Goal: Task Accomplishment & Management: Manage account settings

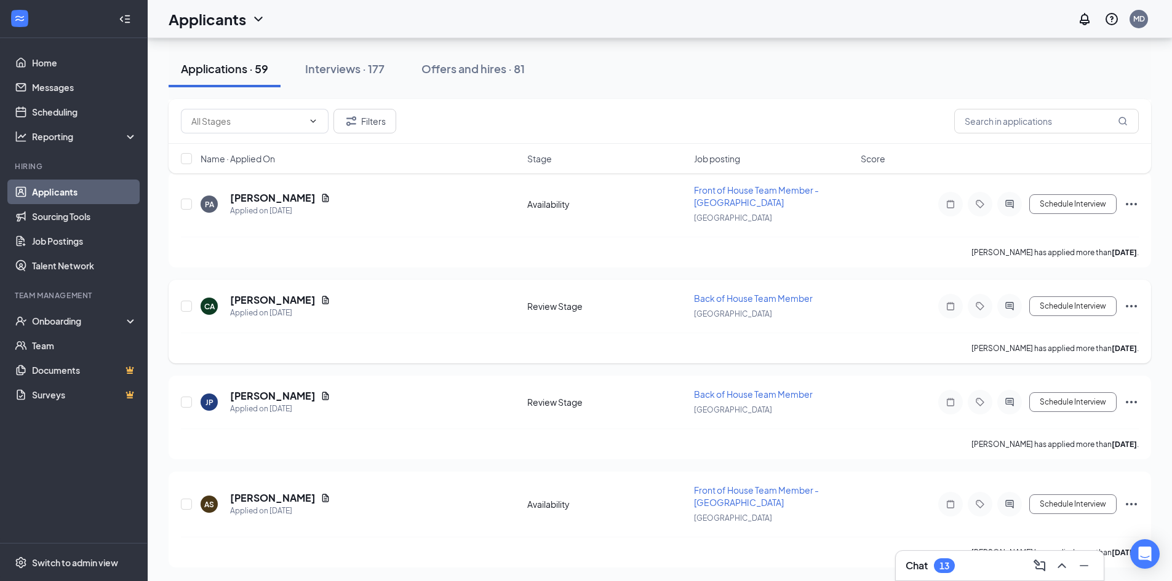
scroll to position [5677, 0]
click at [1132, 199] on icon "Ellipses" at bounding box center [1131, 203] width 15 height 15
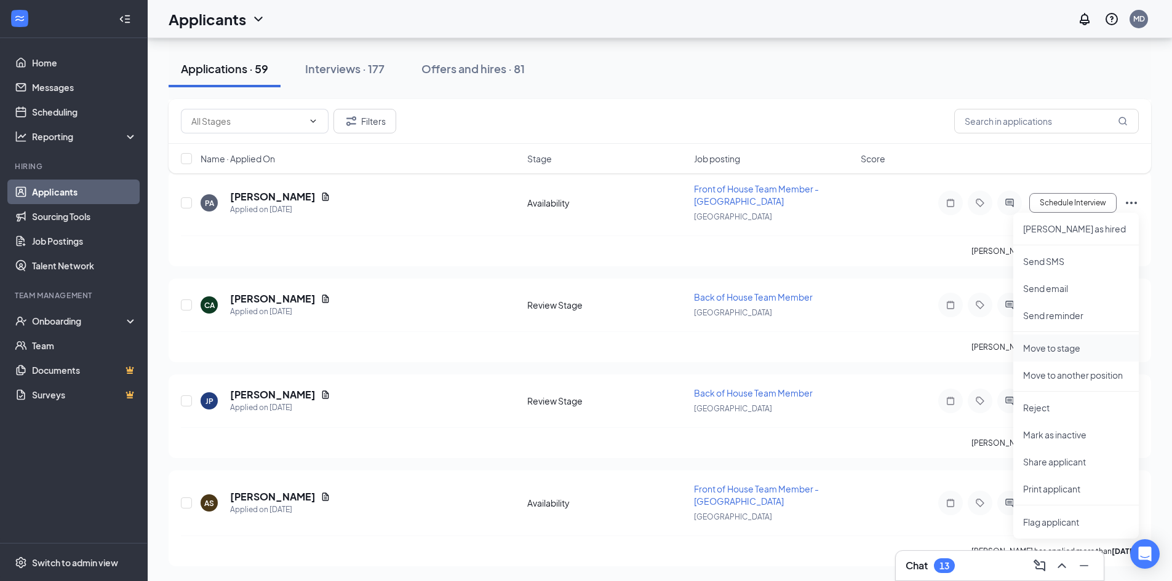
click at [1057, 349] on p "Move to stage" at bounding box center [1076, 348] width 106 height 12
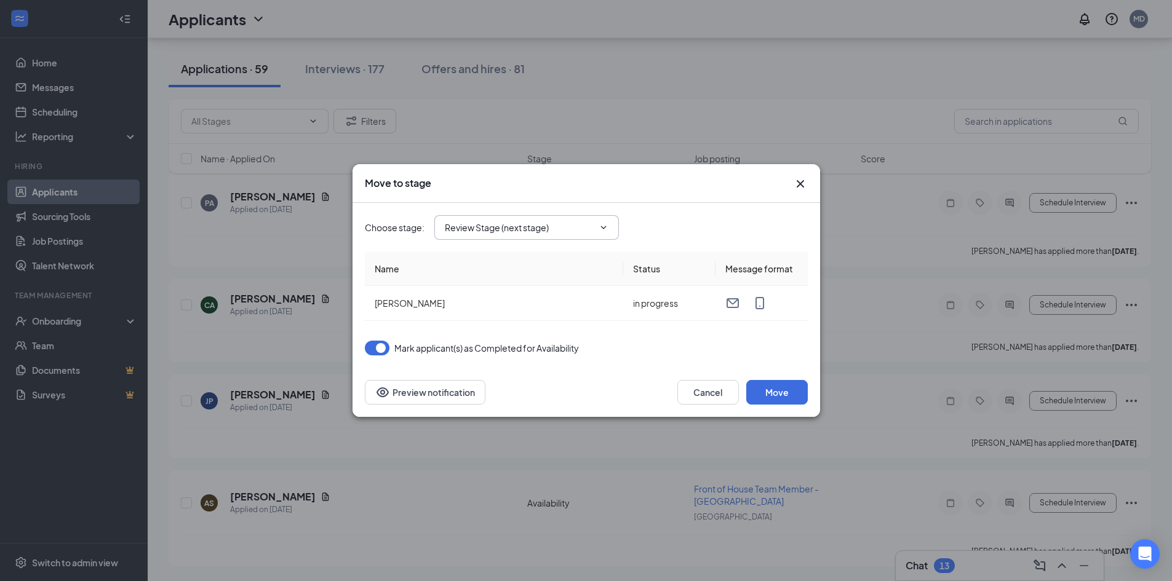
click at [542, 231] on input "Review Stage (next stage)" at bounding box center [519, 228] width 149 height 14
click at [509, 330] on div "Onsite Interview" at bounding box center [488, 336] width 66 height 14
type input "Onsite Interview"
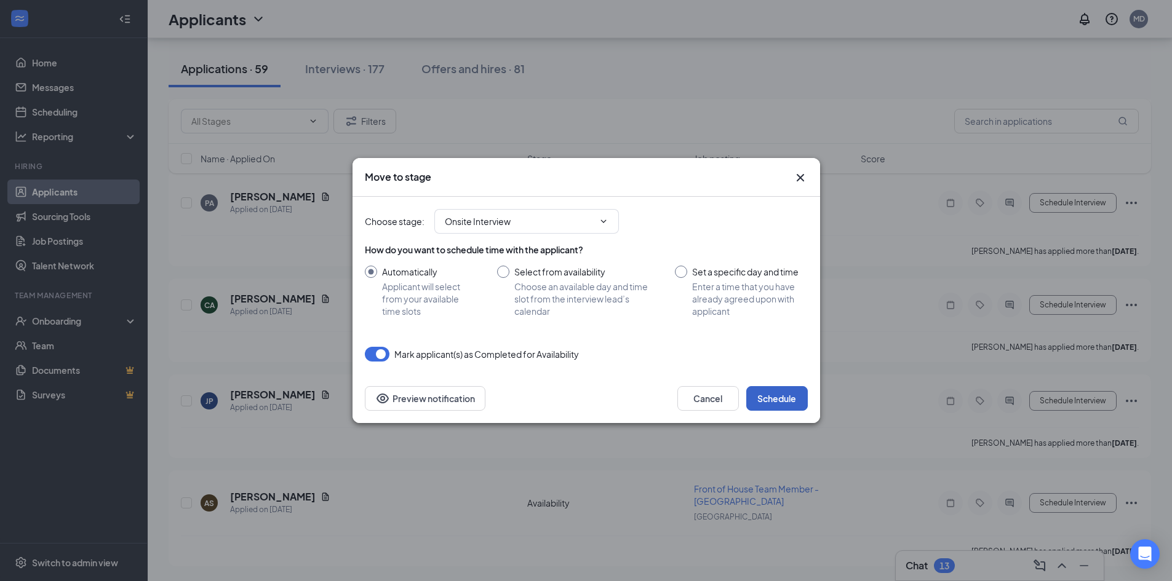
click at [778, 397] on button "Schedule" at bounding box center [777, 398] width 62 height 25
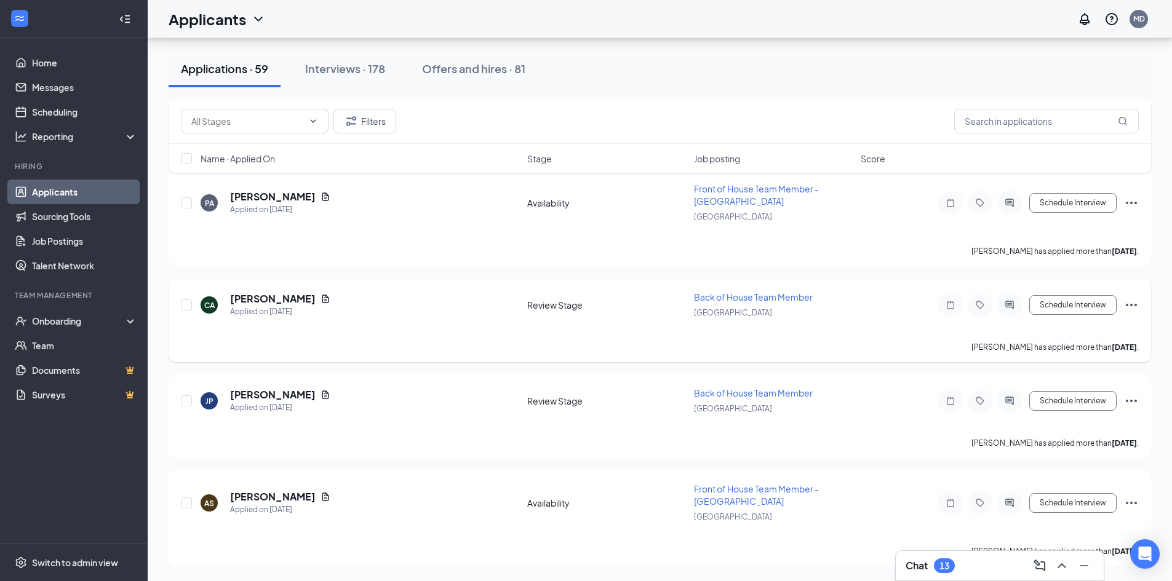
scroll to position [5568, 0]
click at [1132, 304] on icon "Ellipses" at bounding box center [1131, 305] width 15 height 15
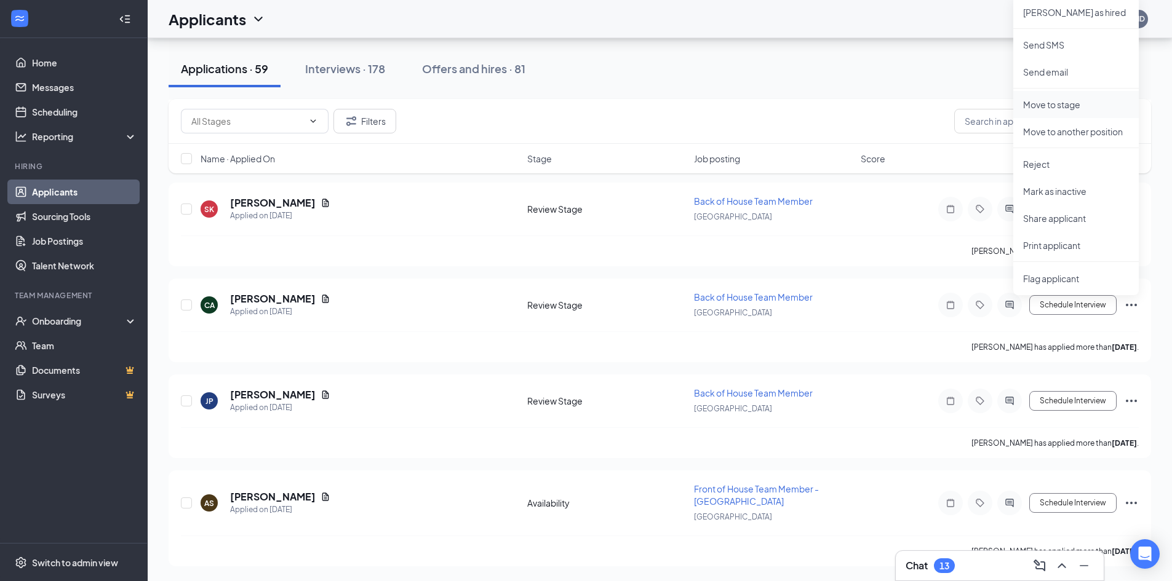
click at [1066, 98] on p "Move to stage" at bounding box center [1076, 104] width 106 height 12
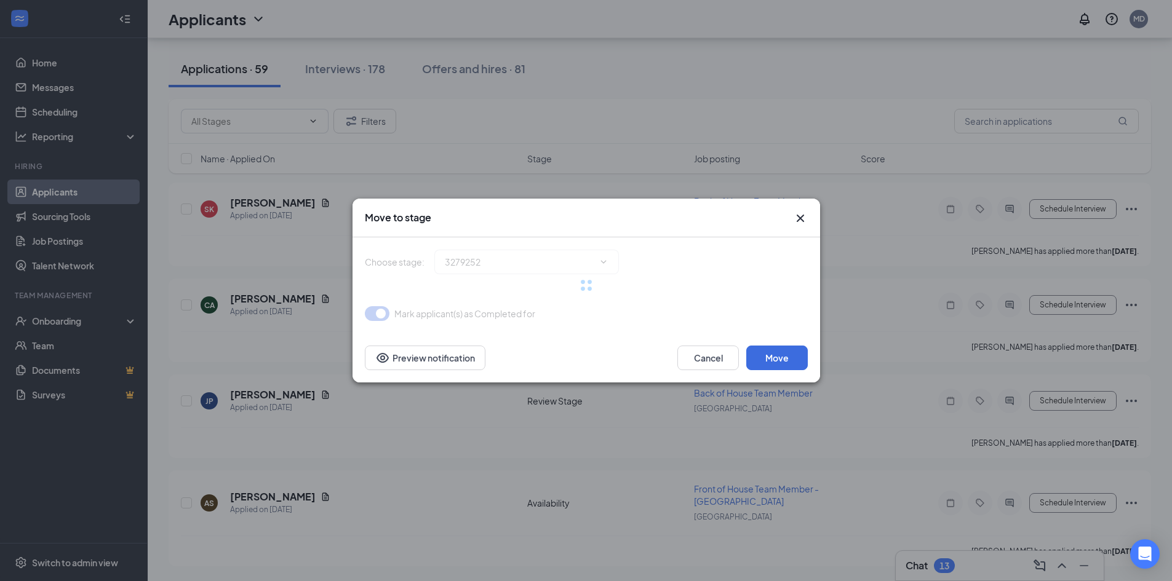
type input "Onsite Interview (final stage)"
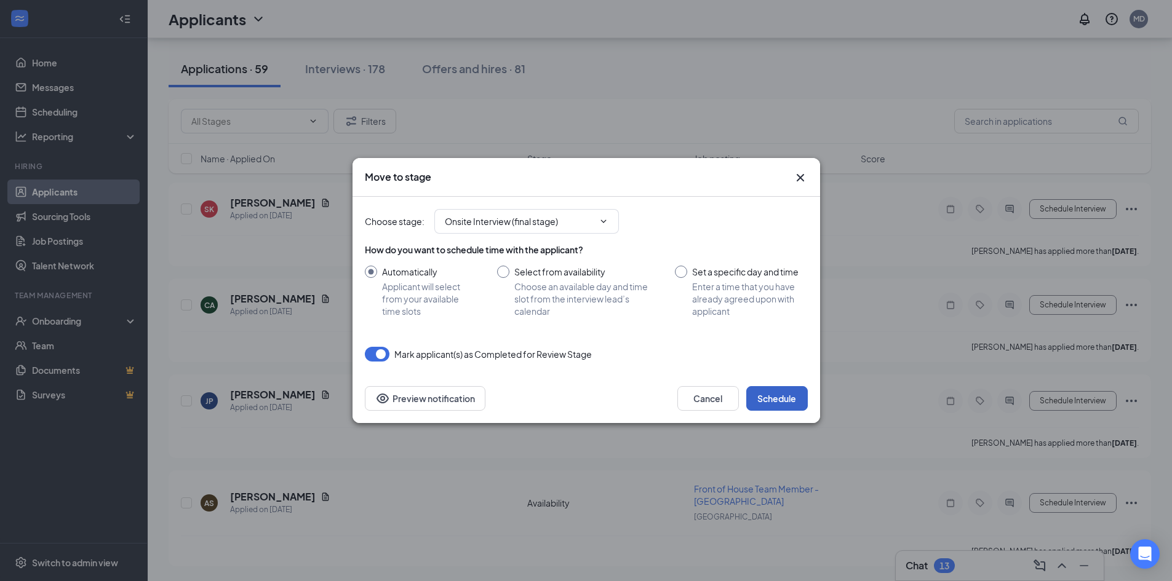
click at [778, 401] on button "Schedule" at bounding box center [777, 398] width 62 height 25
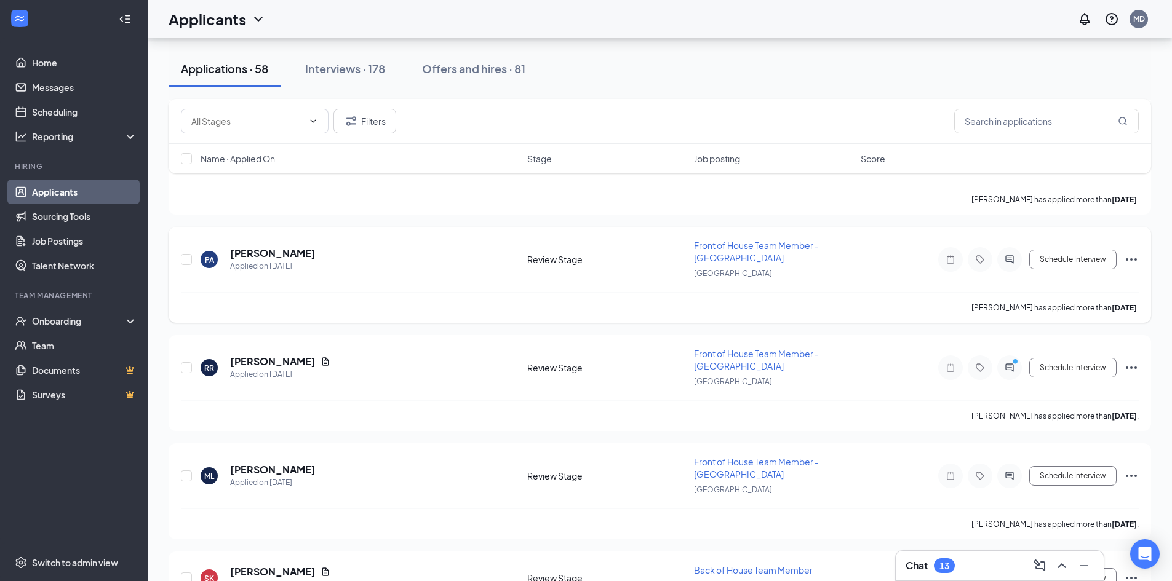
scroll to position [5226, 0]
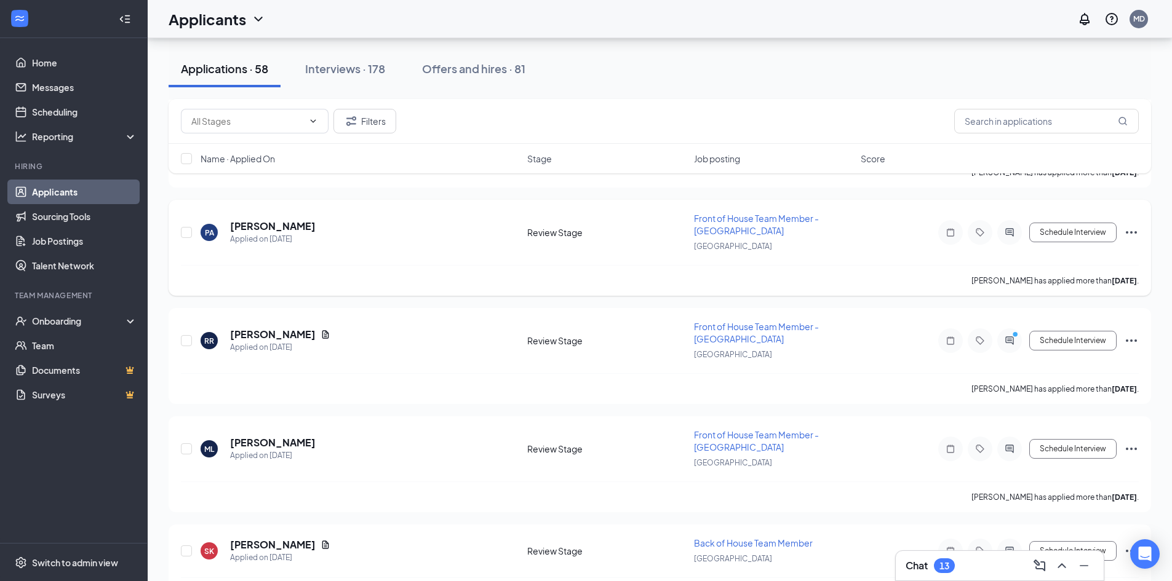
click at [1132, 231] on icon "Ellipses" at bounding box center [1131, 232] width 15 height 15
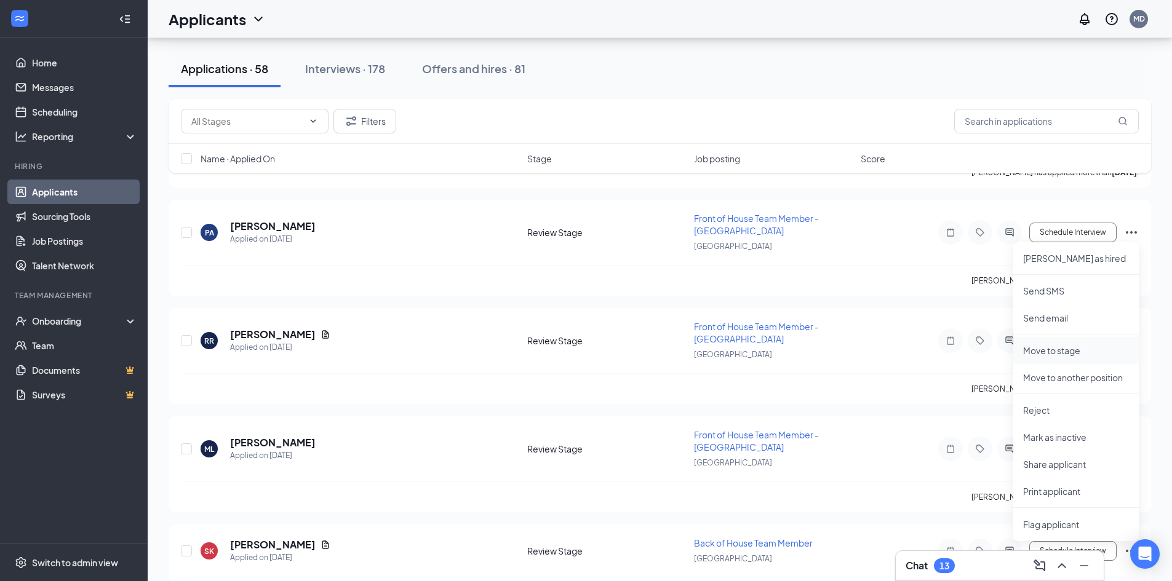
click at [1065, 349] on p "Move to stage" at bounding box center [1076, 350] width 106 height 12
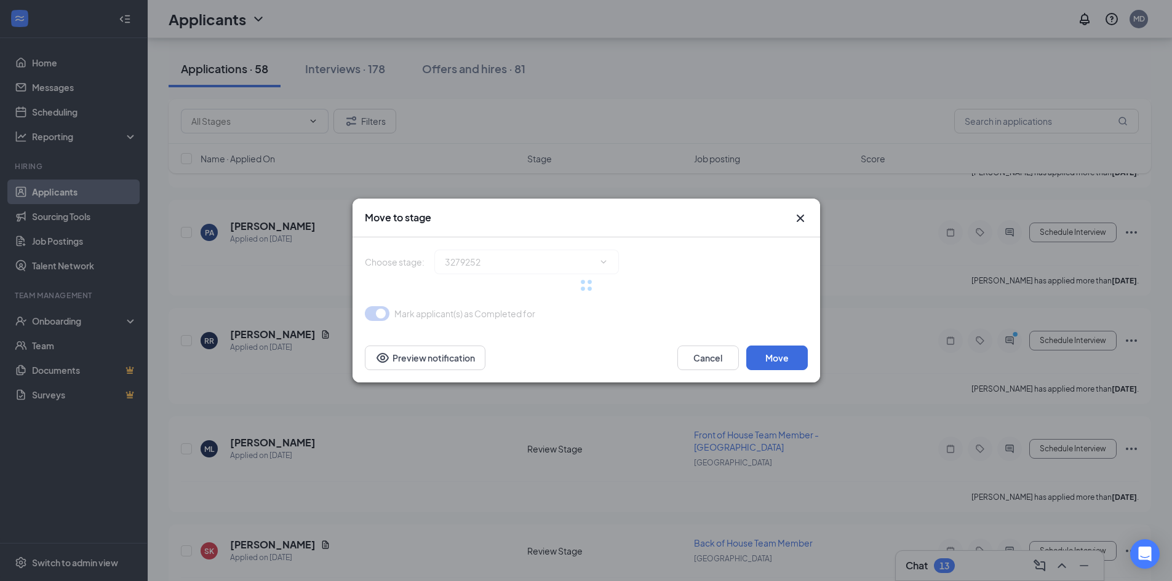
type input "Onsite Interview (final stage)"
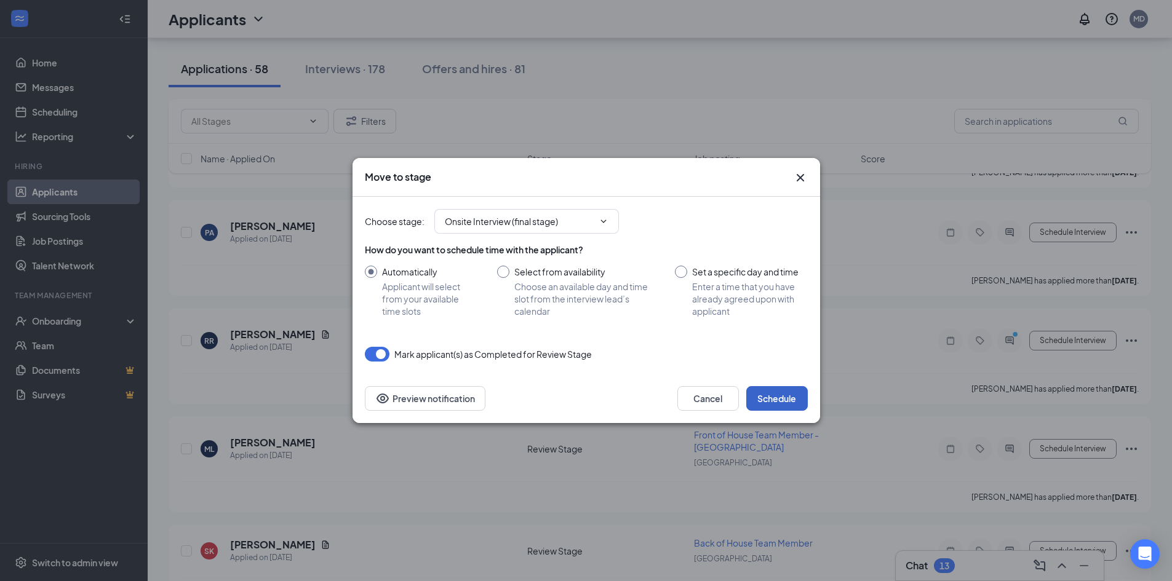
click at [764, 388] on button "Schedule" at bounding box center [777, 398] width 62 height 25
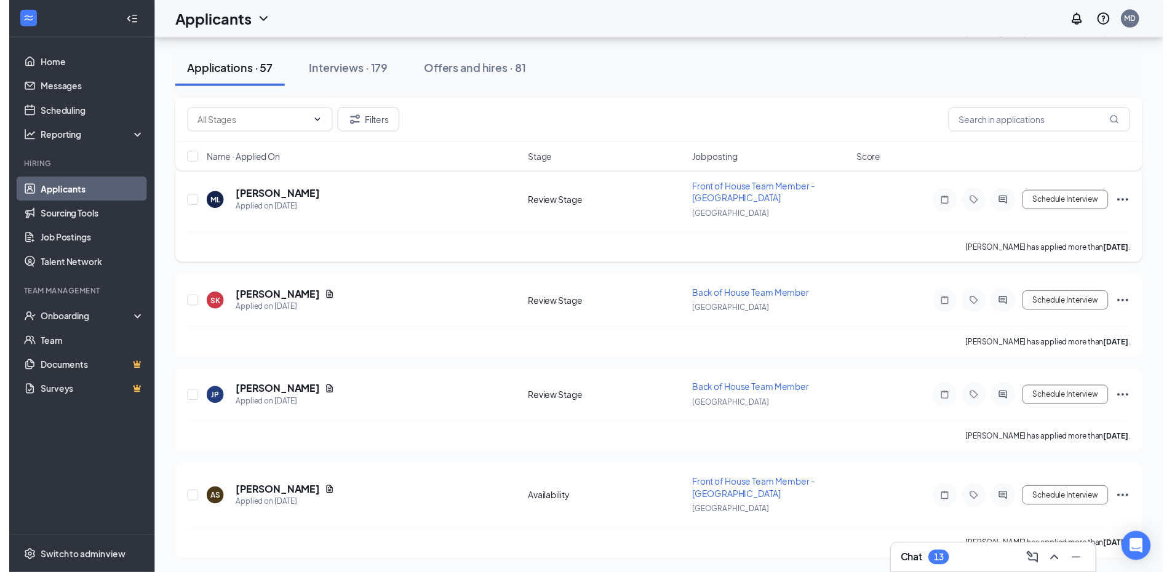
scroll to position [5364, 0]
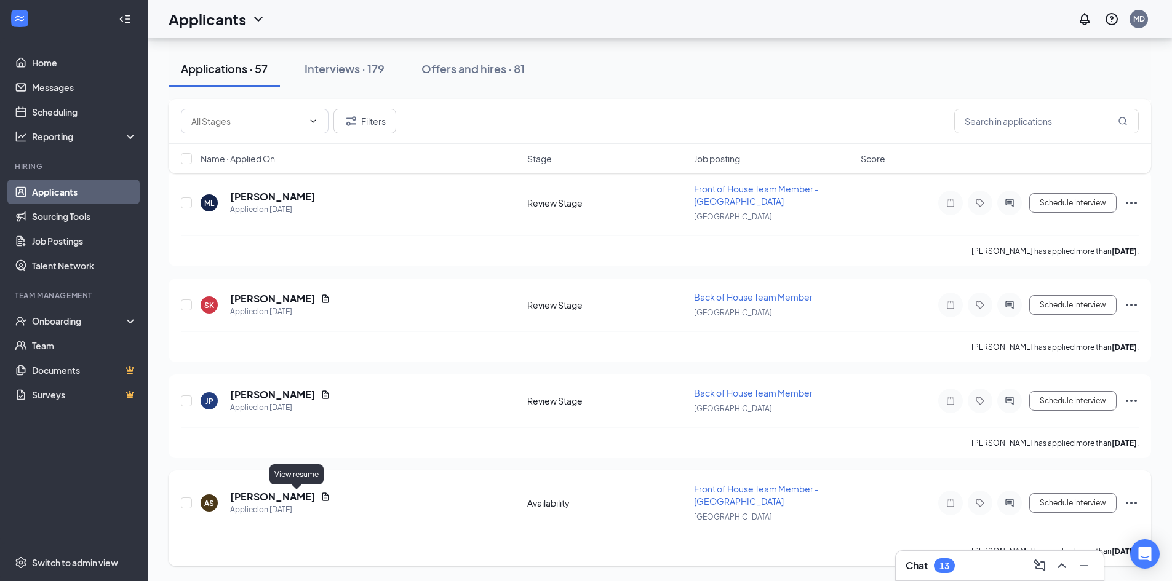
click at [320, 500] on icon "Document" at bounding box center [325, 497] width 10 height 10
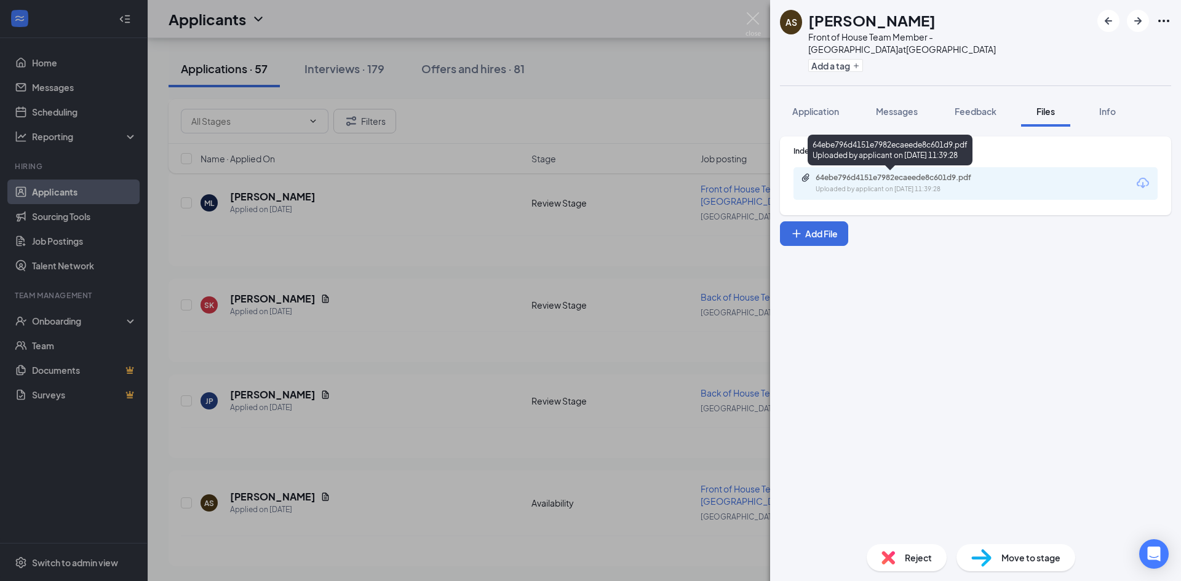
click at [924, 179] on div "64ebe796d4151e7982ecaeede8c601d9.pdf" at bounding box center [901, 178] width 172 height 10
click at [748, 15] on img at bounding box center [752, 24] width 15 height 24
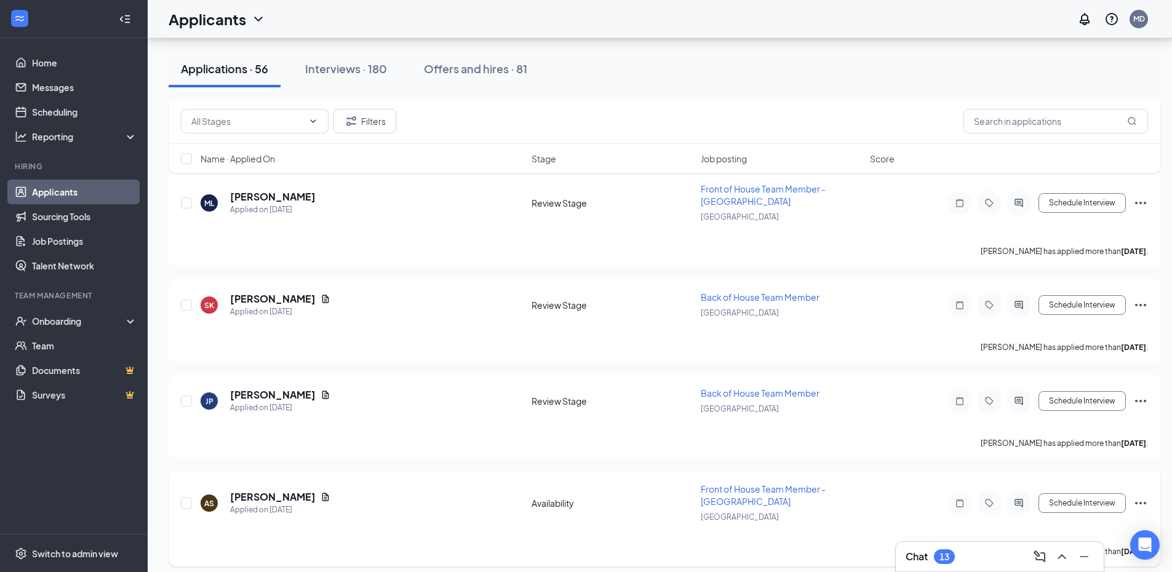
click at [1142, 501] on icon "Ellipses" at bounding box center [1140, 503] width 15 height 15
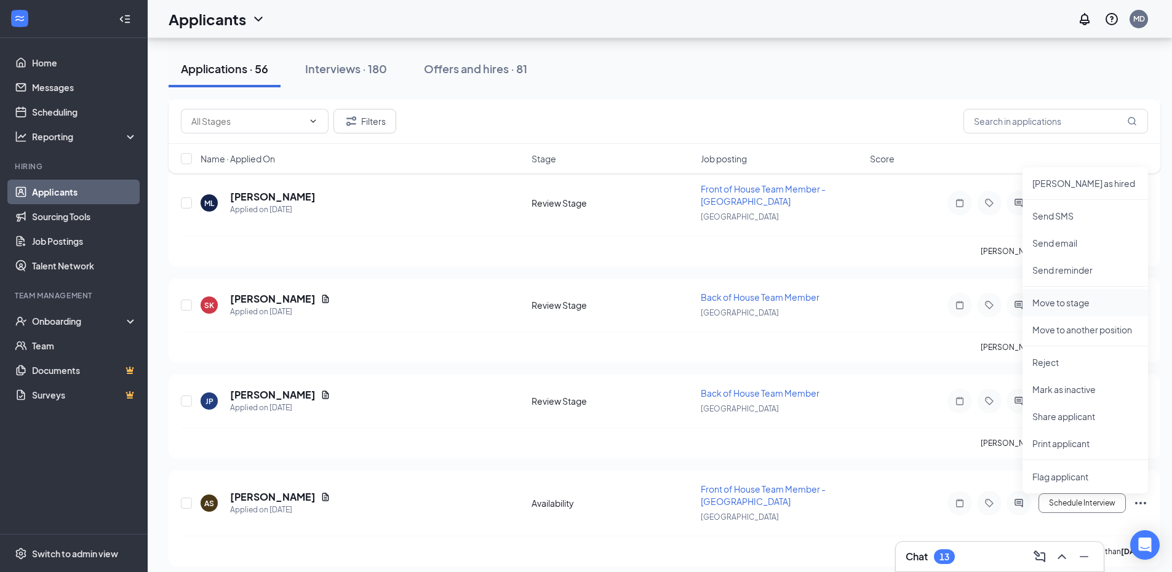
click at [1071, 305] on p "Move to stage" at bounding box center [1085, 302] width 106 height 12
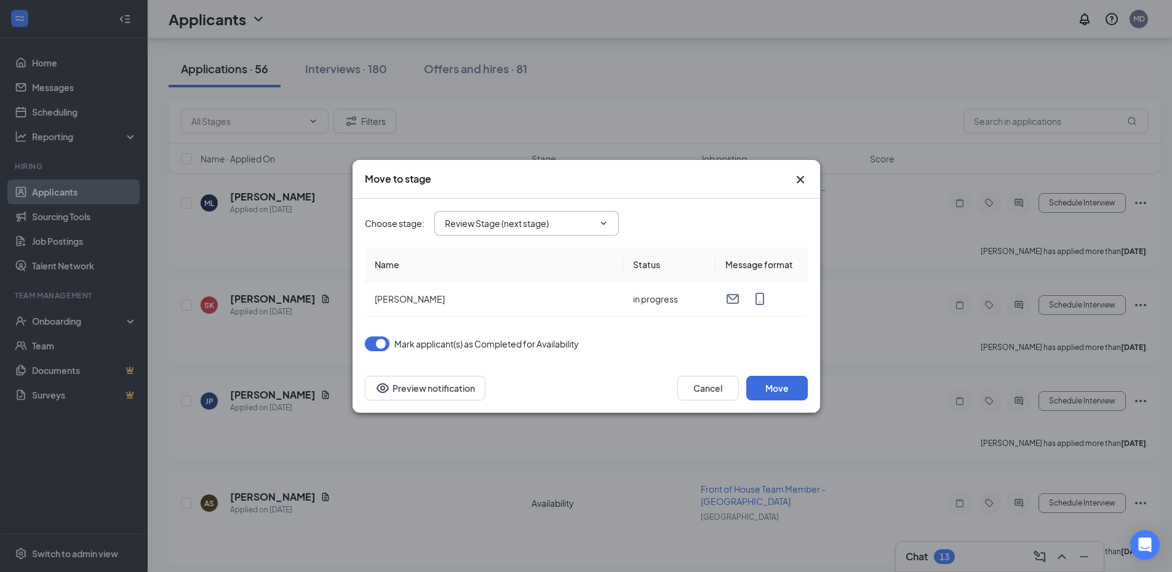
click at [544, 218] on input "Review Stage (next stage)" at bounding box center [519, 223] width 149 height 14
click at [506, 323] on div "Onsite Interview" at bounding box center [537, 331] width 185 height 28
type input "Onsite Interview"
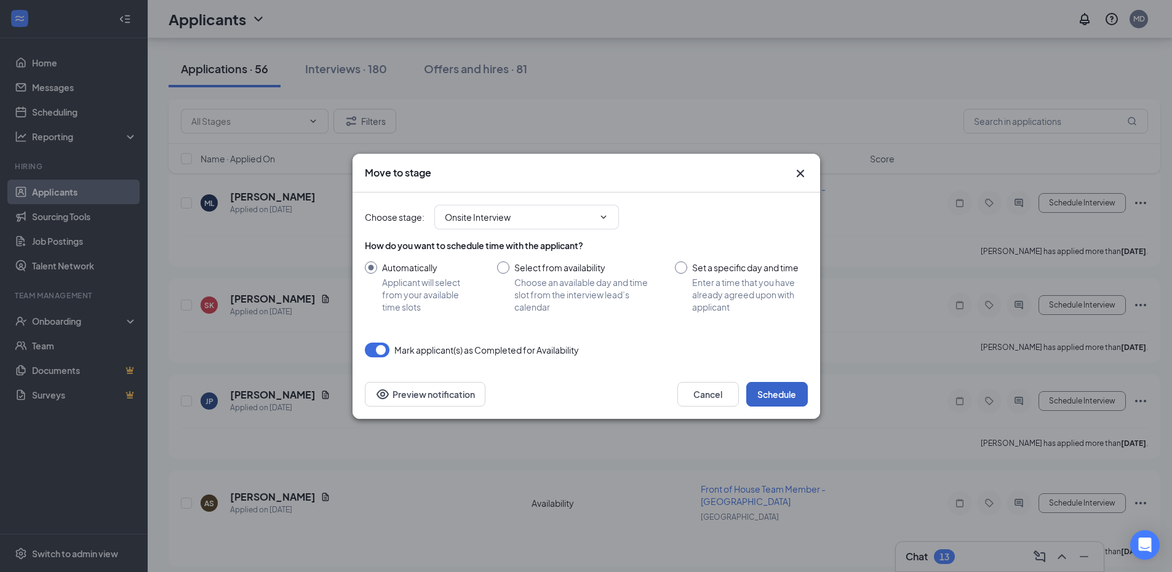
click at [766, 395] on button "Schedule" at bounding box center [777, 394] width 62 height 25
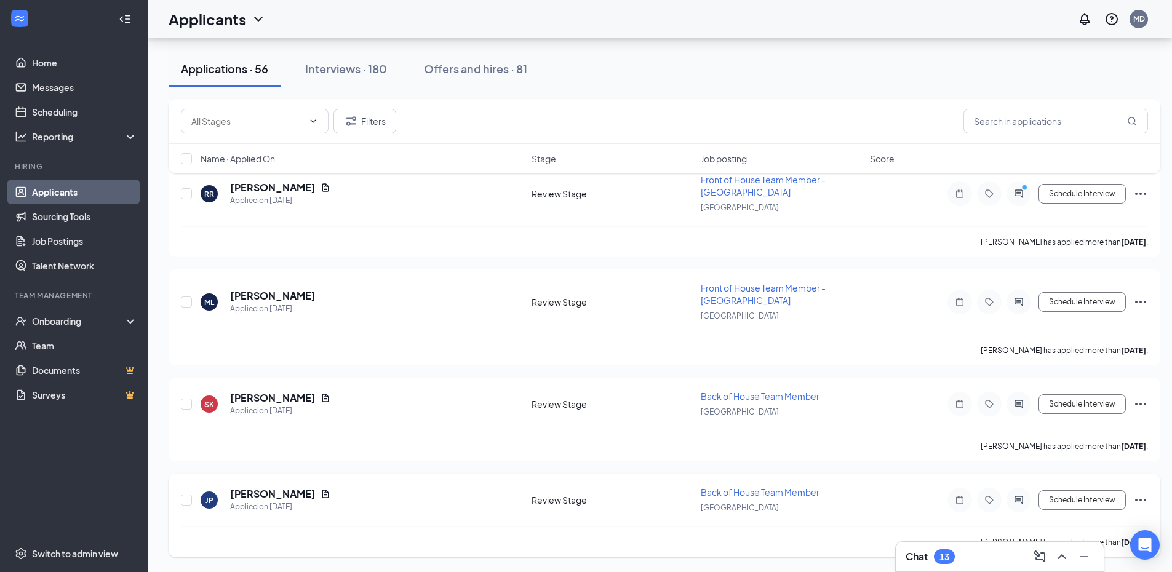
scroll to position [5265, 0]
click at [1019, 190] on icon "PrimaryDot" at bounding box center [1025, 189] width 15 height 10
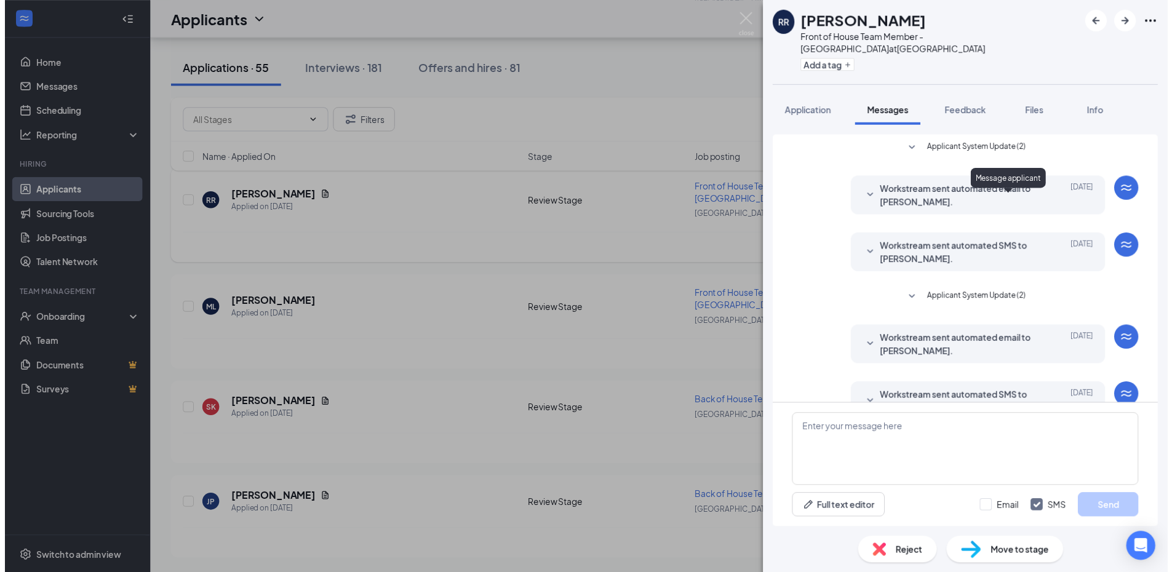
scroll to position [164, 0]
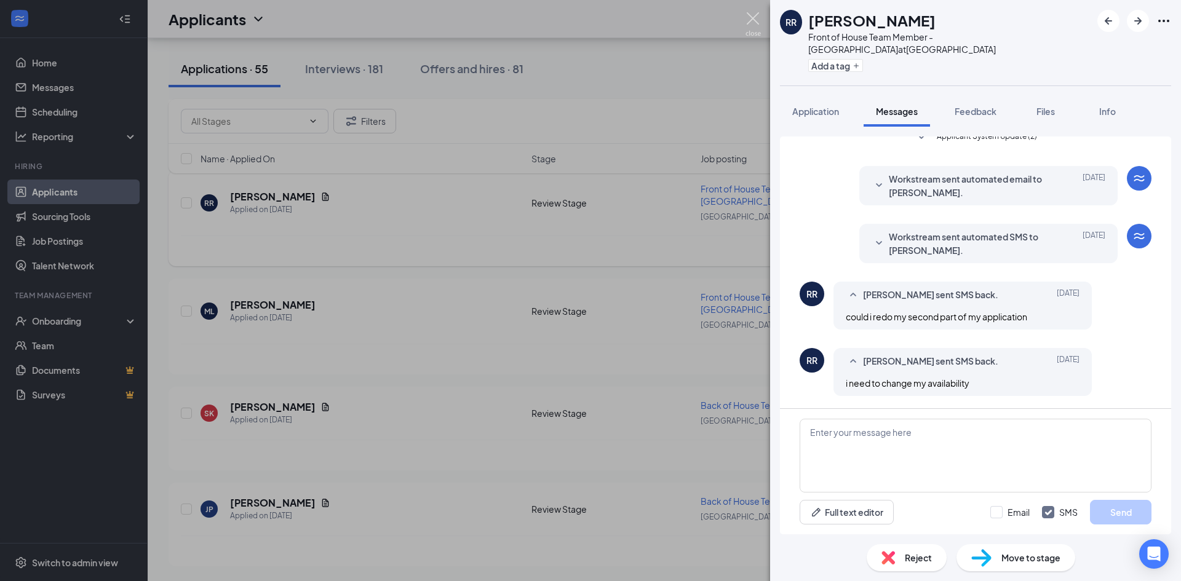
click at [755, 23] on img at bounding box center [752, 24] width 15 height 24
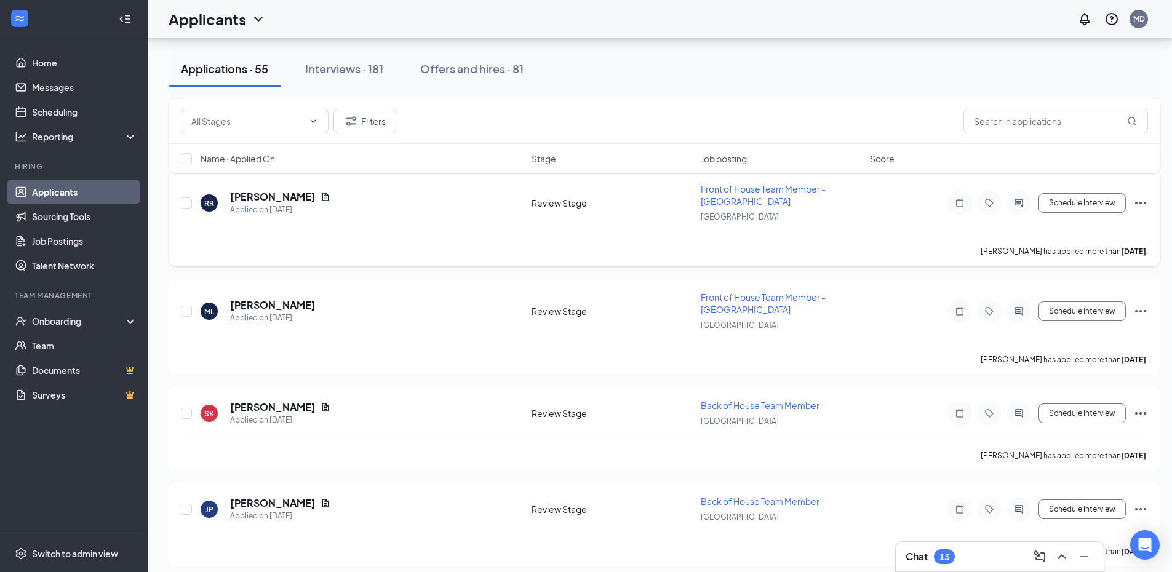
click at [1141, 199] on icon "Ellipses" at bounding box center [1140, 203] width 15 height 15
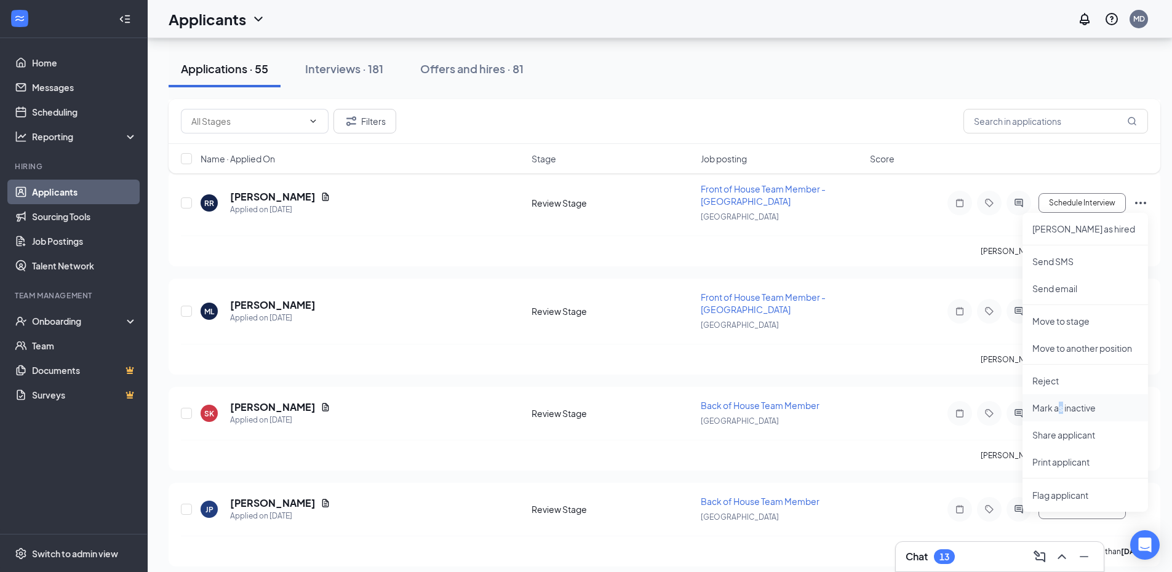
click at [1061, 405] on p "Mark as inactive" at bounding box center [1085, 408] width 106 height 12
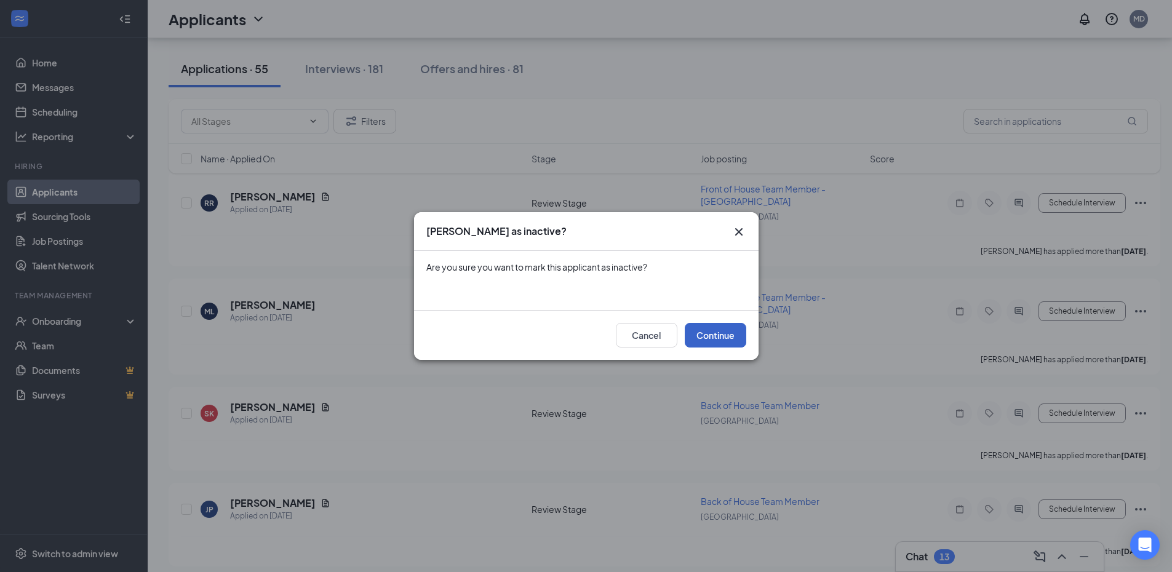
click at [719, 339] on button "Continue" at bounding box center [716, 335] width 62 height 25
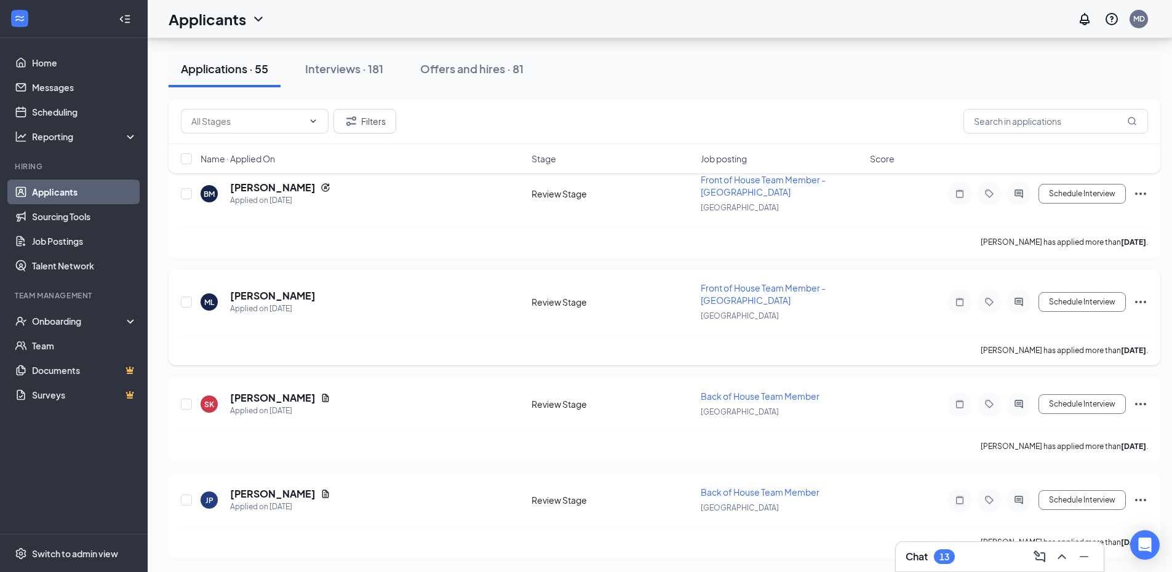
scroll to position [5157, 0]
click at [320, 493] on icon "Document" at bounding box center [325, 494] width 10 height 10
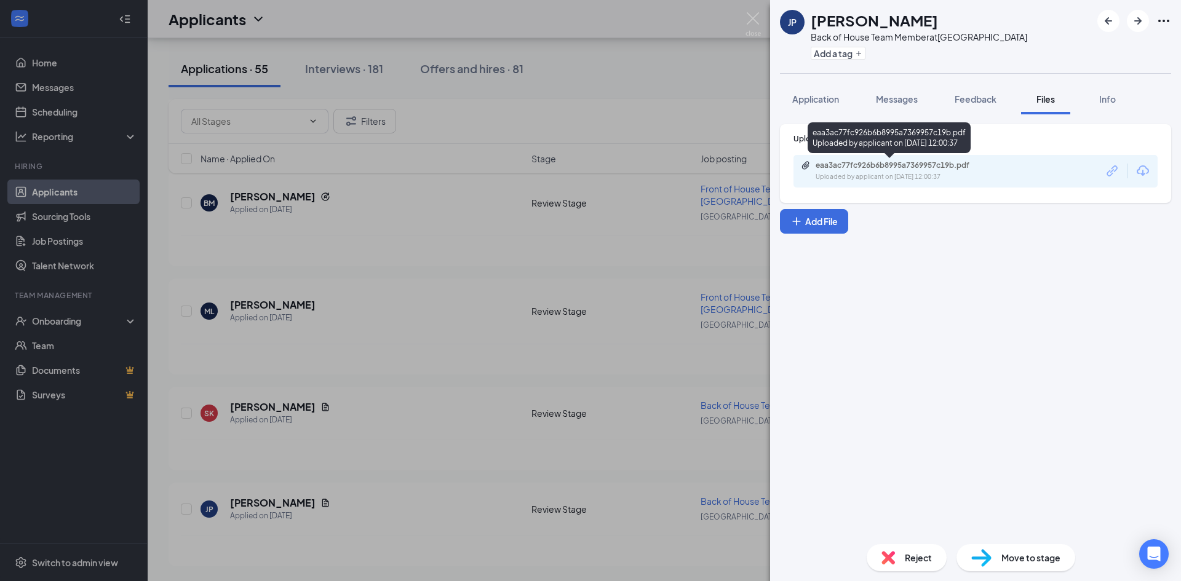
click at [882, 171] on div "eaa3ac77fc926b6b8995a7369957c19b.pdf Uploaded by applicant on Sep 06, 2025 at 1…" at bounding box center [900, 172] width 199 height 22
click at [750, 20] on img at bounding box center [752, 24] width 15 height 24
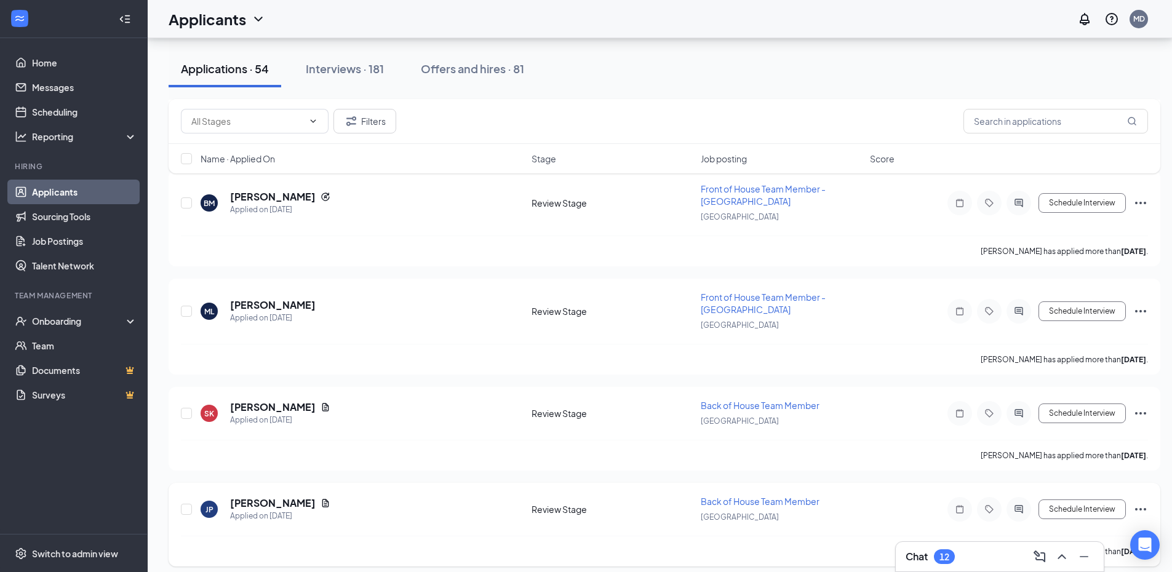
click at [1141, 507] on icon "Ellipses" at bounding box center [1140, 509] width 15 height 15
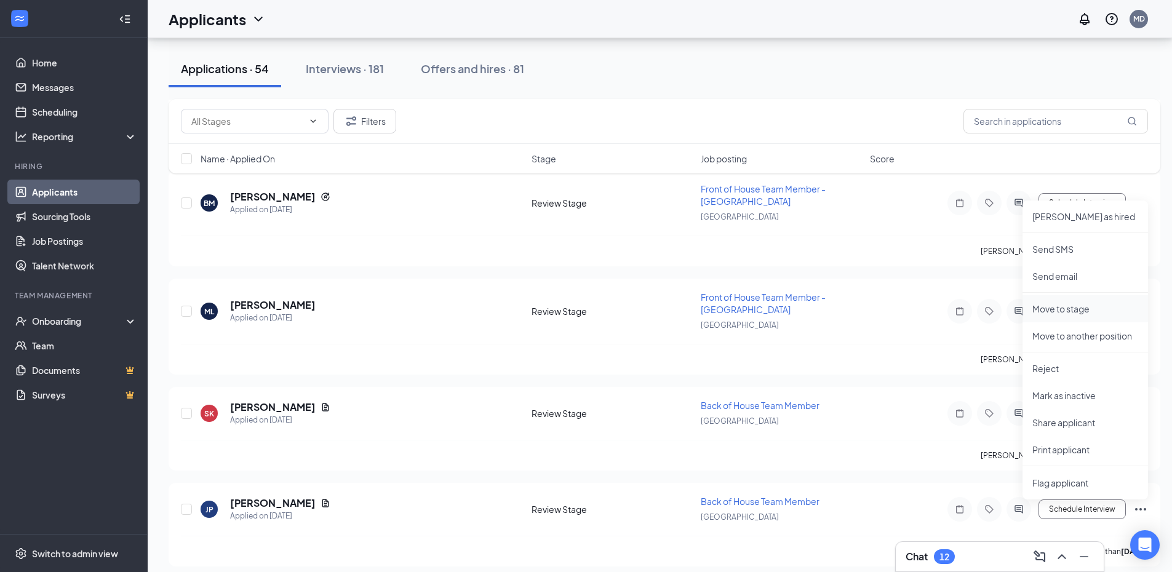
click at [1071, 307] on p "Move to stage" at bounding box center [1085, 309] width 106 height 12
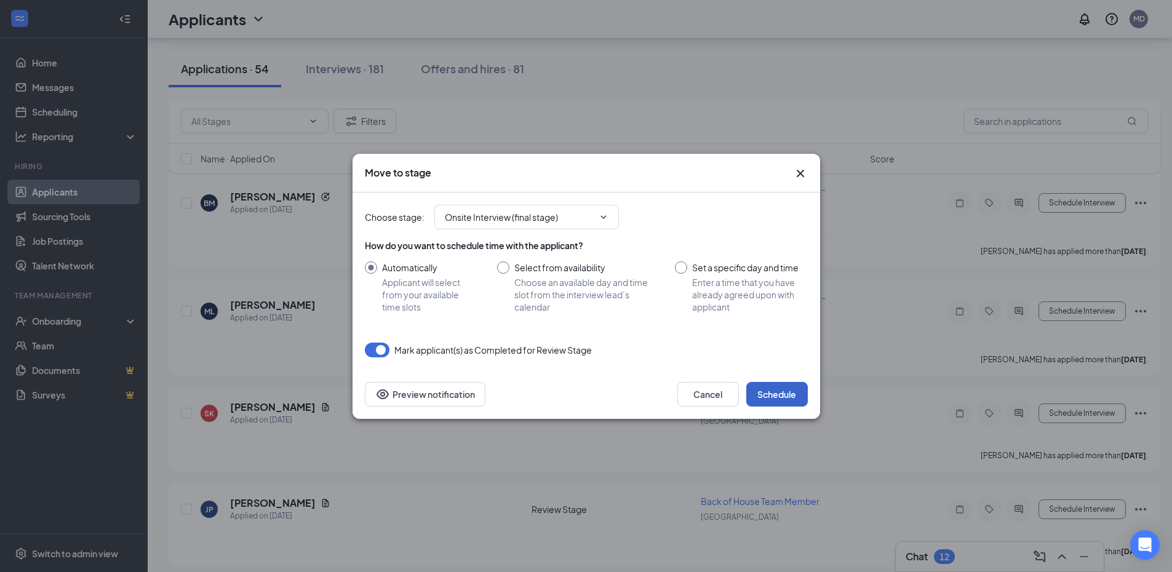
click at [782, 397] on button "Schedule" at bounding box center [777, 394] width 62 height 25
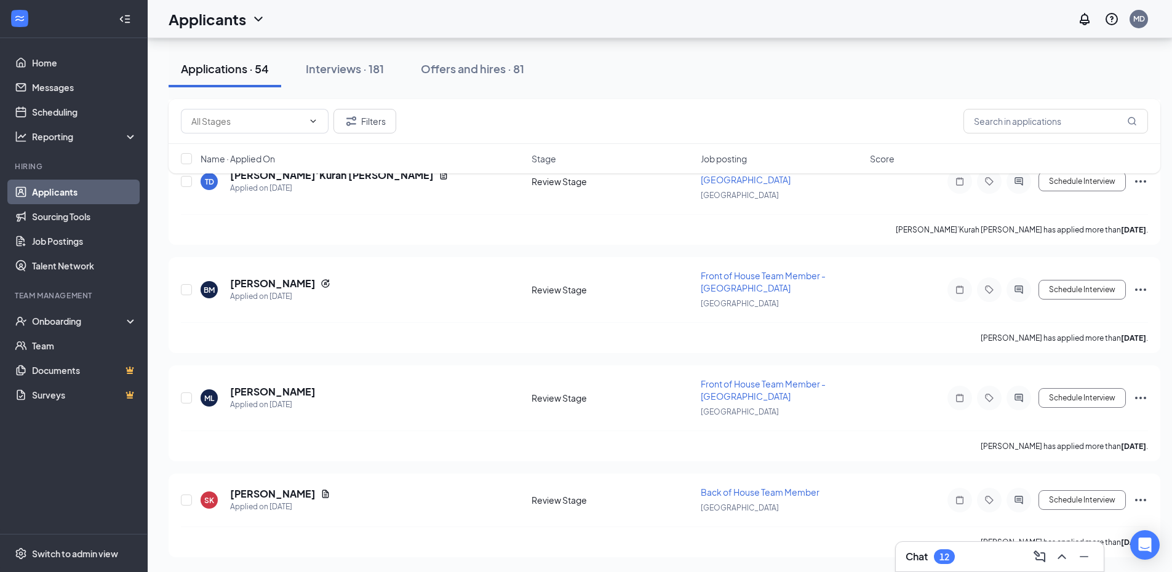
scroll to position [5061, 0]
click at [328, 494] on icon "Document" at bounding box center [325, 494] width 10 height 10
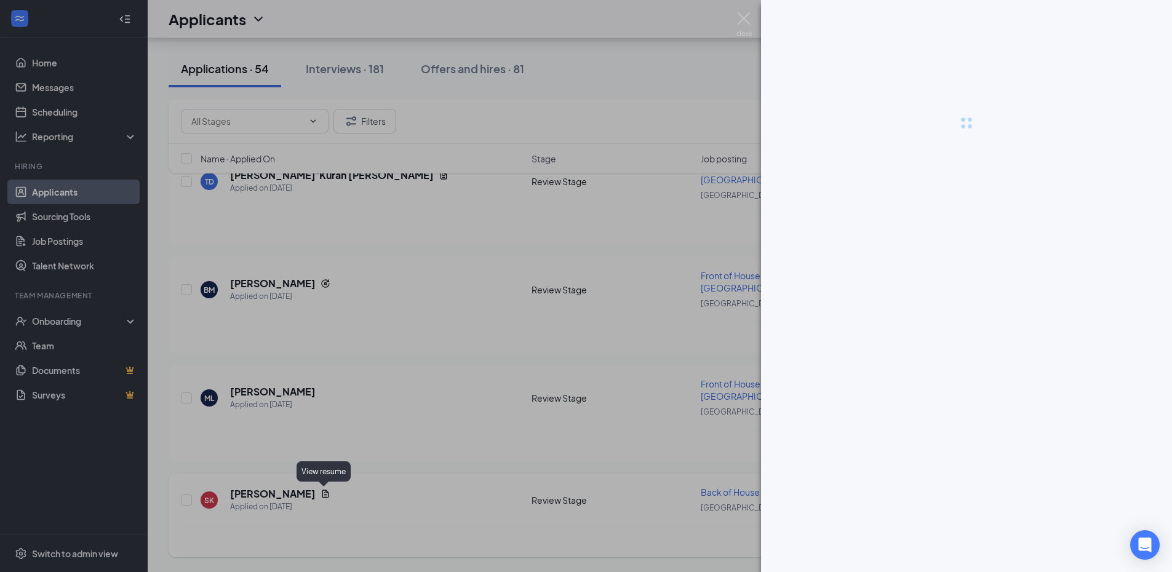
scroll to position [5052, 0]
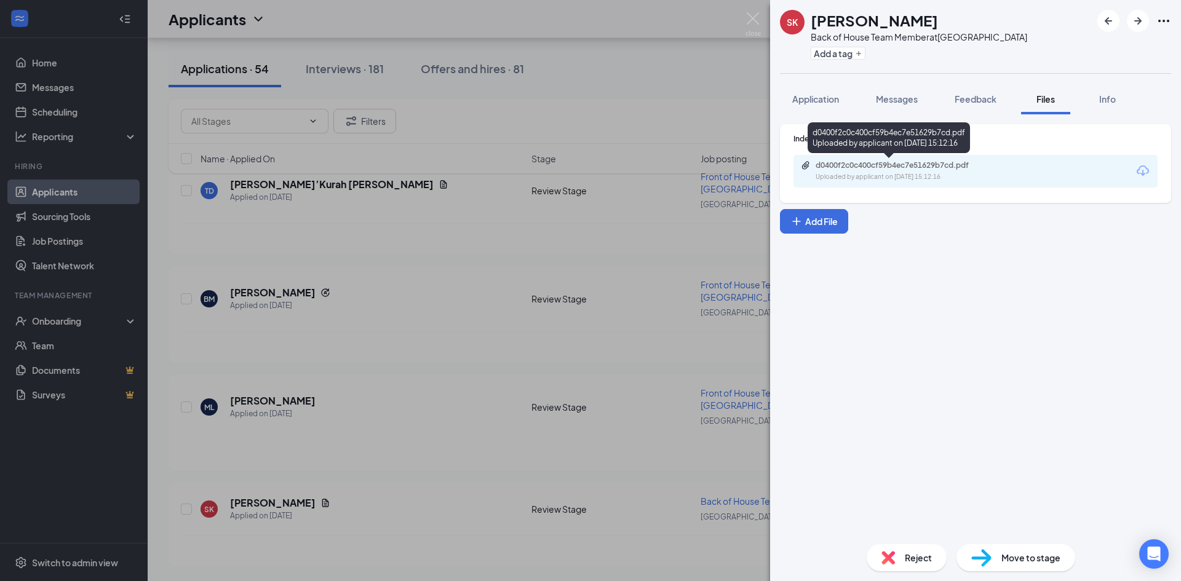
click at [918, 175] on div "Uploaded by applicant on Sep 06, 2025 at 15:12:16" at bounding box center [907, 177] width 185 height 10
click at [755, 19] on img at bounding box center [752, 24] width 15 height 24
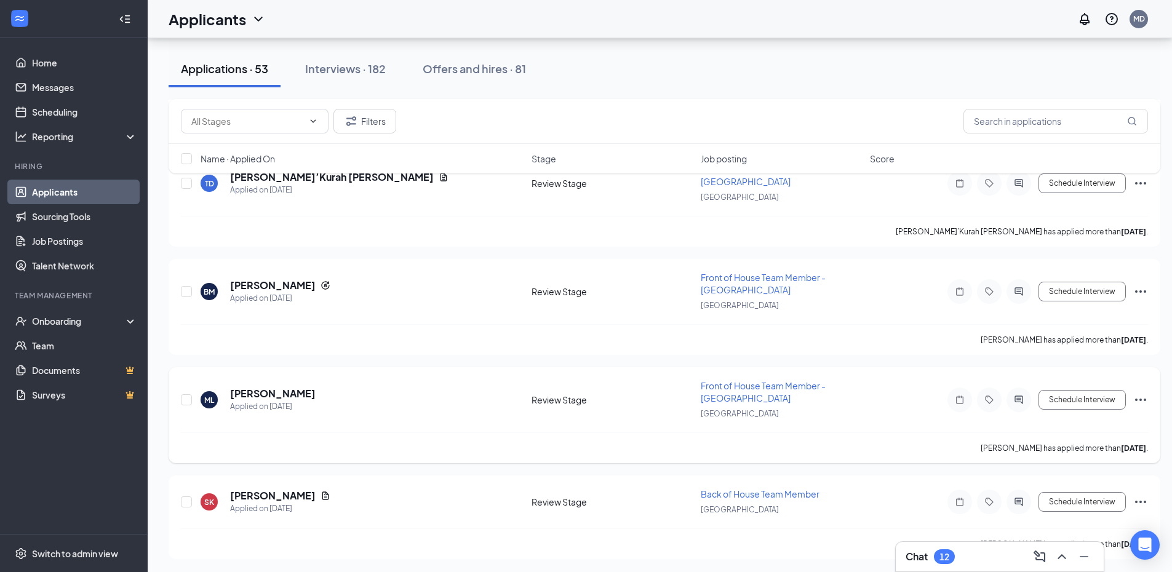
scroll to position [5061, 0]
click at [1140, 495] on icon "Ellipses" at bounding box center [1140, 500] width 15 height 15
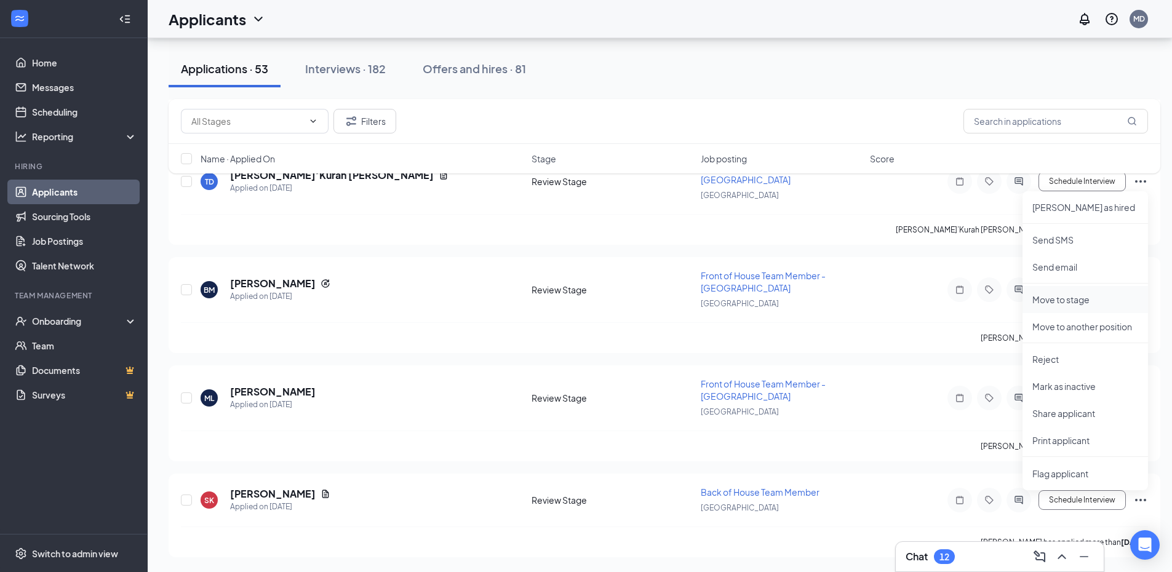
click at [1079, 307] on li "Move to stage" at bounding box center [1084, 299] width 125 height 27
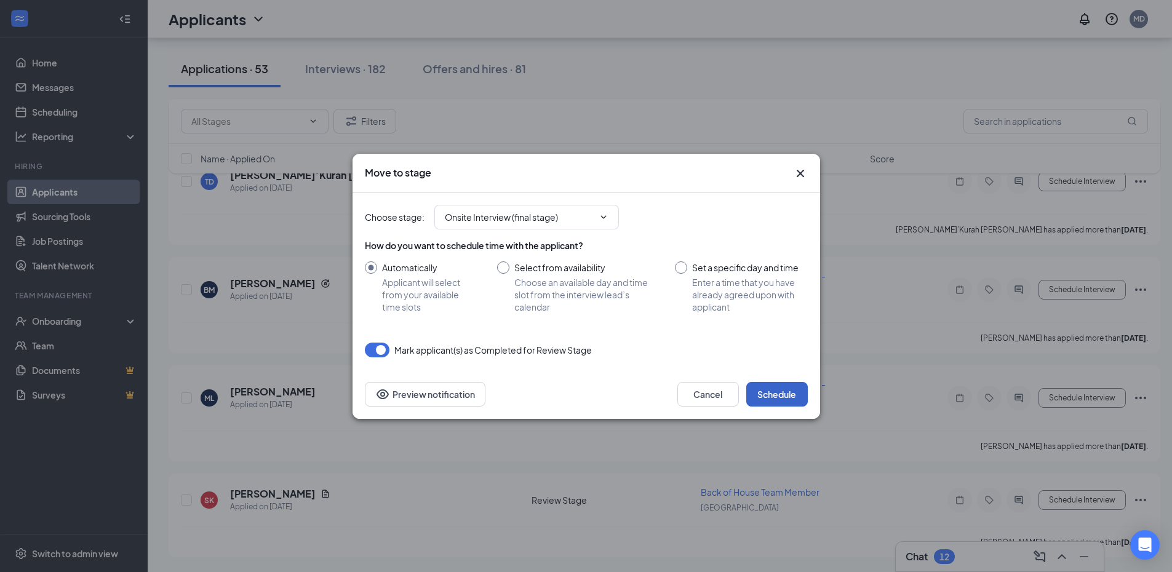
click at [784, 402] on button "Schedule" at bounding box center [777, 394] width 62 height 25
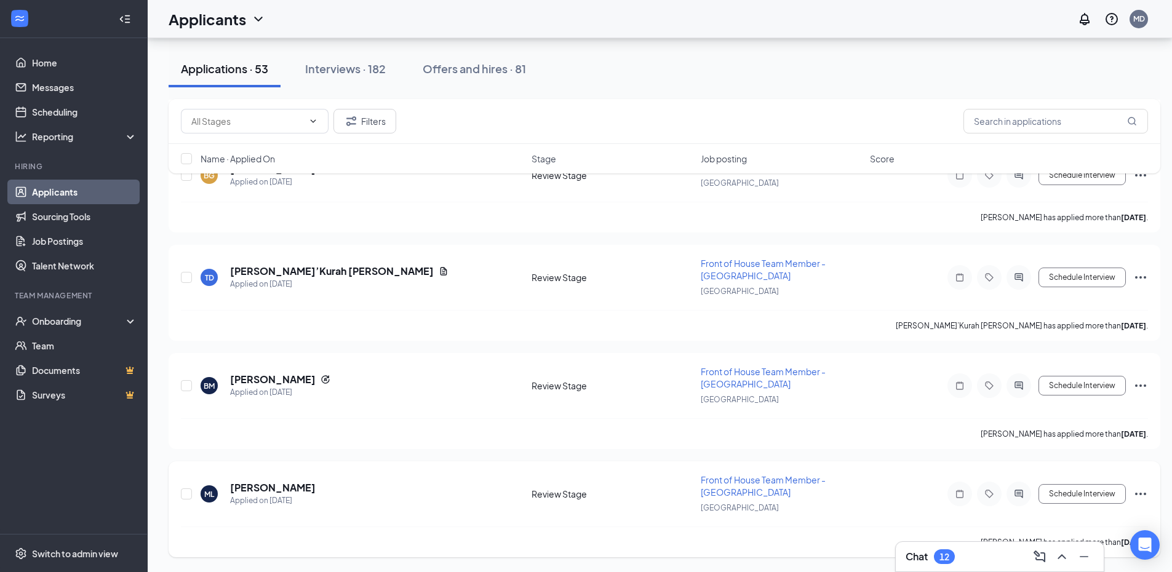
scroll to position [4965, 0]
click at [1137, 494] on icon "Ellipses" at bounding box center [1140, 494] width 11 height 2
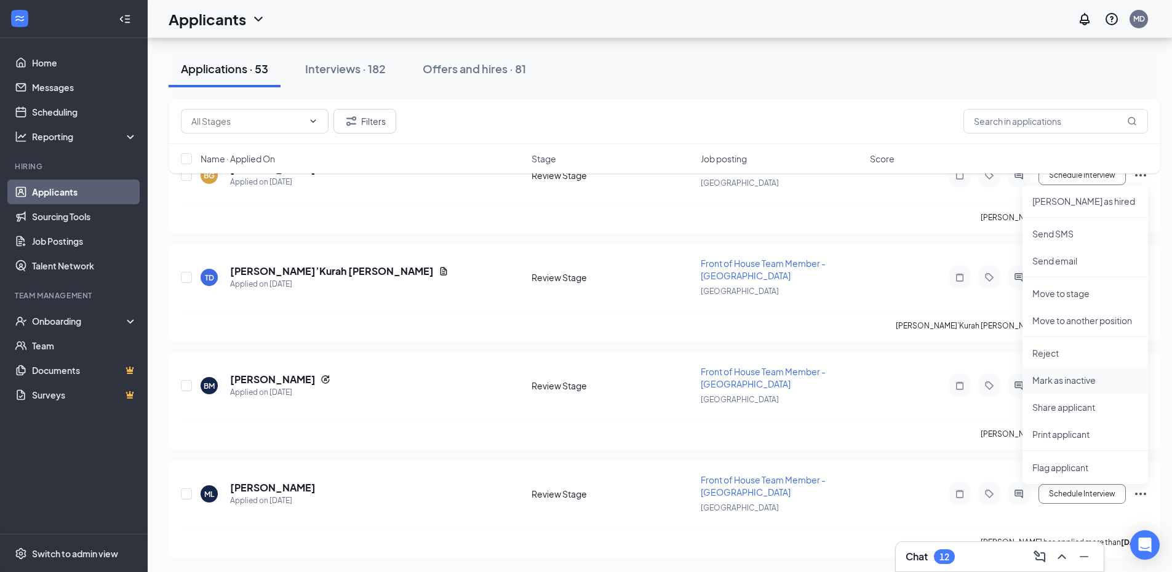
click at [1064, 381] on p "Mark as inactive" at bounding box center [1085, 380] width 106 height 12
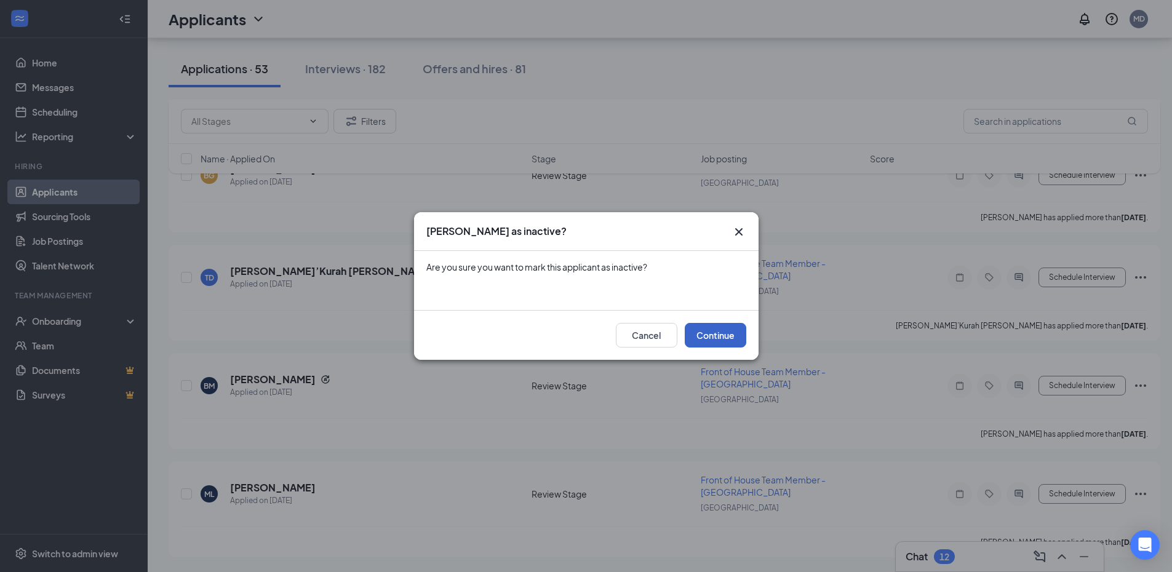
click at [713, 334] on button "Continue" at bounding box center [716, 335] width 62 height 25
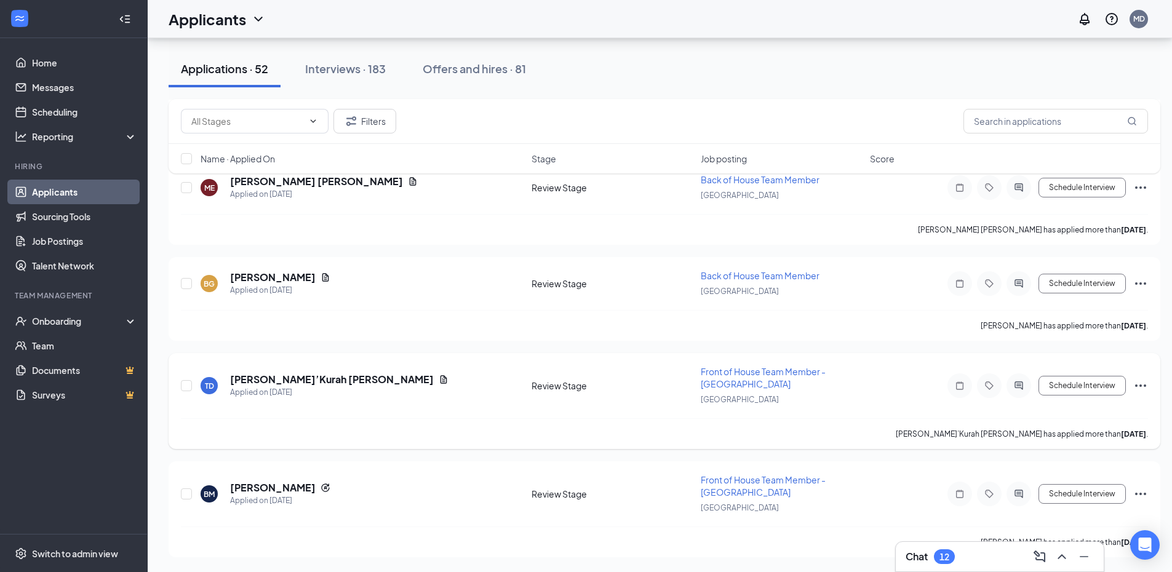
scroll to position [4857, 0]
click at [250, 485] on h5 "Breanna McGrew" at bounding box center [272, 488] width 85 height 14
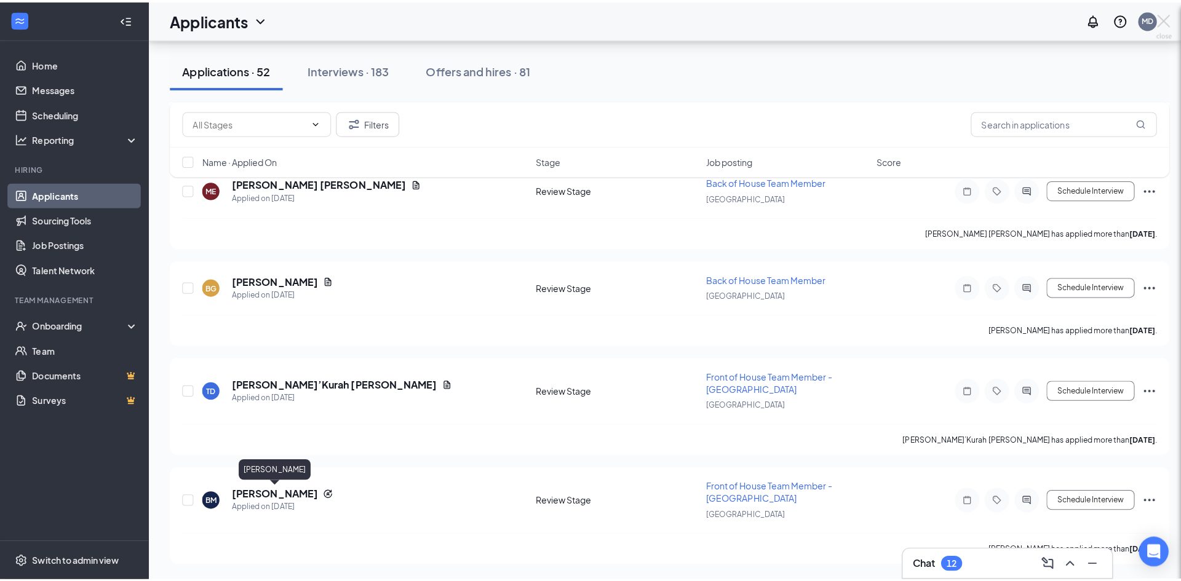
scroll to position [4847, 0]
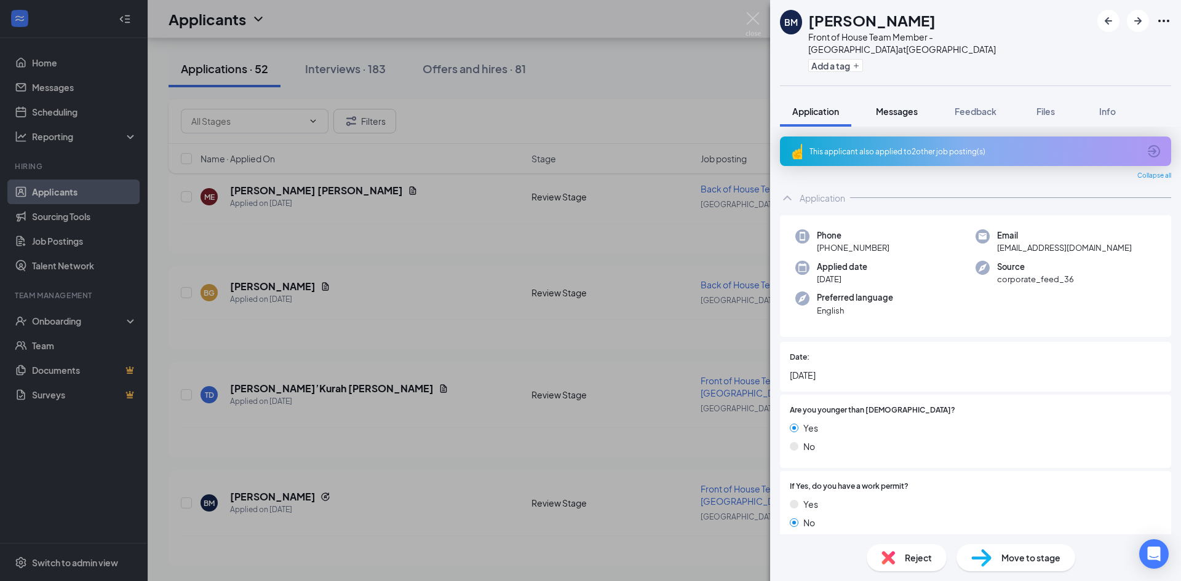
click at [909, 105] on button "Messages" at bounding box center [896, 111] width 66 height 31
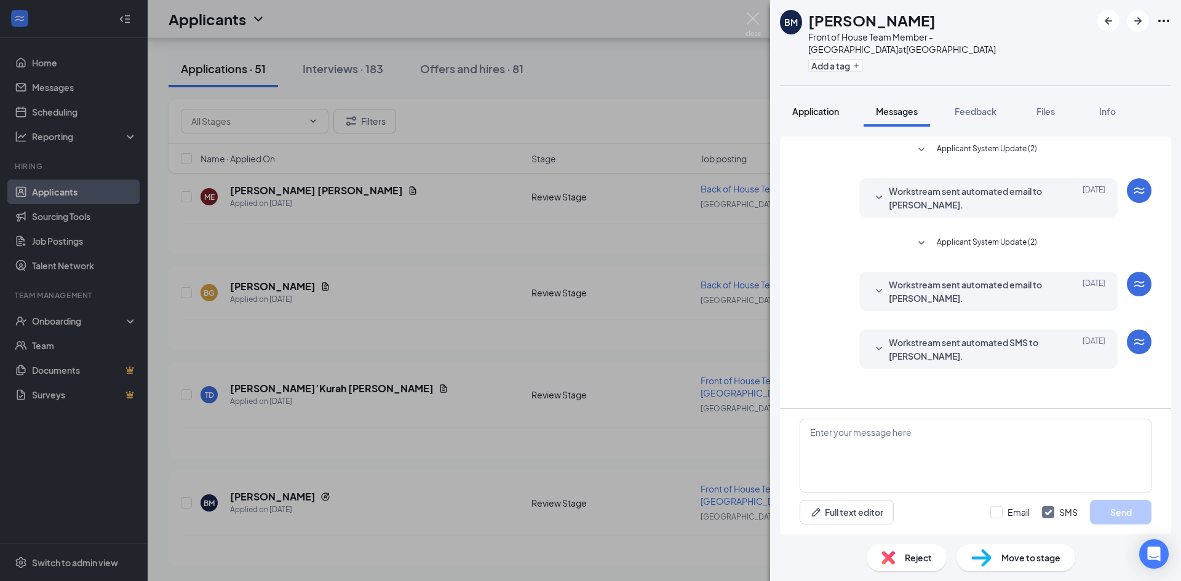
click at [828, 117] on button "Application" at bounding box center [815, 111] width 71 height 31
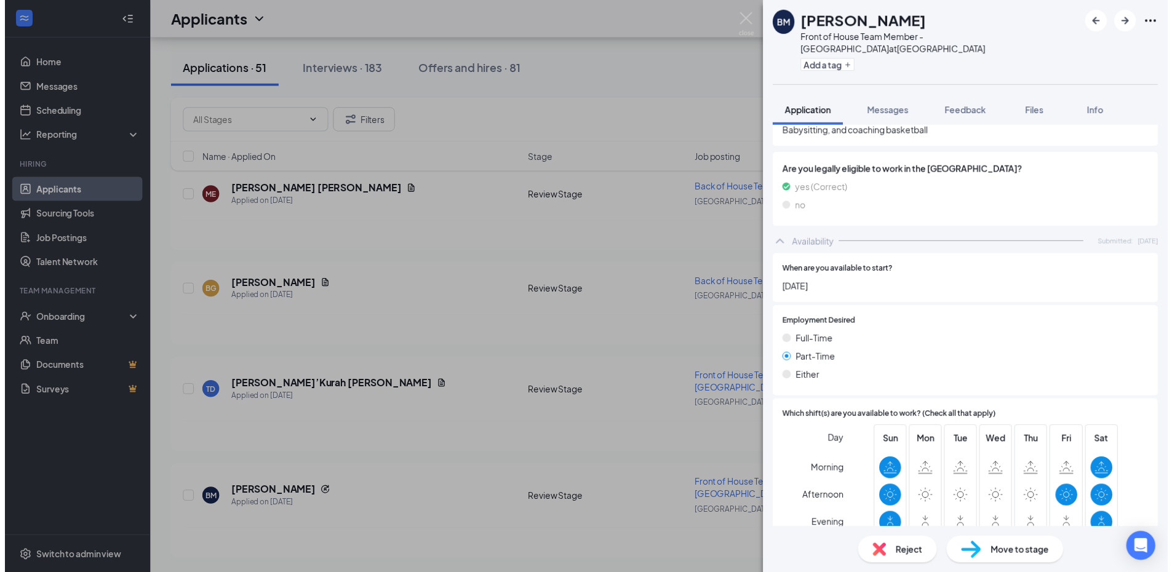
scroll to position [724, 0]
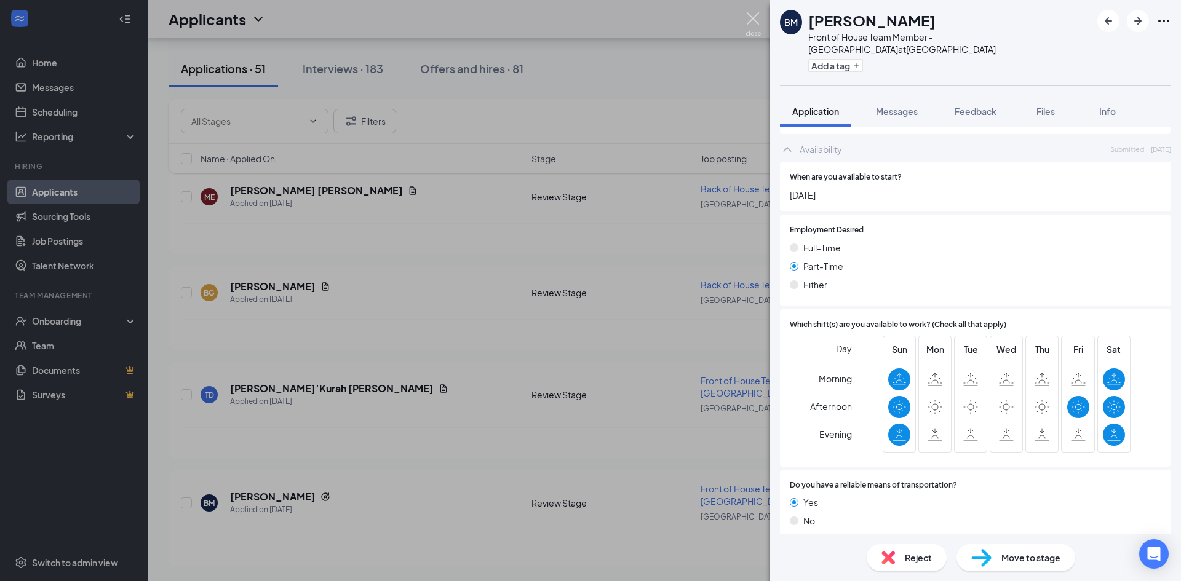
click at [752, 22] on img at bounding box center [752, 24] width 15 height 24
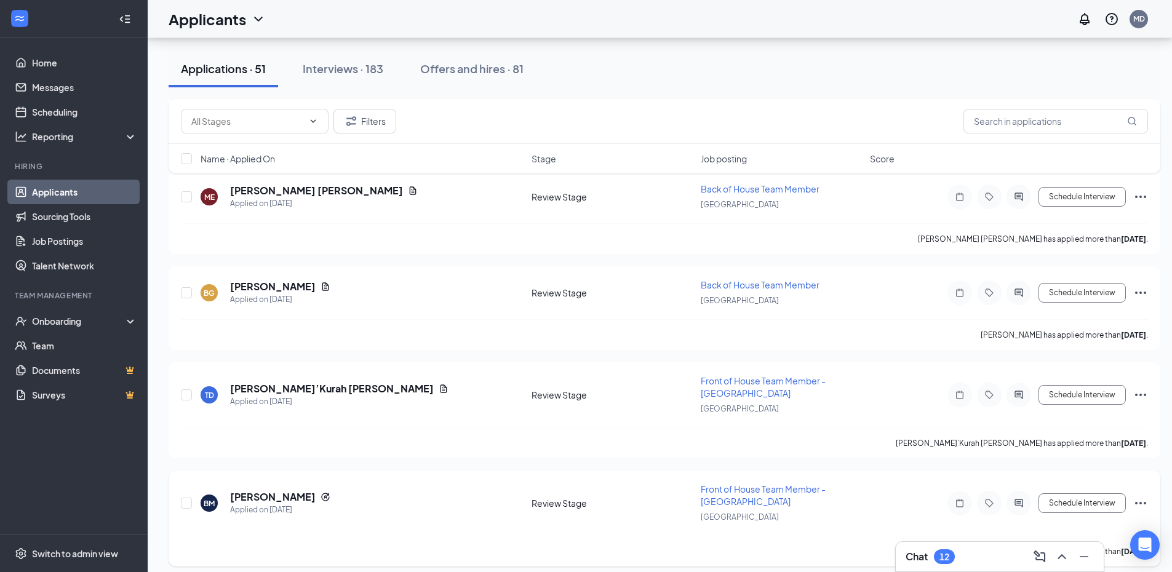
click at [1143, 501] on icon "Ellipses" at bounding box center [1140, 503] width 15 height 15
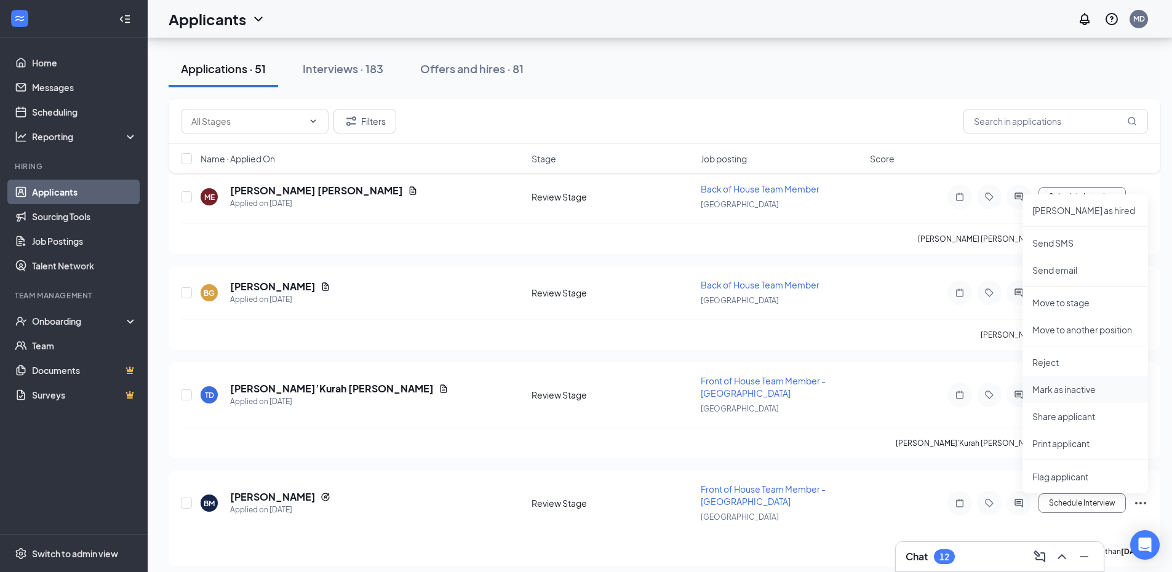
click at [1088, 393] on p "Mark as inactive" at bounding box center [1085, 389] width 106 height 12
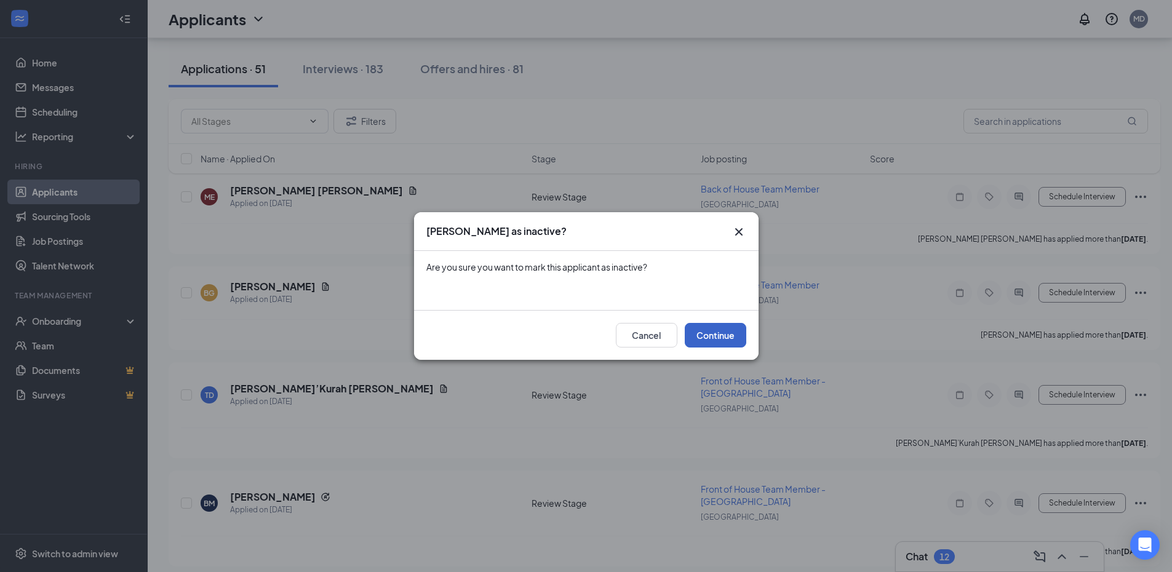
click at [730, 336] on button "Continue" at bounding box center [716, 335] width 62 height 25
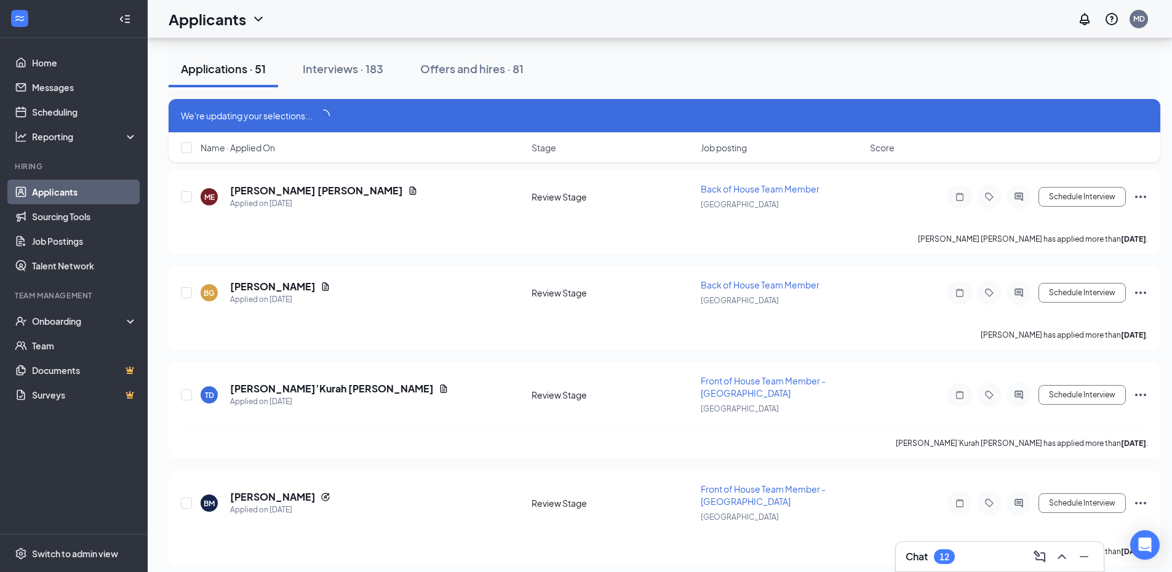
scroll to position [4846, 0]
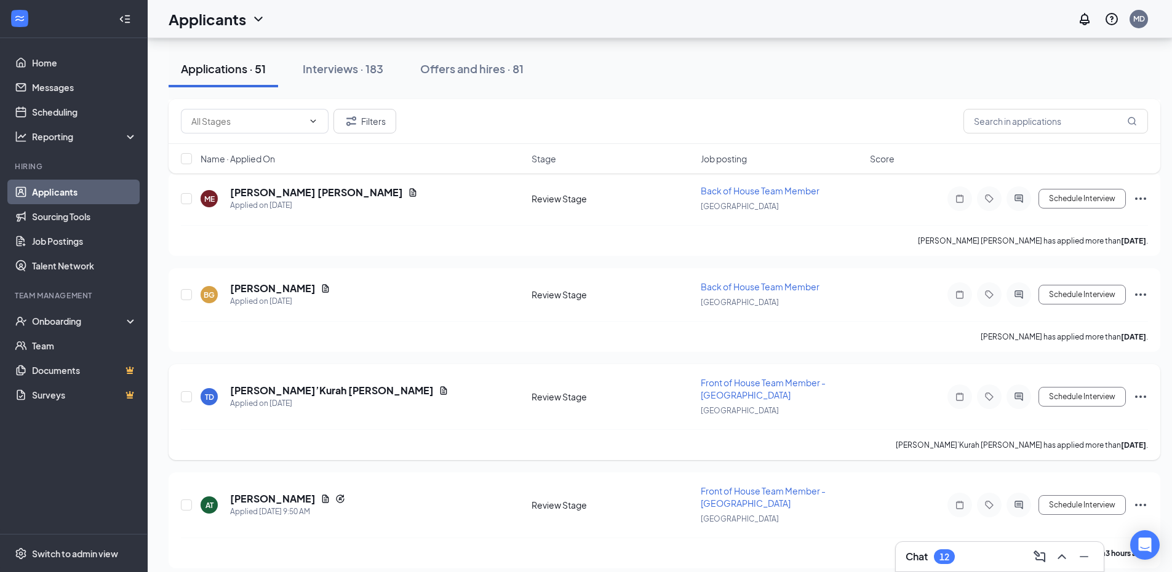
click at [1143, 394] on icon "Ellipses" at bounding box center [1140, 396] width 15 height 15
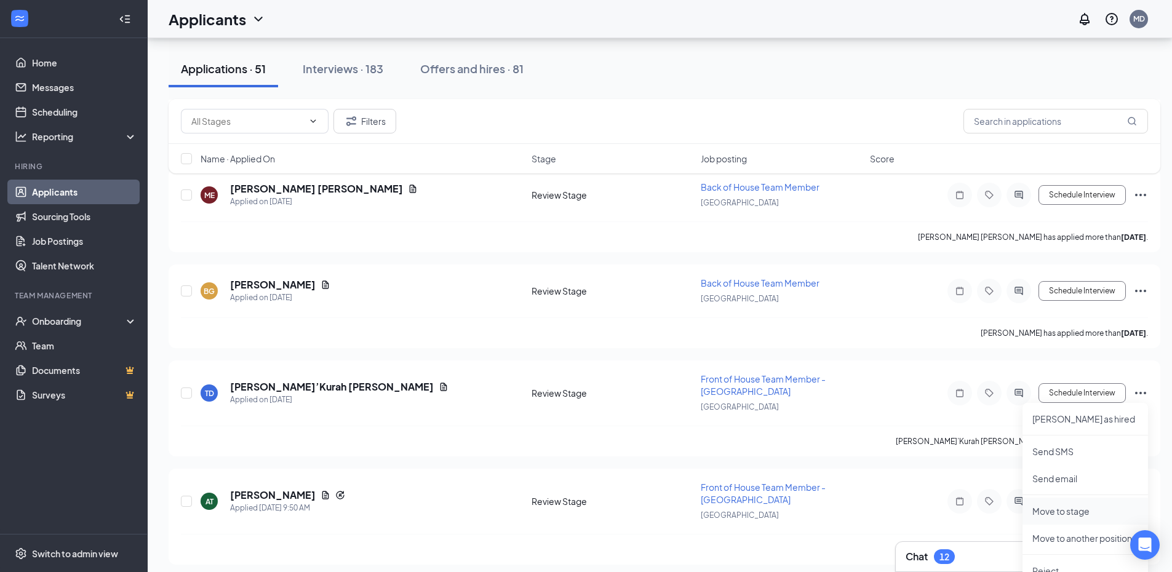
scroll to position [4907, 0]
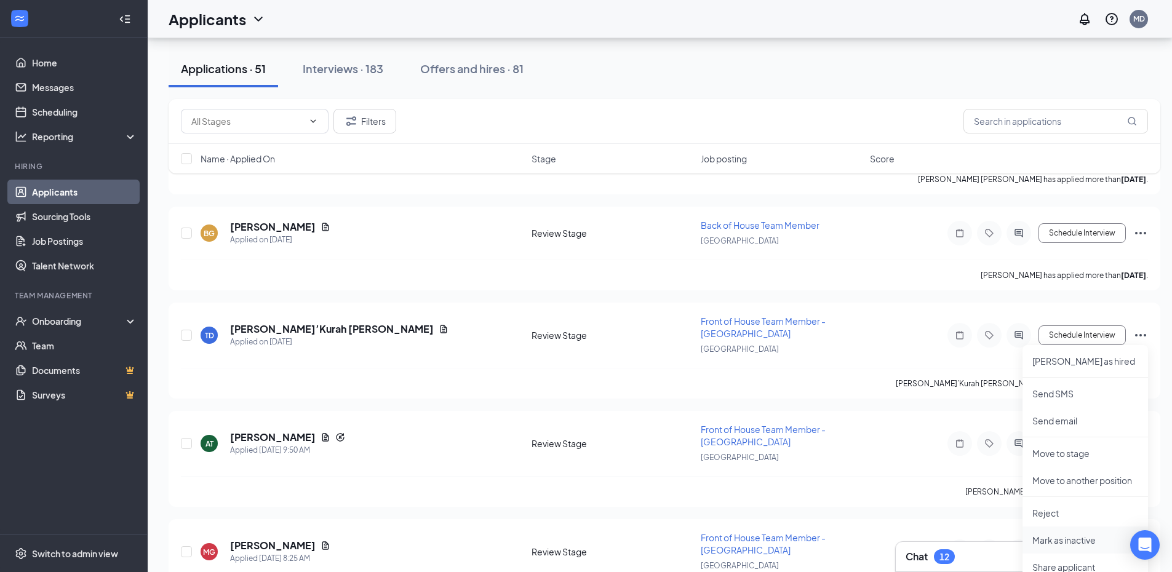
click at [1061, 537] on p "Mark as inactive" at bounding box center [1085, 540] width 106 height 12
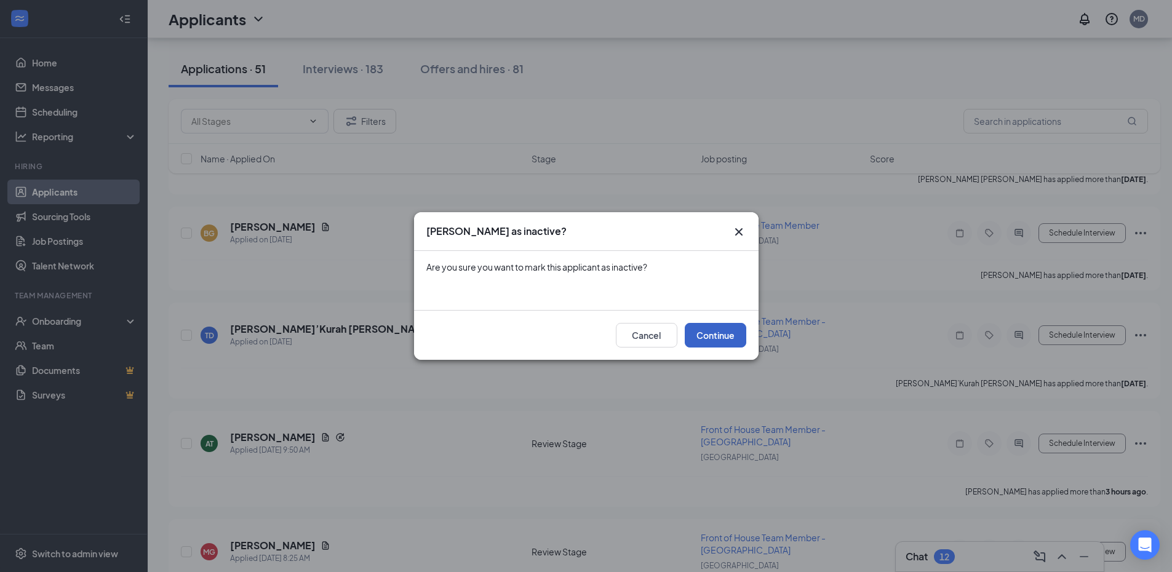
click at [718, 330] on button "Continue" at bounding box center [716, 335] width 62 height 25
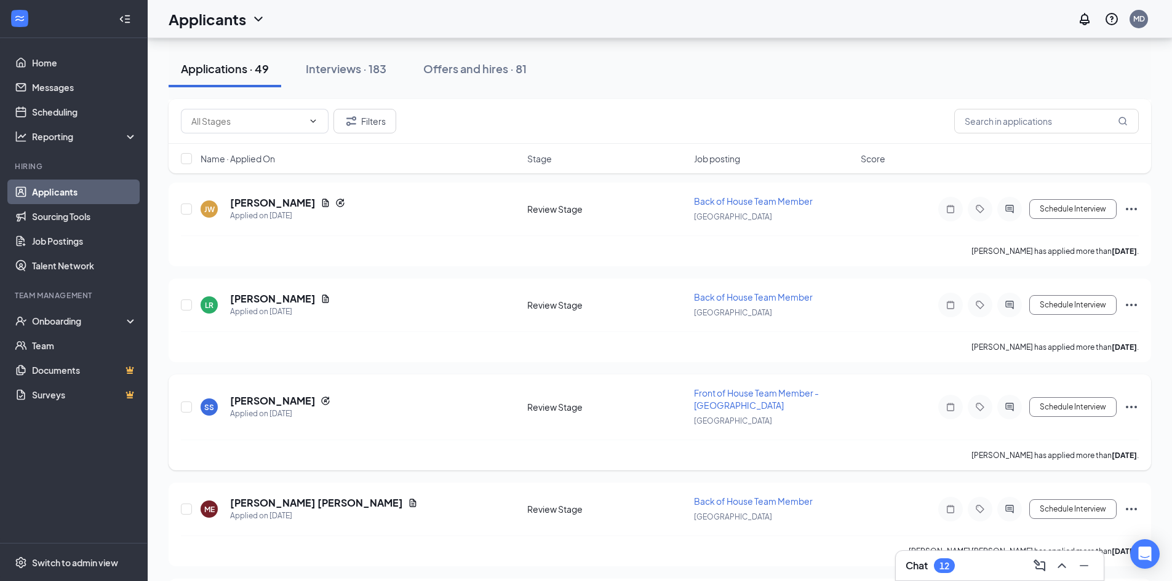
scroll to position [4631, 0]
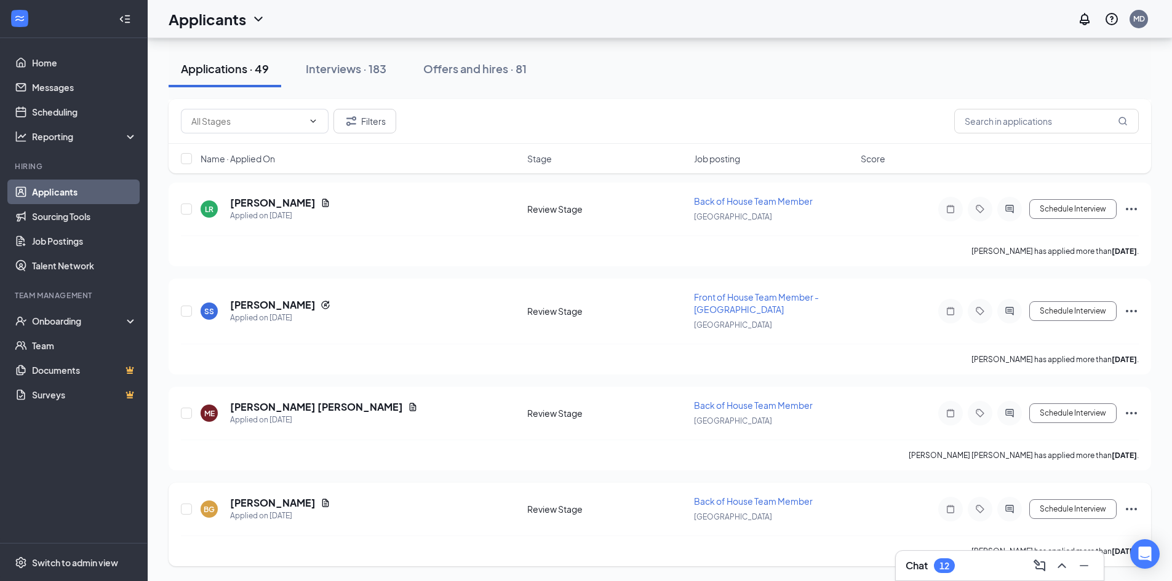
click at [1136, 510] on icon "Ellipses" at bounding box center [1130, 509] width 11 height 2
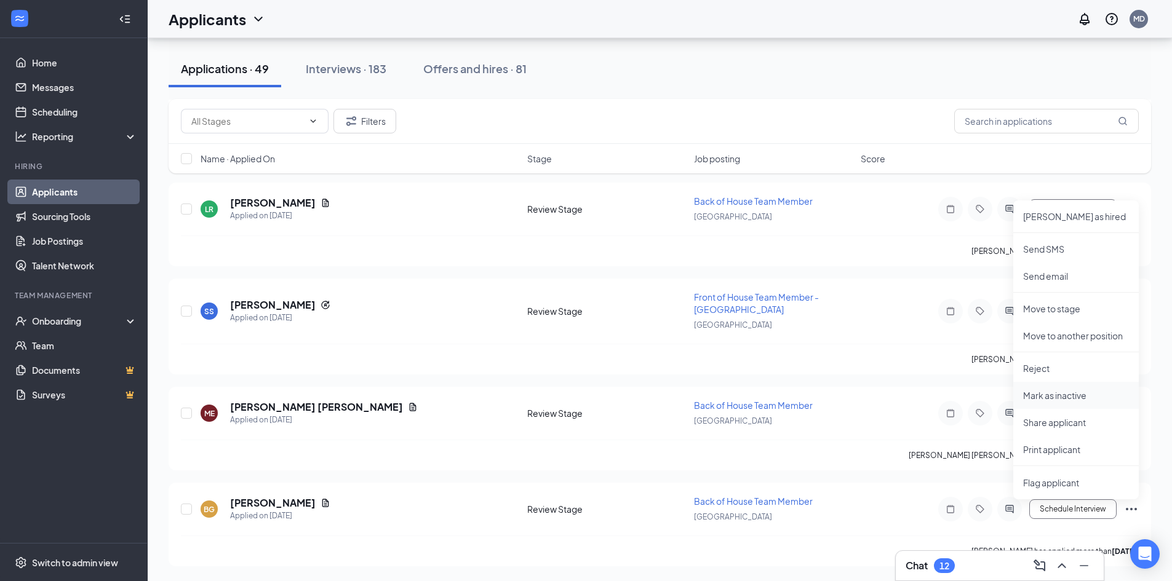
click at [1067, 398] on p "Mark as inactive" at bounding box center [1076, 395] width 106 height 12
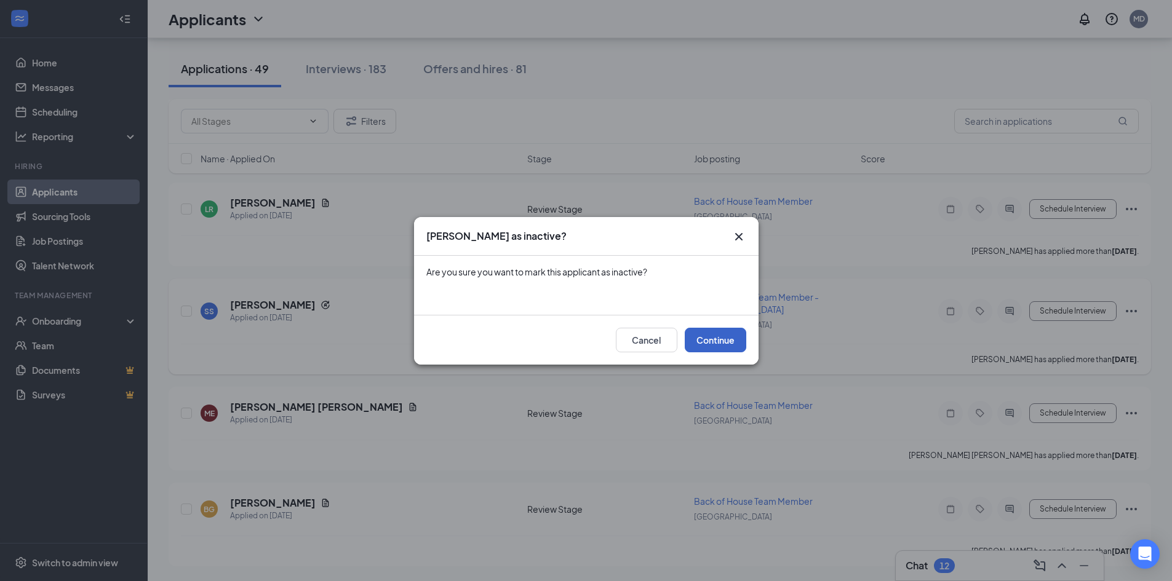
click at [711, 336] on button "Continue" at bounding box center [716, 340] width 62 height 25
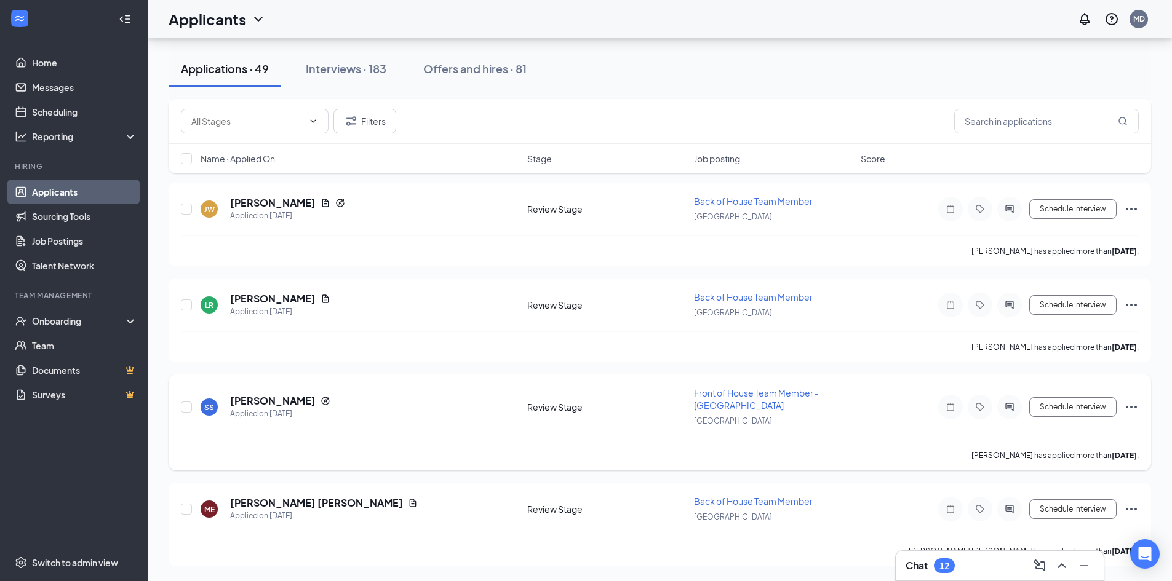
scroll to position [4535, 0]
click at [1131, 509] on icon "Ellipses" at bounding box center [1130, 509] width 11 height 2
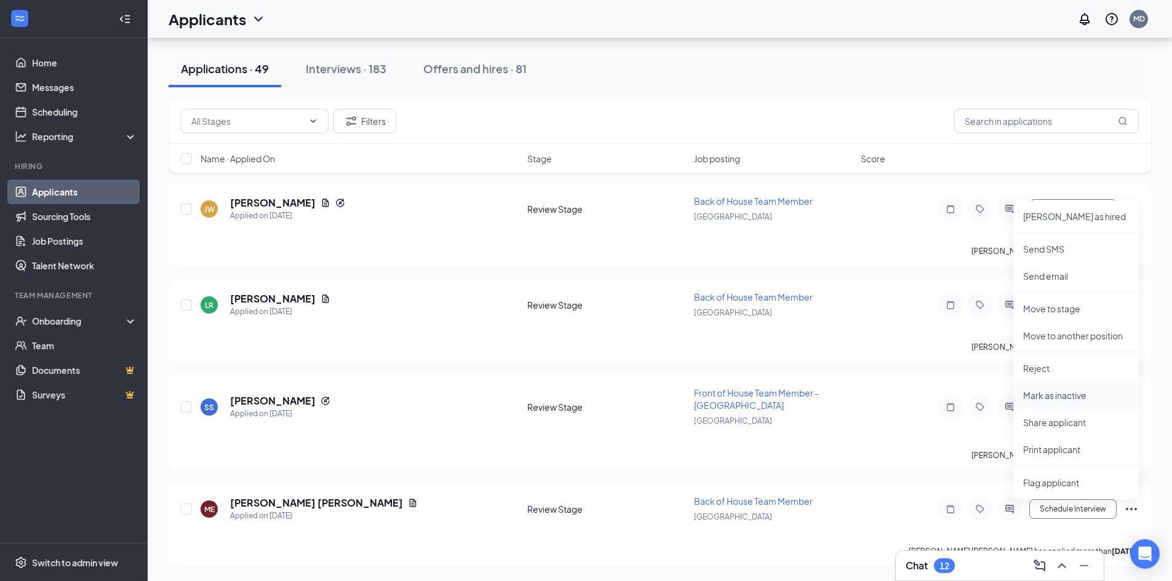
click at [1059, 395] on p "Mark as inactive" at bounding box center [1076, 395] width 106 height 12
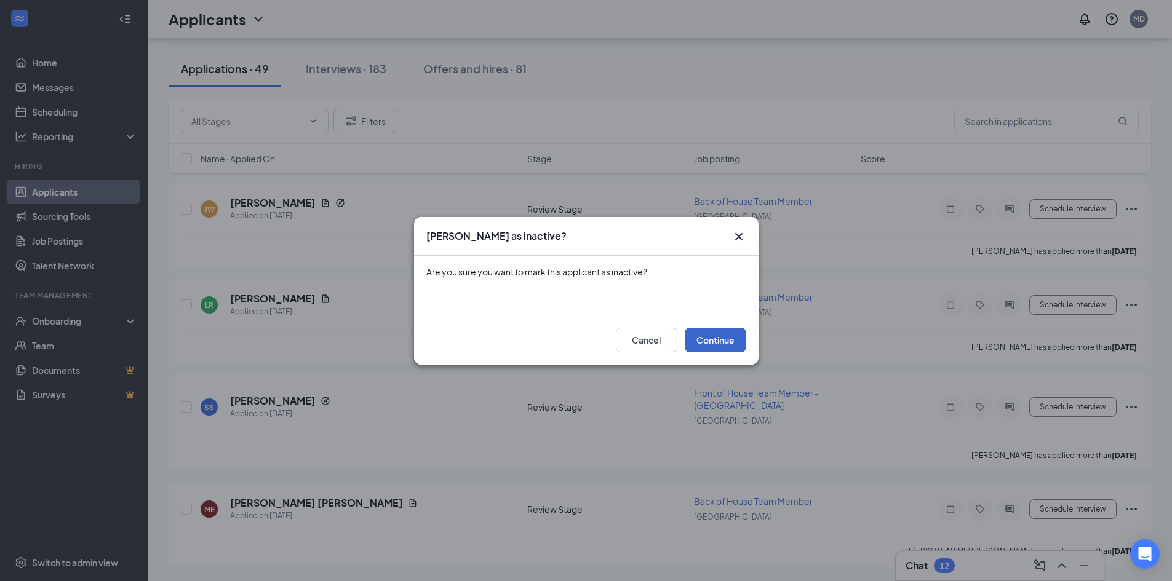
click at [726, 340] on button "Continue" at bounding box center [716, 340] width 62 height 25
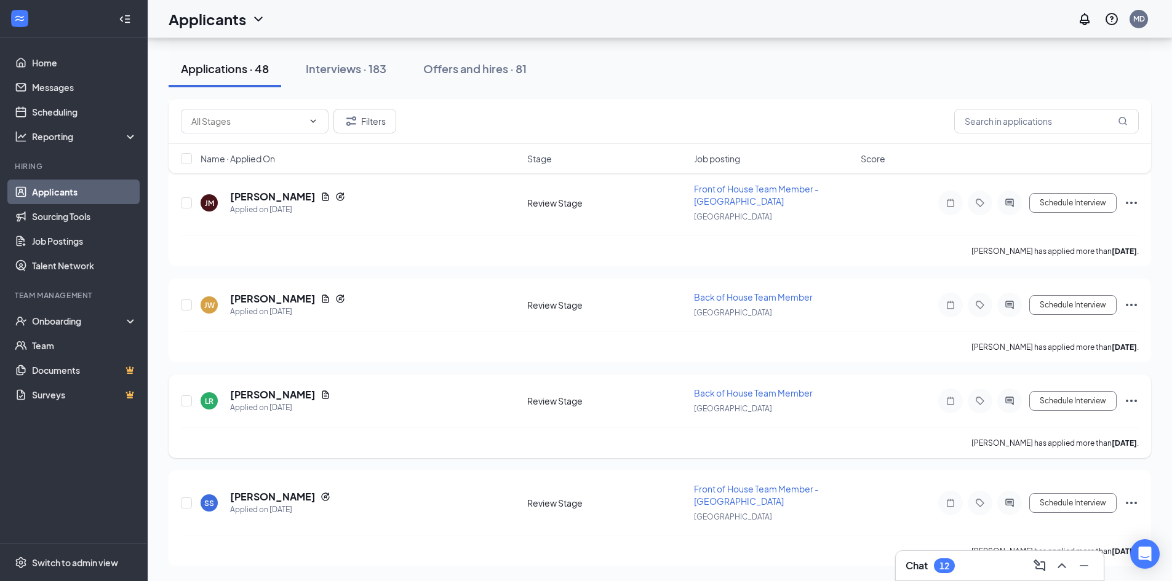
scroll to position [4439, 0]
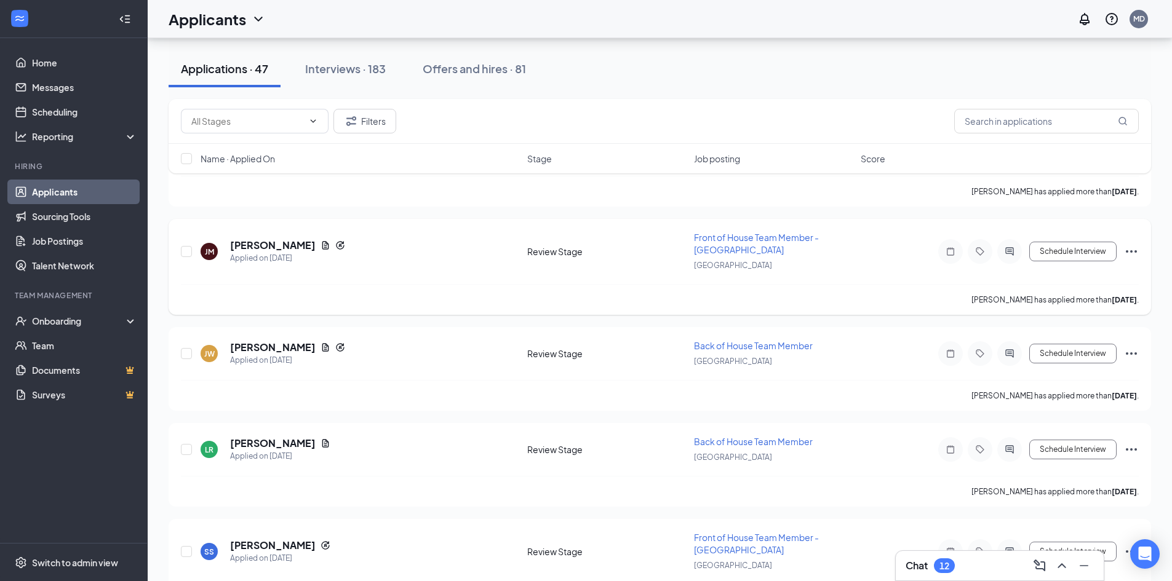
scroll to position [4439, 0]
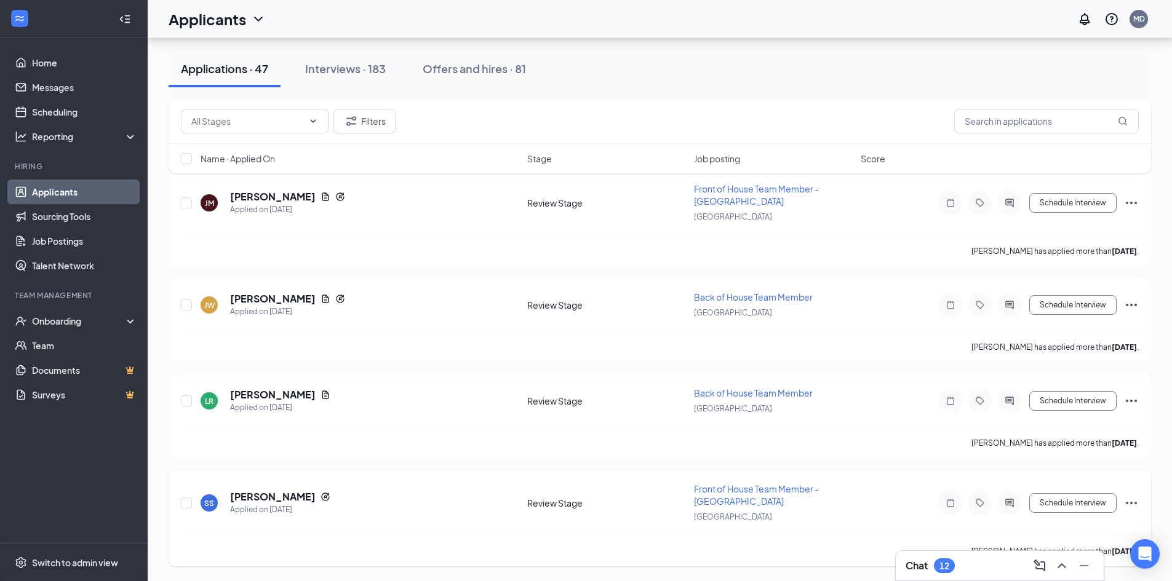
click at [1130, 505] on icon "Ellipses" at bounding box center [1131, 503] width 15 height 15
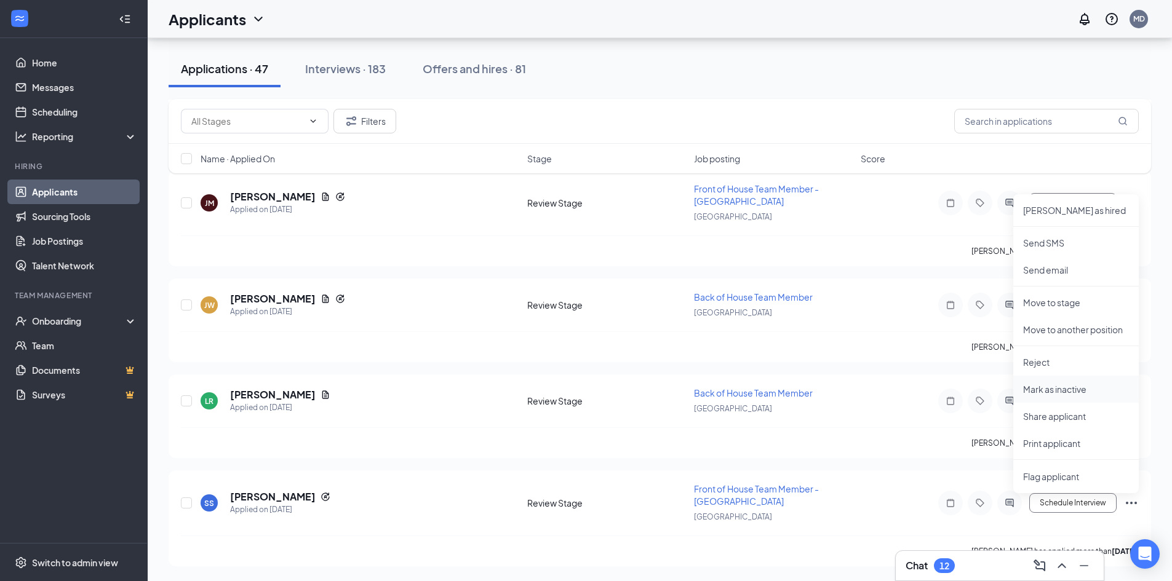
click at [1071, 389] on p "Mark as inactive" at bounding box center [1076, 389] width 106 height 12
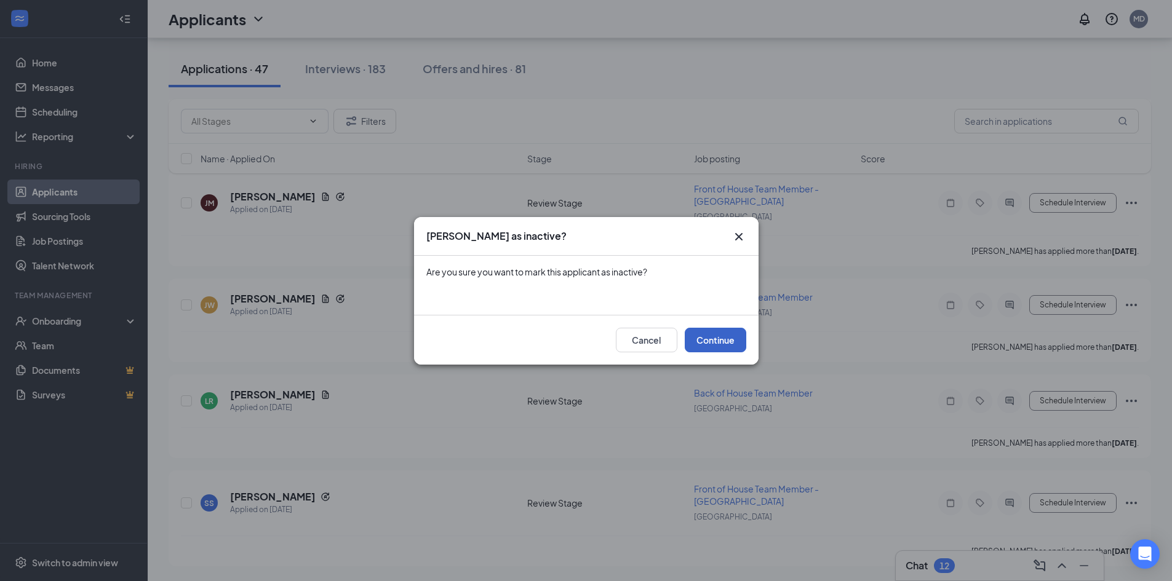
click at [704, 336] on button "Continue" at bounding box center [716, 340] width 62 height 25
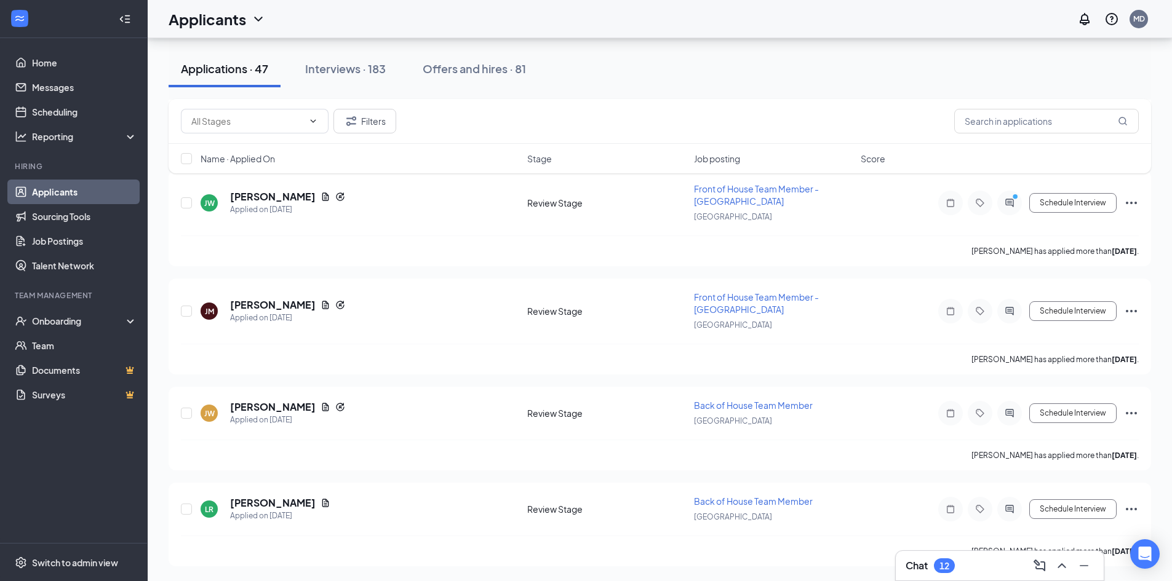
scroll to position [4331, 0]
click at [1135, 509] on icon "Ellipses" at bounding box center [1130, 509] width 11 height 2
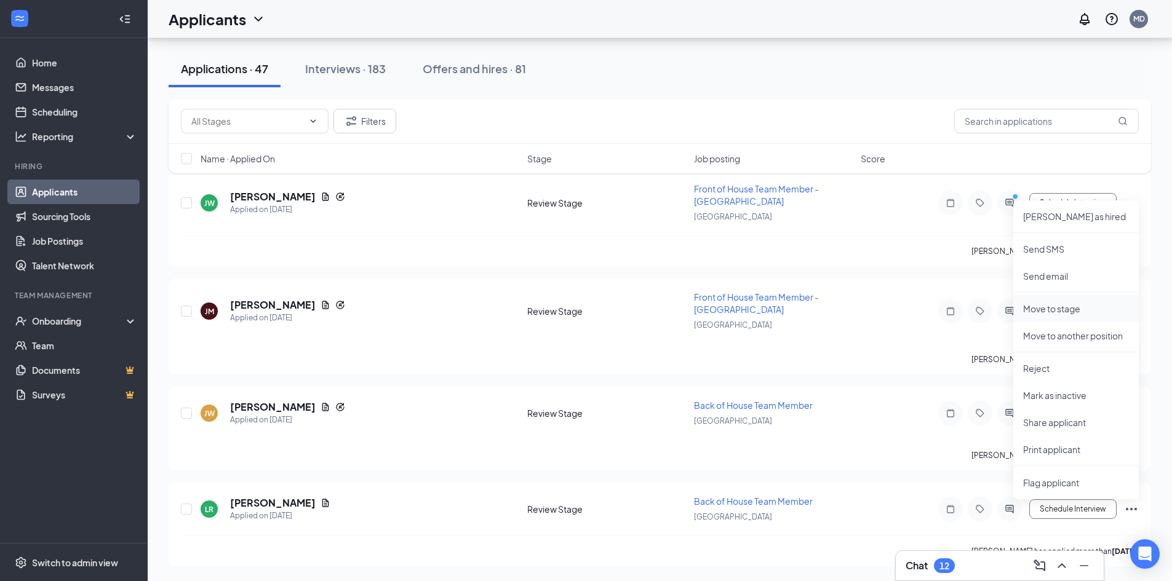
click at [1060, 306] on p "Move to stage" at bounding box center [1076, 309] width 106 height 12
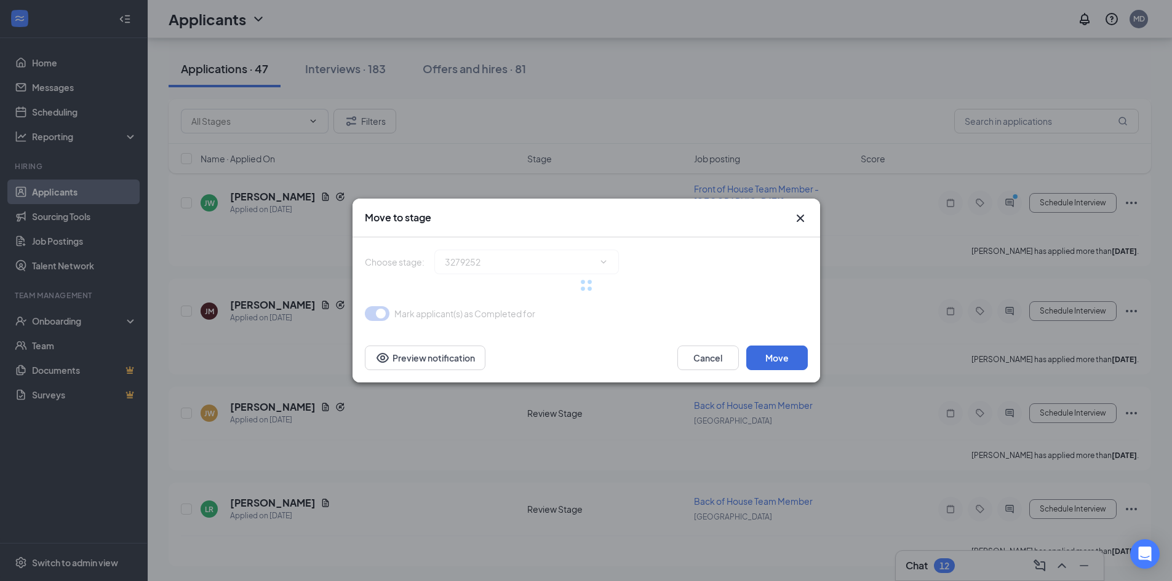
type input "Onsite Interview (final stage)"
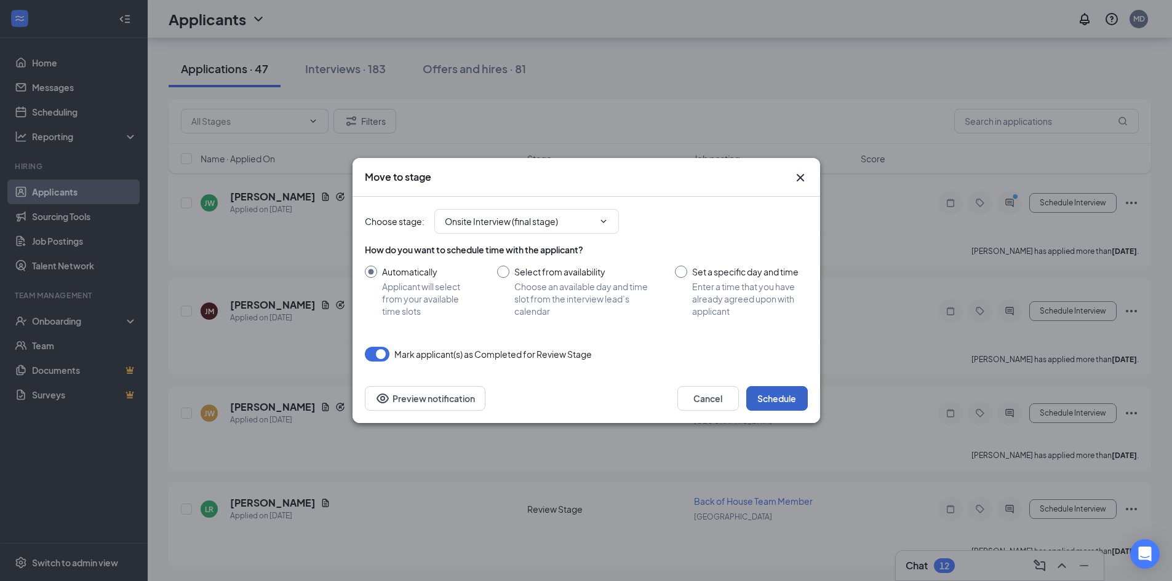
click at [772, 397] on button "Schedule" at bounding box center [777, 398] width 62 height 25
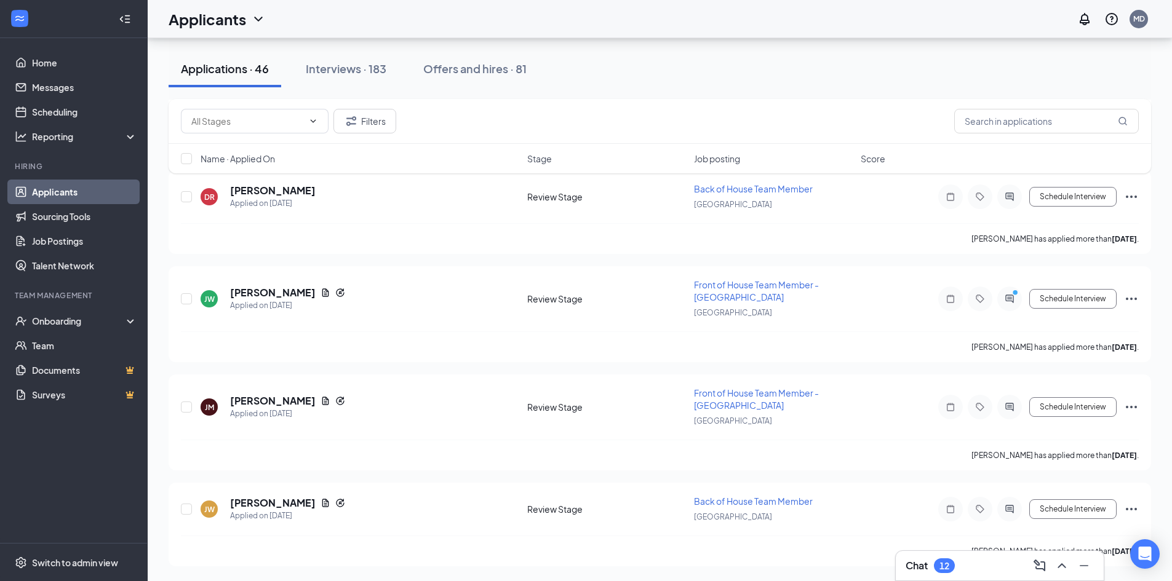
scroll to position [4235, 0]
click at [1134, 509] on icon "Ellipses" at bounding box center [1131, 509] width 15 height 15
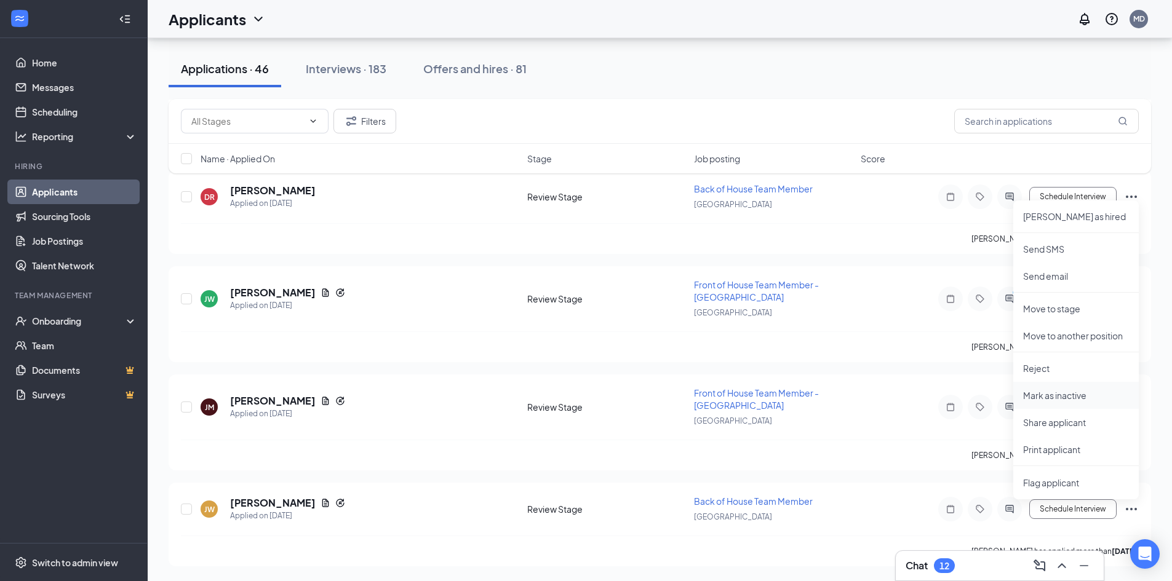
click at [1079, 401] on p "Mark as inactive" at bounding box center [1076, 395] width 106 height 12
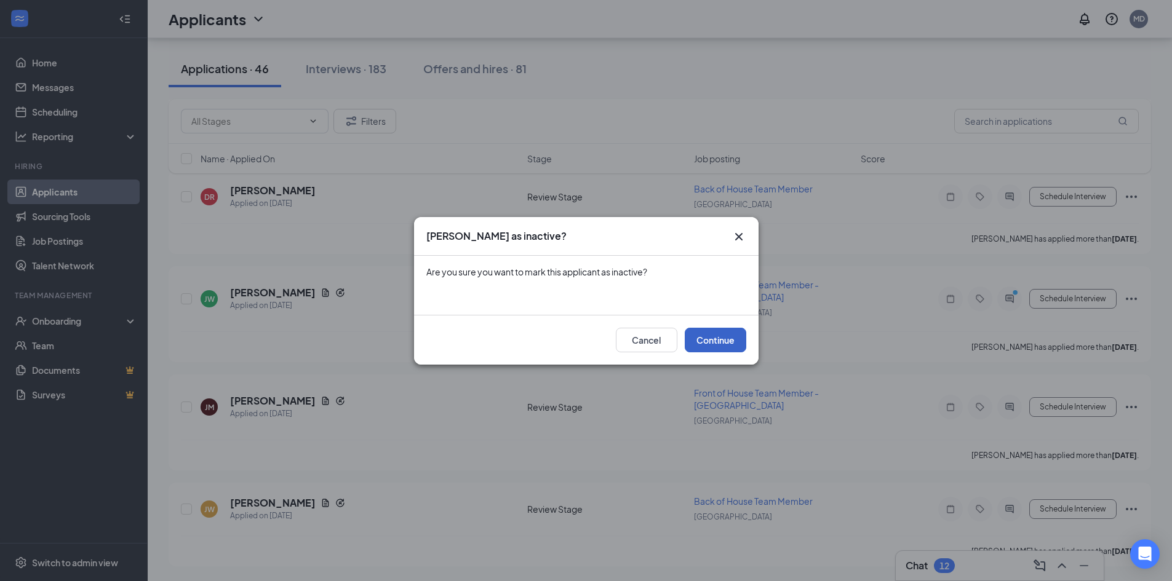
click at [721, 343] on button "Continue" at bounding box center [716, 340] width 62 height 25
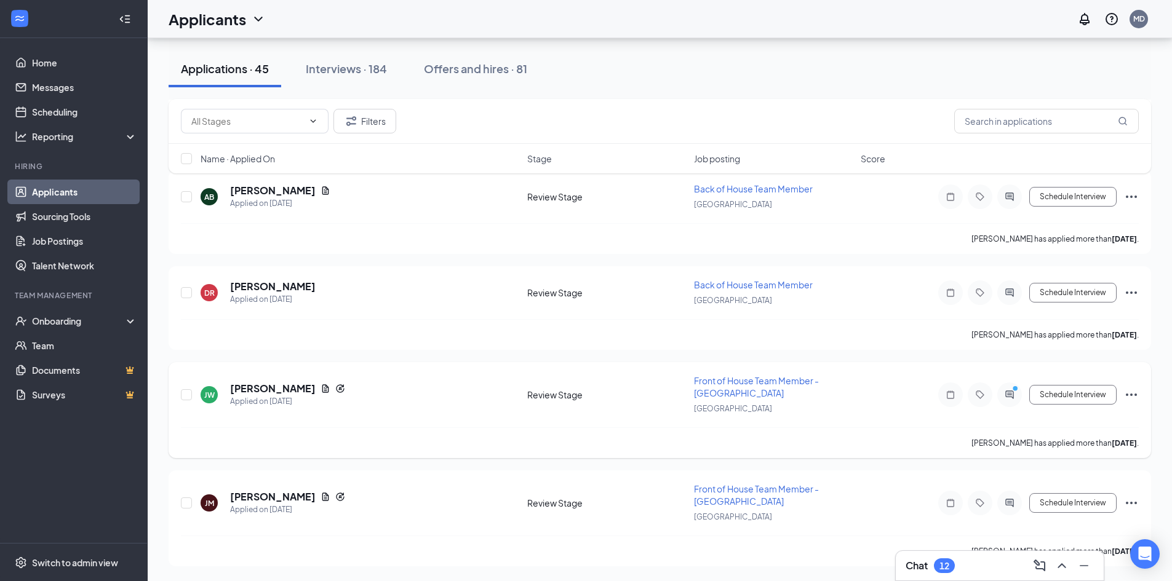
scroll to position [4139, 0]
click at [1134, 502] on icon "Ellipses" at bounding box center [1131, 503] width 15 height 15
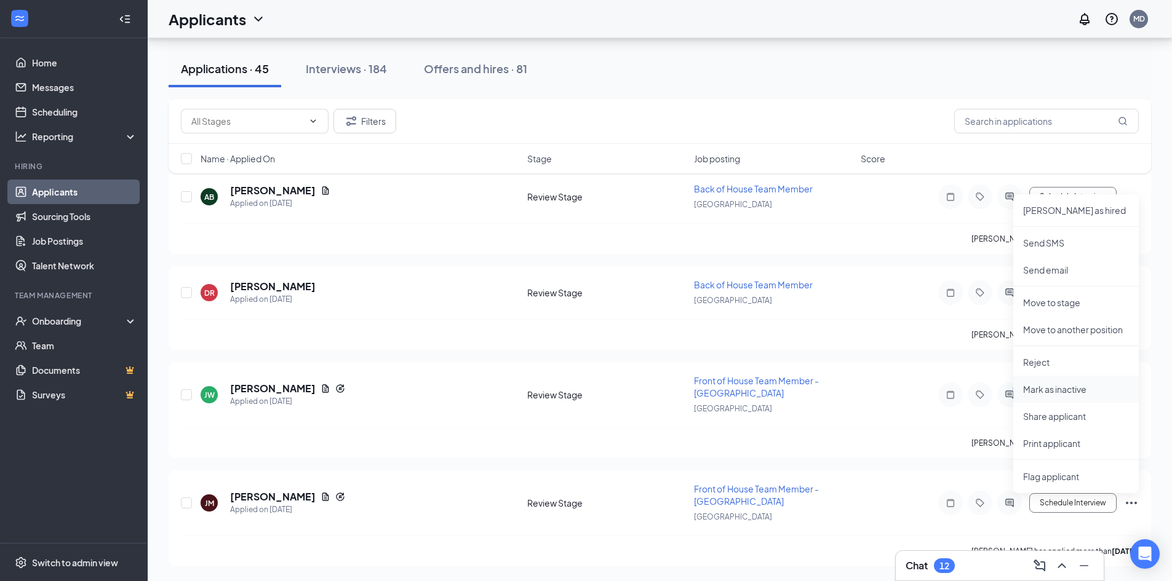
click at [1076, 389] on p "Mark as inactive" at bounding box center [1076, 389] width 106 height 12
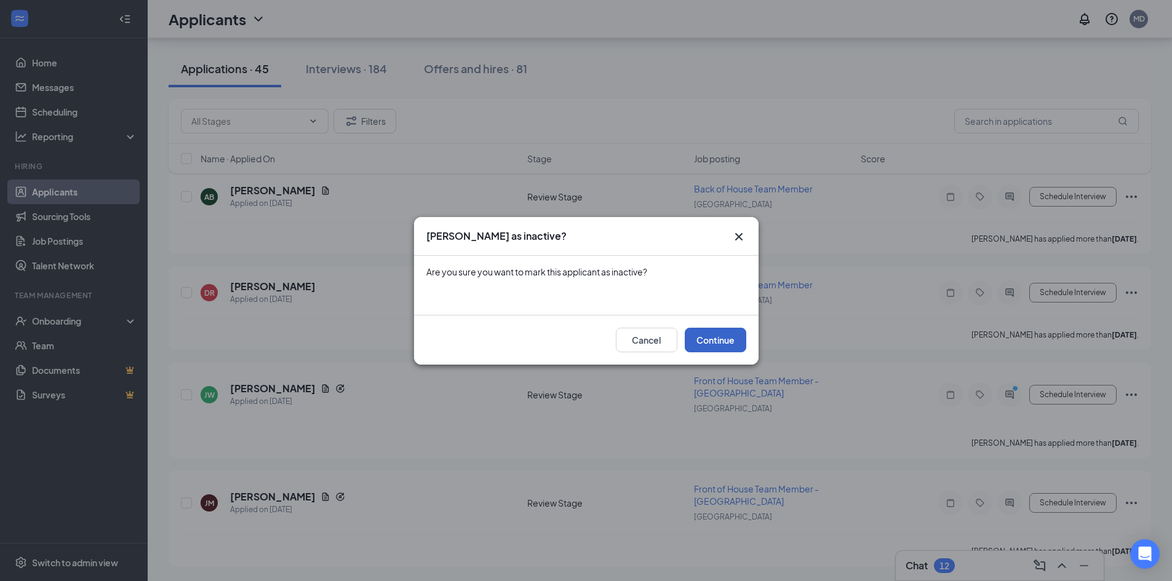
click at [708, 335] on button "Continue" at bounding box center [716, 340] width 62 height 25
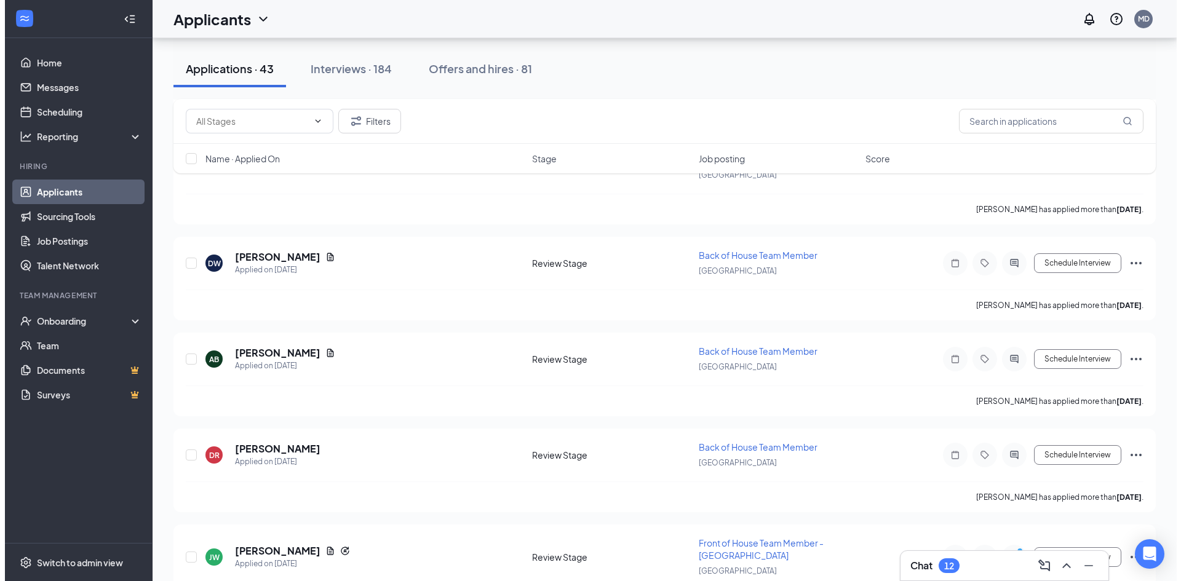
scroll to position [4031, 0]
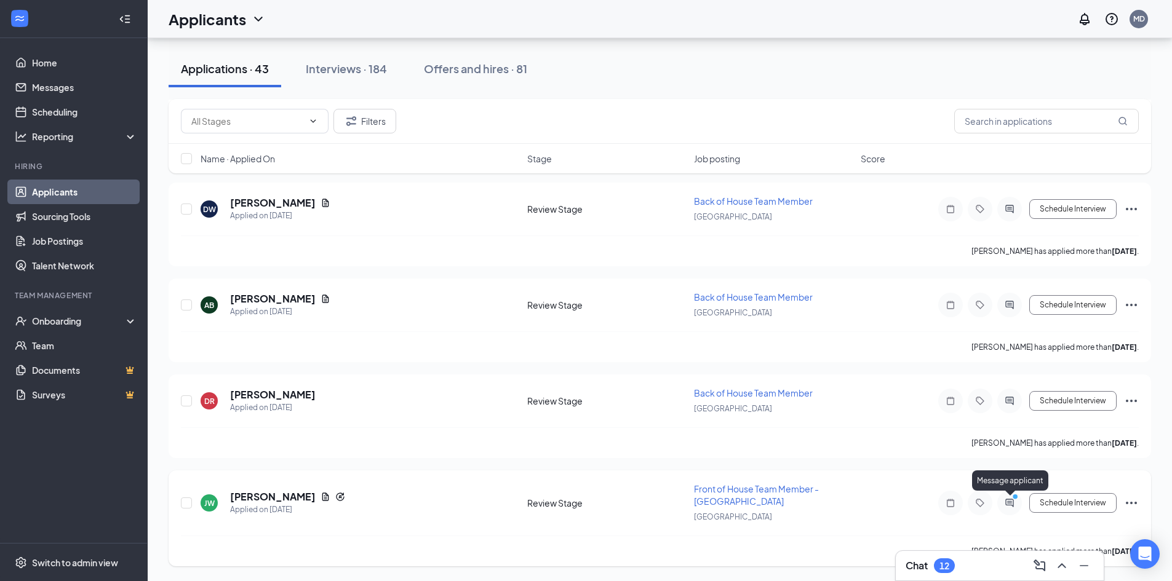
click at [1010, 500] on icon "PrimaryDot" at bounding box center [1016, 498] width 15 height 10
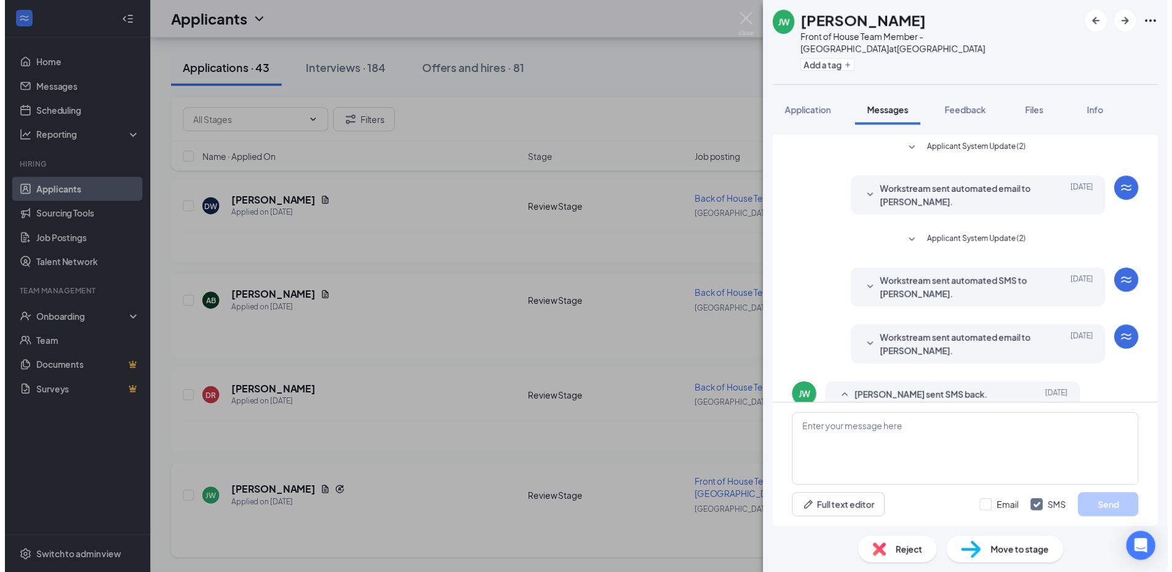
scroll to position [39, 0]
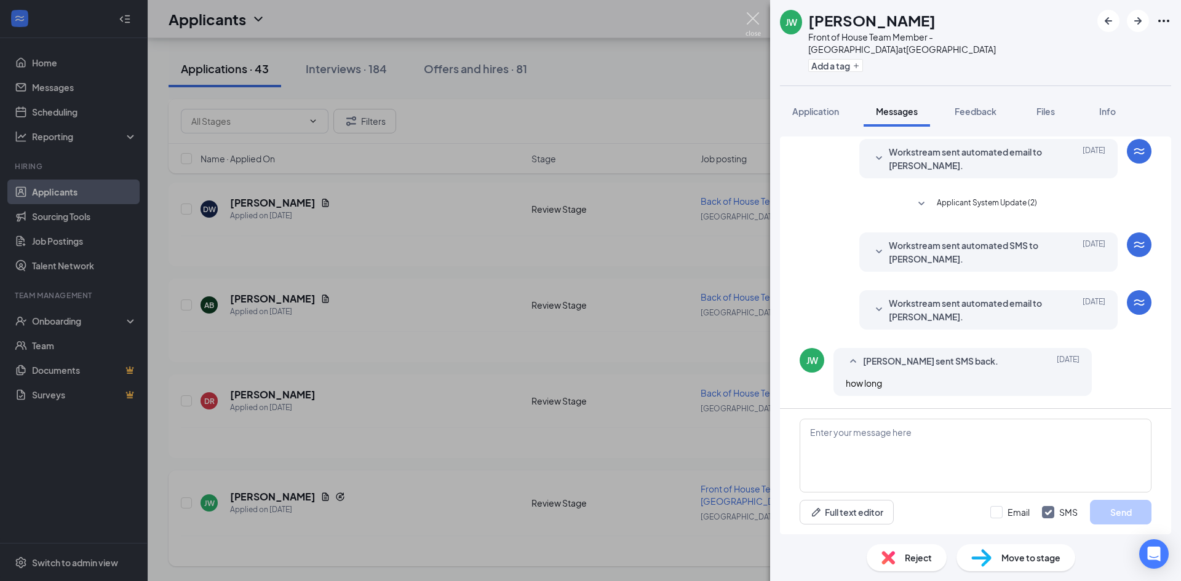
click at [758, 23] on img at bounding box center [752, 24] width 15 height 24
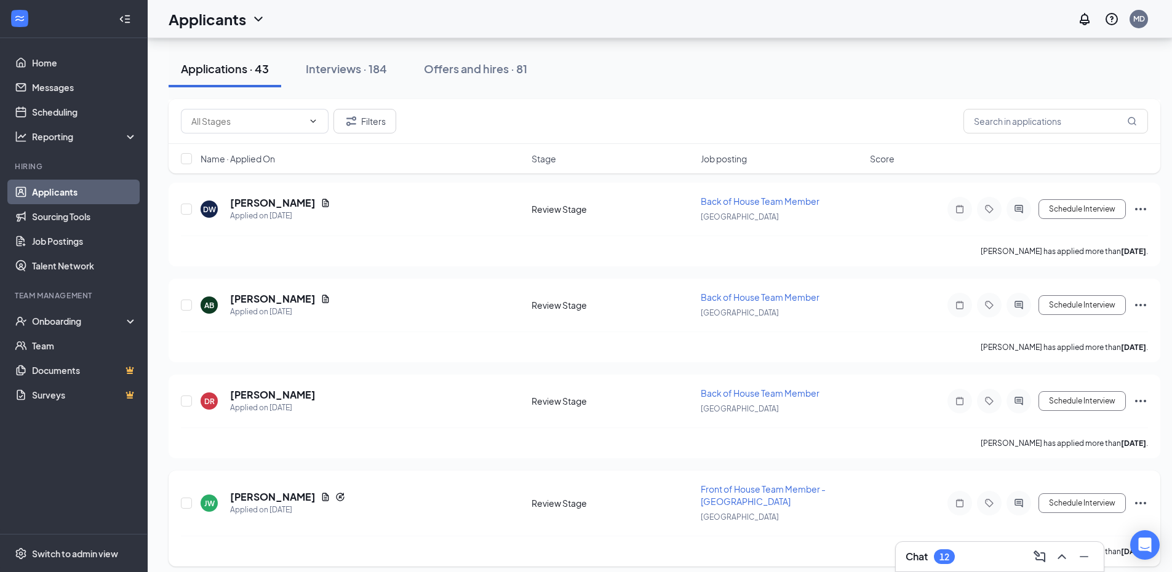
click at [1139, 502] on icon "Ellipses" at bounding box center [1140, 503] width 15 height 15
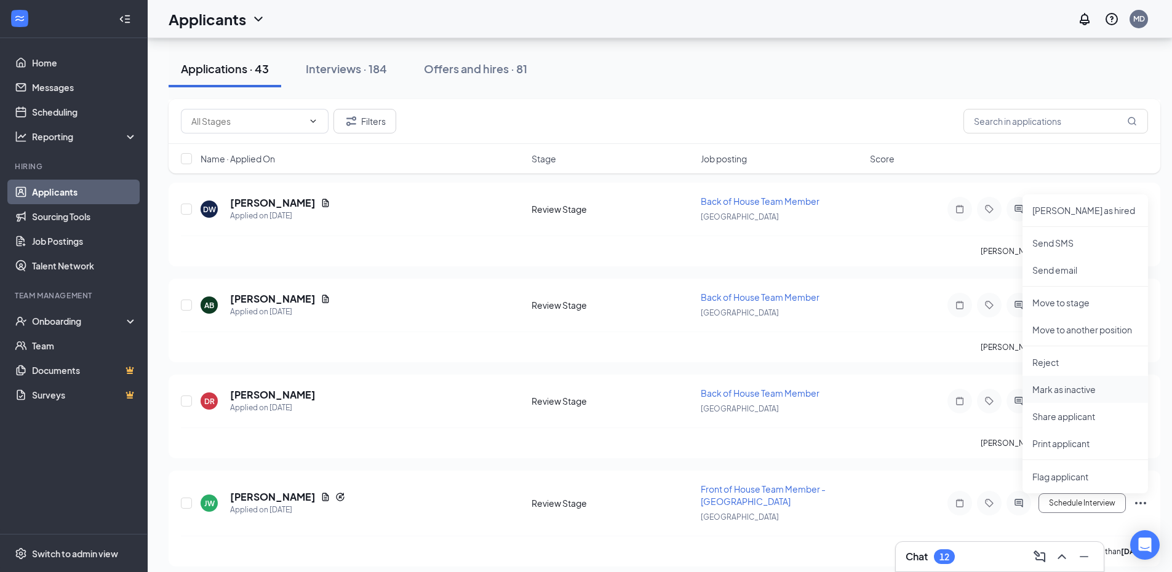
click at [1063, 386] on p "Mark as inactive" at bounding box center [1085, 389] width 106 height 12
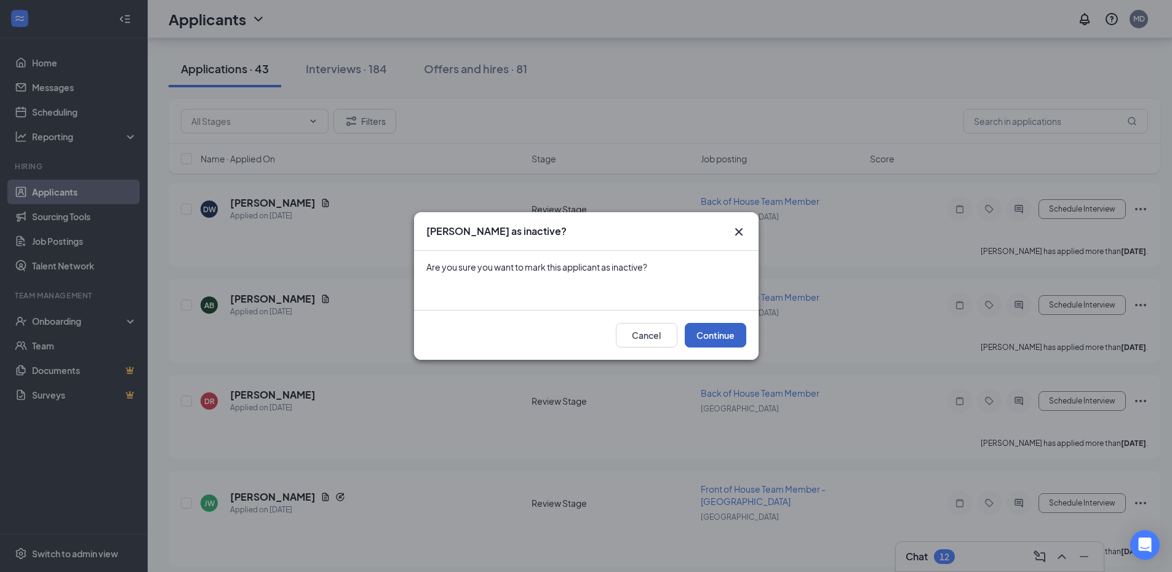
click at [716, 336] on button "Continue" at bounding box center [716, 335] width 62 height 25
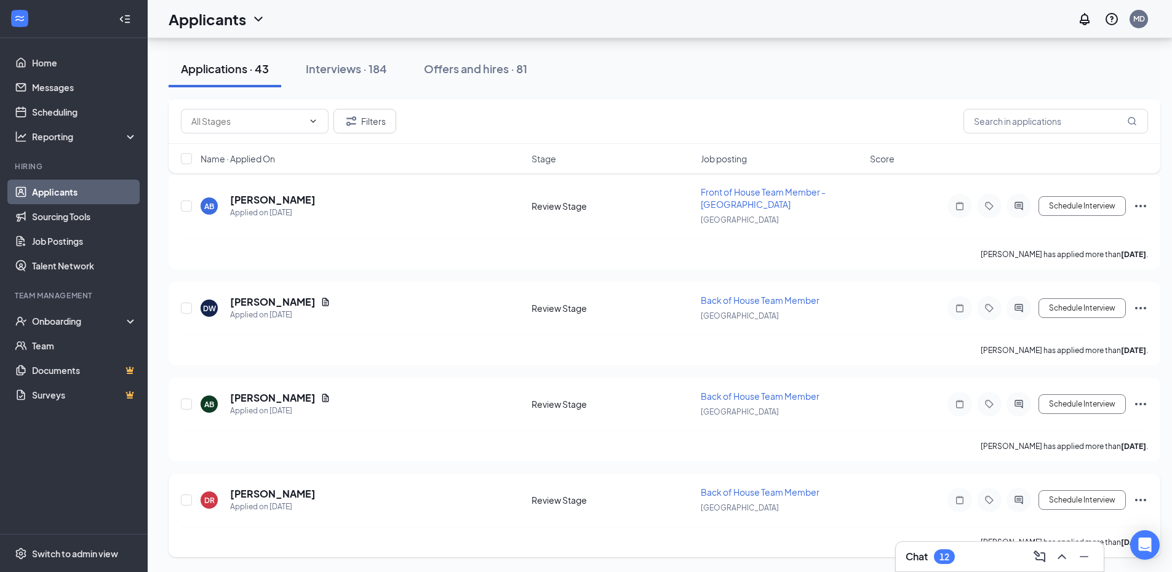
scroll to position [3932, 0]
click at [1143, 501] on icon "Ellipses" at bounding box center [1140, 500] width 15 height 15
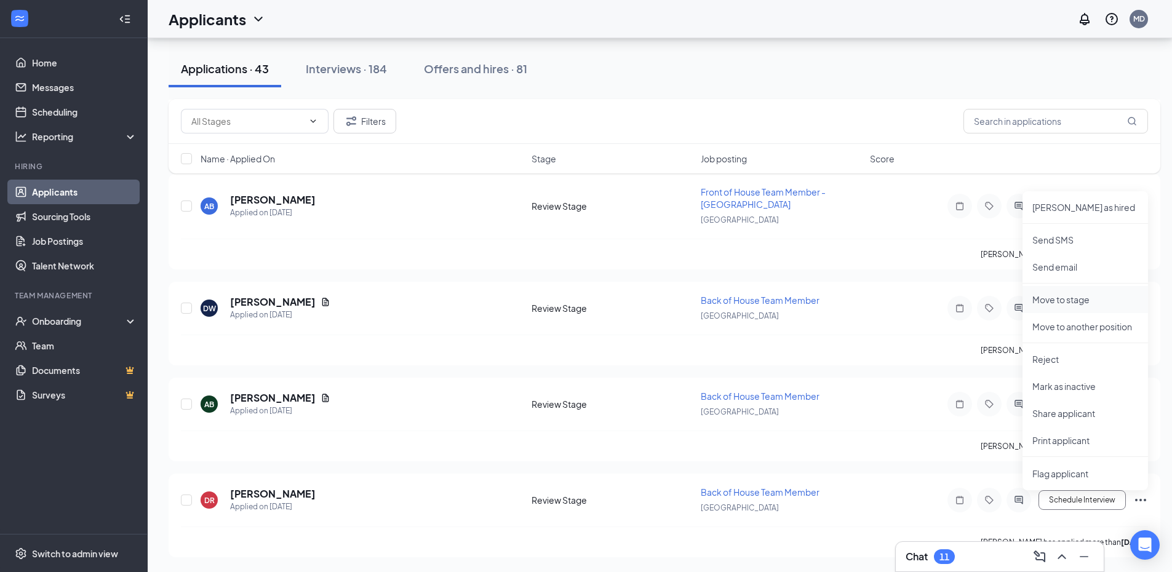
click at [1068, 296] on p "Move to stage" at bounding box center [1085, 299] width 106 height 12
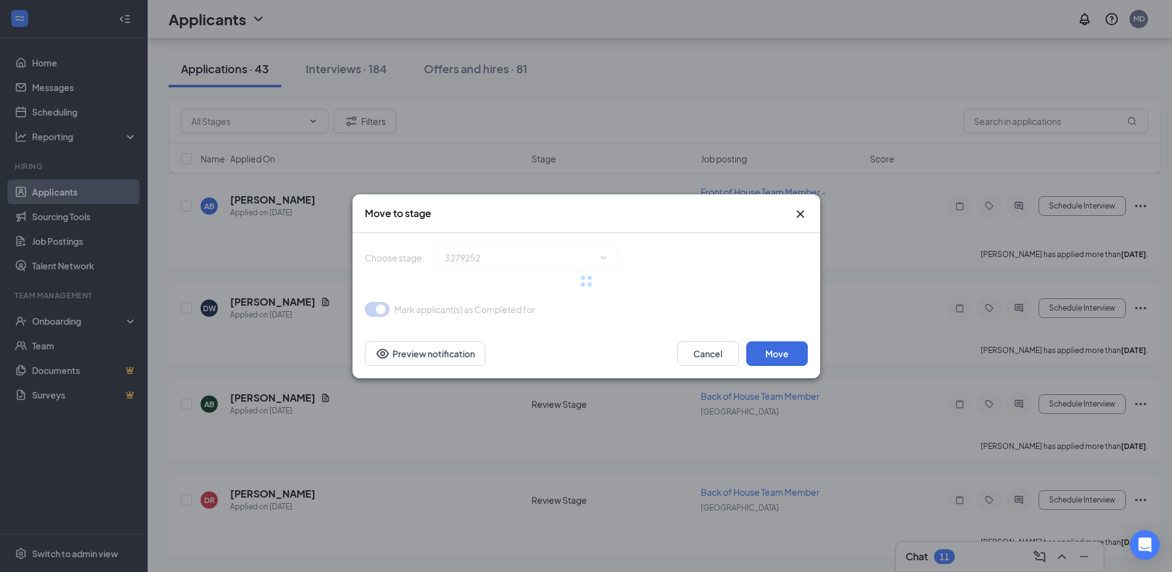
type input "Onsite Interview (final stage)"
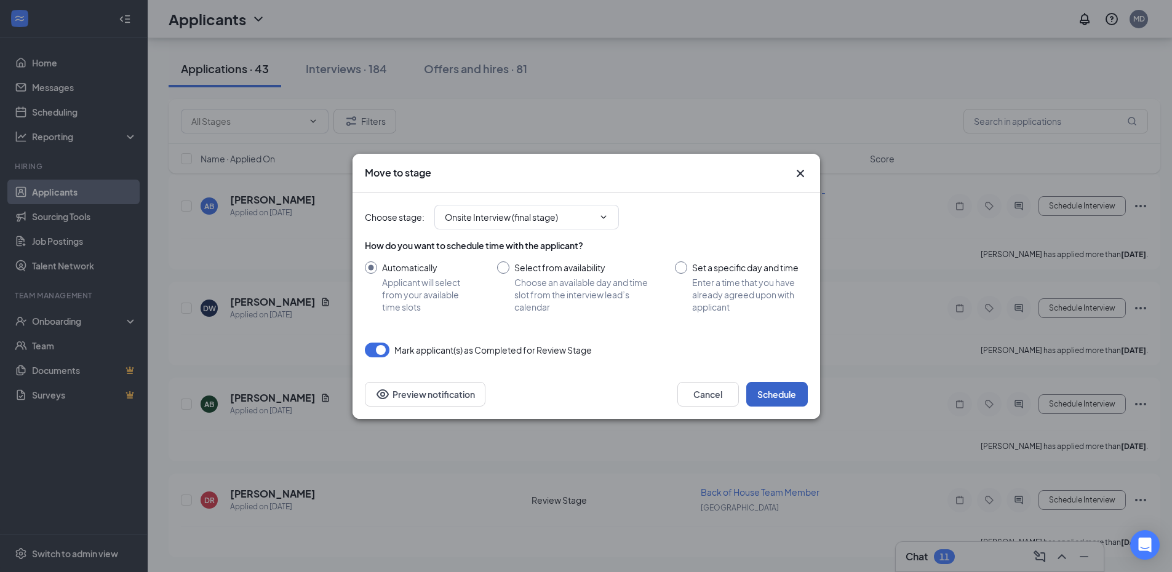
click at [769, 398] on button "Schedule" at bounding box center [777, 394] width 62 height 25
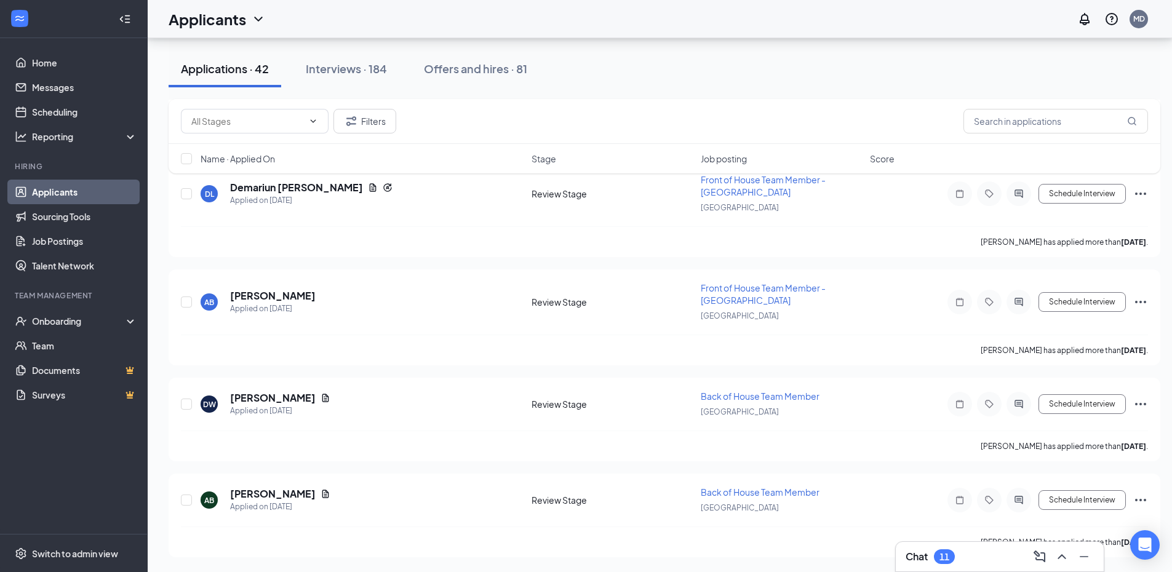
scroll to position [3836, 0]
click at [1141, 402] on icon "Ellipses" at bounding box center [1140, 404] width 15 height 15
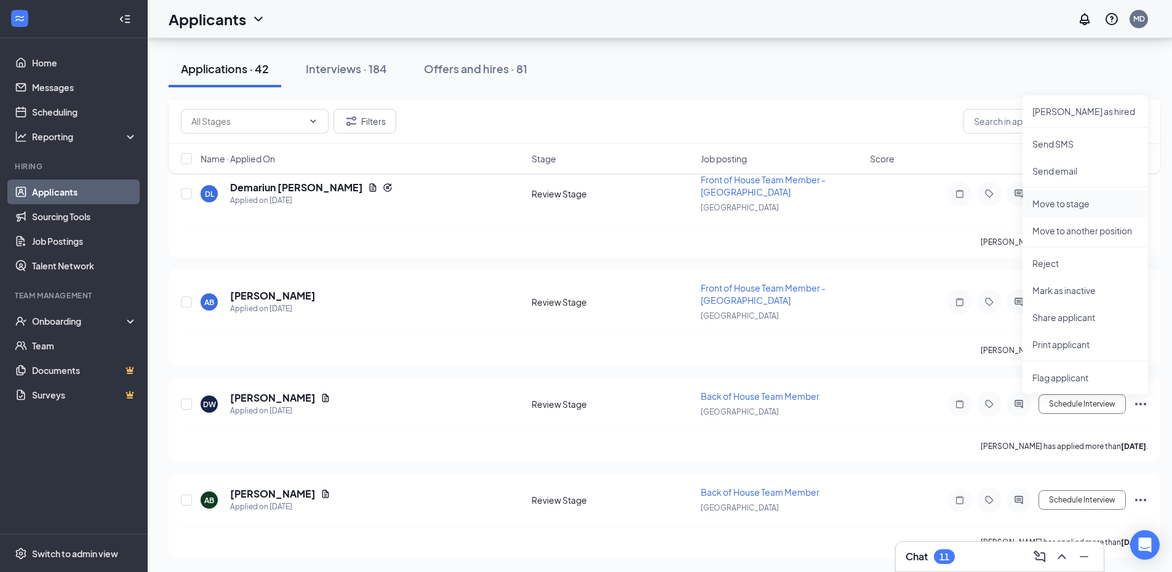
click at [1078, 205] on p "Move to stage" at bounding box center [1085, 203] width 106 height 12
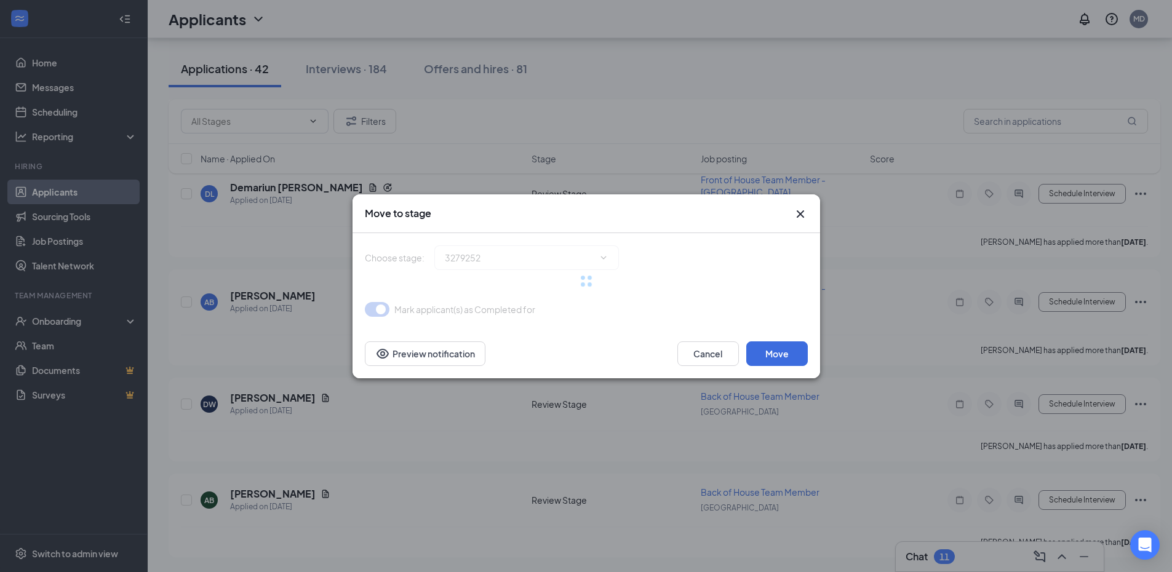
type input "Onsite Interview (final stage)"
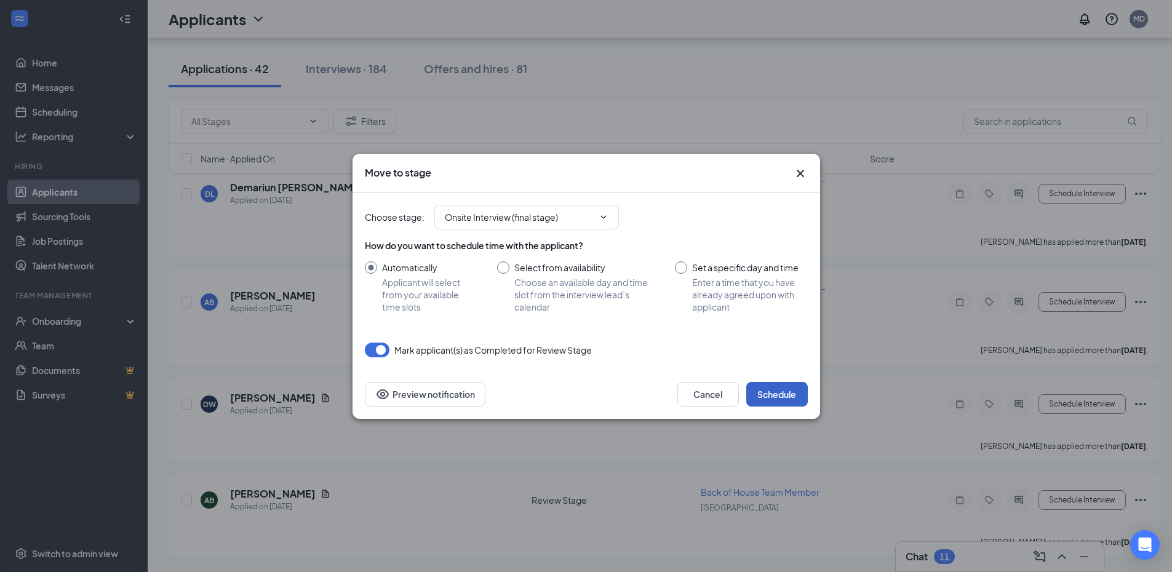
click at [748, 391] on button "Schedule" at bounding box center [777, 394] width 62 height 25
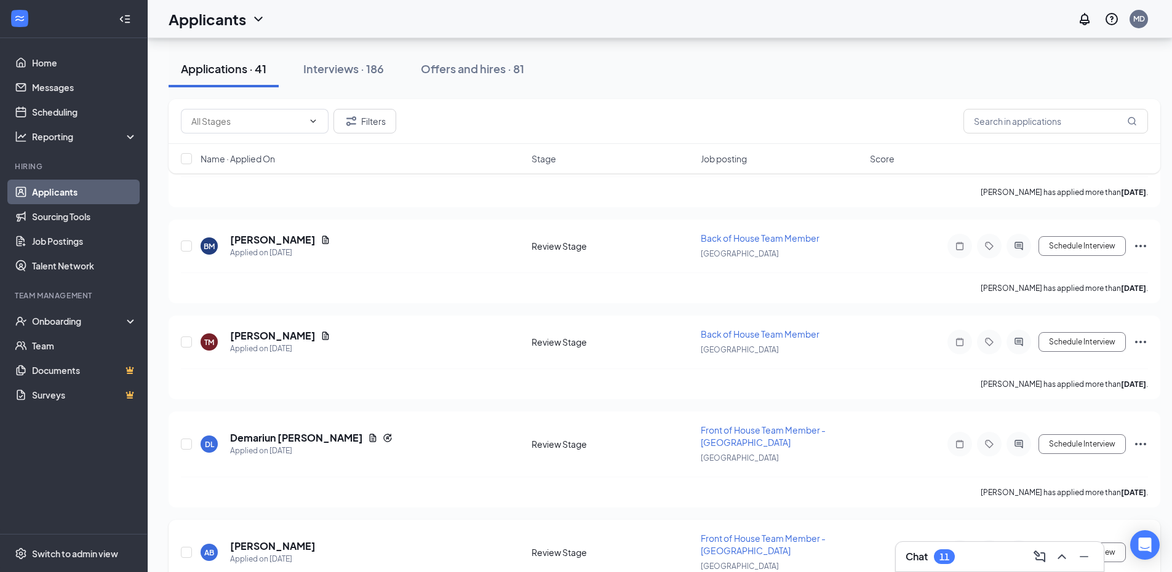
scroll to position [7627, 0]
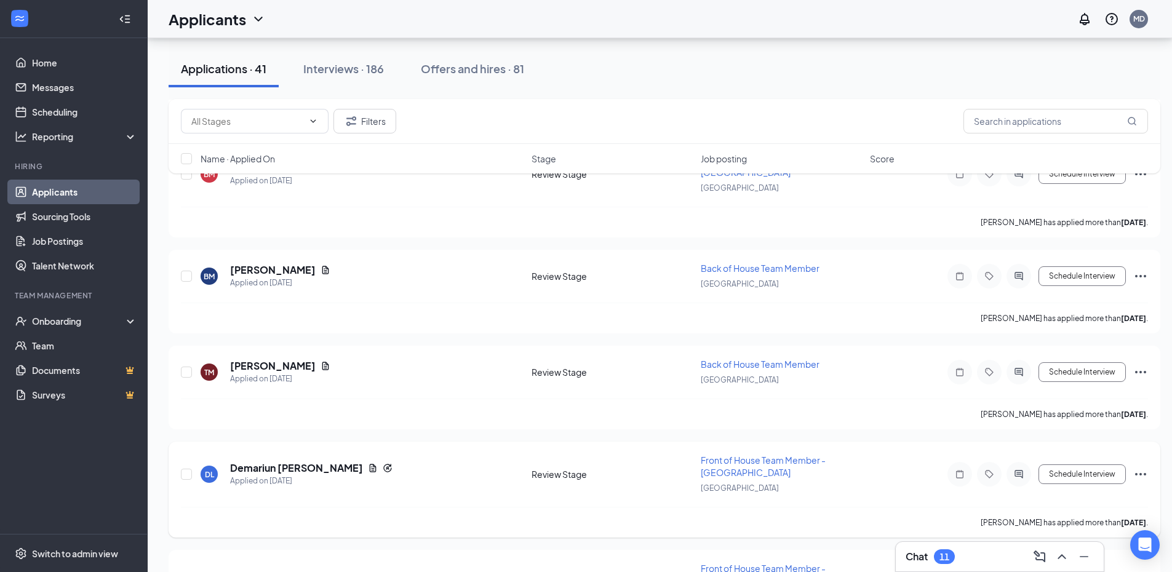
click at [1142, 477] on icon "Ellipses" at bounding box center [1140, 474] width 15 height 15
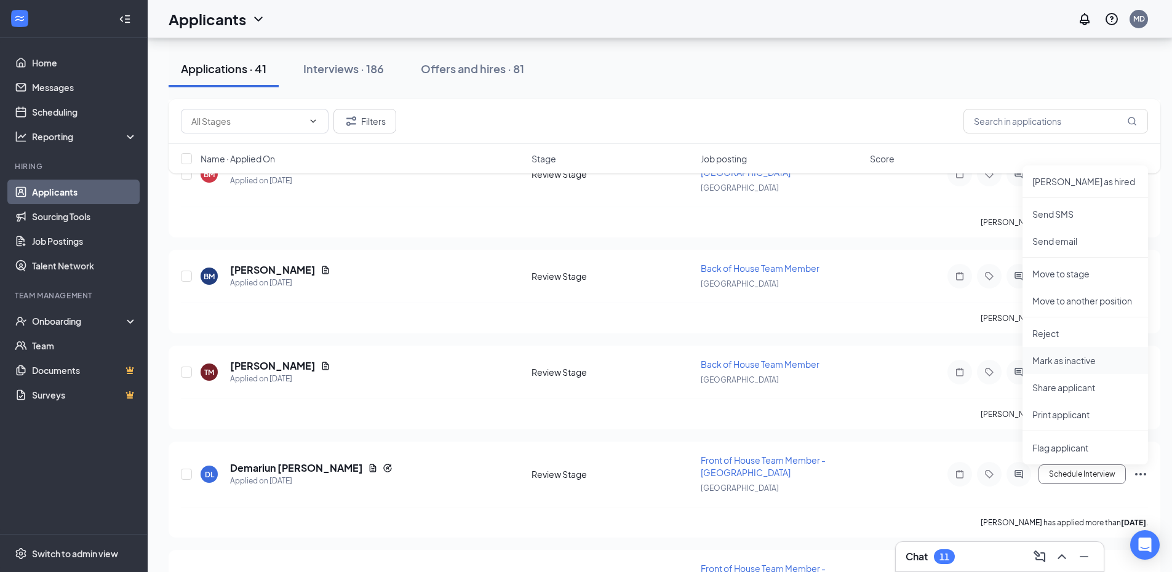
click at [1075, 363] on p "Mark as inactive" at bounding box center [1085, 360] width 106 height 12
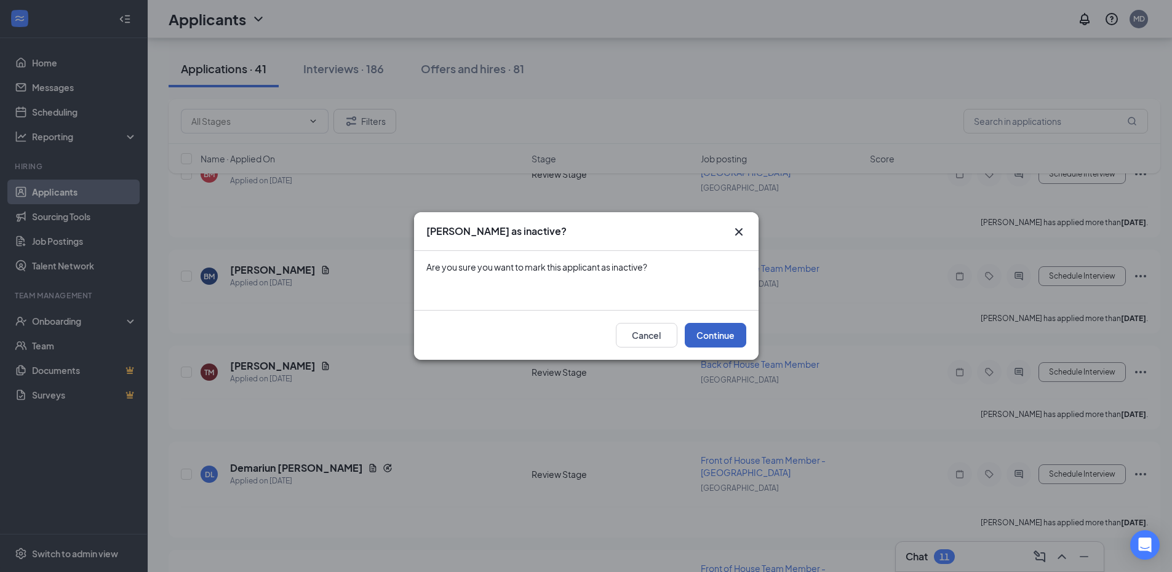
click at [713, 339] on button "Continue" at bounding box center [716, 335] width 62 height 25
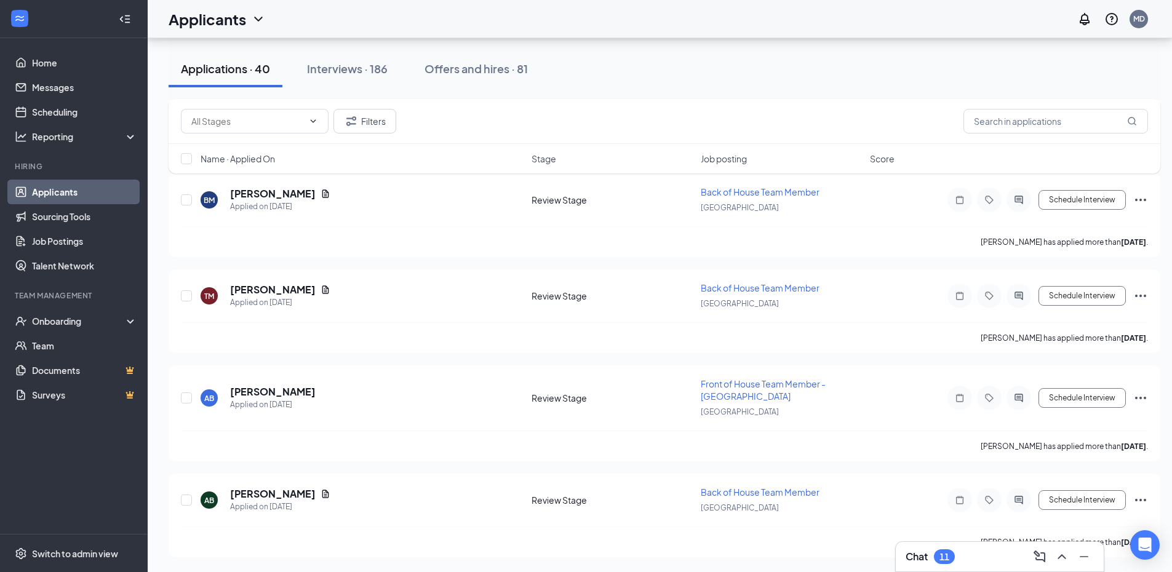
scroll to position [7595, 0]
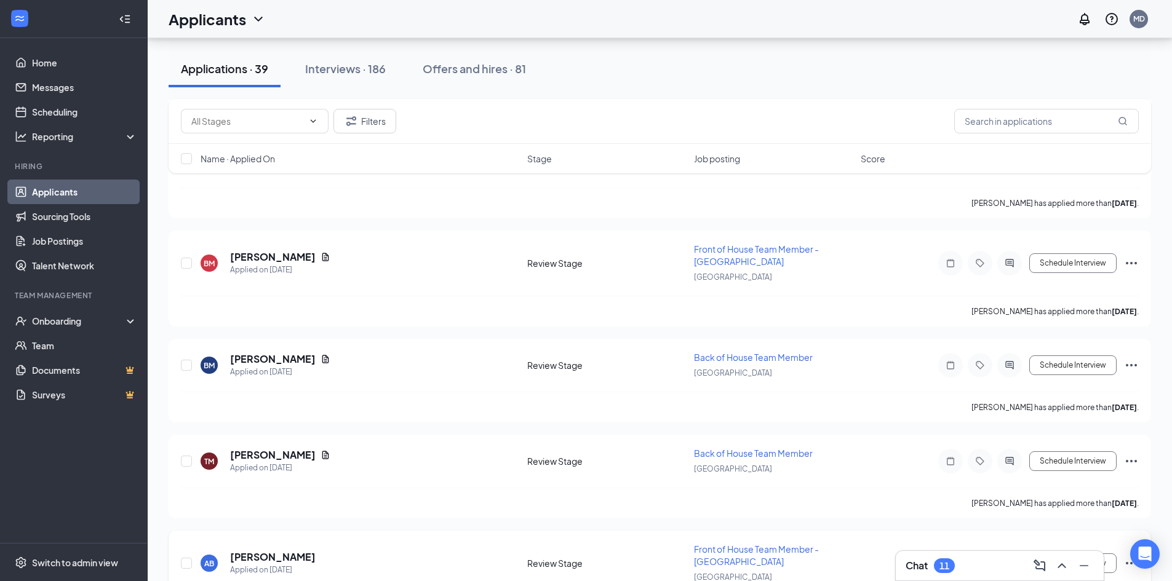
scroll to position [3438, 0]
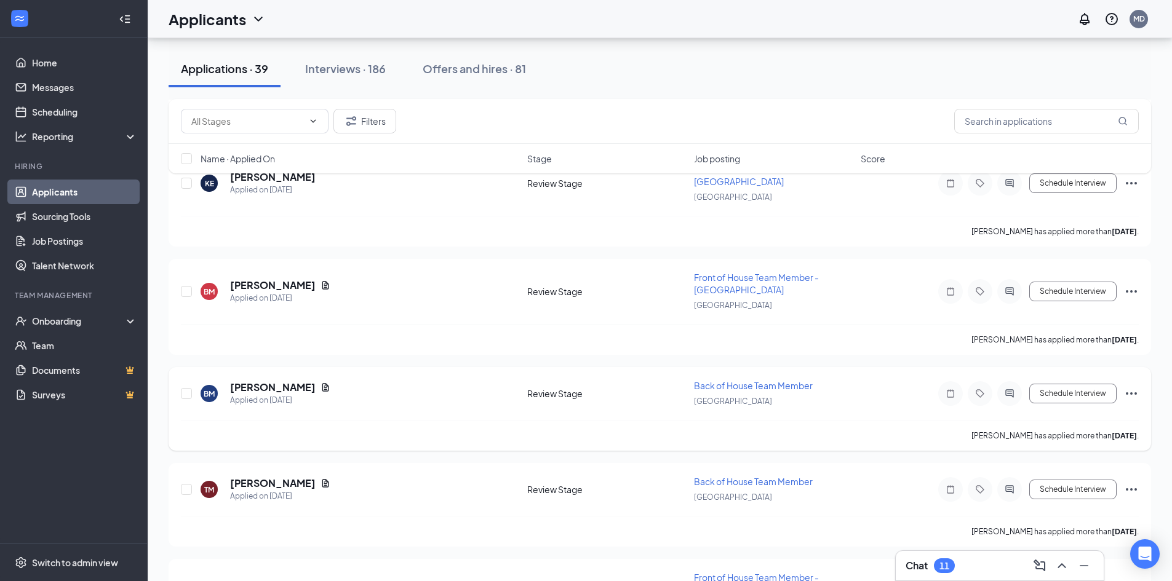
click at [1129, 394] on icon "Ellipses" at bounding box center [1131, 393] width 15 height 15
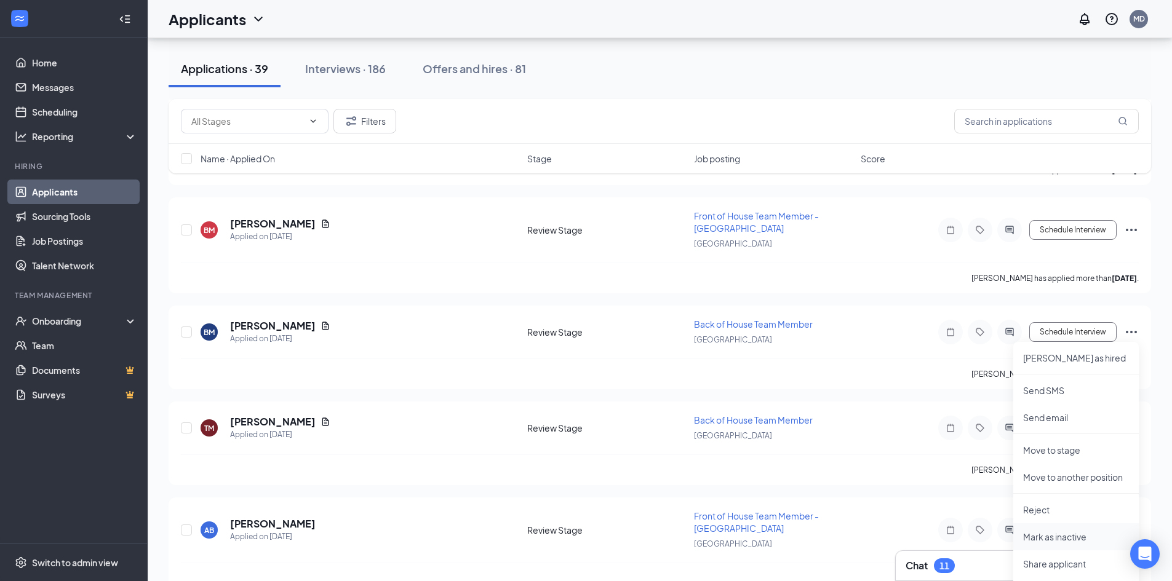
click at [1064, 542] on p "Mark as inactive" at bounding box center [1076, 537] width 106 height 12
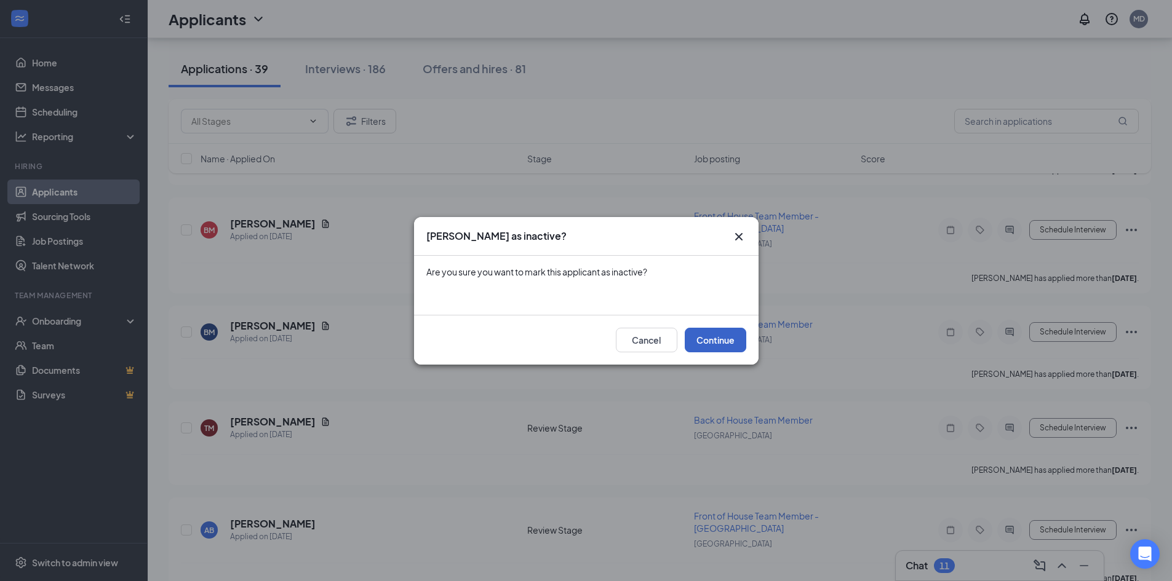
click at [732, 339] on button "Continue" at bounding box center [716, 340] width 62 height 25
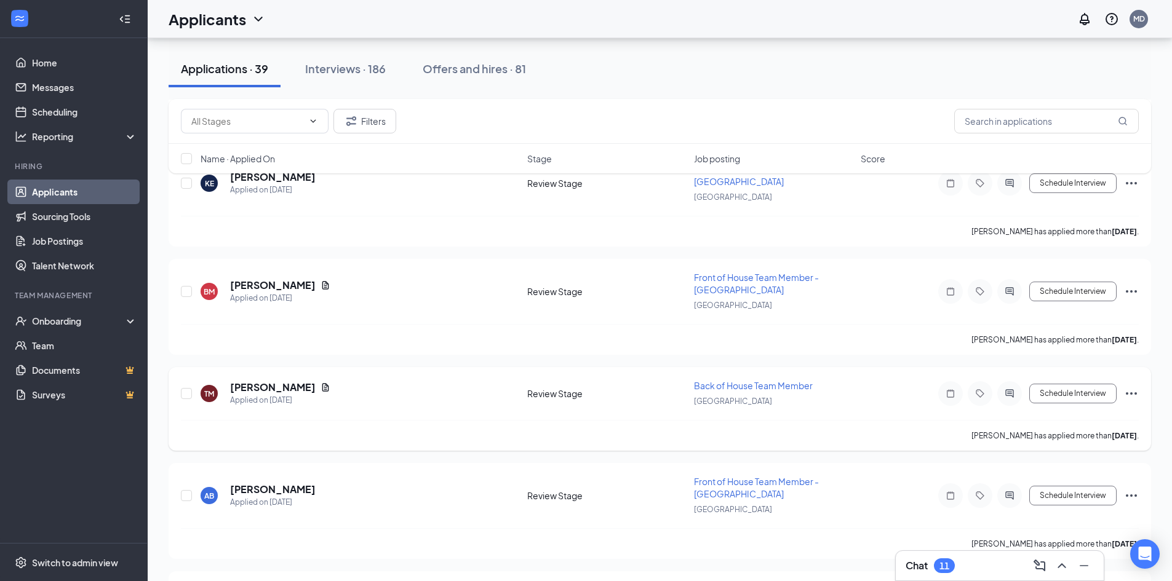
scroll to position [3376, 0]
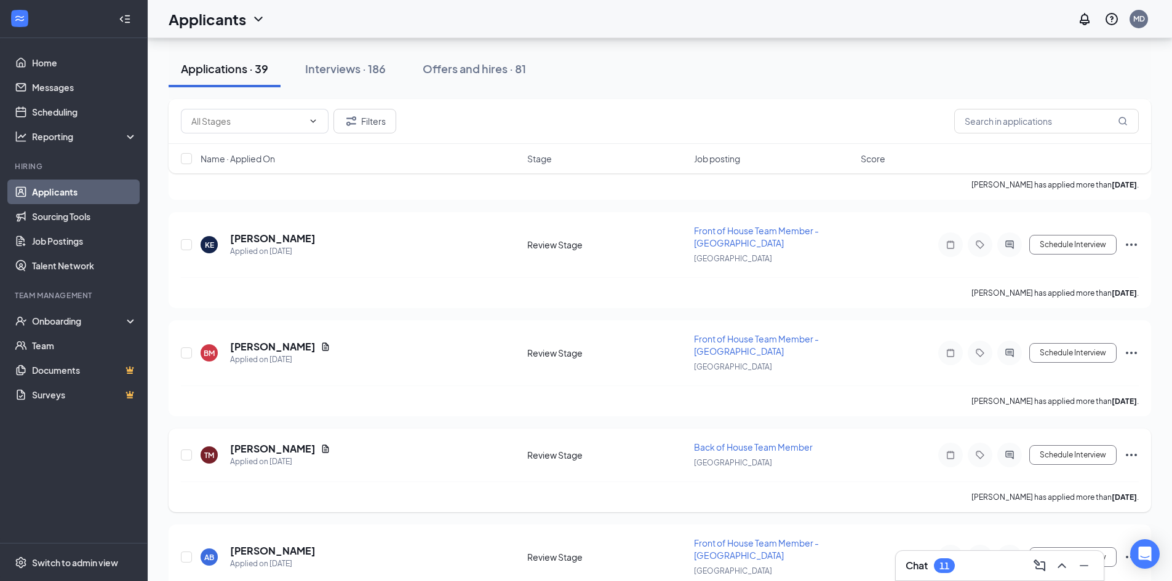
click at [1133, 454] on icon "Ellipses" at bounding box center [1131, 455] width 15 height 15
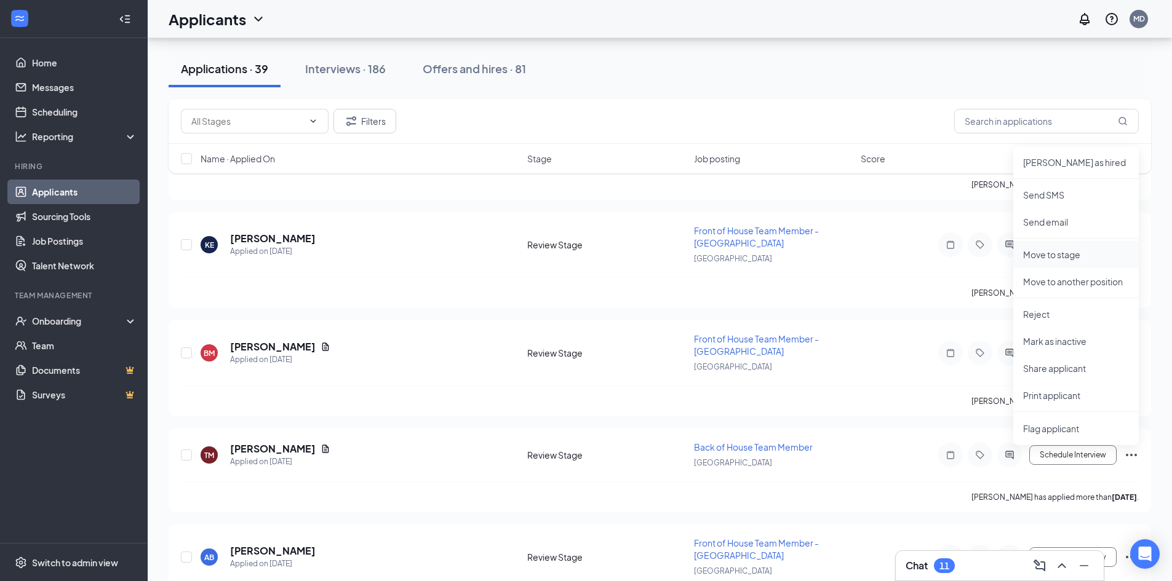
click at [1067, 254] on p "Move to stage" at bounding box center [1076, 254] width 106 height 12
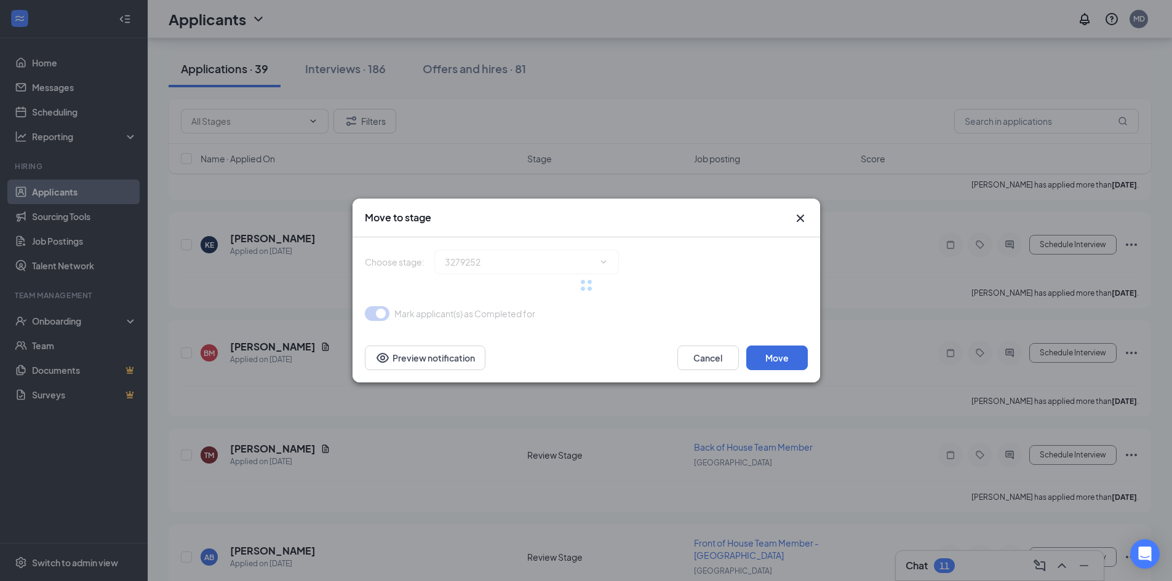
type input "Onsite Interview (final stage)"
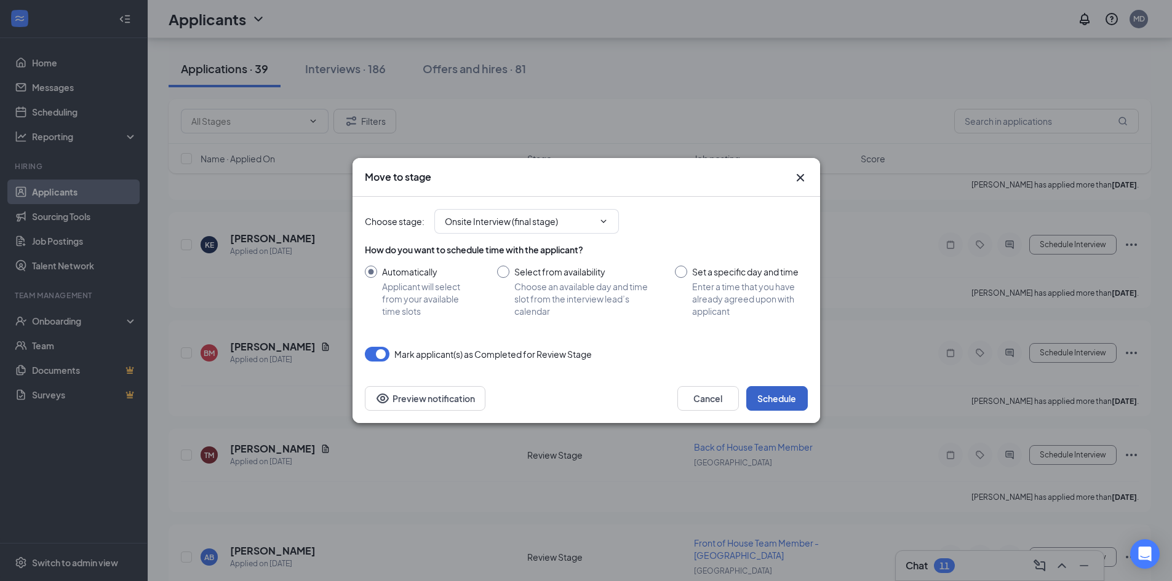
click at [796, 395] on button "Schedule" at bounding box center [777, 398] width 62 height 25
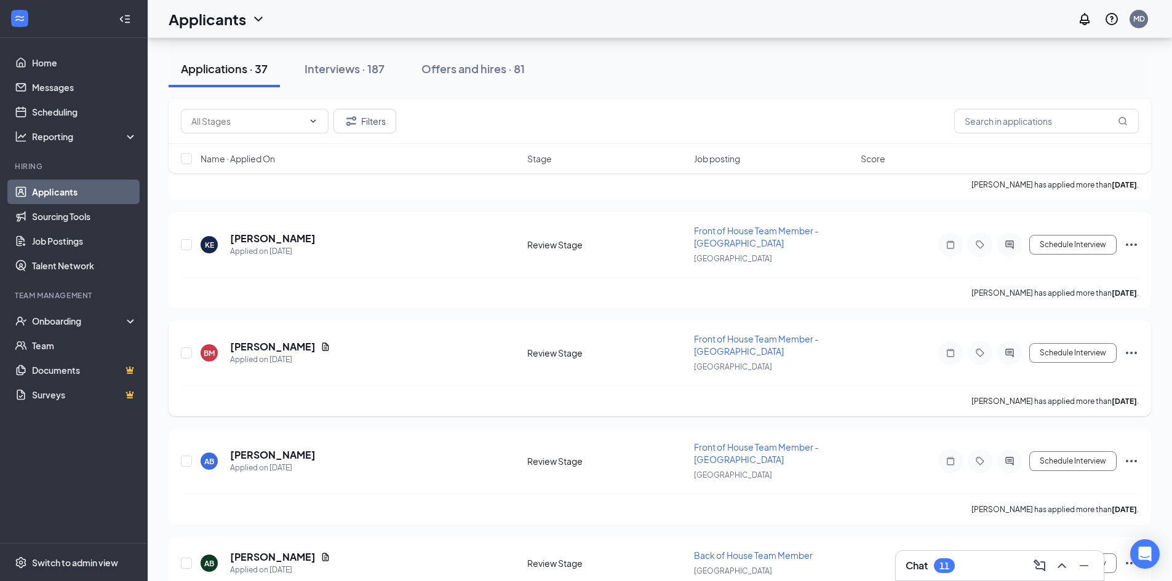
click at [1133, 347] on icon "Ellipses" at bounding box center [1131, 353] width 15 height 15
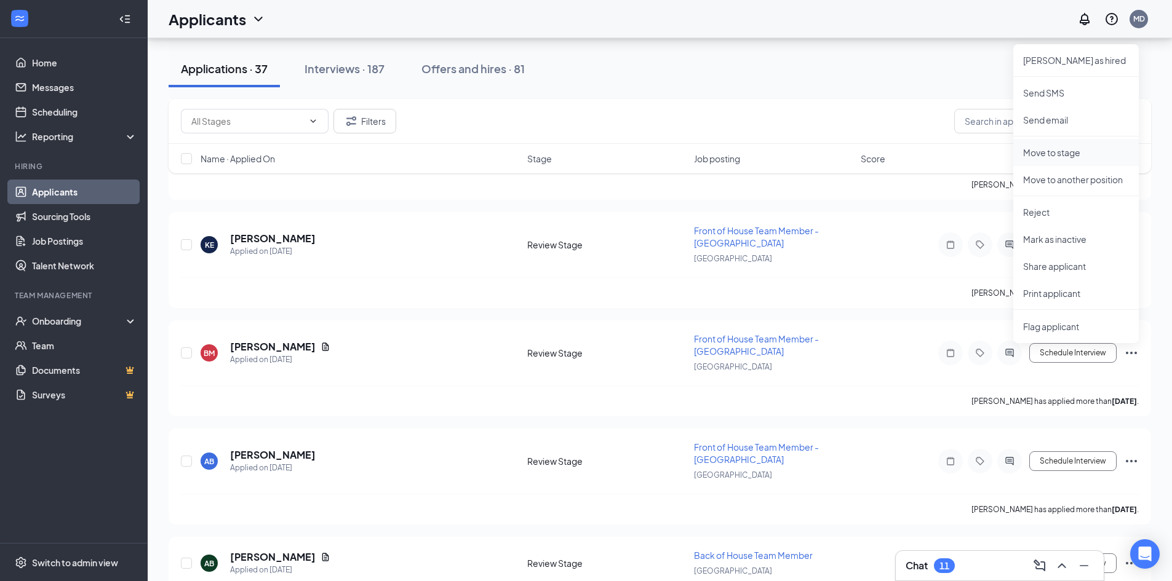
click at [1060, 157] on p "Move to stage" at bounding box center [1076, 152] width 106 height 12
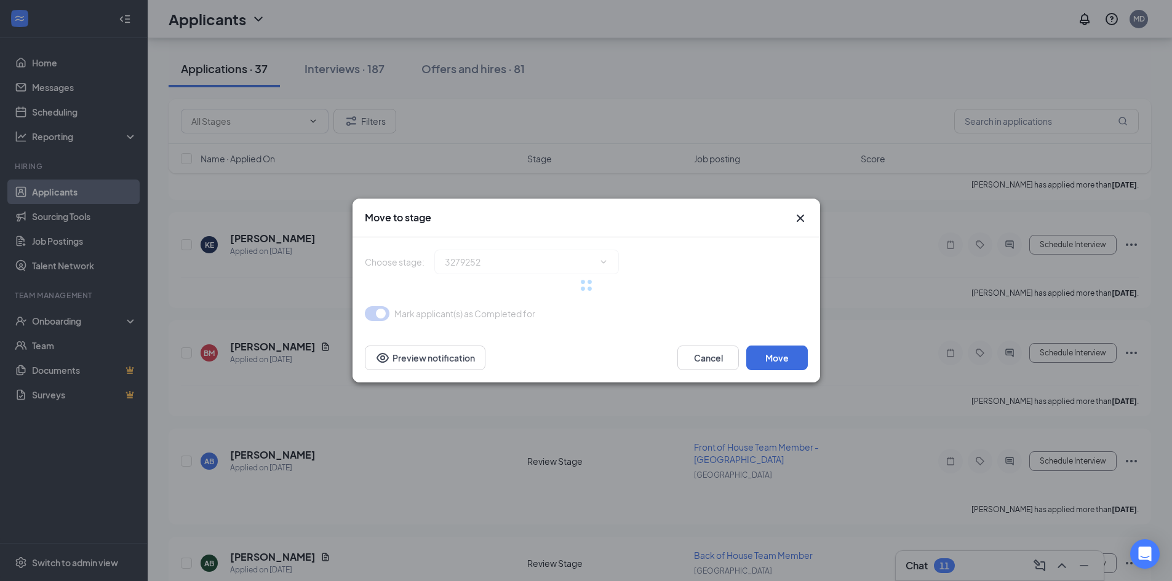
type input "Onsite Interview (final stage)"
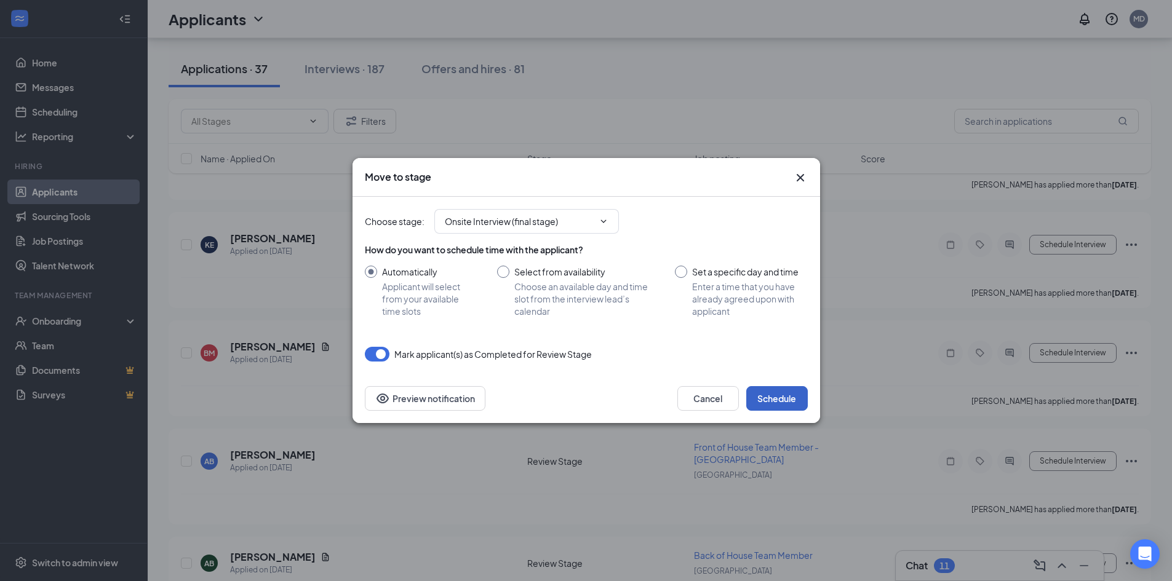
click at [778, 396] on button "Schedule" at bounding box center [777, 398] width 62 height 25
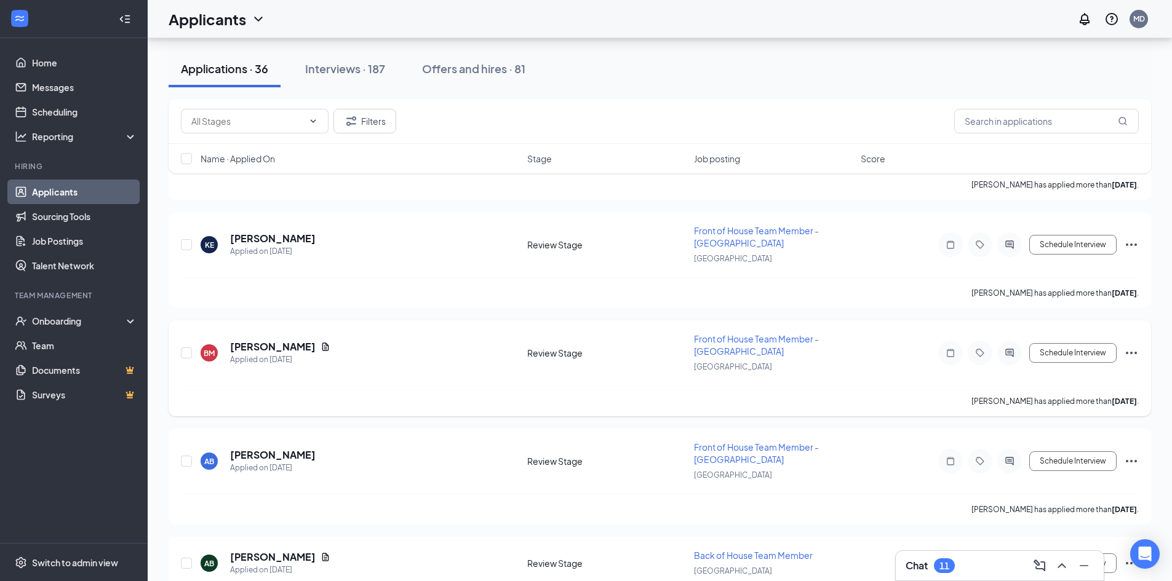
scroll to position [3322, 0]
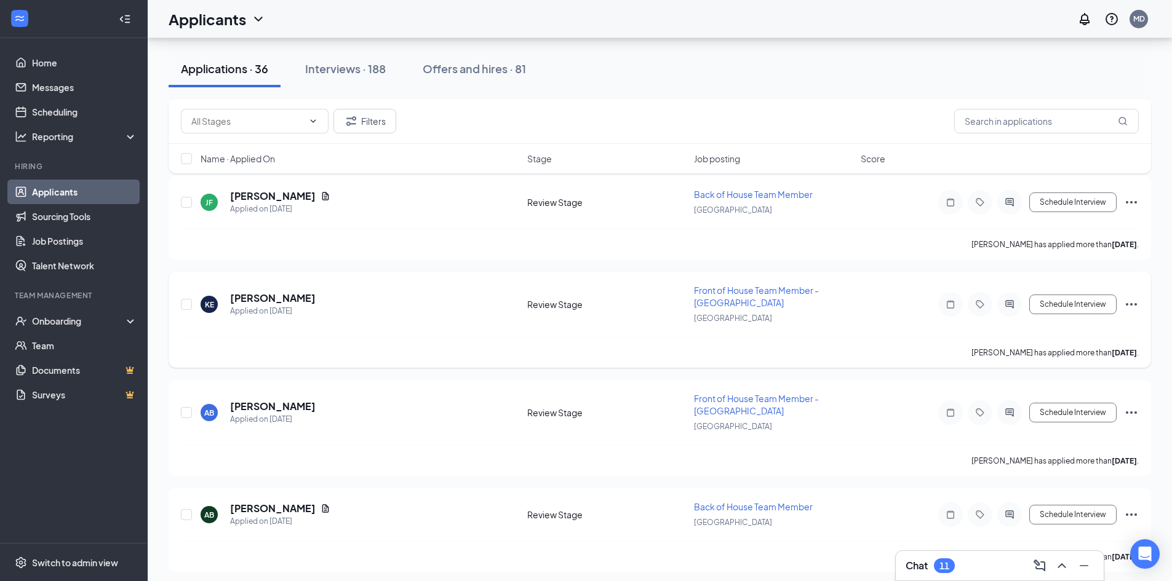
scroll to position [3322, 0]
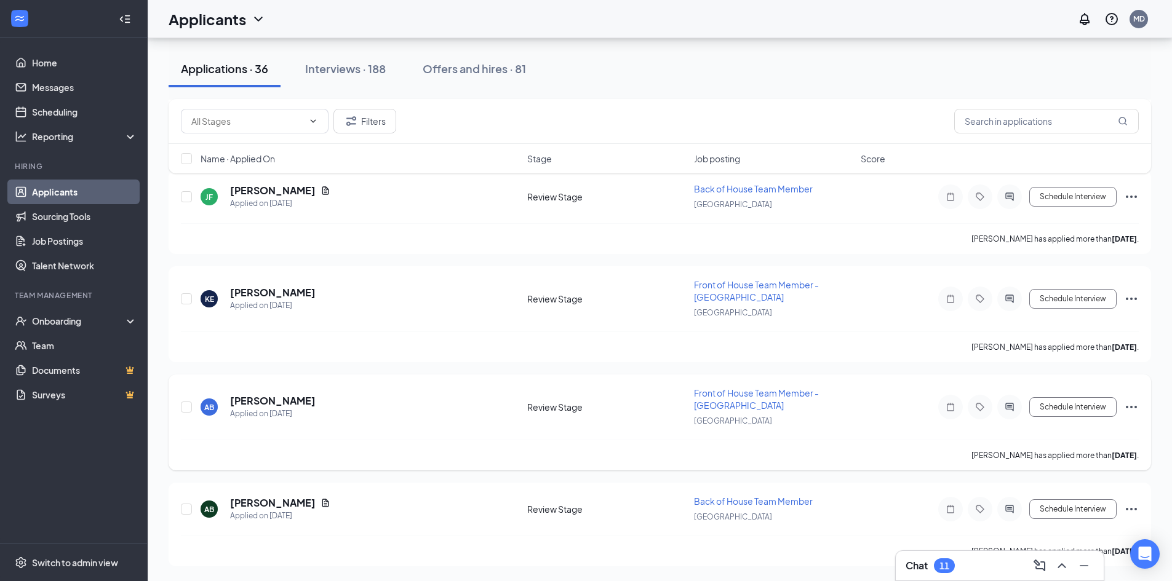
click at [1132, 407] on icon "Ellipses" at bounding box center [1130, 407] width 11 height 2
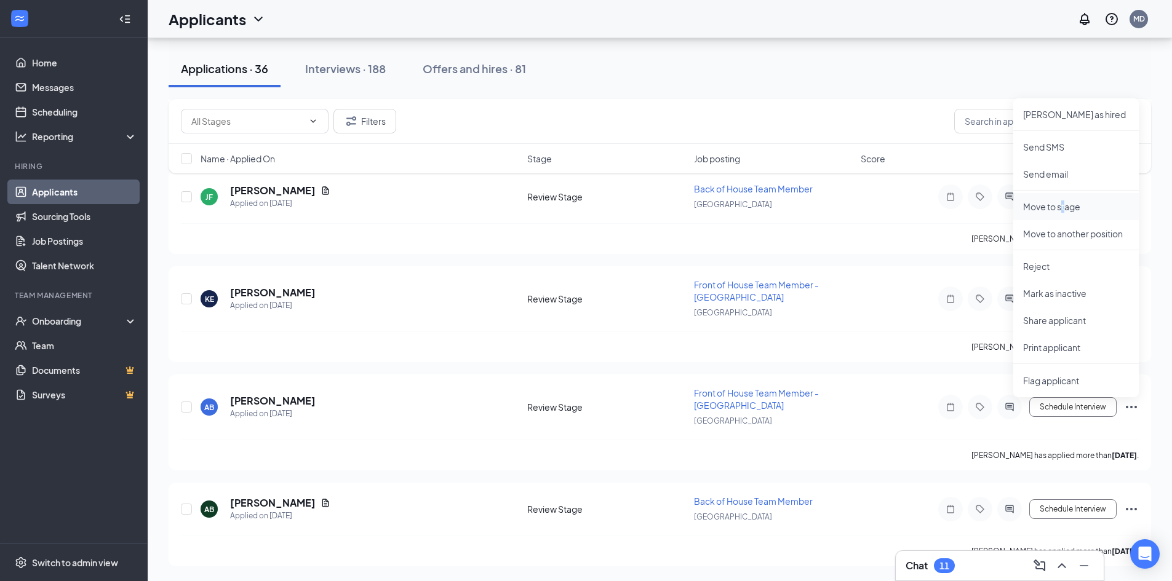
click at [1063, 207] on p "Move to stage" at bounding box center [1076, 206] width 106 height 12
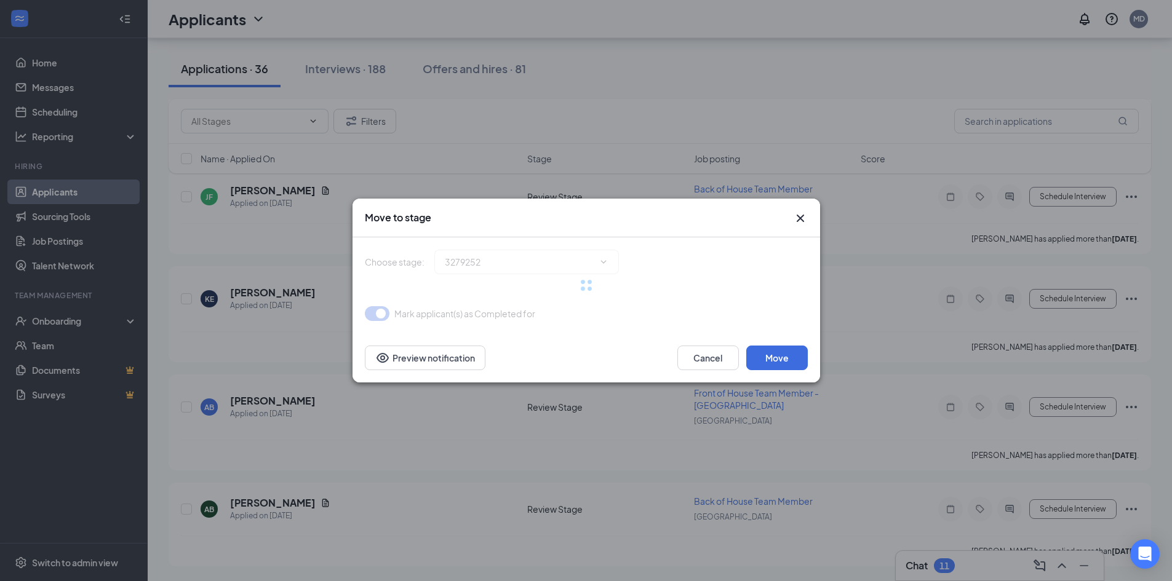
type input "Onsite Interview (final stage)"
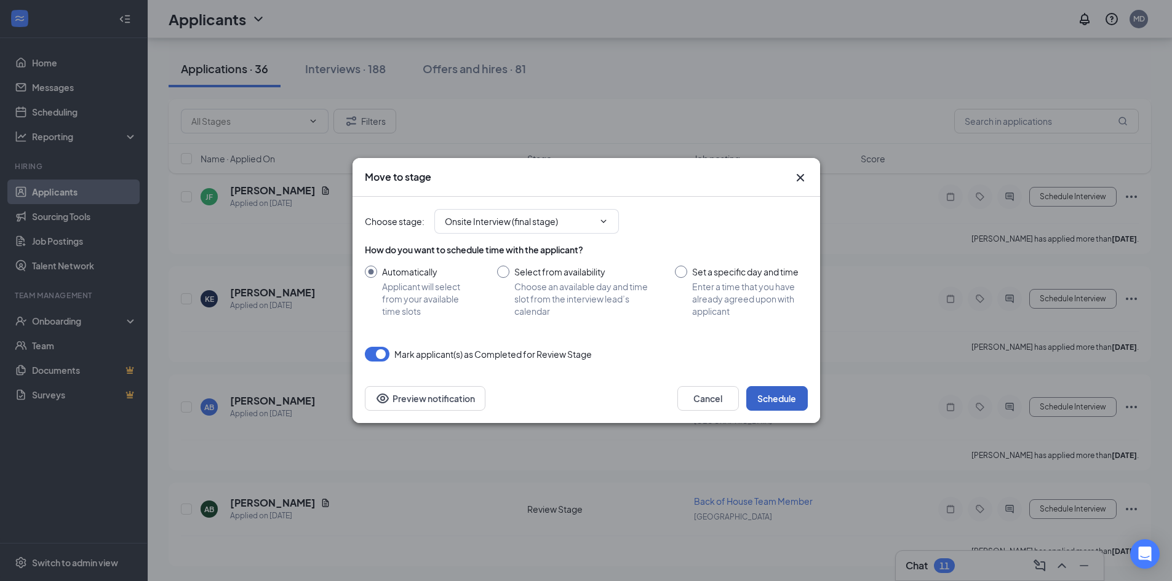
click at [776, 401] on button "Schedule" at bounding box center [777, 398] width 62 height 25
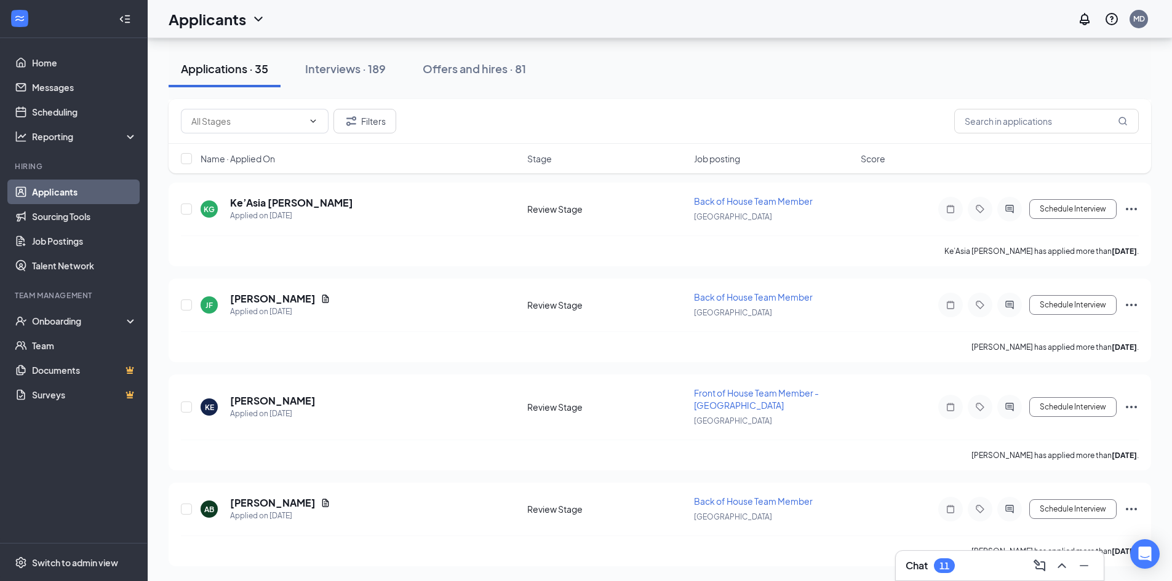
scroll to position [3214, 0]
click at [1134, 510] on icon "Ellipses" at bounding box center [1131, 509] width 15 height 15
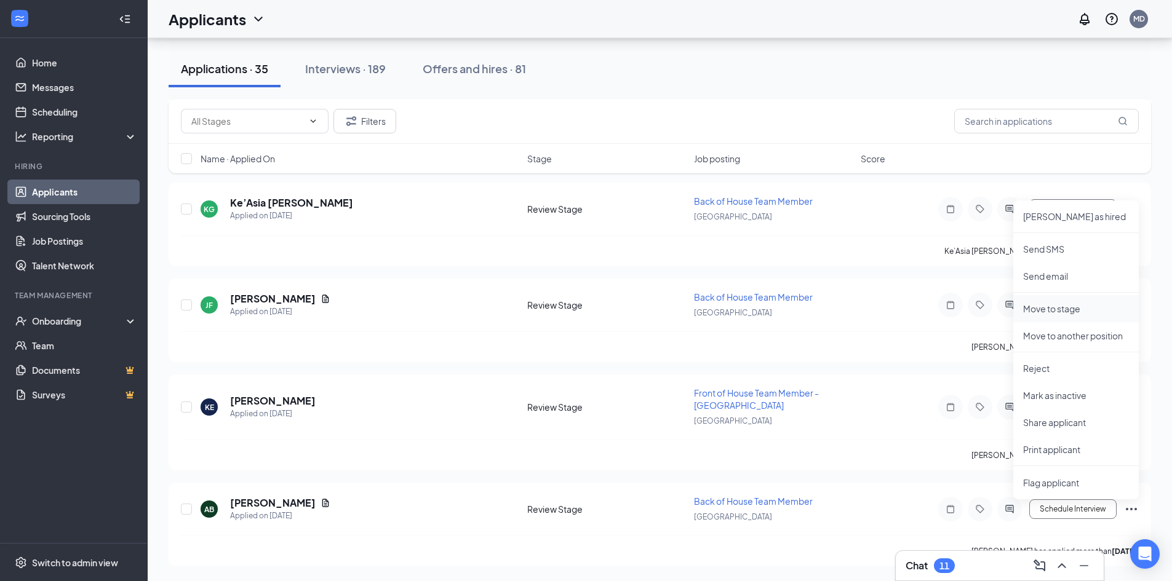
click at [1071, 314] on p "Move to stage" at bounding box center [1076, 309] width 106 height 12
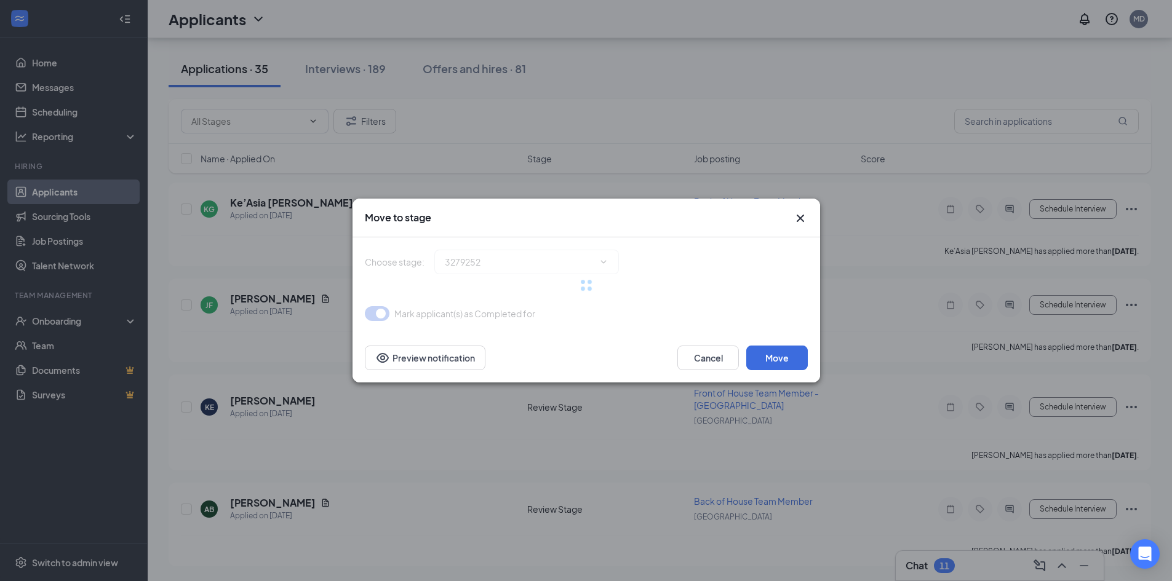
type input "Onsite Interview (final stage)"
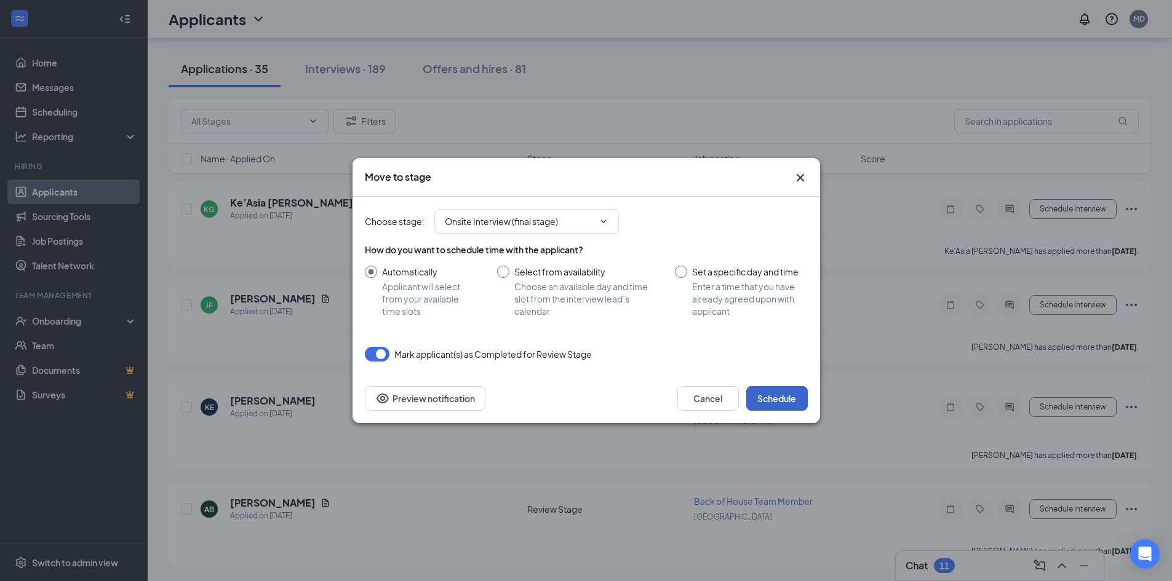
click at [778, 400] on button "Schedule" at bounding box center [777, 398] width 62 height 25
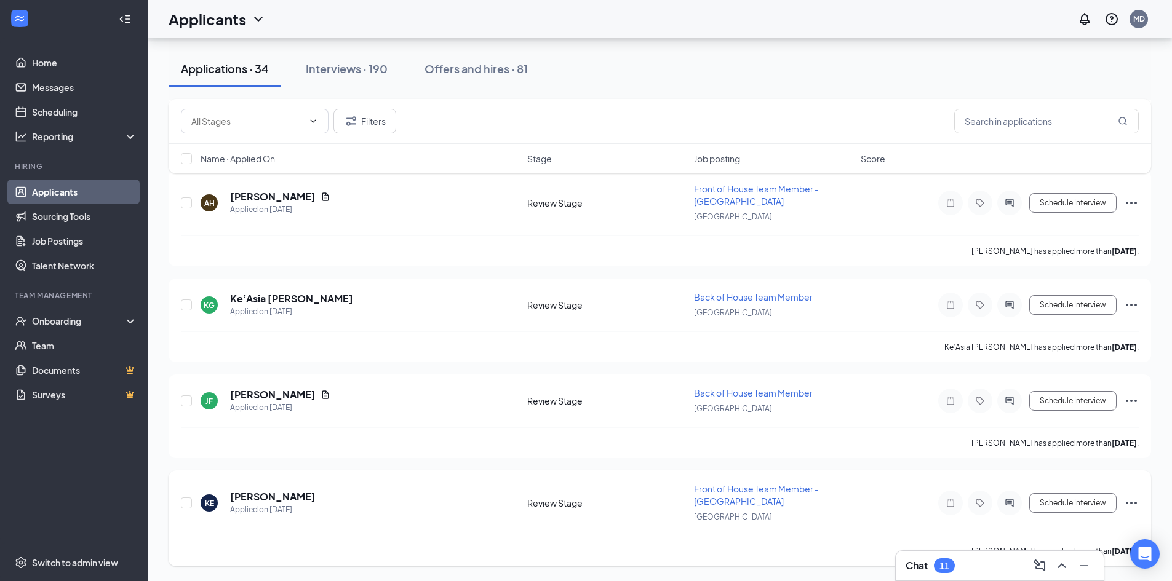
scroll to position [3118, 0]
click at [1133, 502] on icon "Ellipses" at bounding box center [1131, 503] width 15 height 15
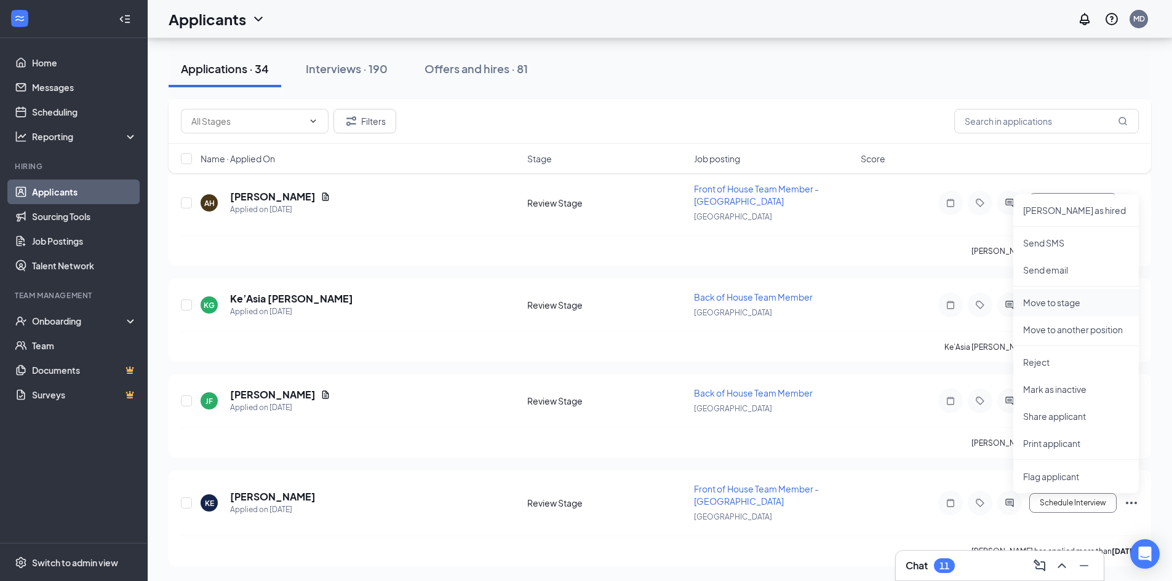
click at [1053, 295] on li "Move to stage" at bounding box center [1075, 302] width 125 height 27
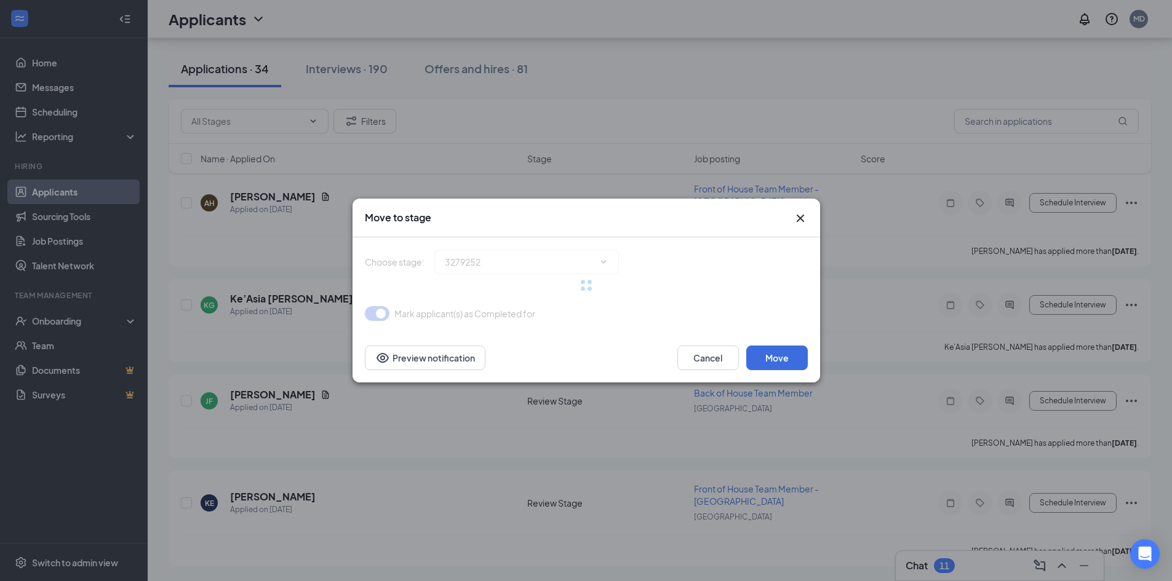
type input "Onsite Interview (final stage)"
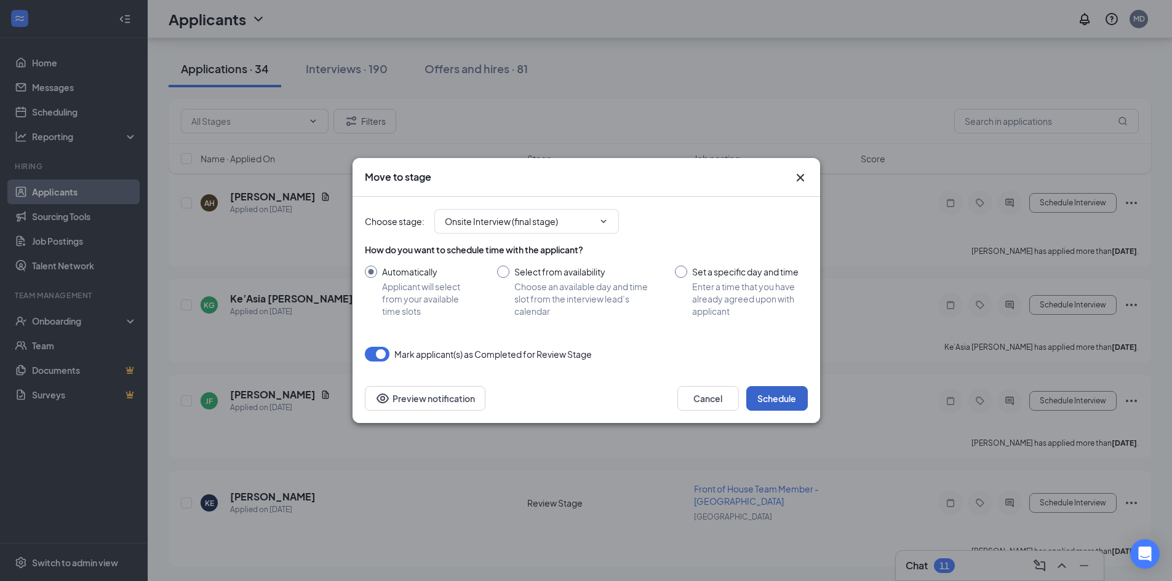
click at [790, 399] on button "Schedule" at bounding box center [777, 398] width 62 height 25
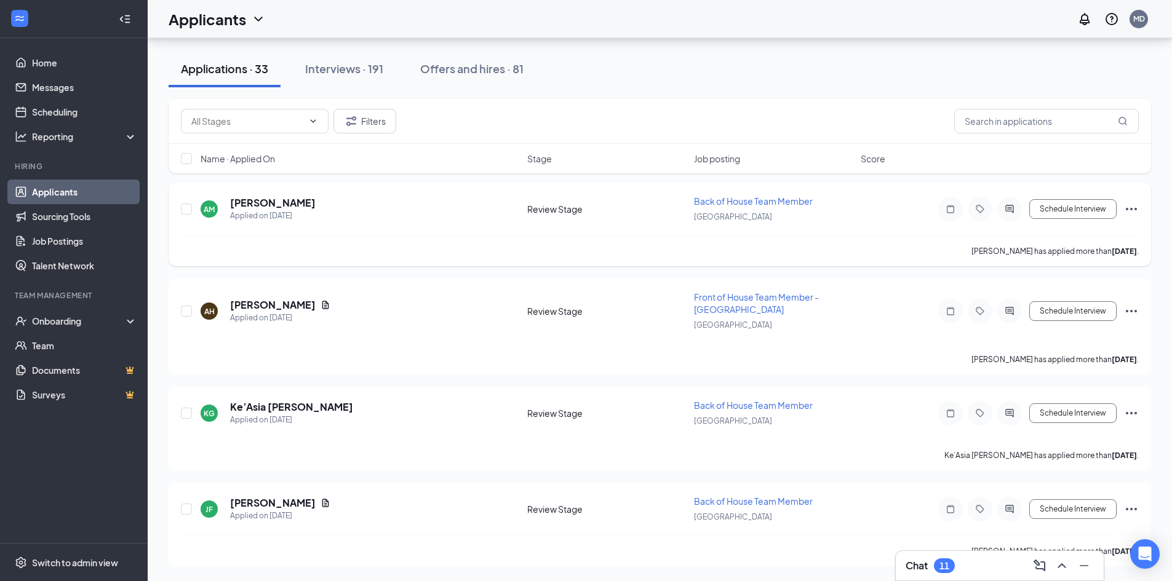
scroll to position [3010, 0]
click at [51, 115] on link "Scheduling" at bounding box center [84, 112] width 105 height 25
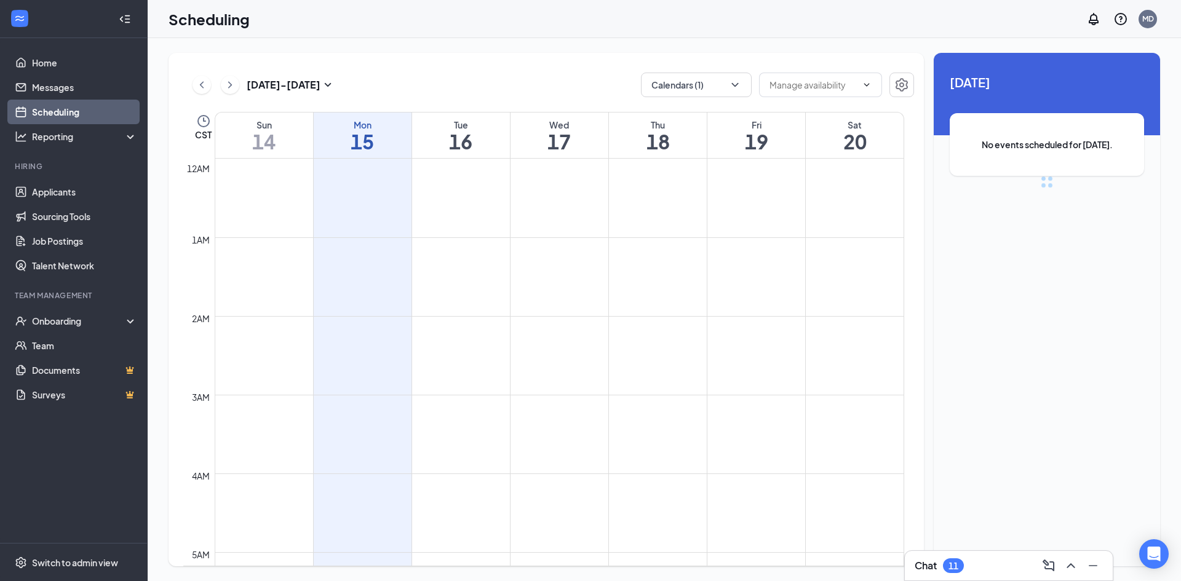
scroll to position [605, 0]
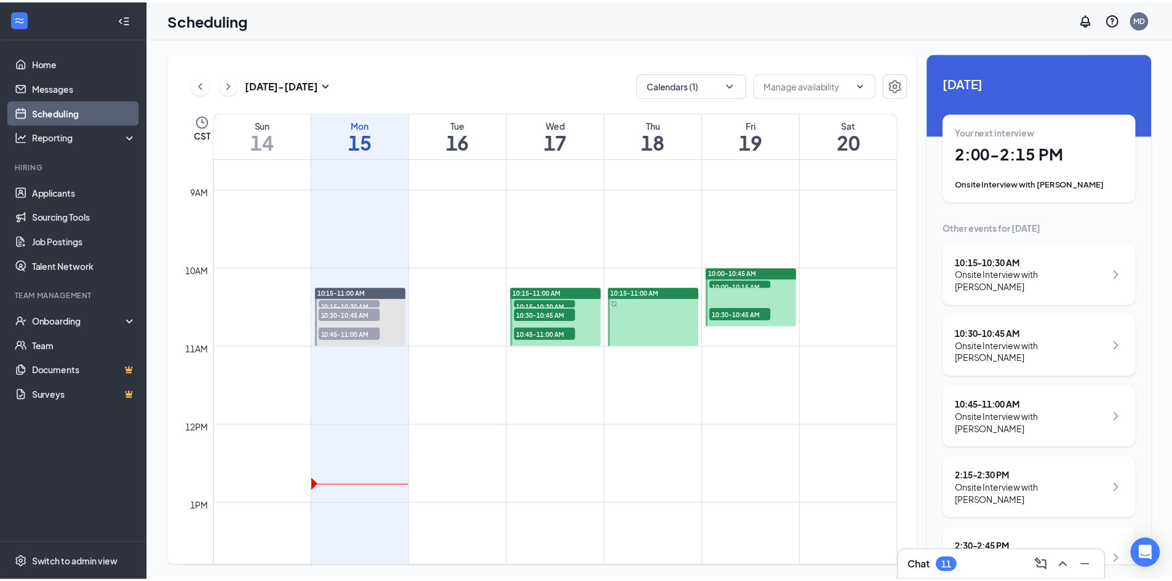
scroll to position [666, 0]
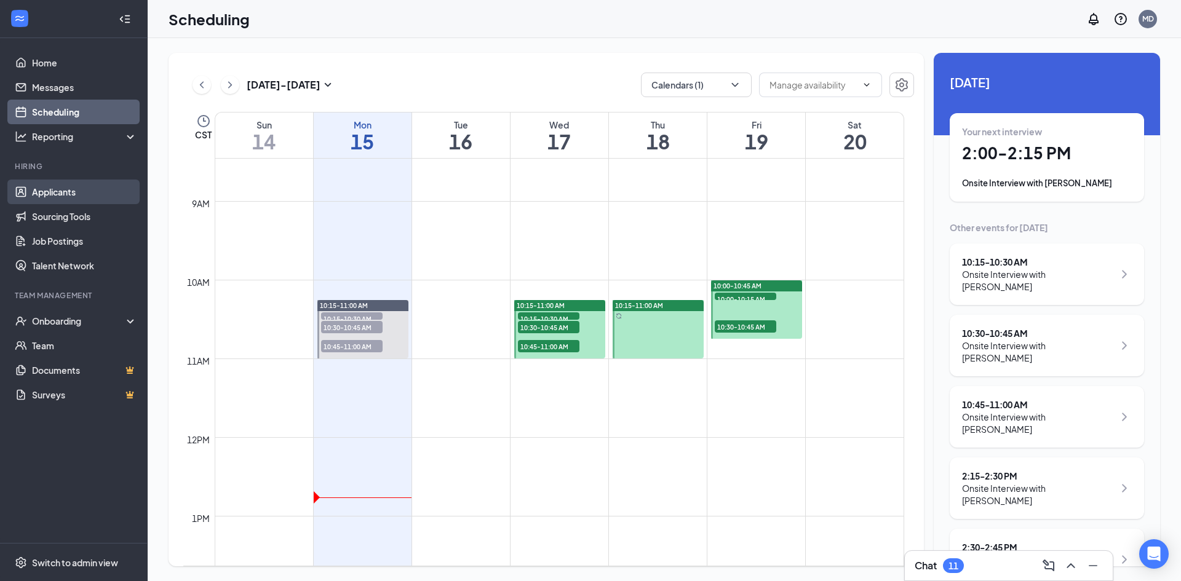
click at [53, 197] on link "Applicants" at bounding box center [84, 192] width 105 height 25
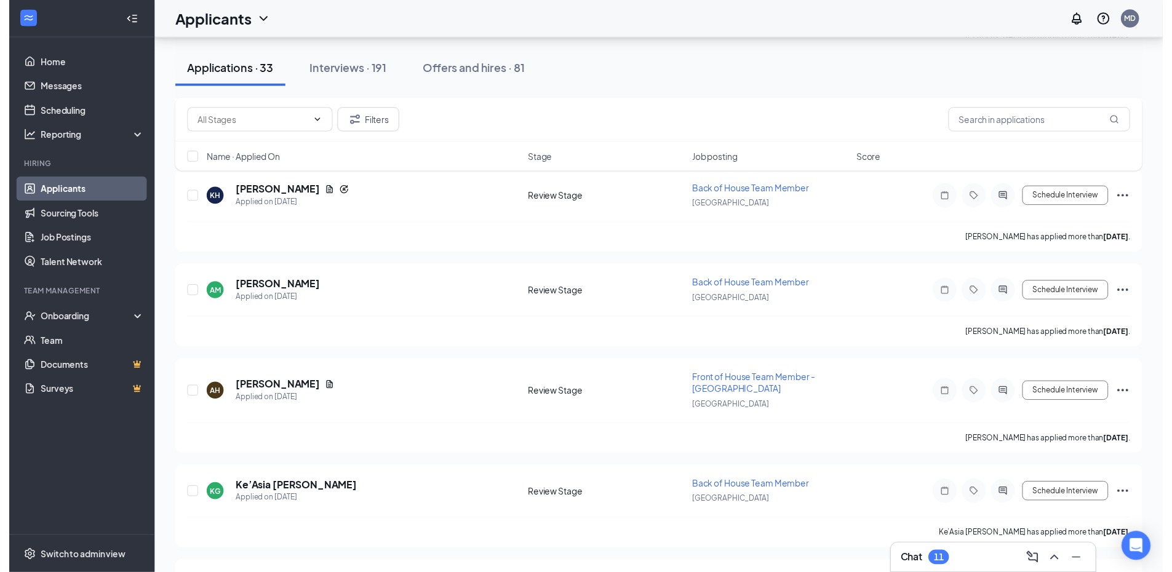
scroll to position [3010, 0]
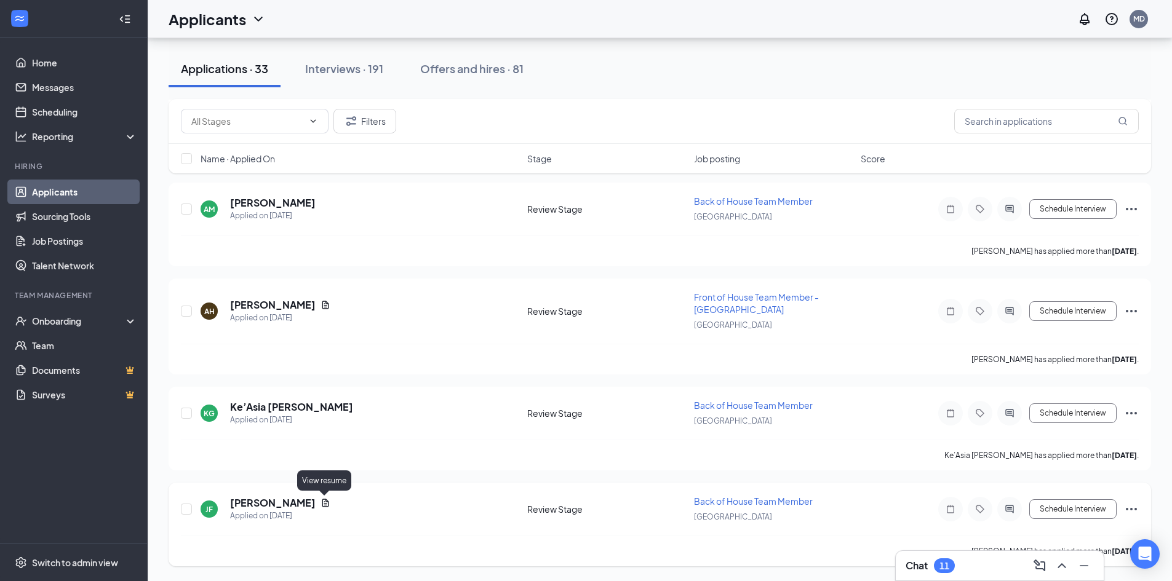
click at [325, 501] on icon "Document" at bounding box center [325, 503] width 7 height 8
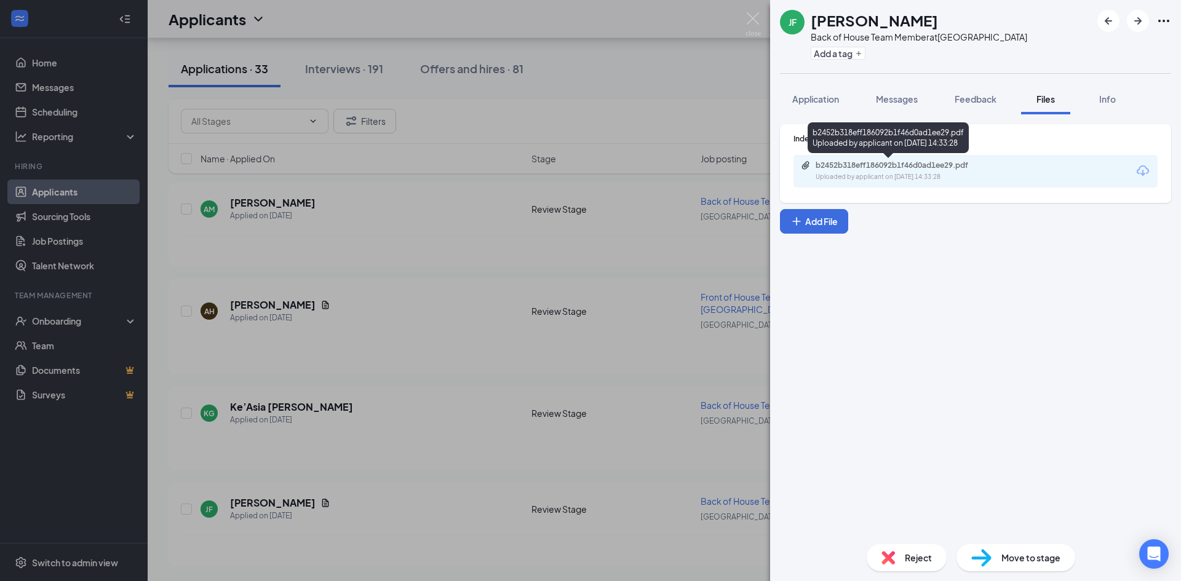
click at [851, 177] on div "Uploaded by applicant on Sep 10, 2025 at 14:33:28" at bounding box center [907, 177] width 185 height 10
drag, startPoint x: 750, startPoint y: 22, endPoint x: 672, endPoint y: 153, distance: 152.5
click at [750, 21] on img at bounding box center [752, 24] width 15 height 24
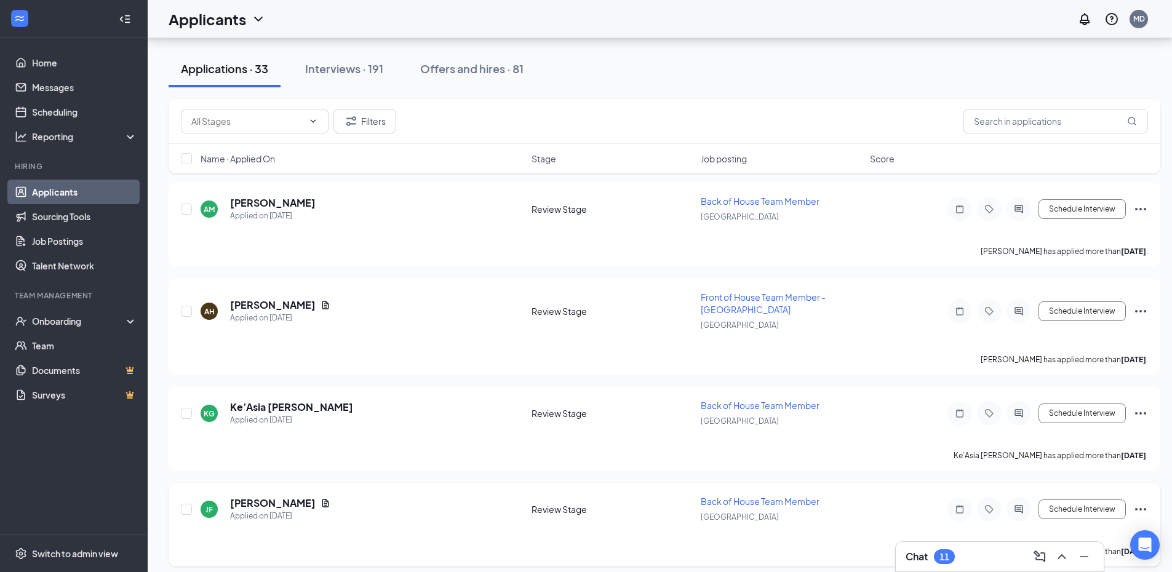
click at [1139, 510] on icon "Ellipses" at bounding box center [1140, 509] width 15 height 15
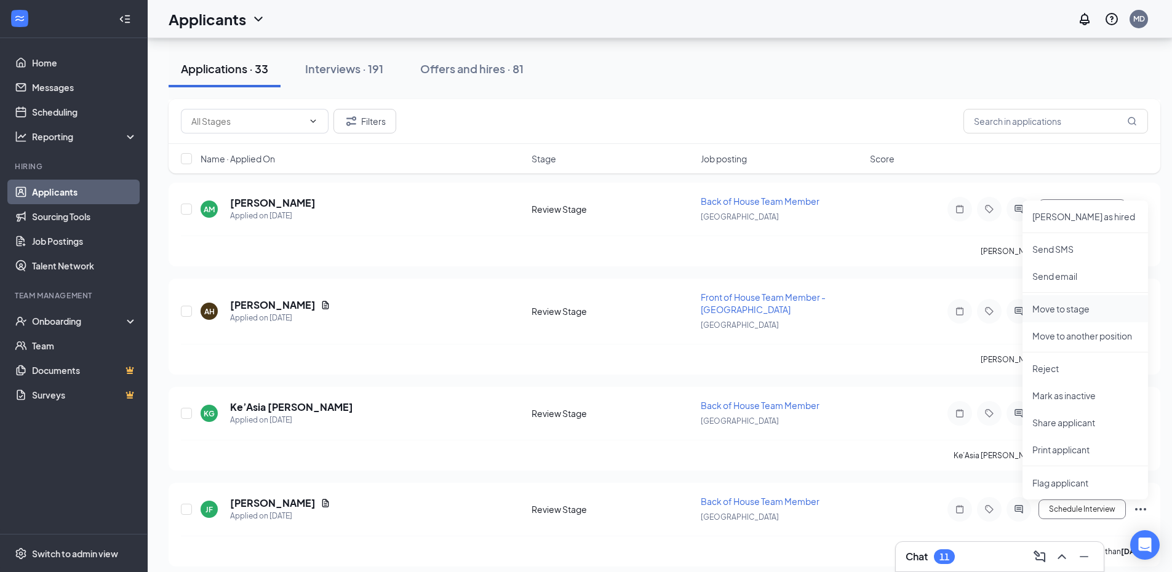
click at [1065, 309] on p "Move to stage" at bounding box center [1085, 309] width 106 height 12
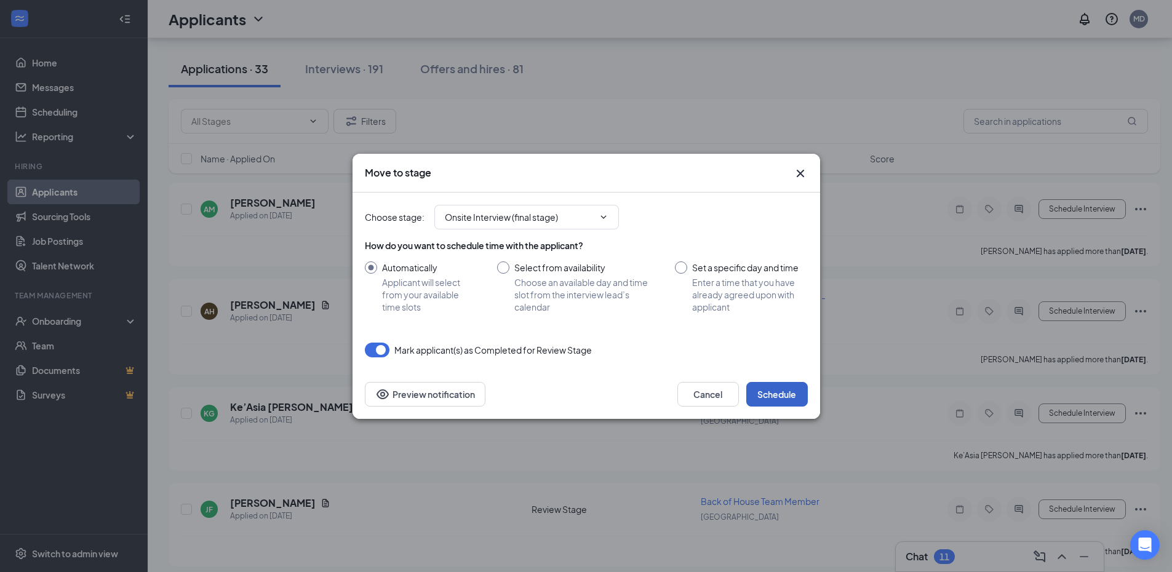
click at [780, 392] on button "Schedule" at bounding box center [777, 394] width 62 height 25
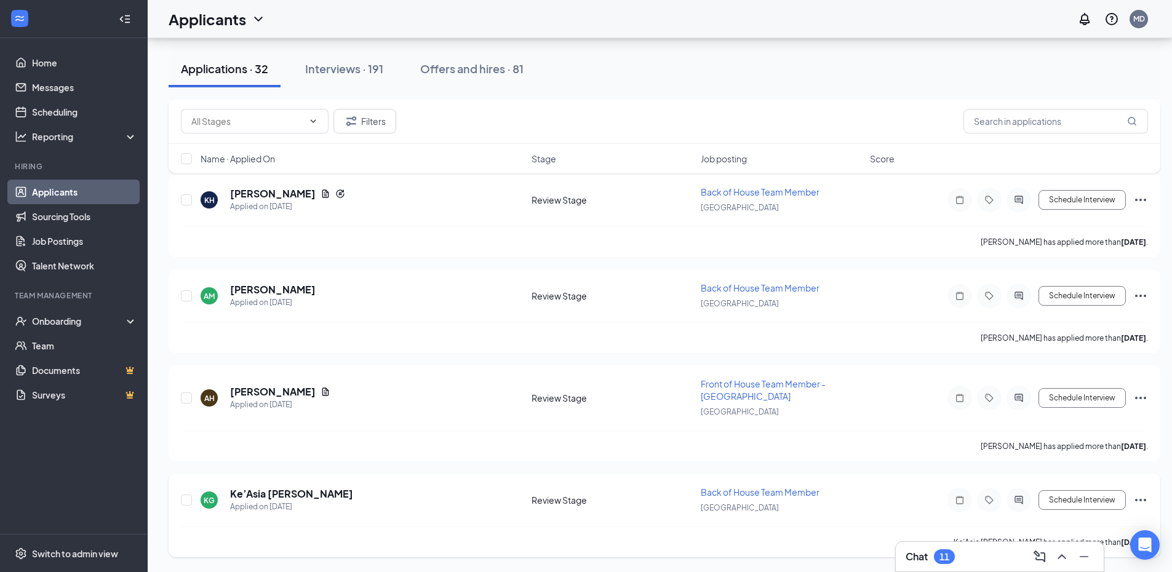
scroll to position [2923, 0]
click at [1141, 500] on icon "Ellipses" at bounding box center [1140, 500] width 11 height 2
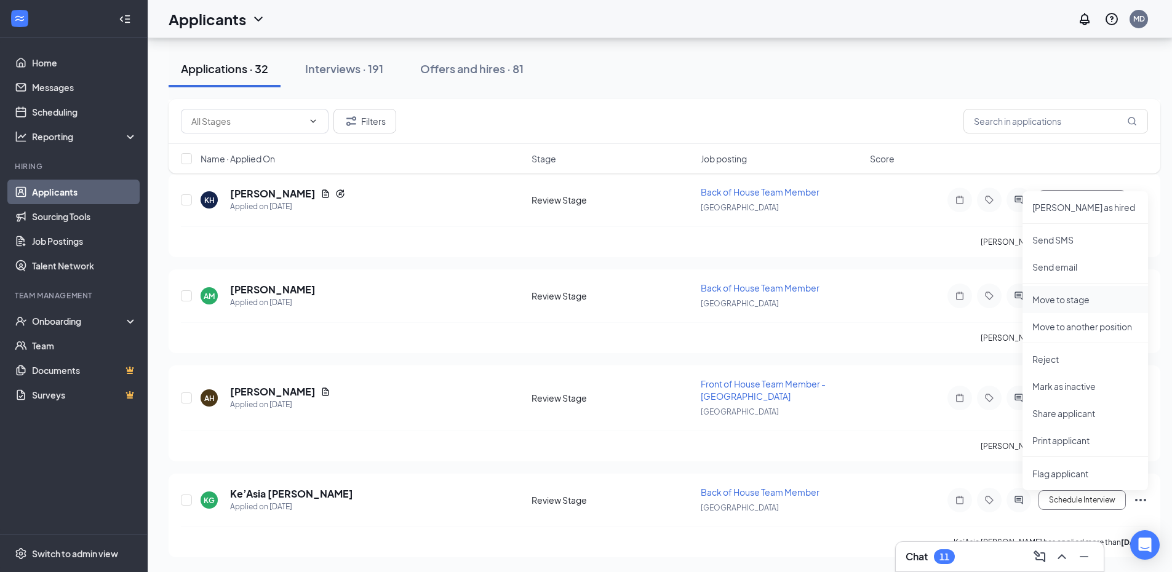
click at [1076, 295] on p "Move to stage" at bounding box center [1085, 299] width 106 height 12
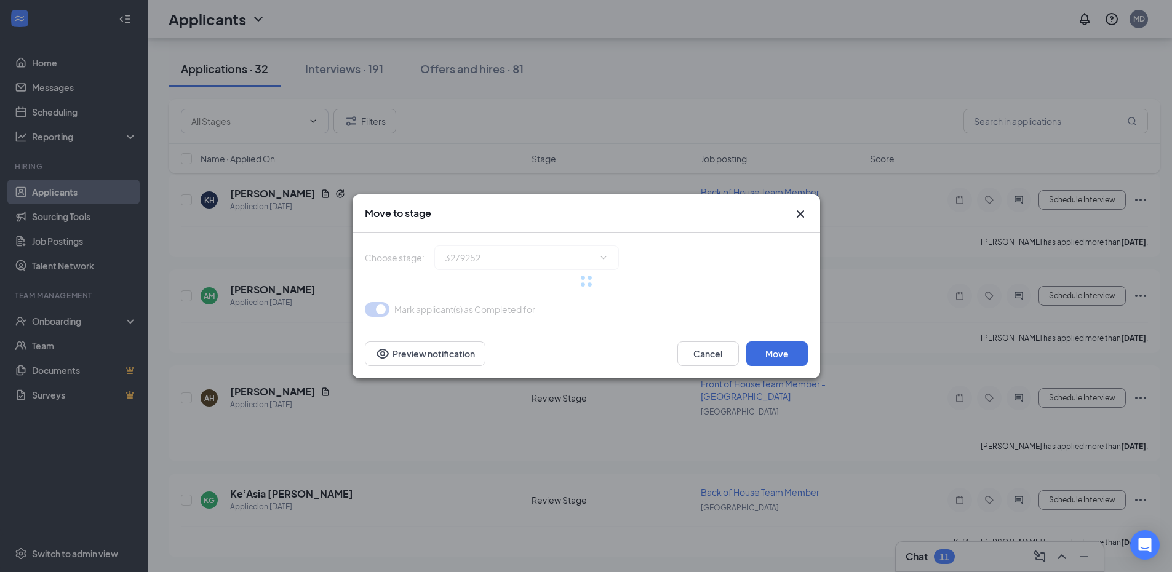
type input "Onsite Interview (final stage)"
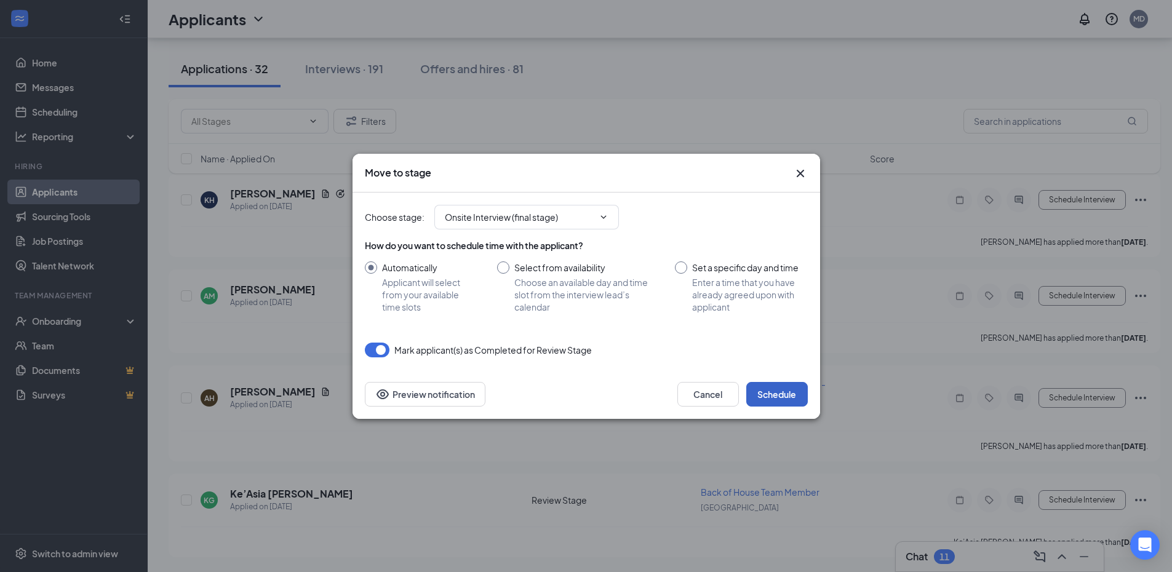
click at [776, 392] on button "Schedule" at bounding box center [777, 394] width 62 height 25
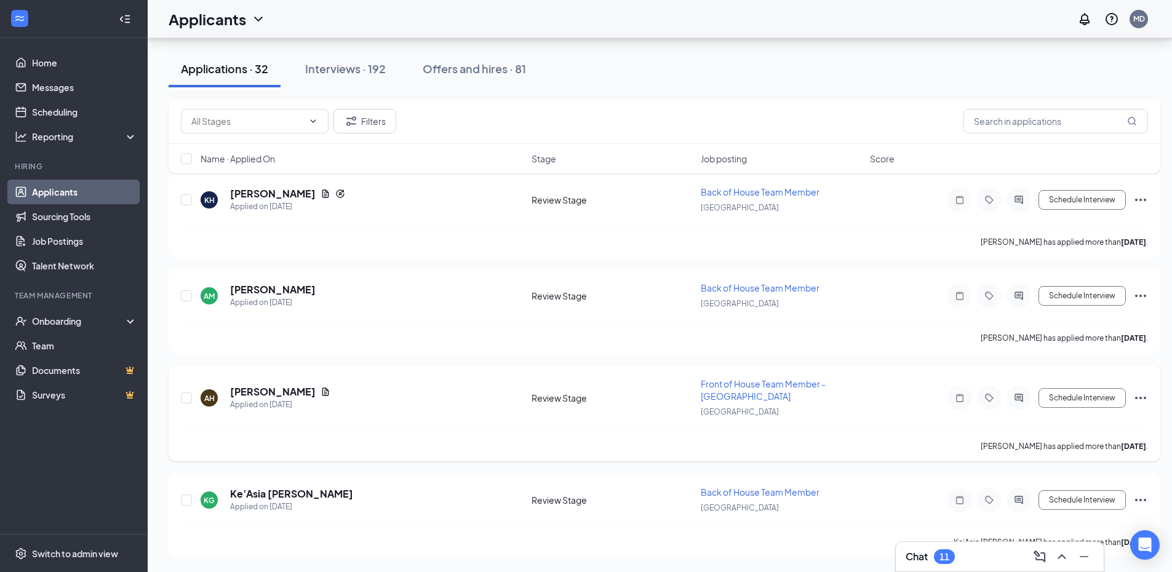
scroll to position [2827, 0]
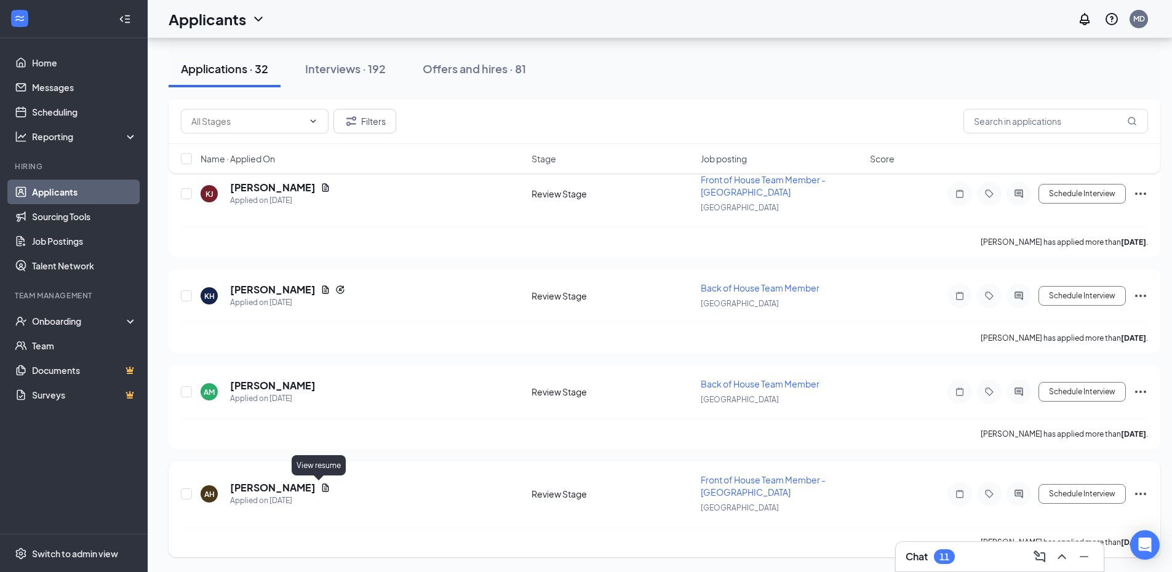
click at [320, 487] on icon "Document" at bounding box center [325, 488] width 10 height 10
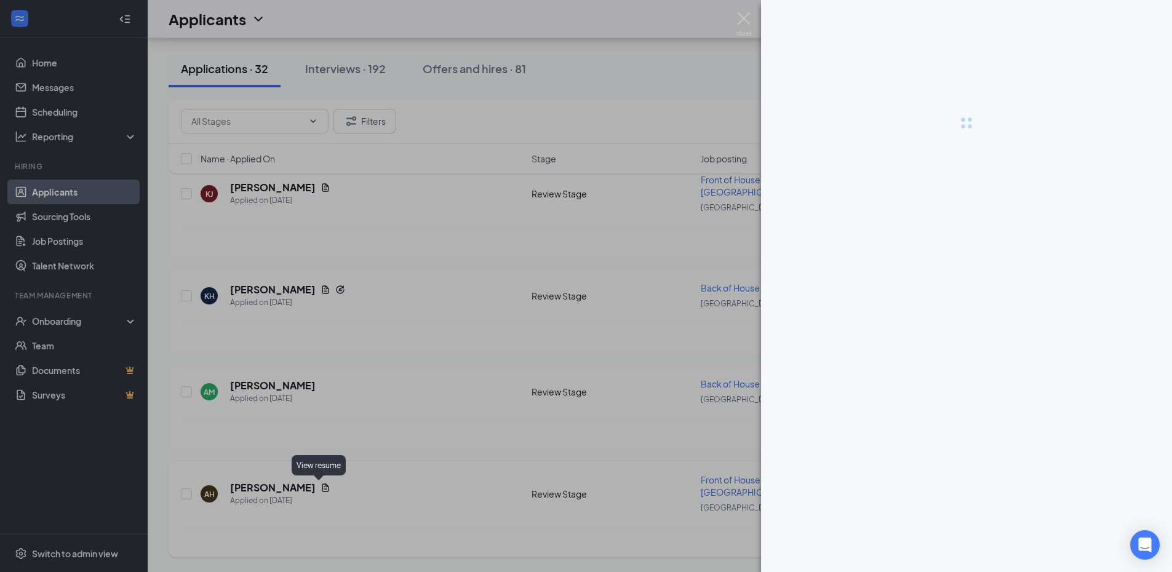
scroll to position [2818, 0]
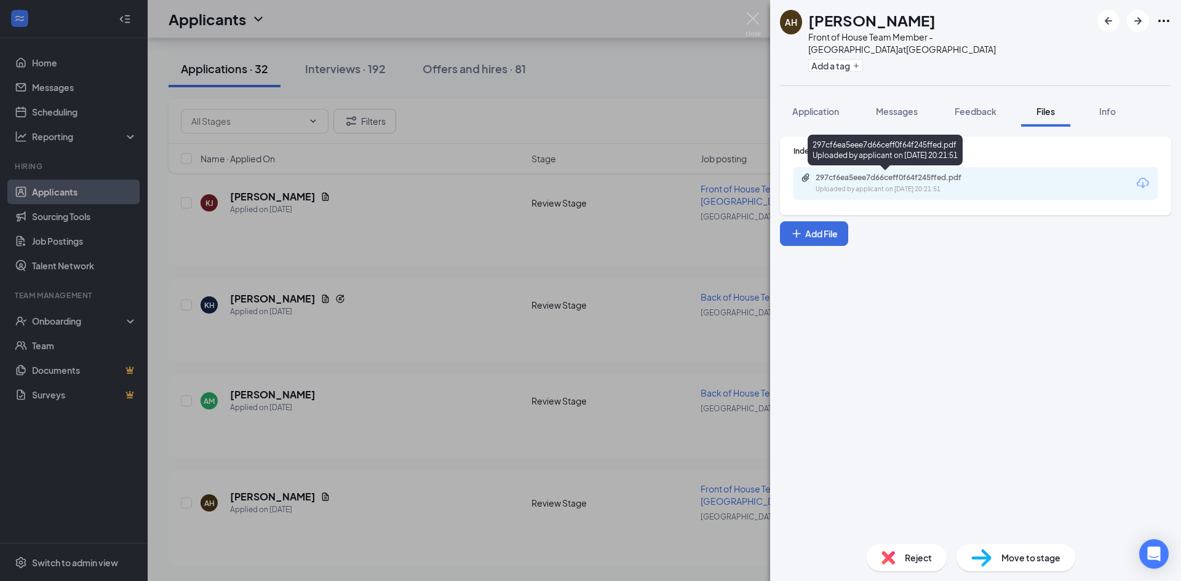
click at [890, 192] on div "Uploaded by applicant on Sep 10, 2025 at 20:21:51" at bounding box center [907, 190] width 185 height 10
click at [757, 14] on img at bounding box center [752, 24] width 15 height 24
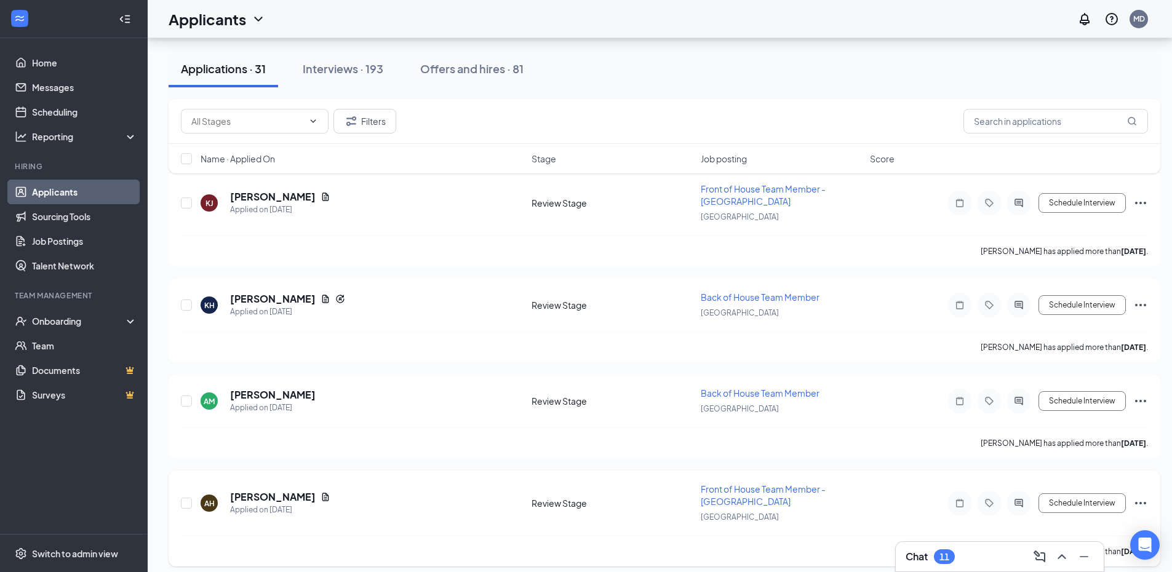
click at [1142, 504] on icon "Ellipses" at bounding box center [1140, 503] width 15 height 15
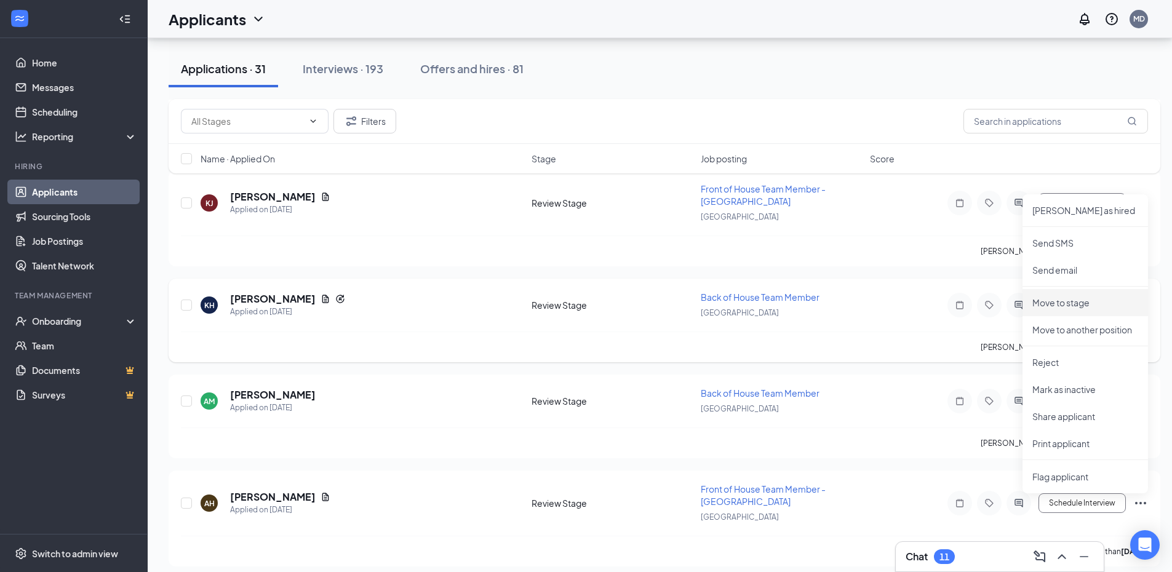
click at [1068, 301] on p "Move to stage" at bounding box center [1085, 302] width 106 height 12
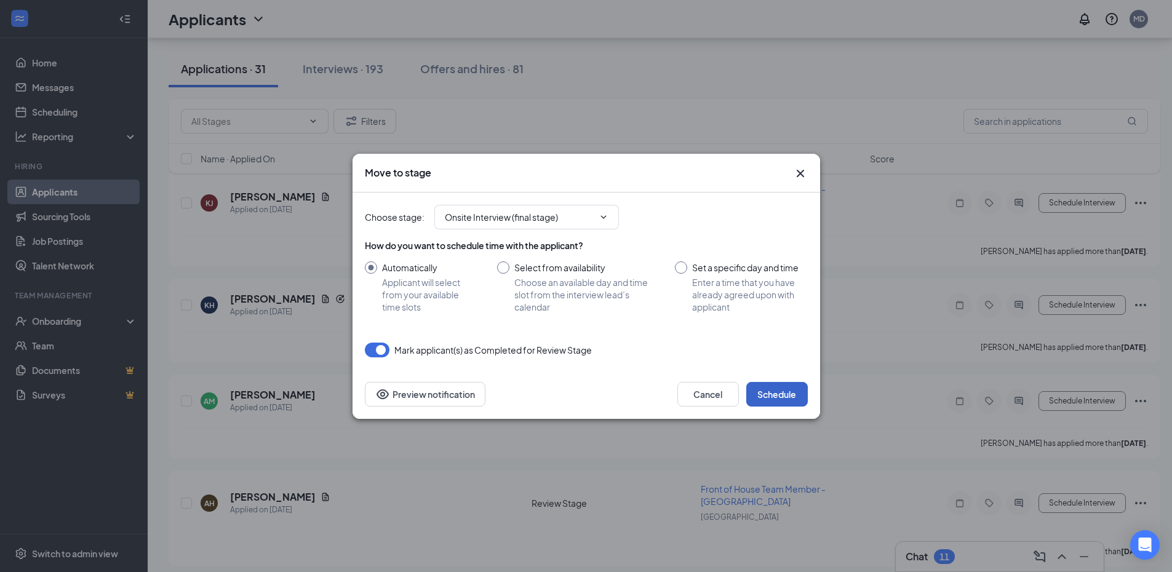
click at [770, 395] on button "Schedule" at bounding box center [777, 394] width 62 height 25
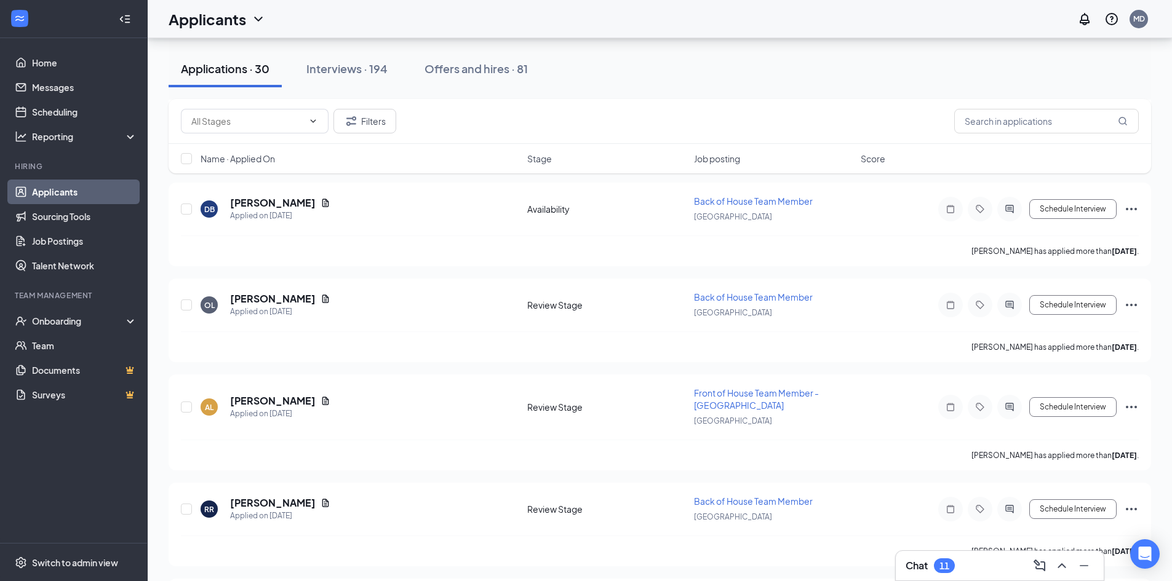
scroll to position [2705, 0]
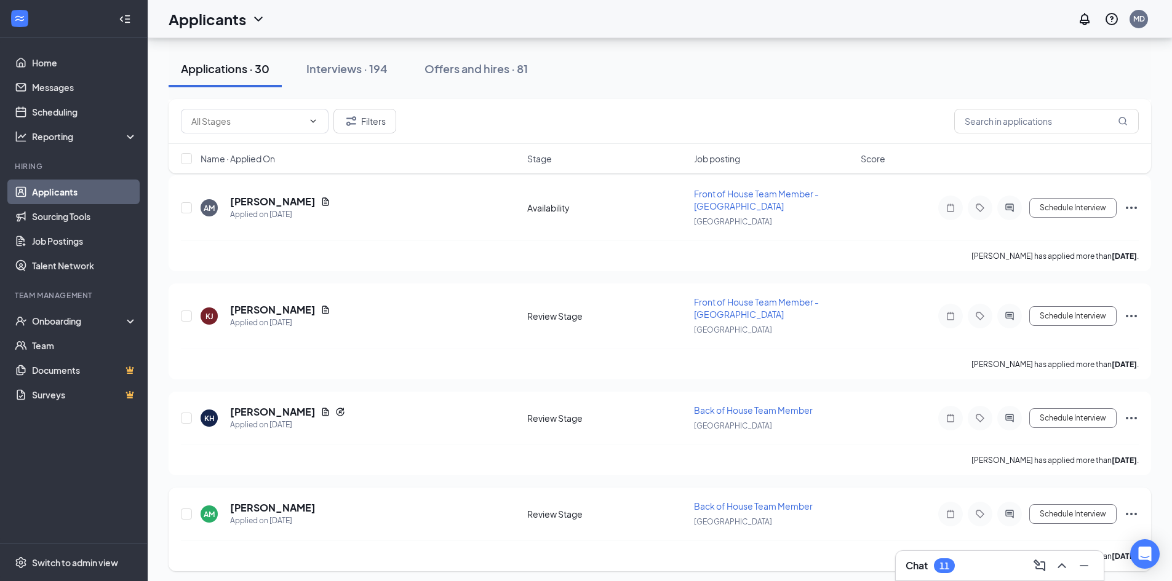
click at [1127, 512] on icon "Ellipses" at bounding box center [1131, 514] width 15 height 15
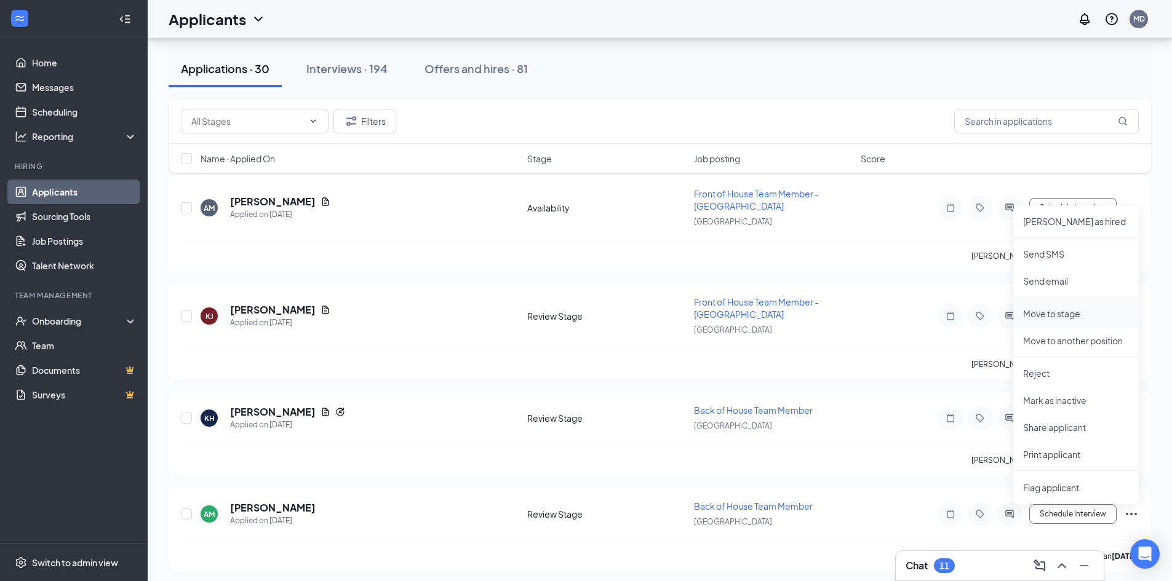
click at [1052, 310] on p "Move to stage" at bounding box center [1076, 314] width 106 height 12
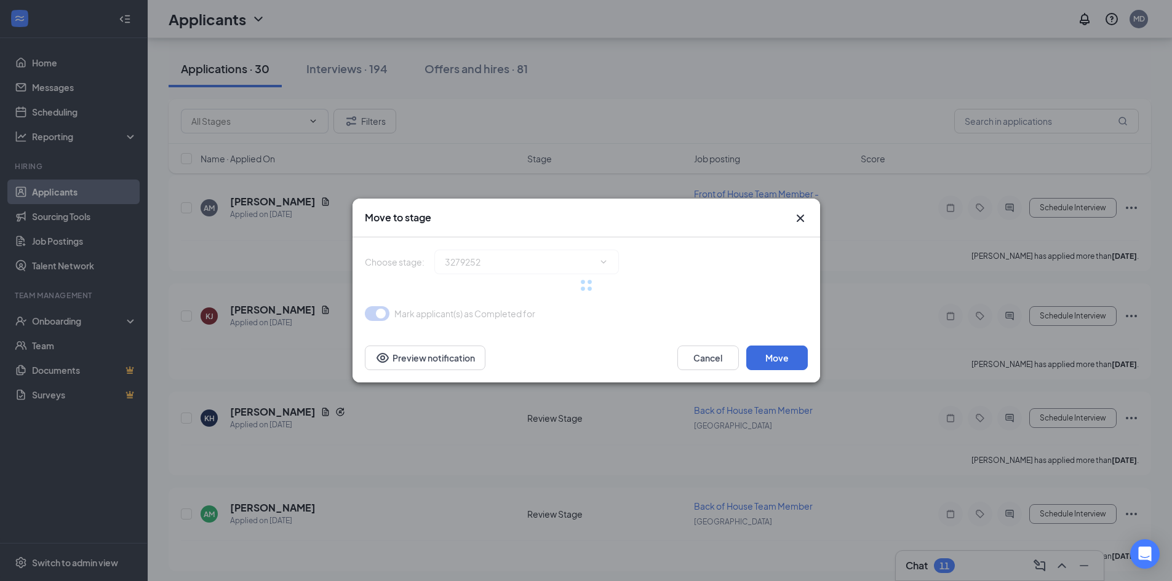
type input "Onsite Interview (final stage)"
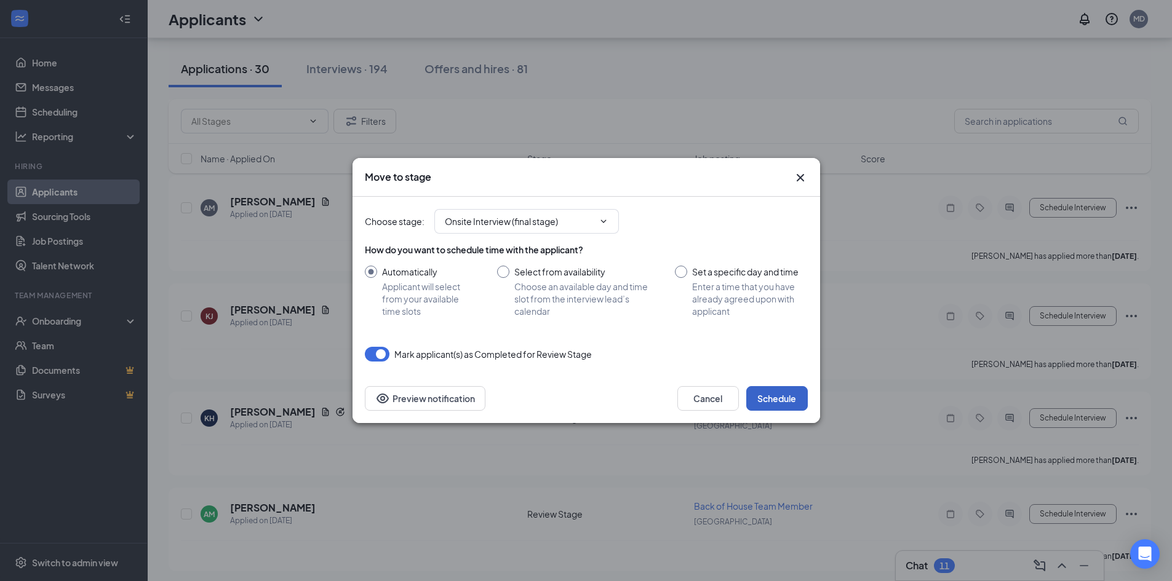
click at [776, 395] on button "Schedule" at bounding box center [777, 398] width 62 height 25
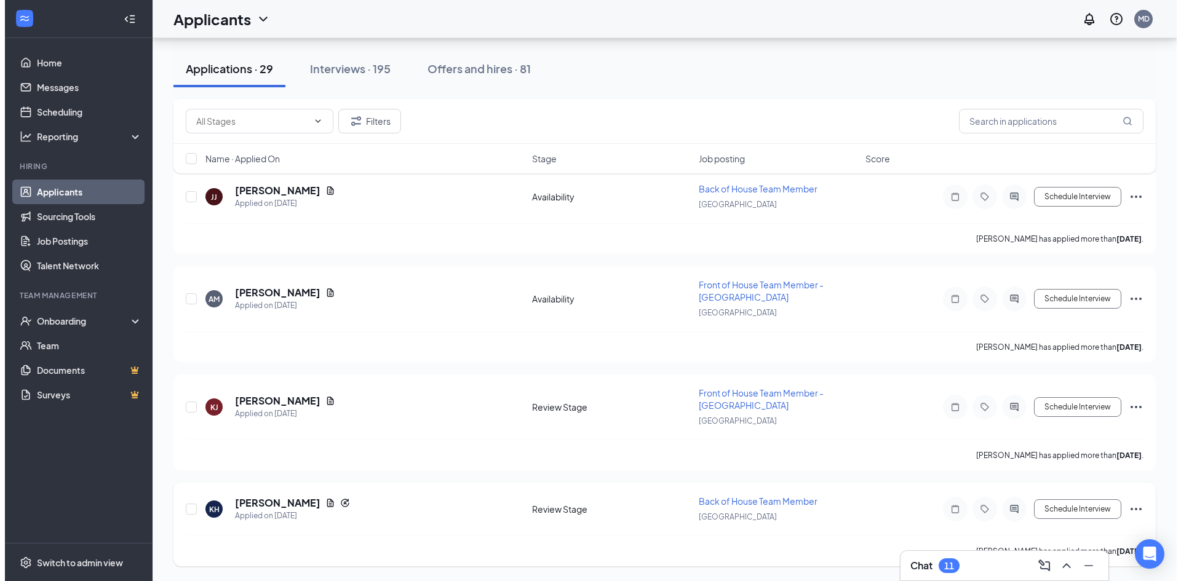
scroll to position [2614, 0]
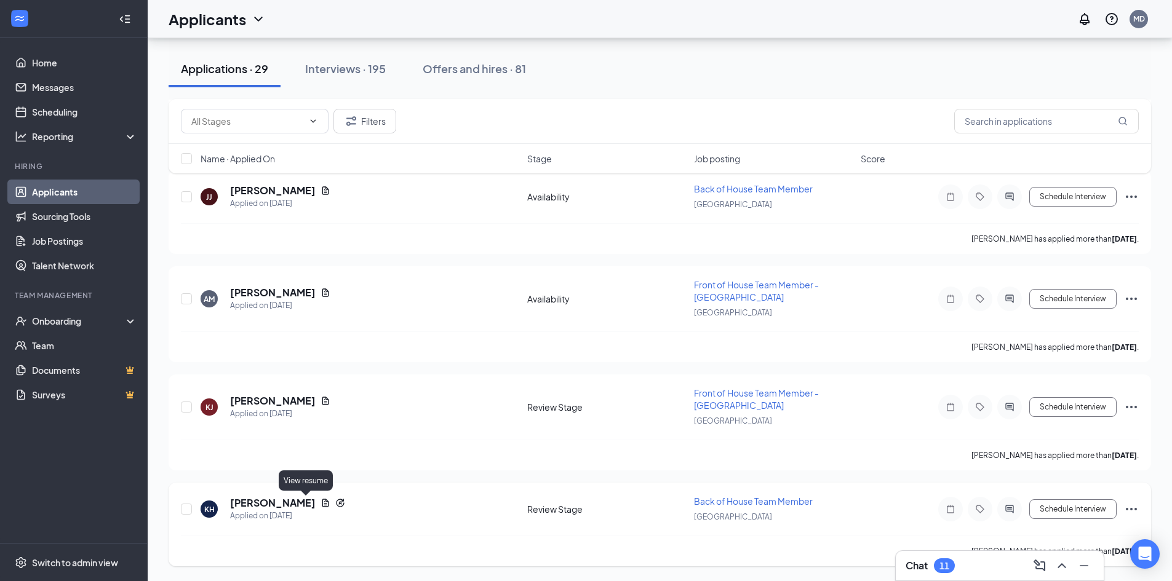
click at [322, 506] on icon "Document" at bounding box center [325, 503] width 7 height 8
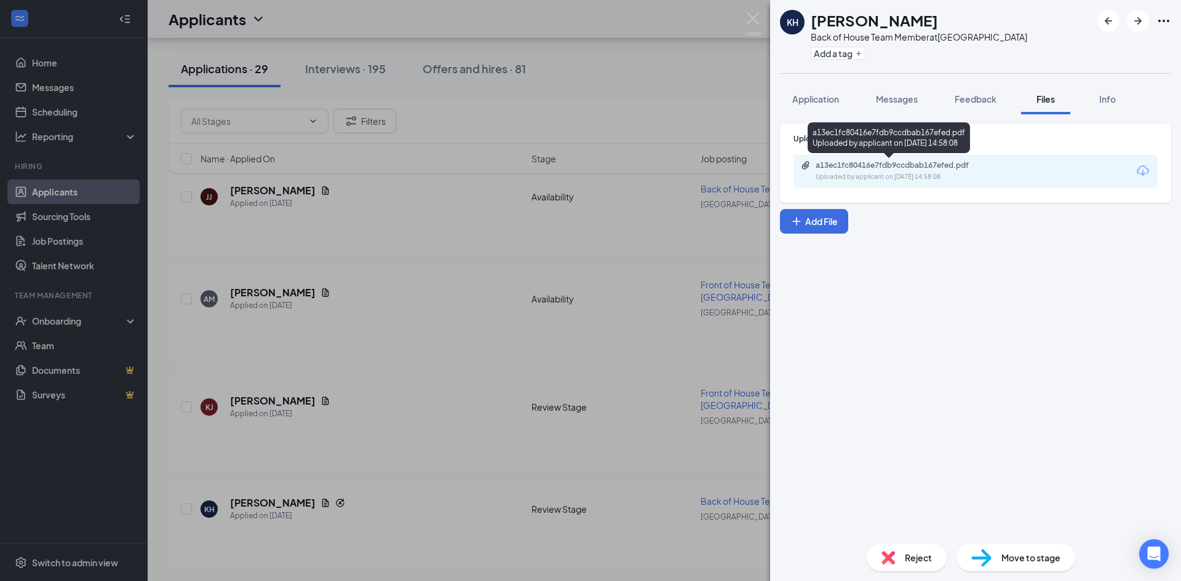
click at [841, 170] on div "a13ec1fc80416e7fdb9ccdbab167efed.pdf Uploaded by applicant on [DATE] 14:58:08" at bounding box center [900, 172] width 199 height 22
click at [895, 99] on span "Messages" at bounding box center [897, 98] width 42 height 11
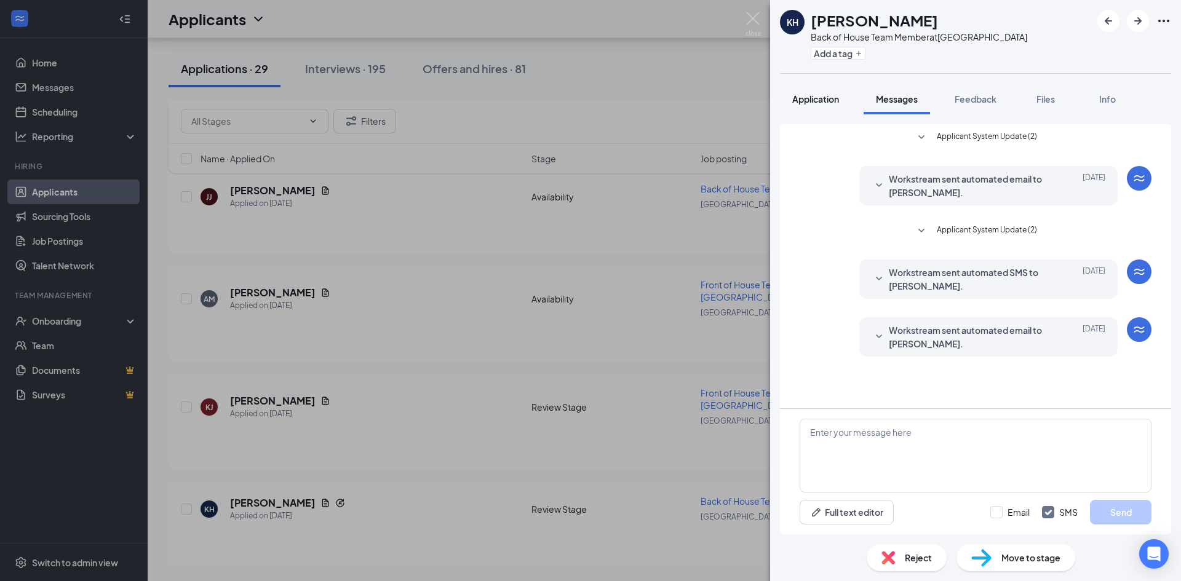
click at [806, 99] on span "Application" at bounding box center [815, 98] width 47 height 11
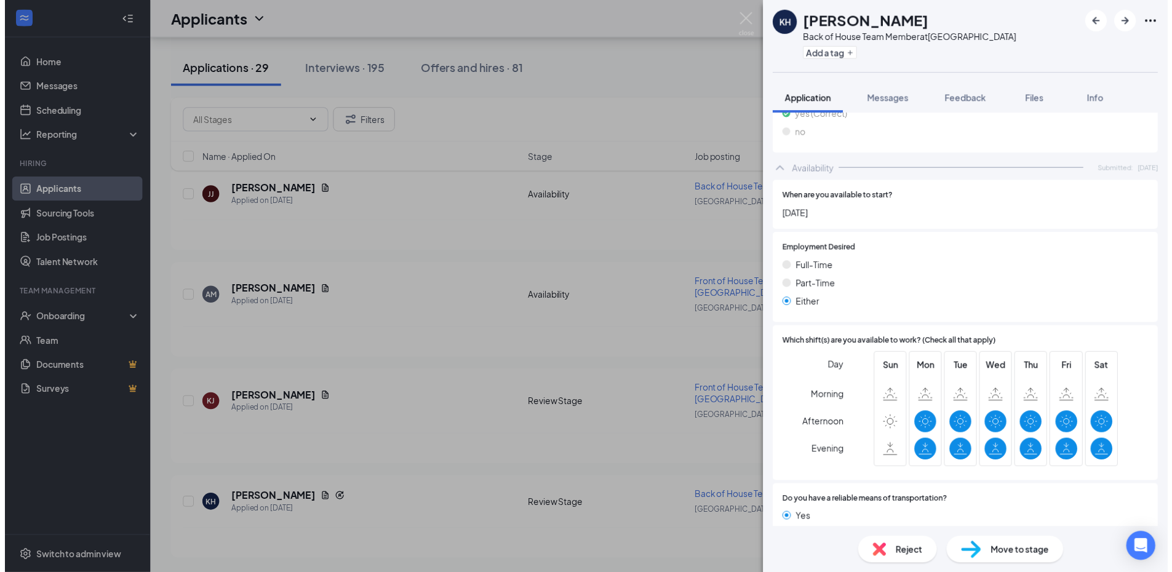
scroll to position [716, 0]
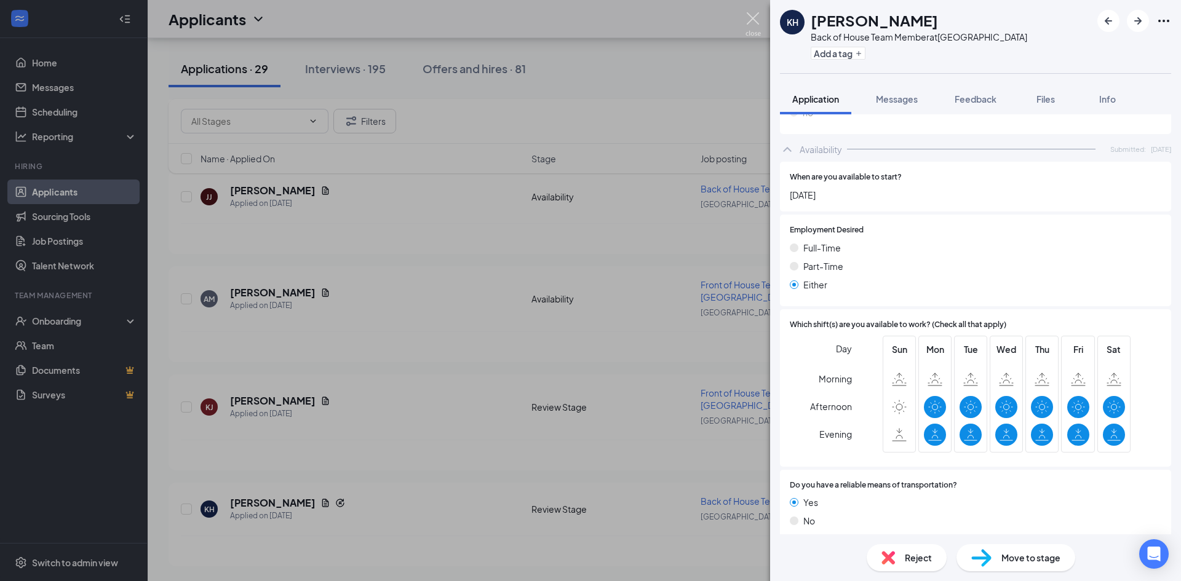
click at [755, 22] on img at bounding box center [752, 24] width 15 height 24
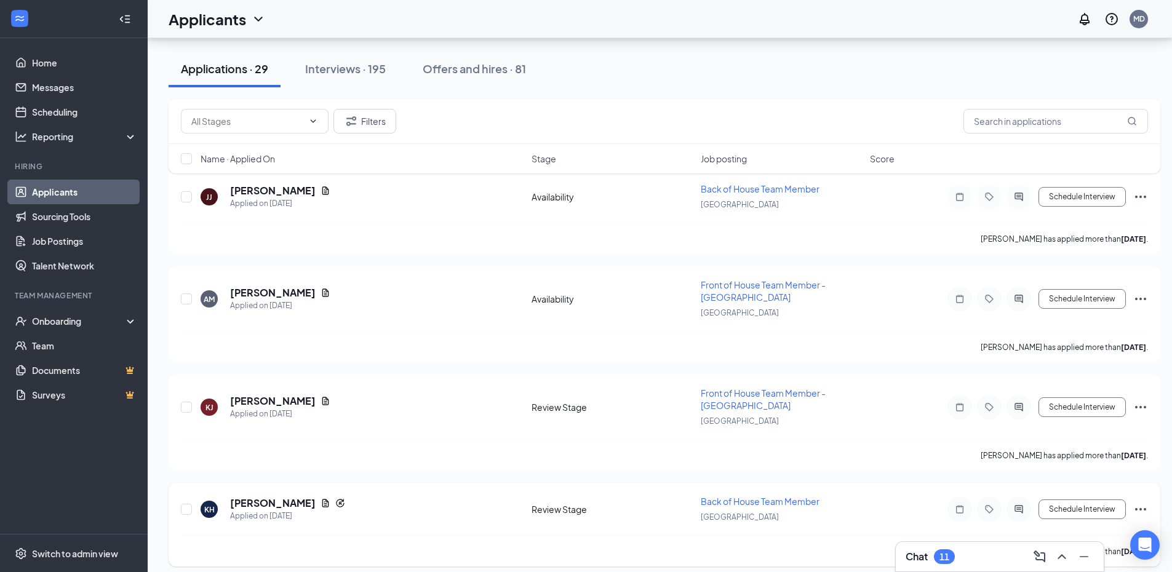
click at [1136, 510] on icon "Ellipses" at bounding box center [1140, 509] width 11 height 2
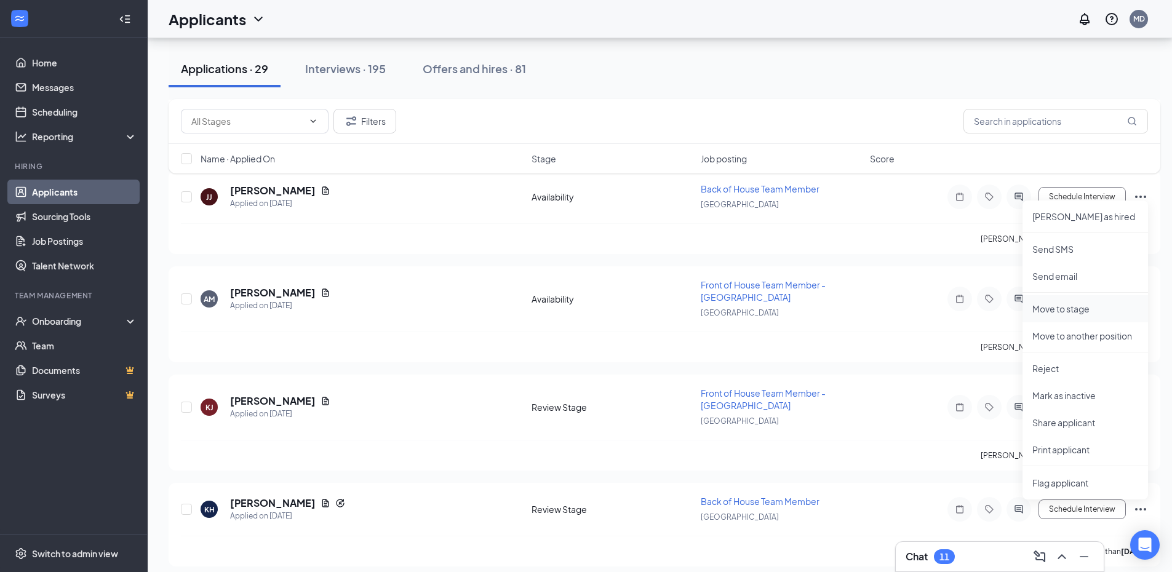
click at [1066, 311] on p "Move to stage" at bounding box center [1085, 309] width 106 height 12
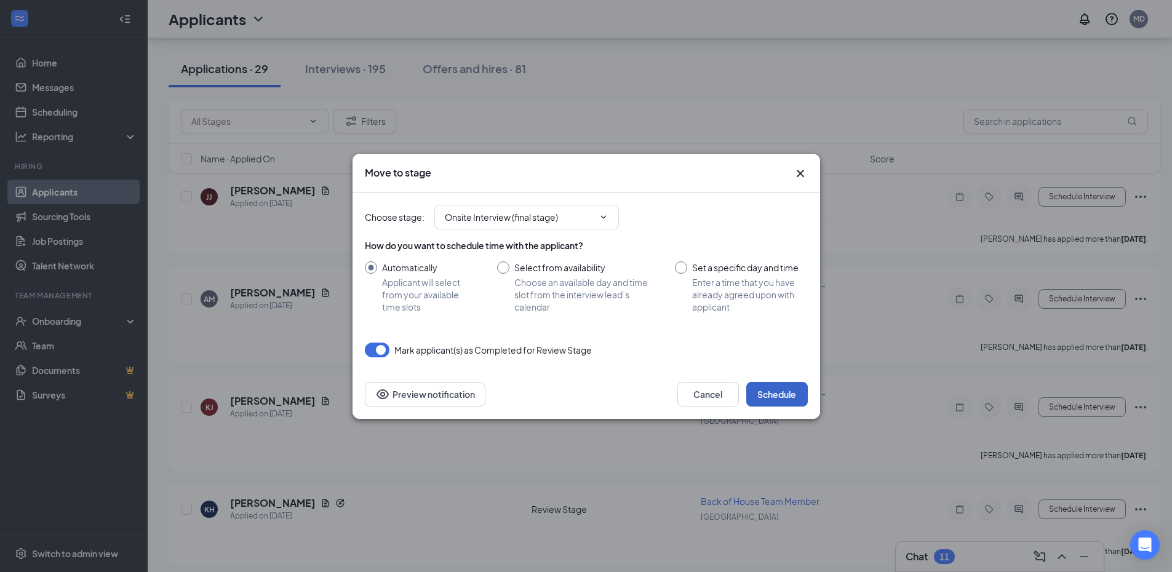
click at [785, 397] on button "Schedule" at bounding box center [777, 394] width 62 height 25
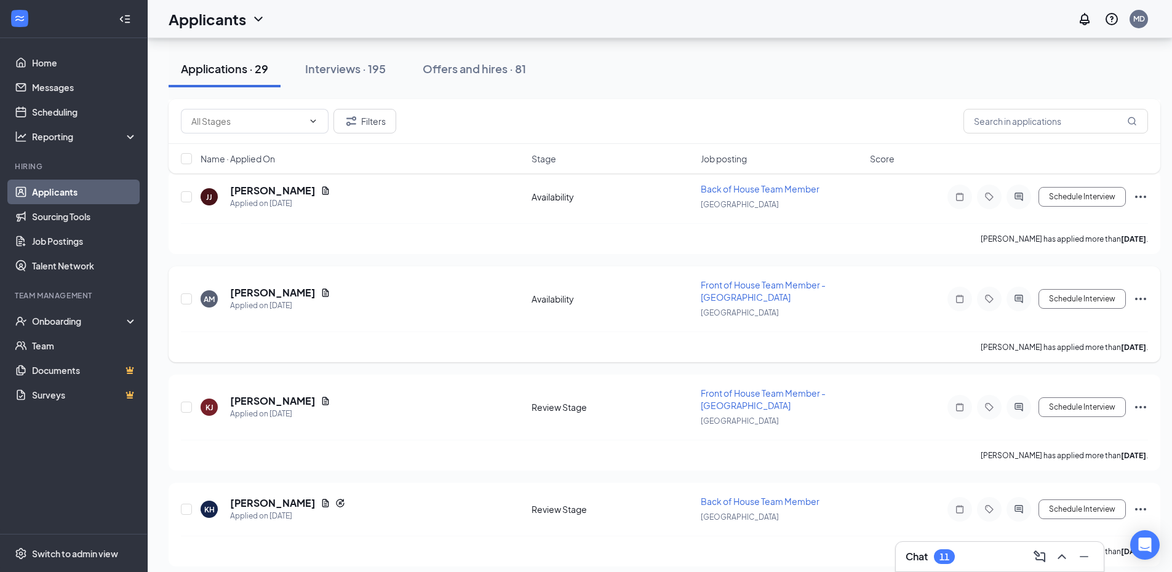
scroll to position [2527, 0]
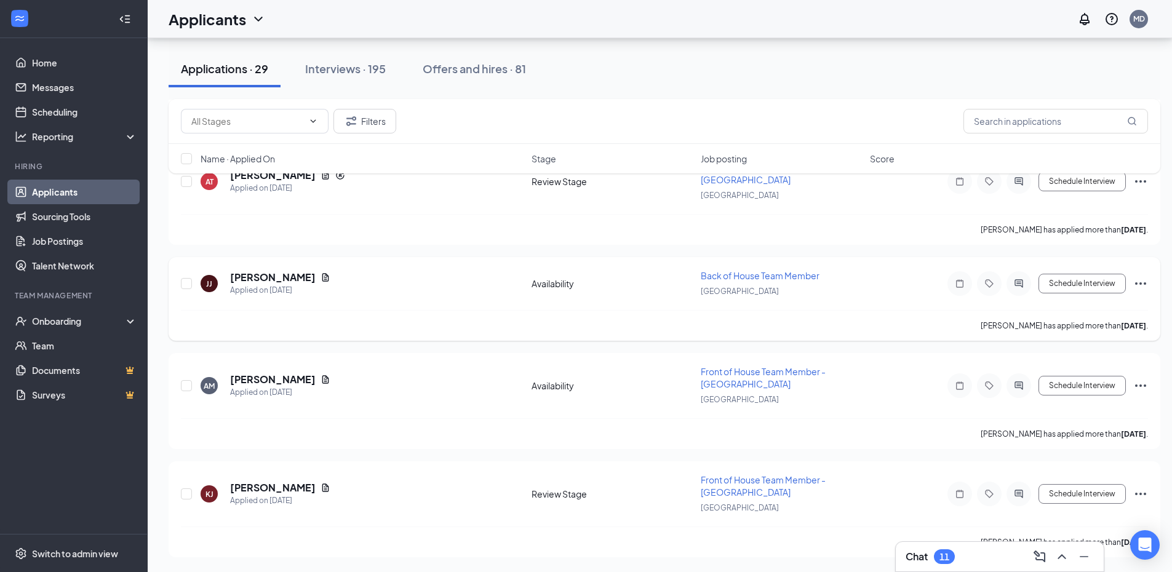
click at [1141, 284] on icon "Ellipses" at bounding box center [1140, 283] width 11 height 2
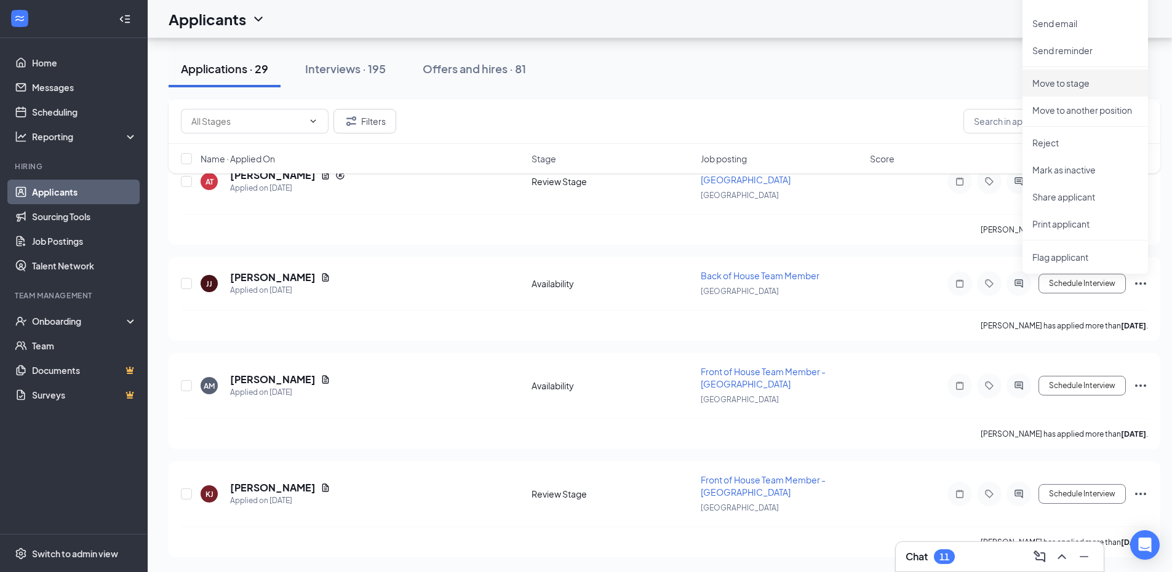
click at [1079, 83] on p "Move to stage" at bounding box center [1085, 83] width 106 height 12
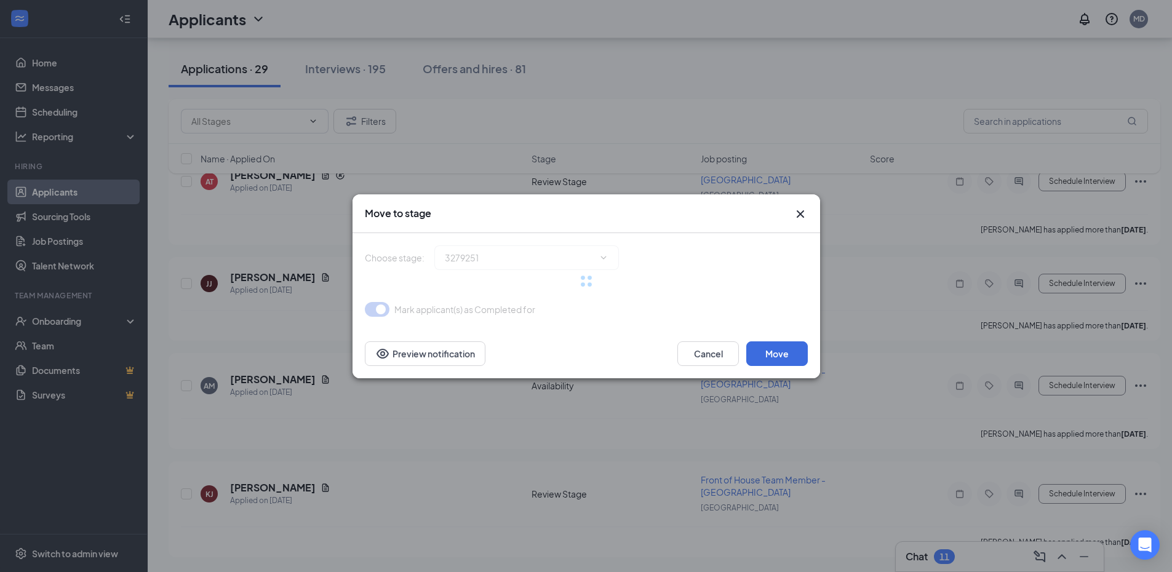
type input "Review Stage (next stage)"
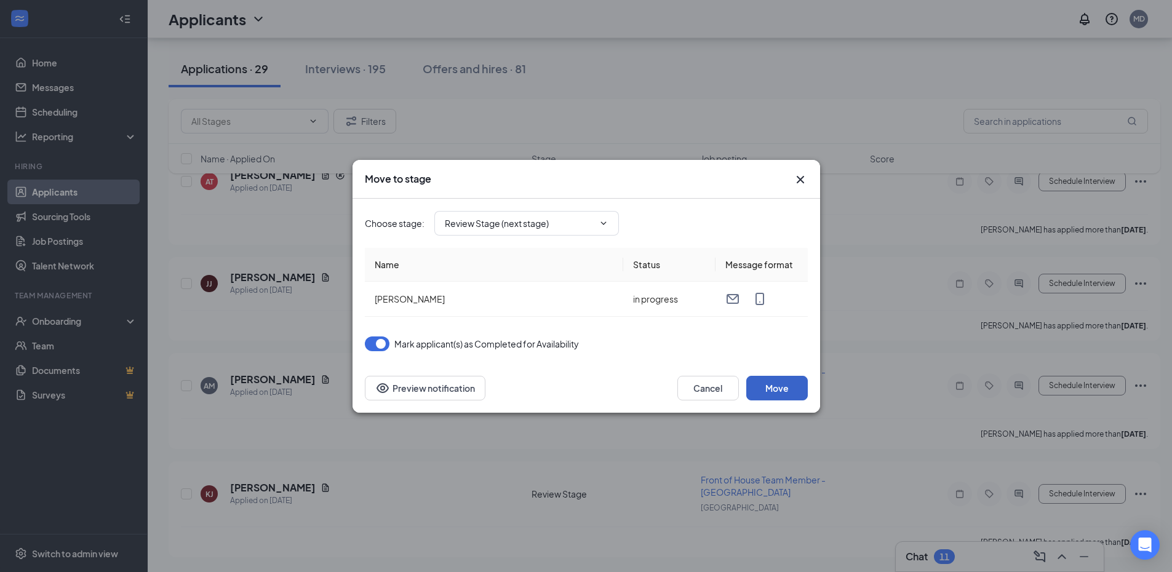
click at [780, 387] on button "Move" at bounding box center [777, 388] width 62 height 25
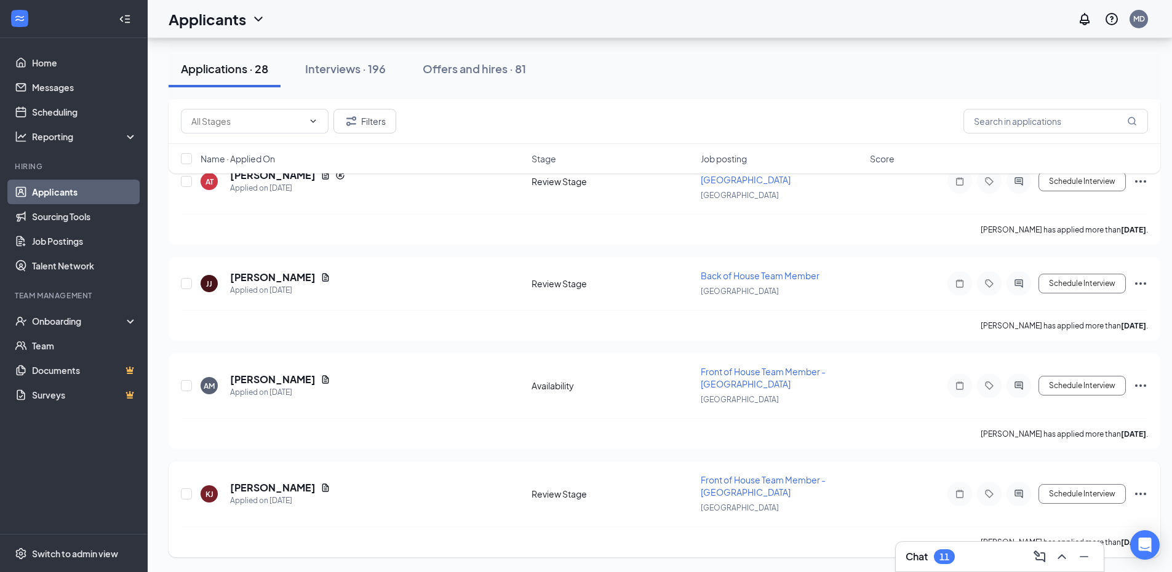
click at [1141, 492] on icon "Ellipses" at bounding box center [1140, 493] width 15 height 15
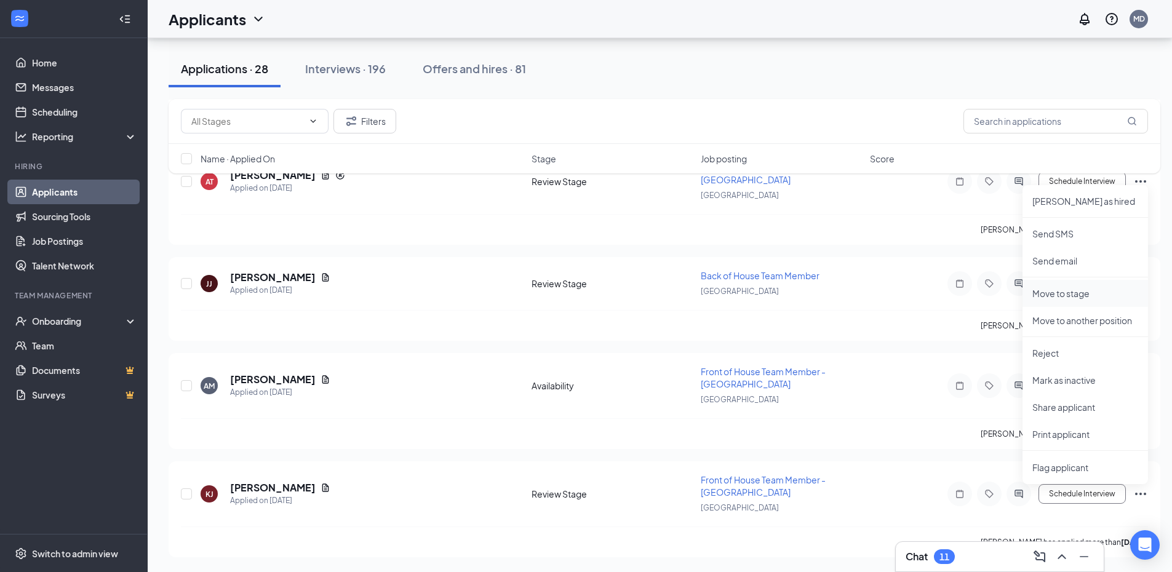
click at [1084, 290] on p "Move to stage" at bounding box center [1085, 293] width 106 height 12
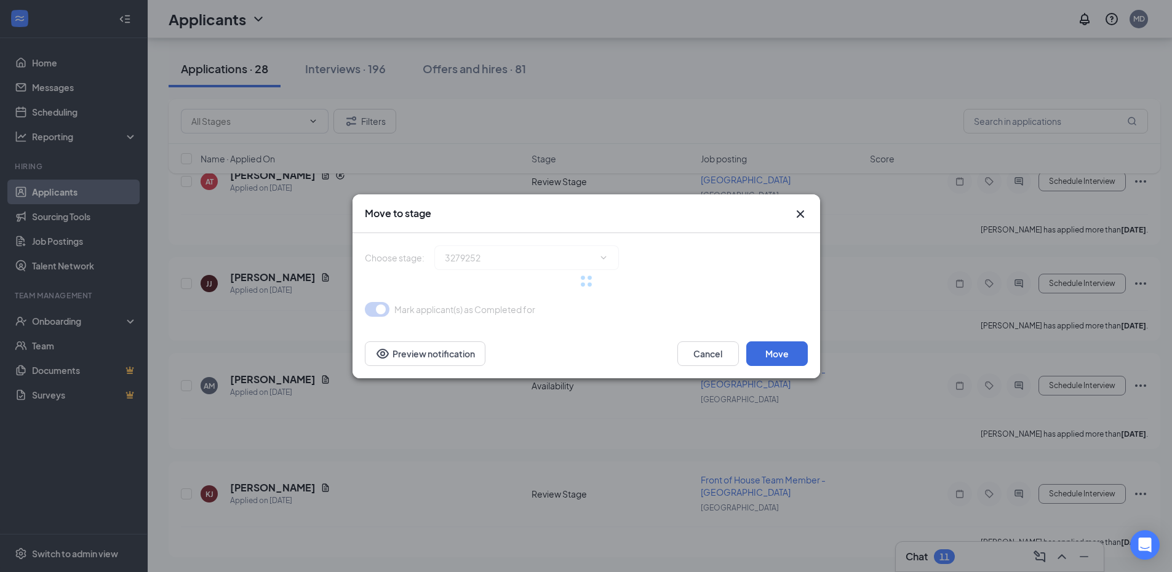
type input "Onsite Interview (final stage)"
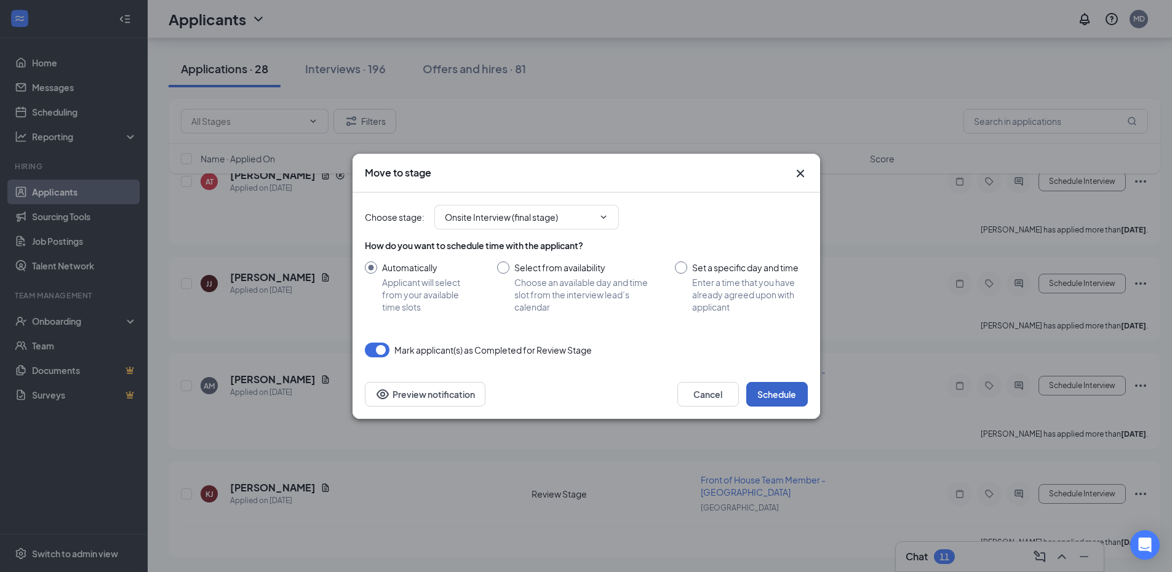
click at [776, 398] on button "Schedule" at bounding box center [777, 394] width 62 height 25
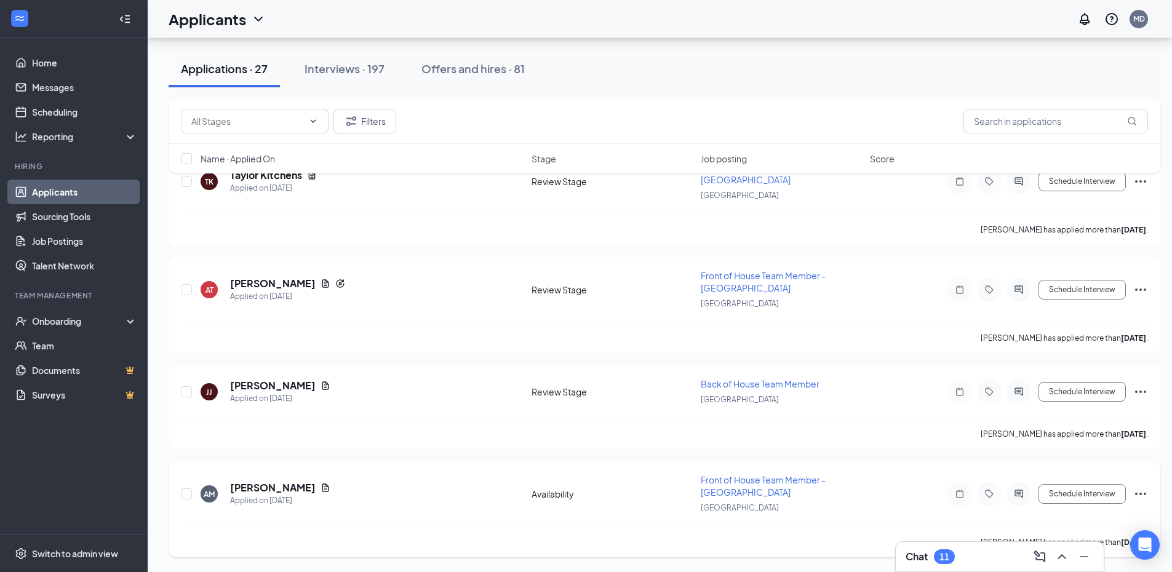
scroll to position [2419, 0]
click at [1143, 288] on icon "Ellipses" at bounding box center [1140, 289] width 15 height 15
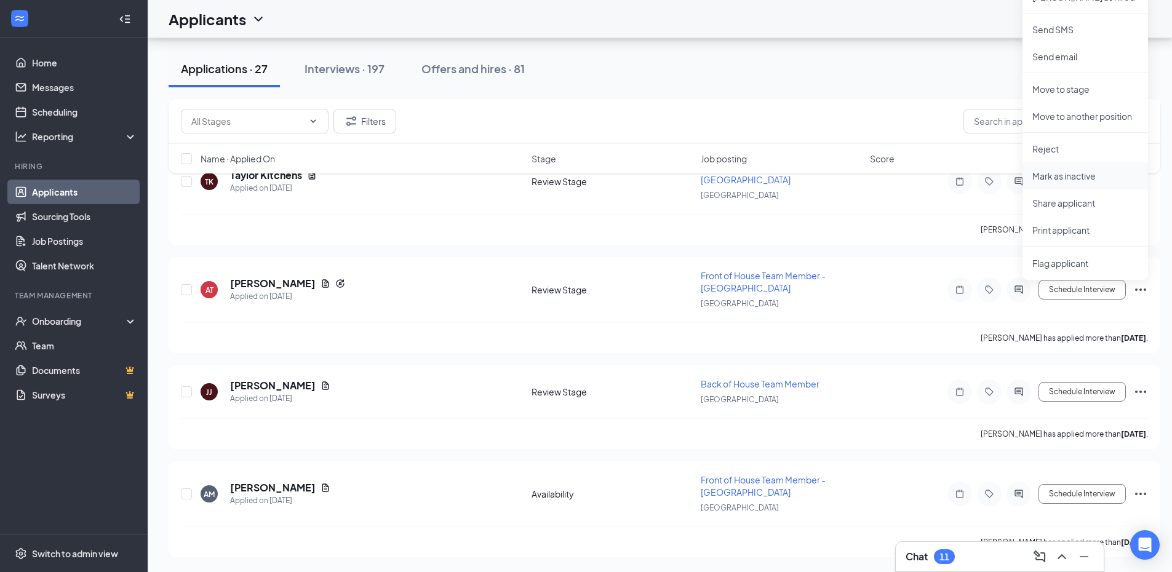
click at [1082, 173] on p "Mark as inactive" at bounding box center [1085, 176] width 106 height 12
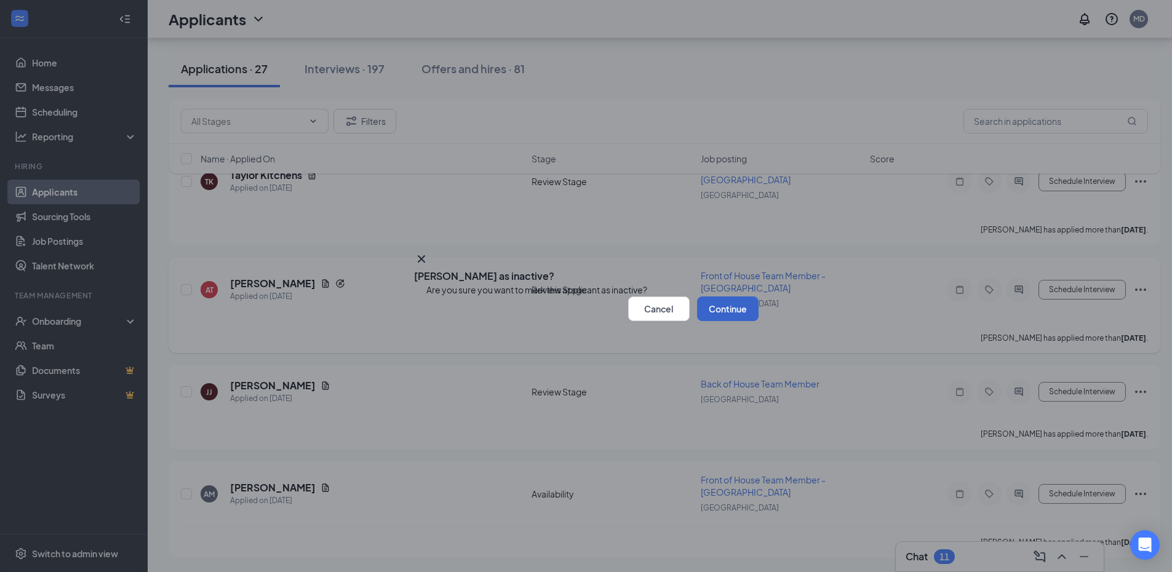
click at [721, 321] on button "Continue" at bounding box center [728, 308] width 62 height 25
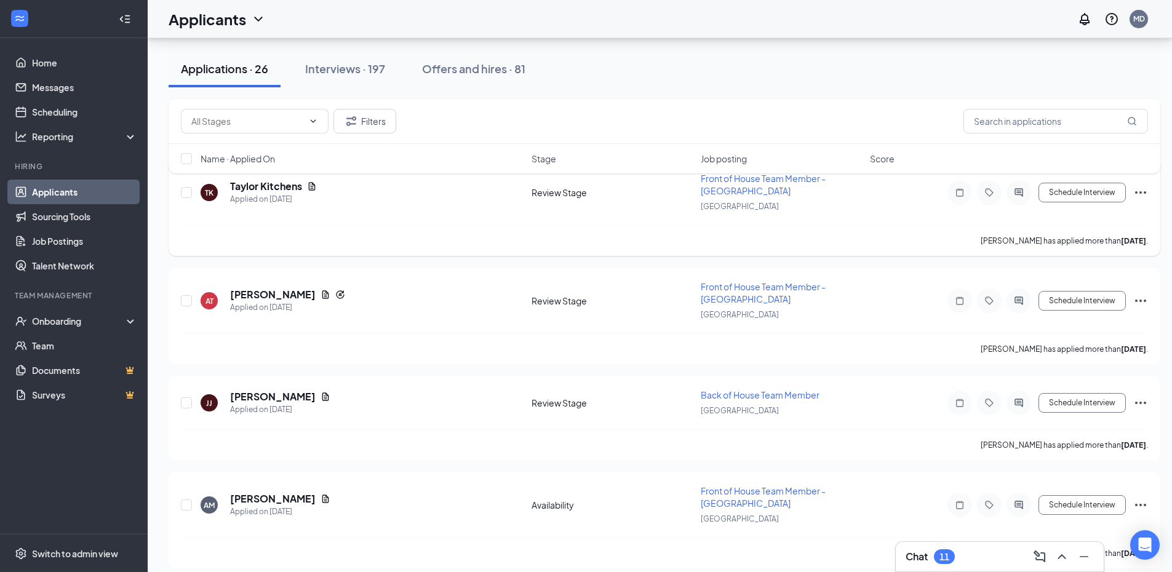
scroll to position [2311, 0]
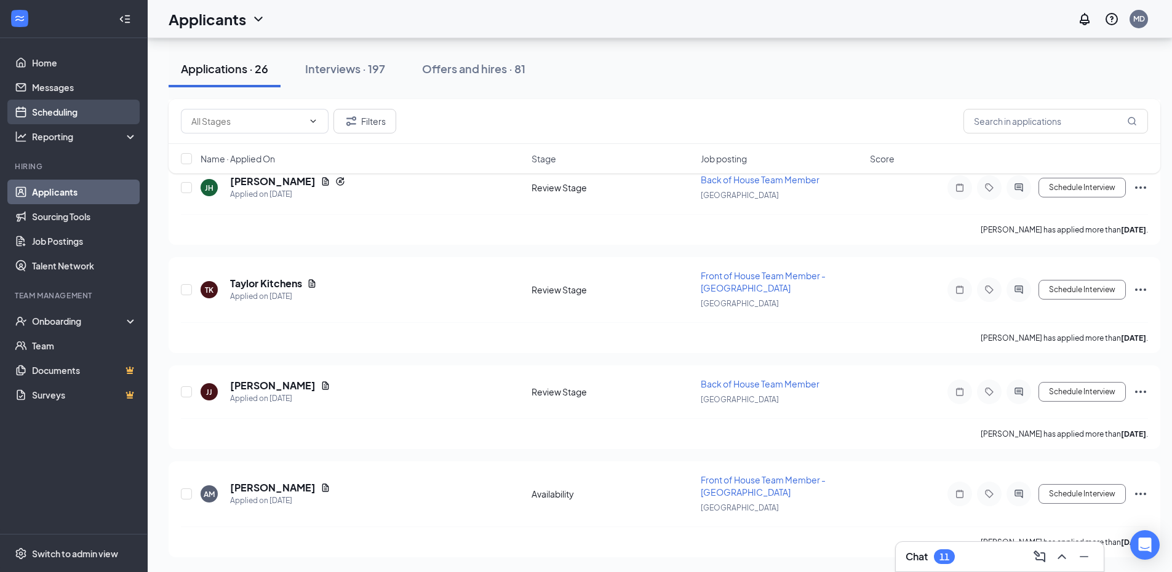
click at [62, 103] on link "Scheduling" at bounding box center [84, 112] width 105 height 25
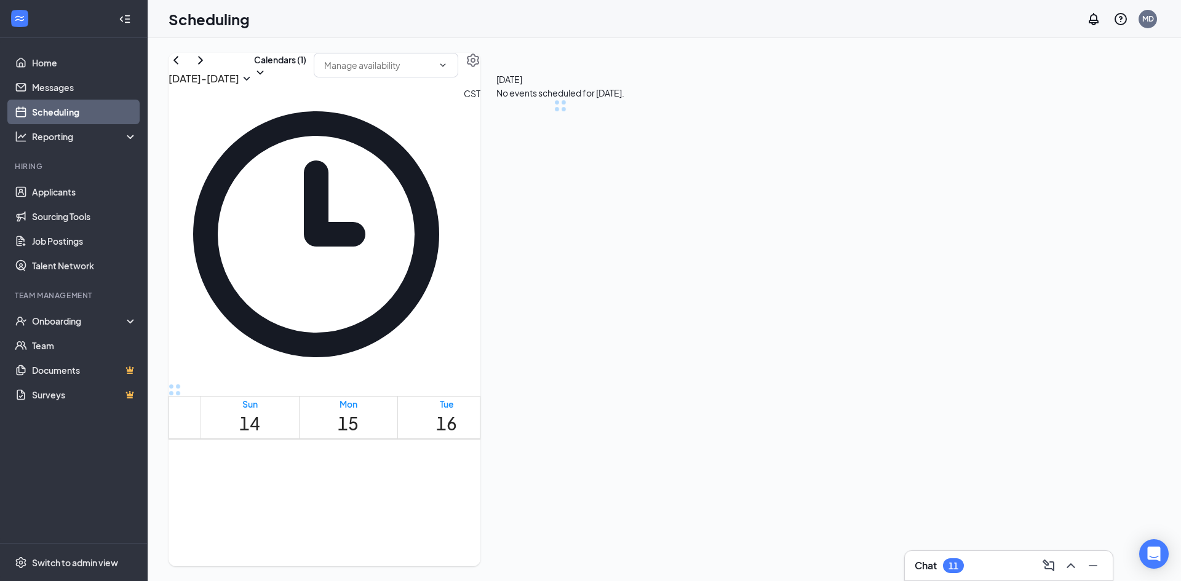
scroll to position [605, 0]
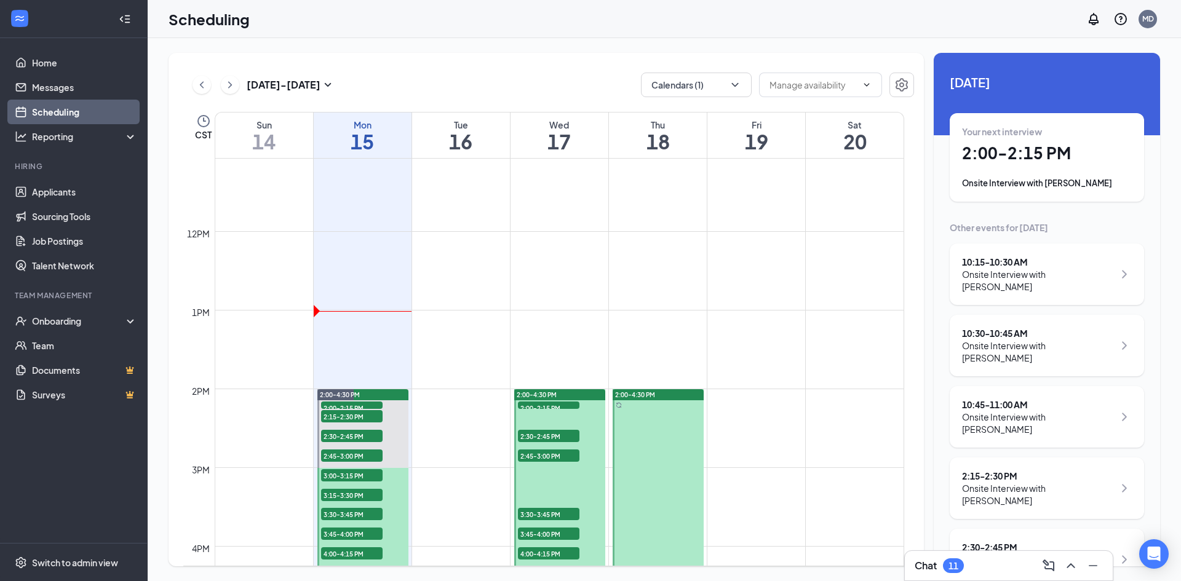
scroll to position [851, 0]
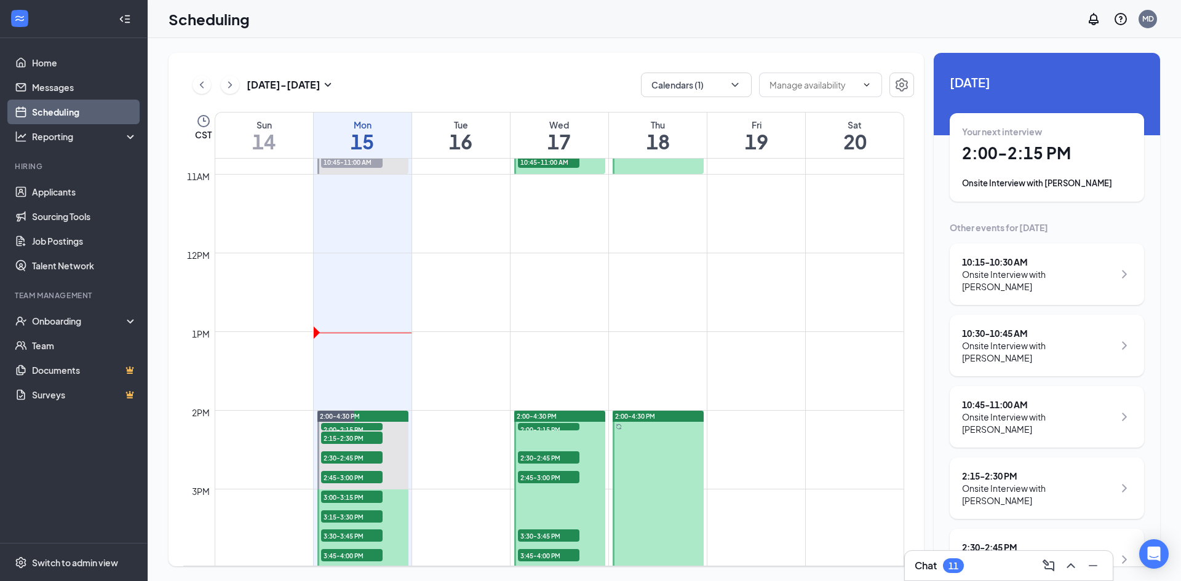
click at [229, 85] on icon "ChevronRight" at bounding box center [230, 84] width 12 height 15
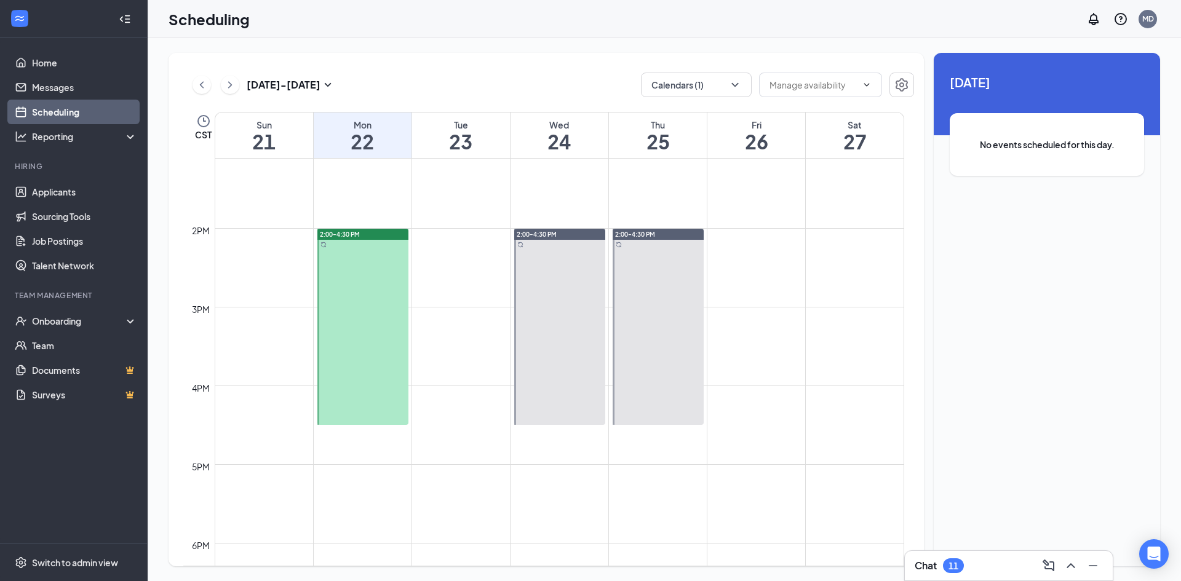
scroll to position [1035, 0]
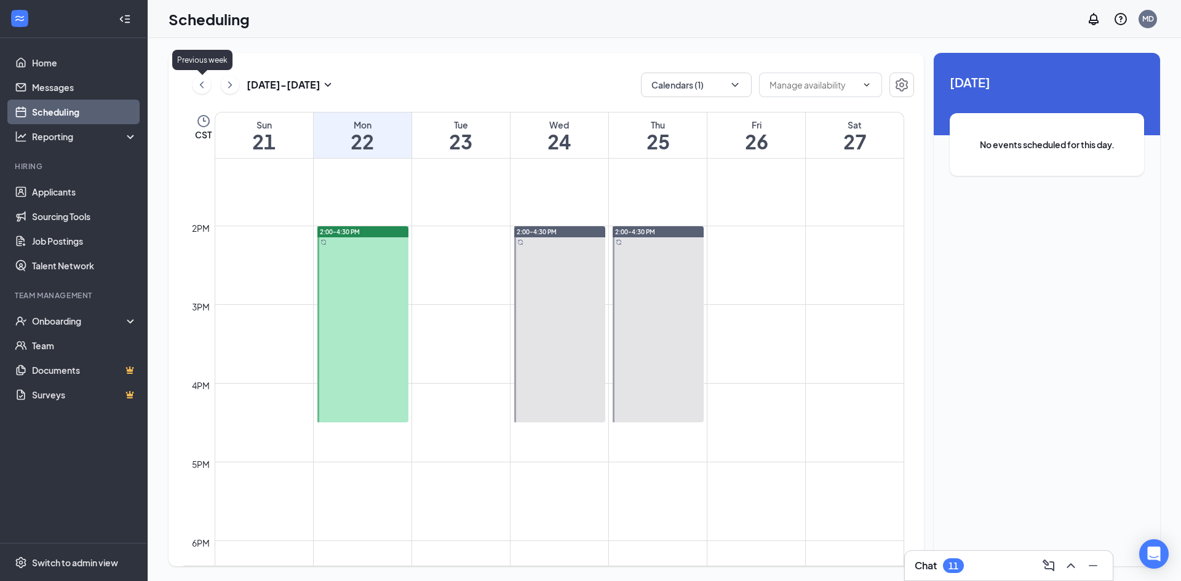
click at [200, 89] on icon "ChevronLeft" at bounding box center [202, 84] width 12 height 15
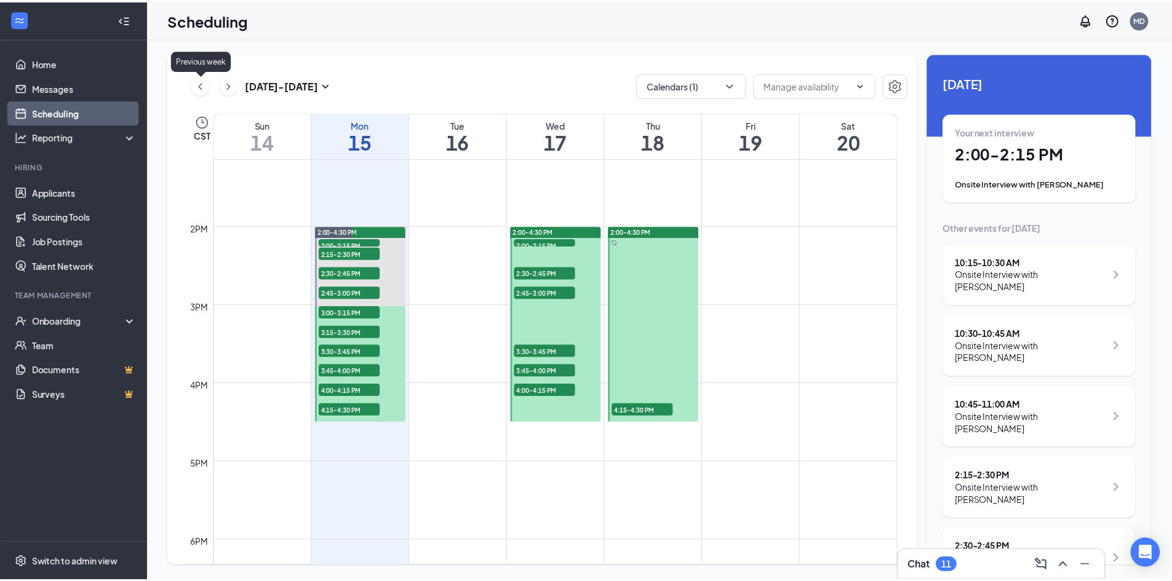
scroll to position [605, 0]
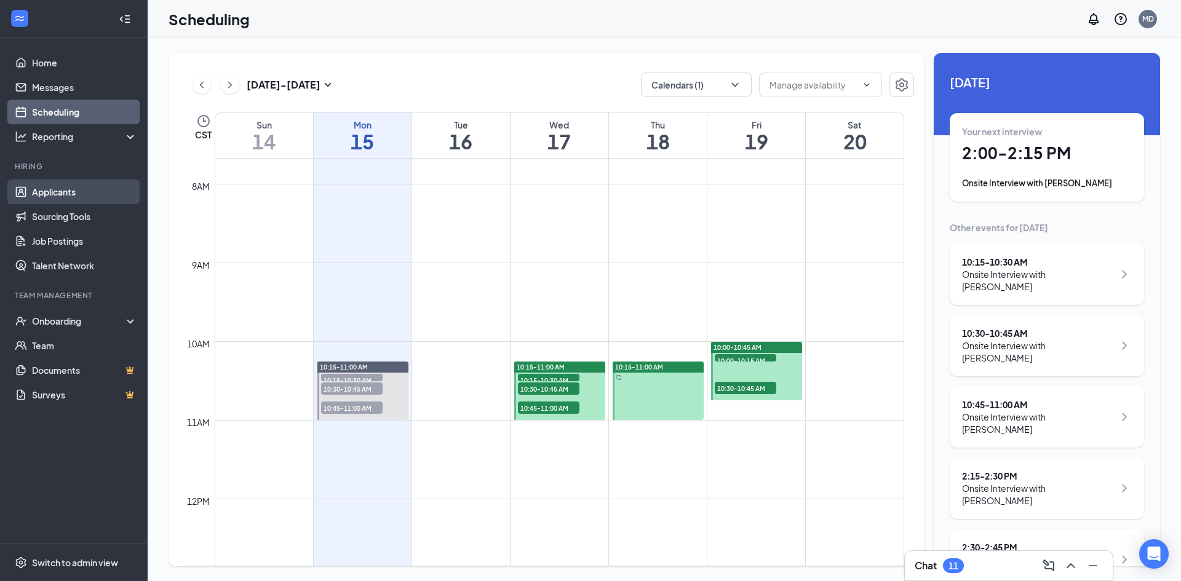
click at [62, 191] on link "Applicants" at bounding box center [84, 192] width 105 height 25
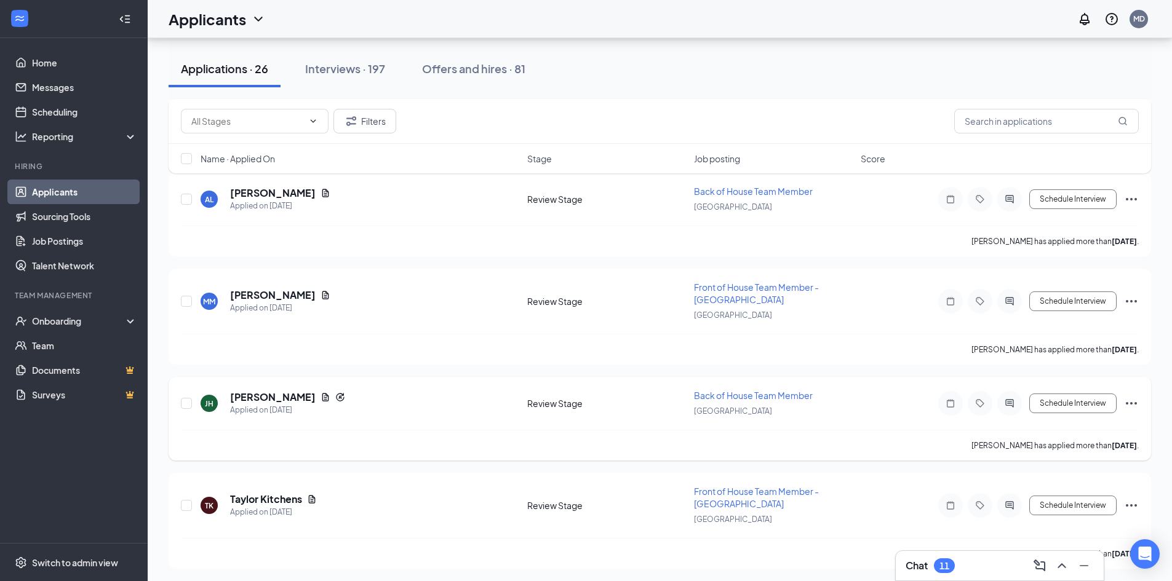
scroll to position [2301, 0]
click at [1028, 125] on input "text" at bounding box center [1046, 121] width 185 height 25
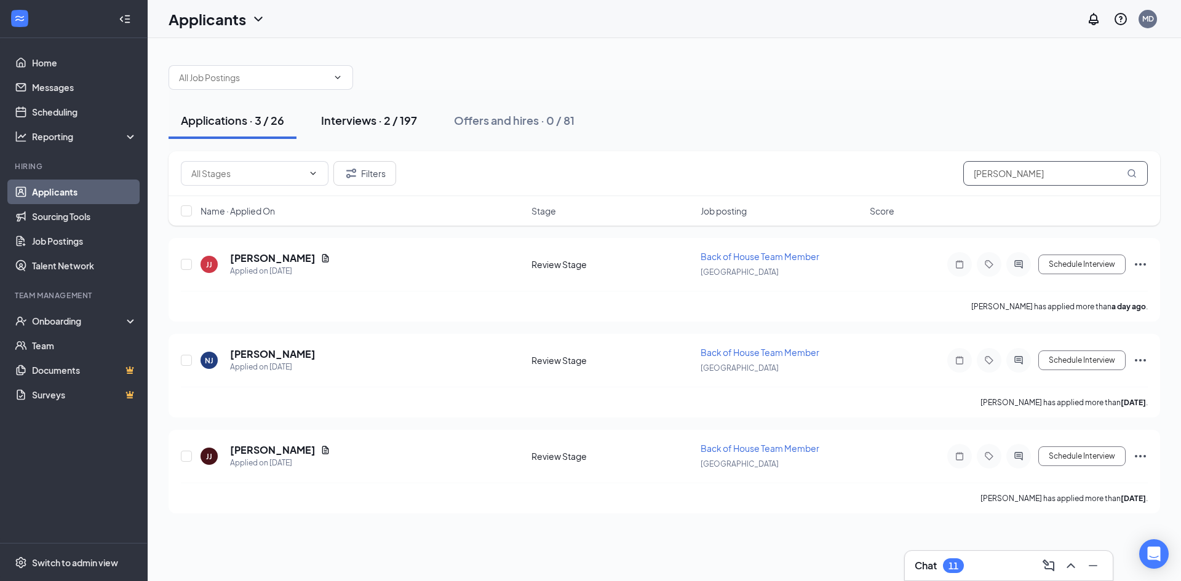
type input "[PERSON_NAME]"
click at [381, 117] on div "Interviews · 2 / 197" at bounding box center [369, 120] width 96 height 15
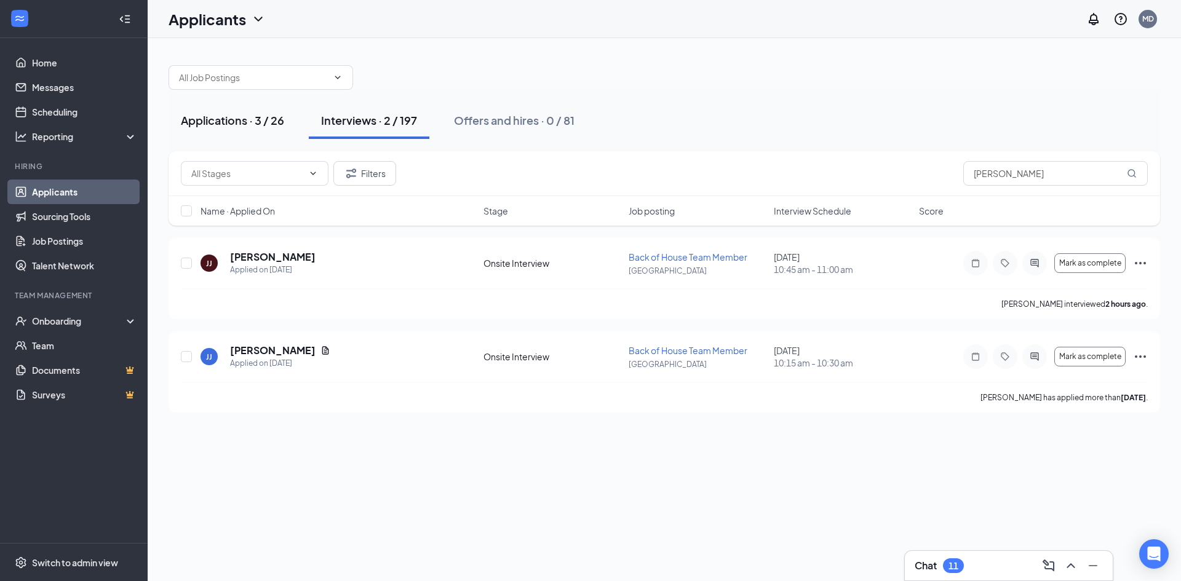
click at [255, 127] on div "Applications · 3 / 26" at bounding box center [232, 120] width 103 height 15
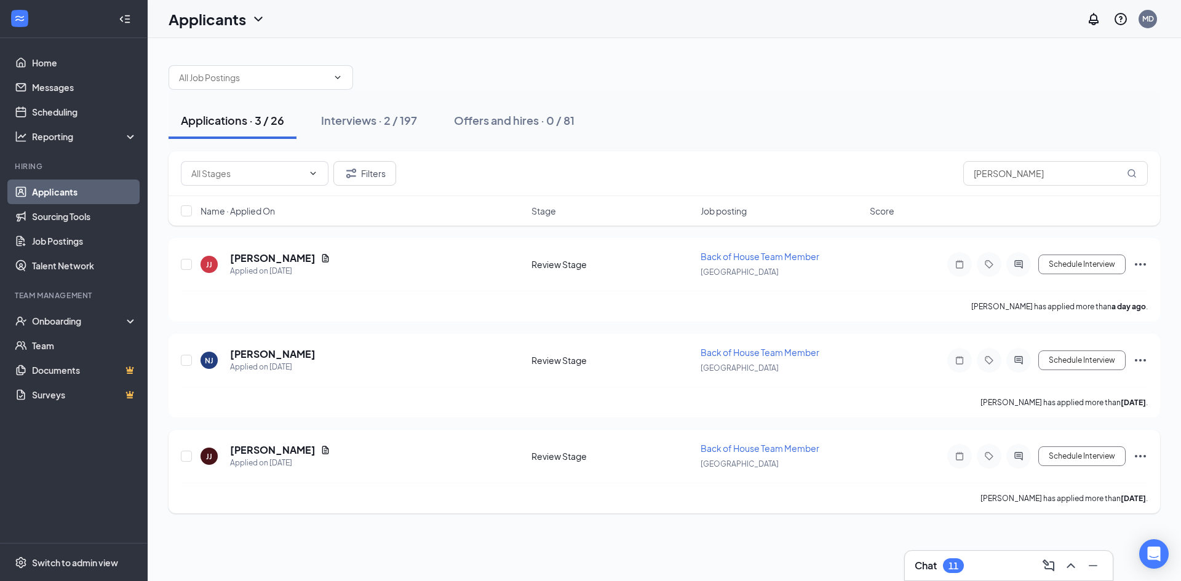
click at [1137, 459] on icon "Ellipses" at bounding box center [1140, 456] width 15 height 15
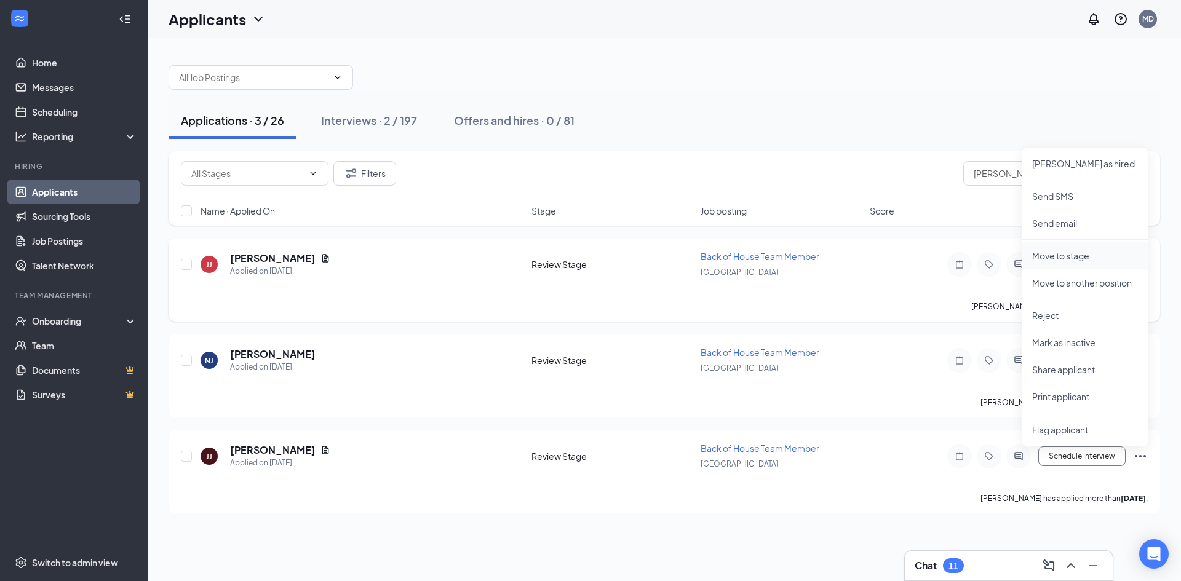
click at [1049, 260] on p "Move to stage" at bounding box center [1085, 256] width 106 height 12
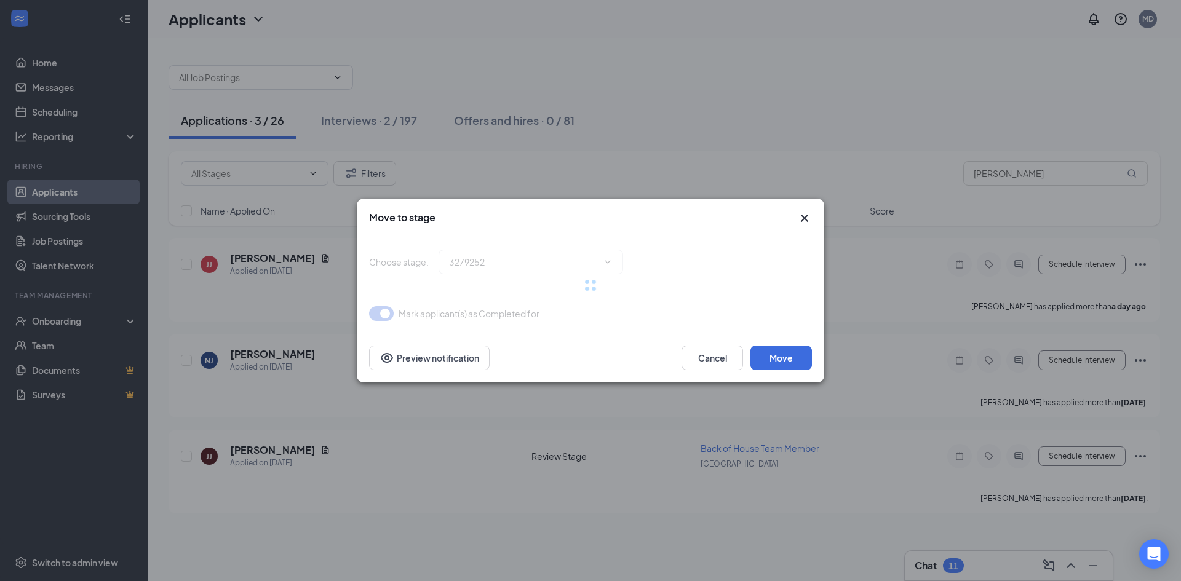
type input "Onsite Interview (final stage)"
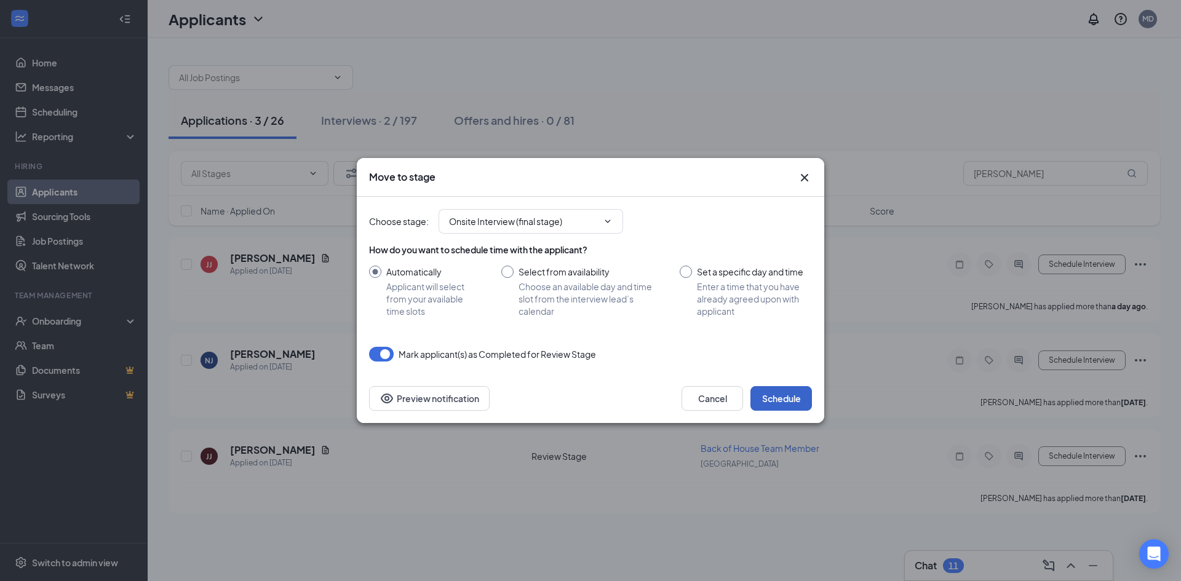
click at [793, 399] on button "Schedule" at bounding box center [781, 398] width 62 height 25
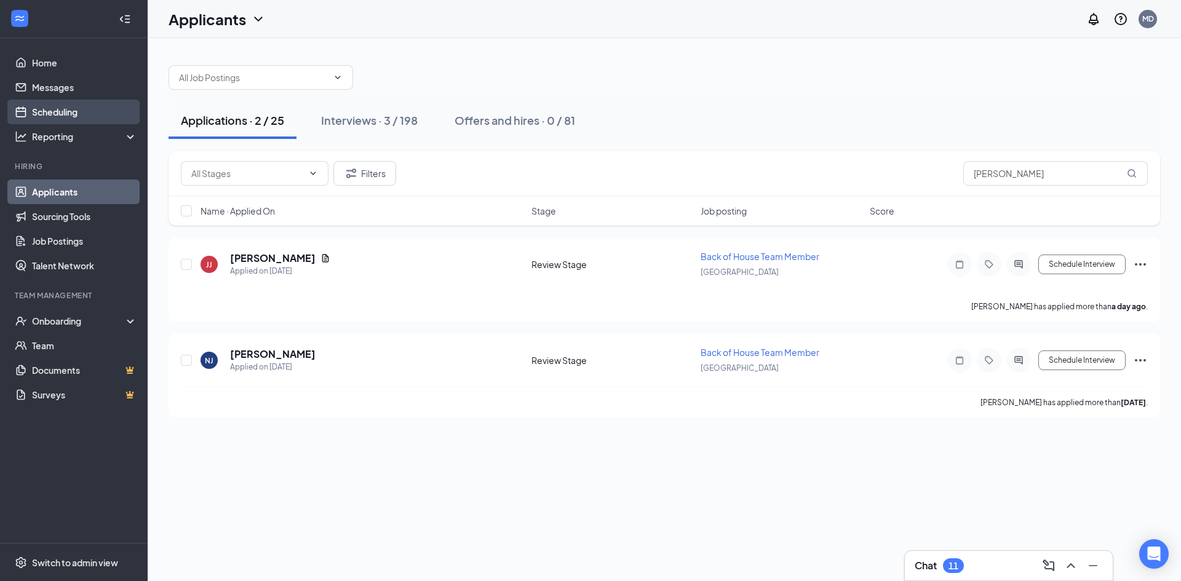
click at [65, 111] on link "Scheduling" at bounding box center [84, 112] width 105 height 25
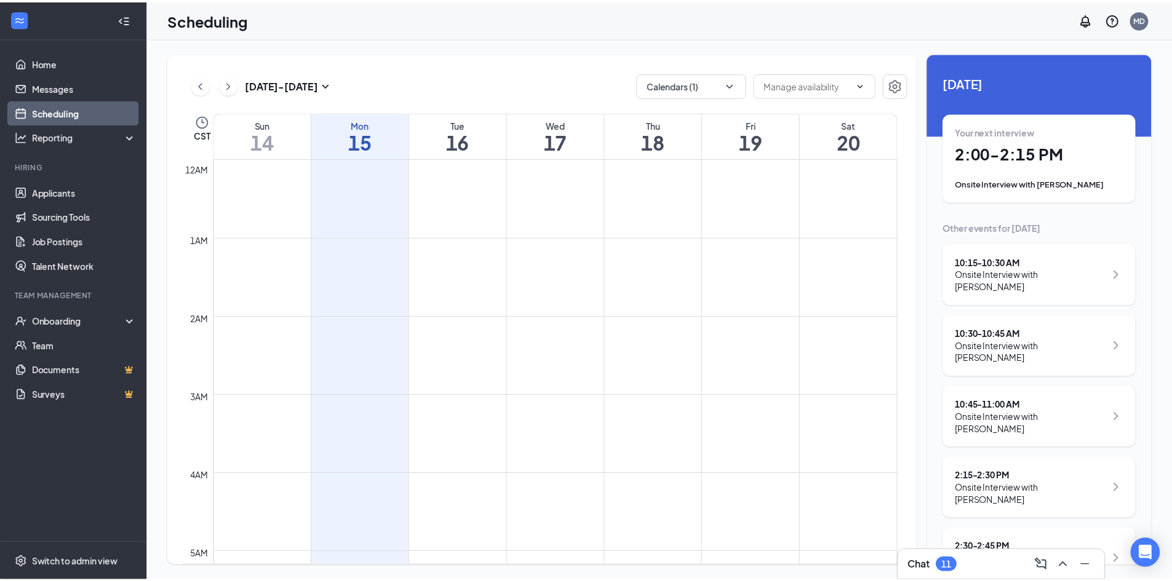
scroll to position [605, 0]
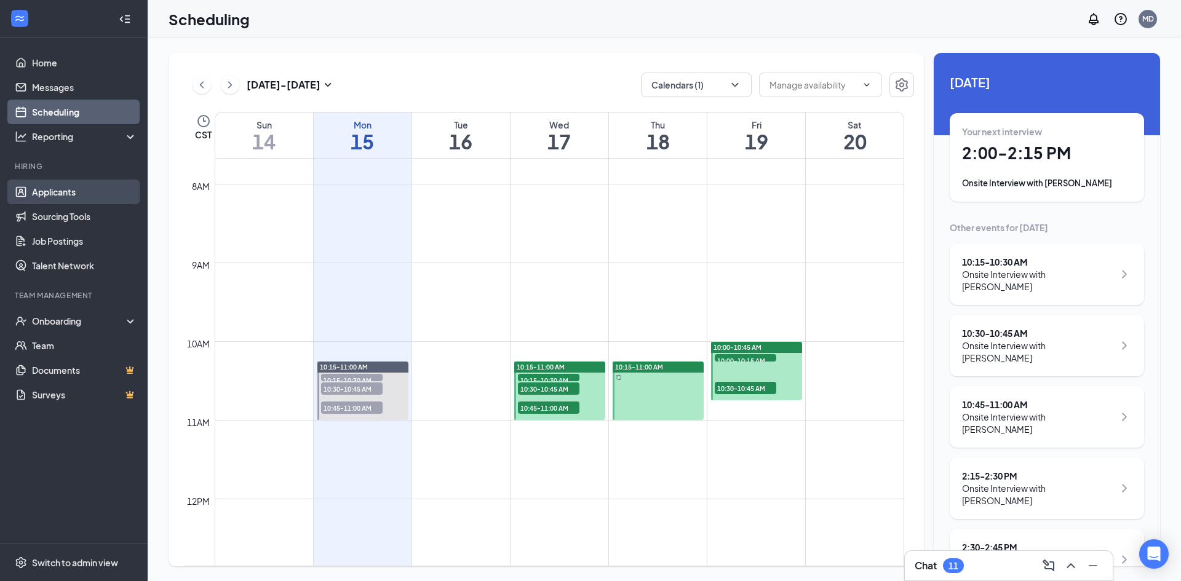
click at [48, 187] on link "Applicants" at bounding box center [84, 192] width 105 height 25
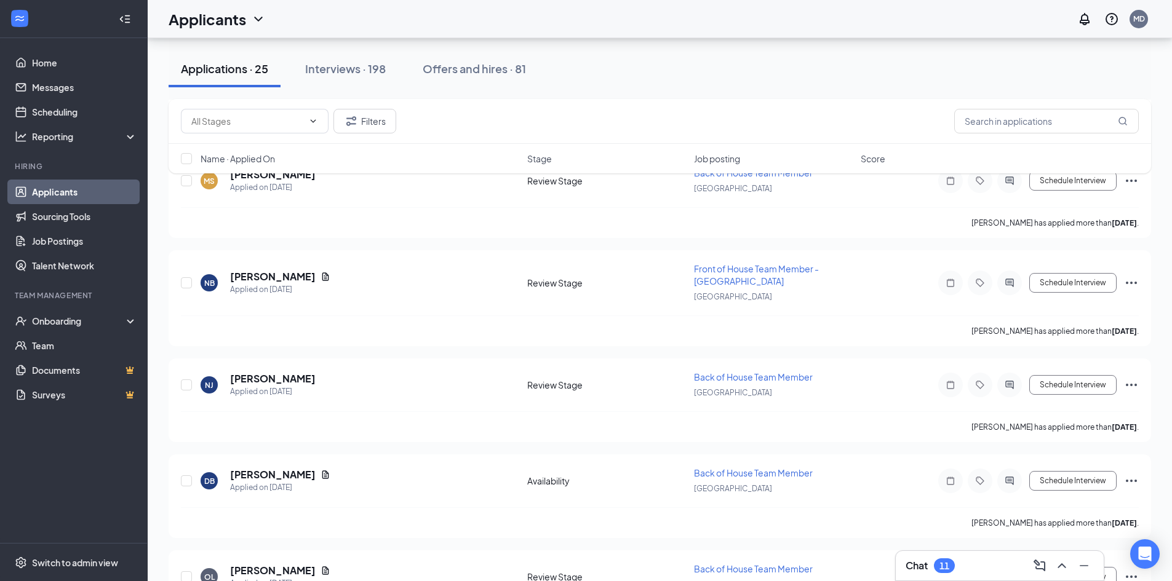
scroll to position [1406, 0]
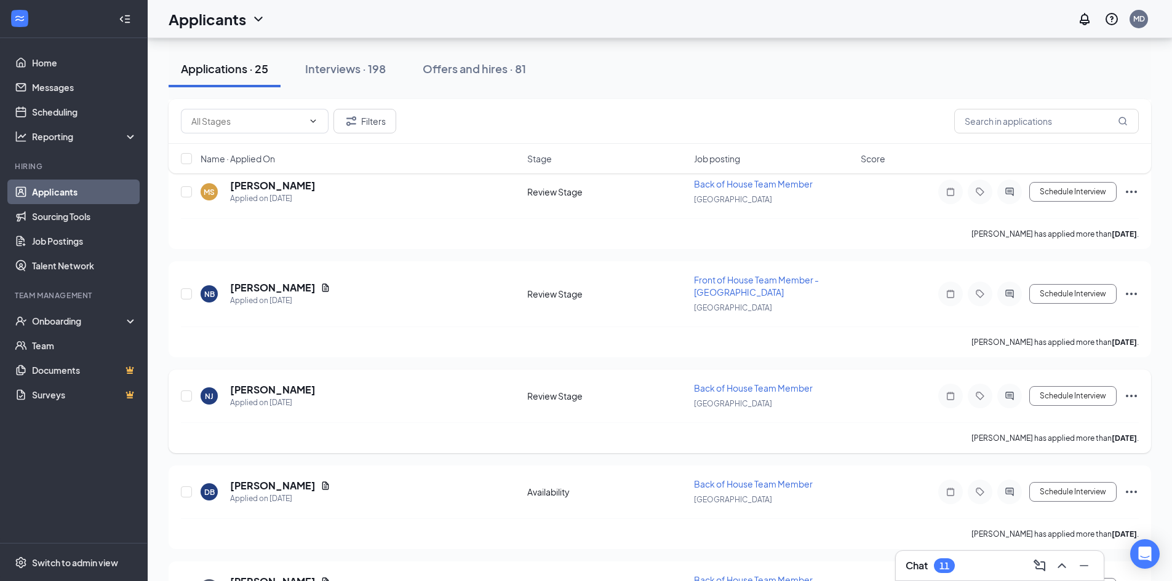
click at [1127, 396] on icon "Ellipses" at bounding box center [1130, 396] width 11 height 2
click at [1066, 513] on p "Move to stage" at bounding box center [1076, 514] width 106 height 12
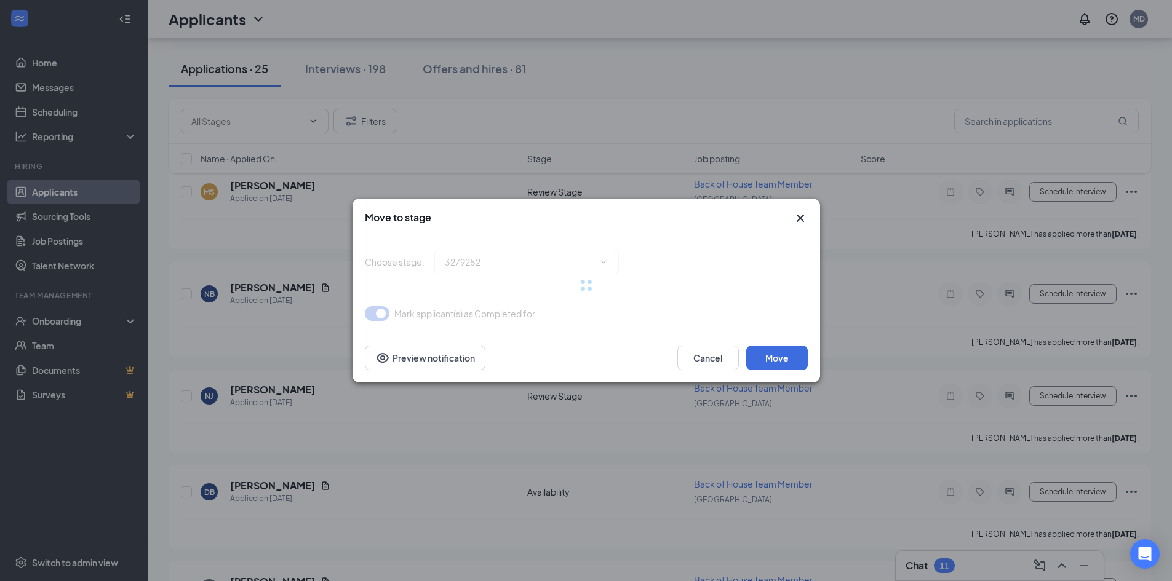
type input "Onsite Interview (final stage)"
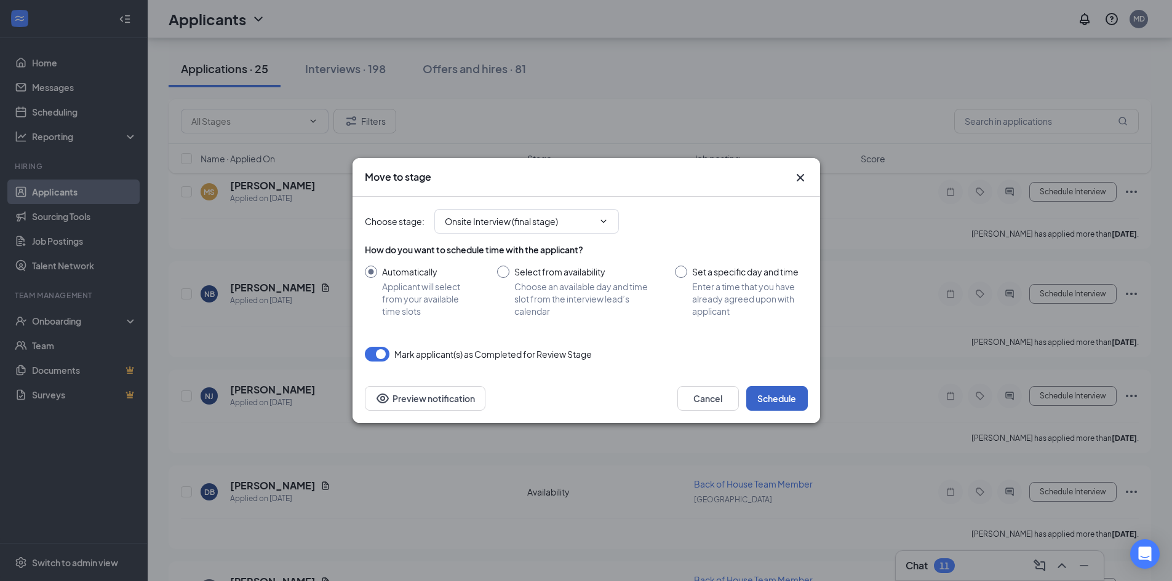
click at [778, 397] on button "Schedule" at bounding box center [777, 398] width 62 height 25
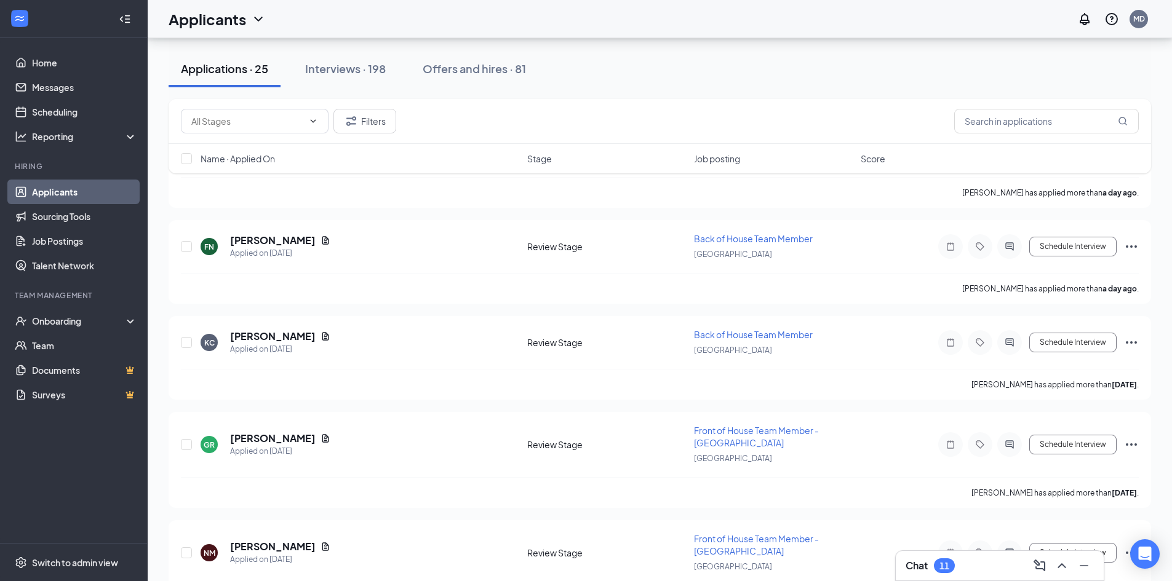
scroll to position [914, 0]
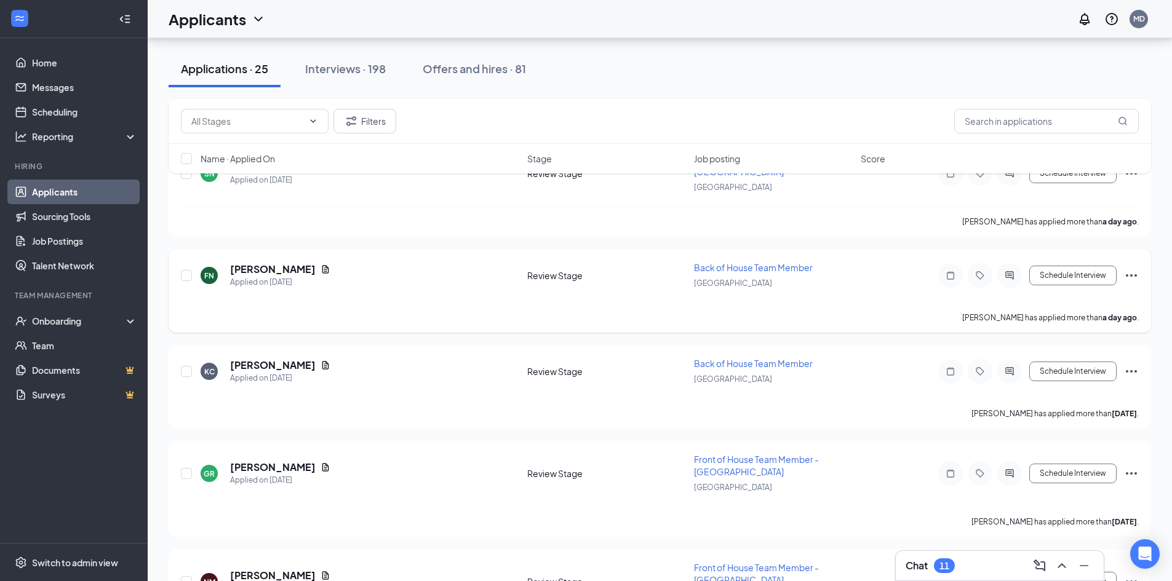
click at [1135, 274] on icon "Ellipses" at bounding box center [1131, 275] width 15 height 15
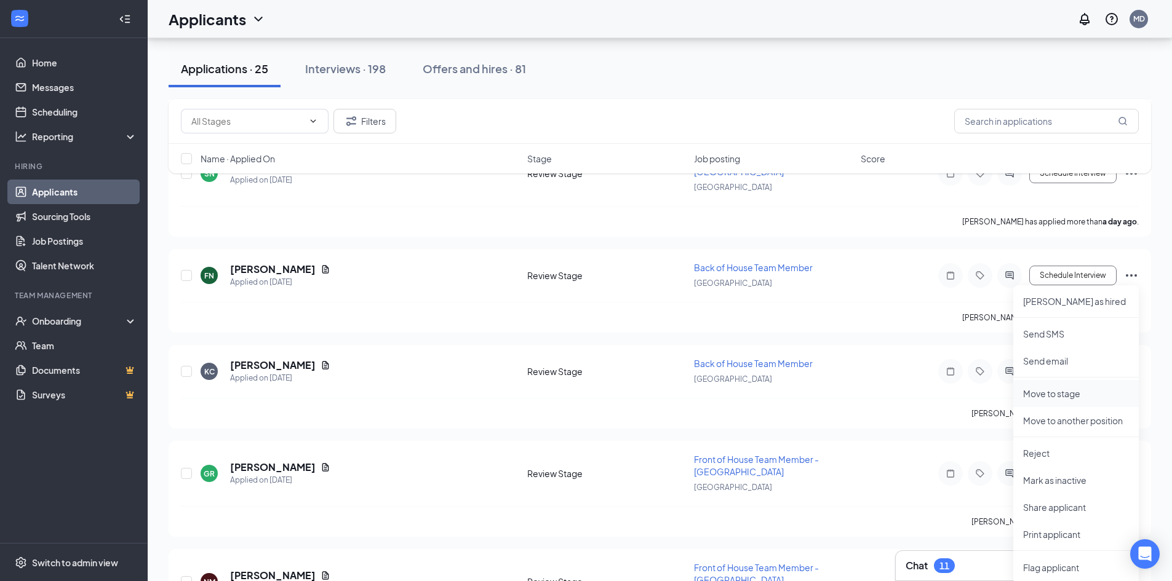
click at [1047, 393] on p "Move to stage" at bounding box center [1076, 393] width 106 height 12
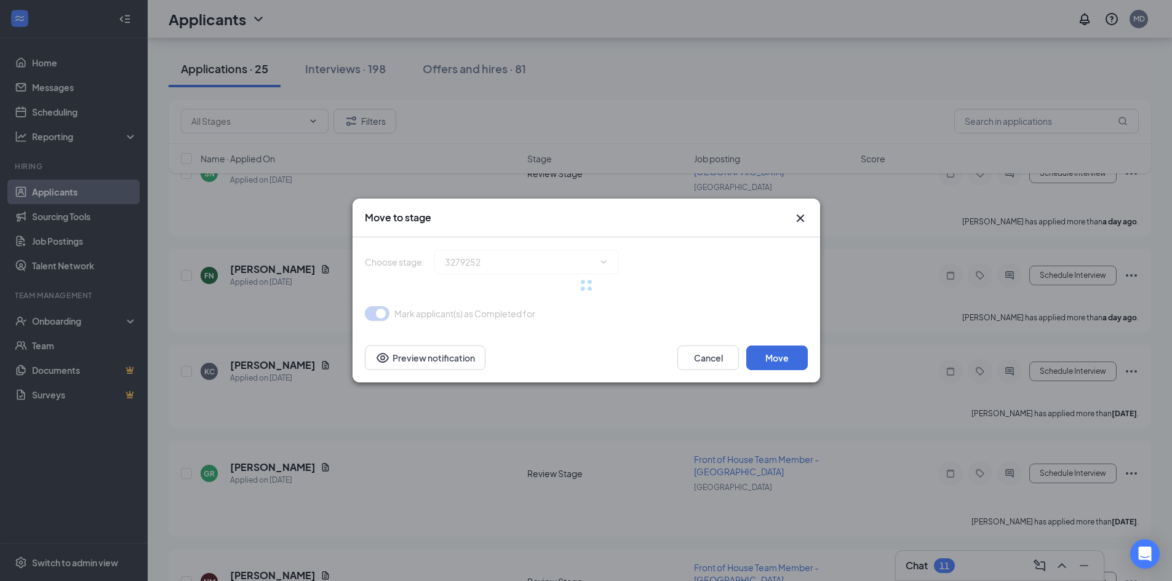
type input "Onsite Interview (final stage)"
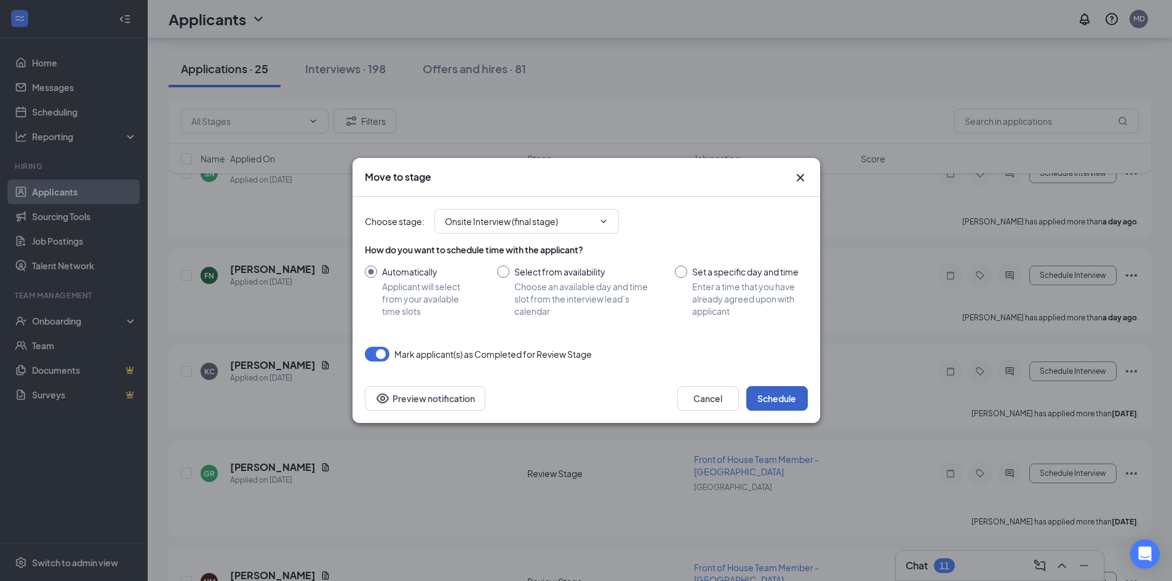
click at [776, 393] on button "Schedule" at bounding box center [777, 398] width 62 height 25
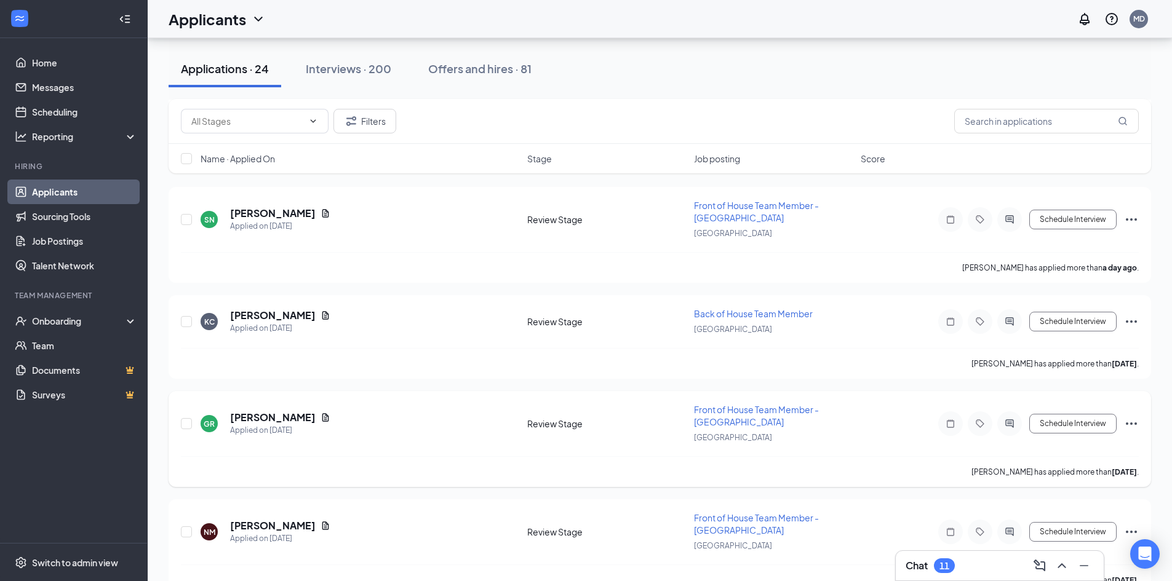
scroll to position [791, 0]
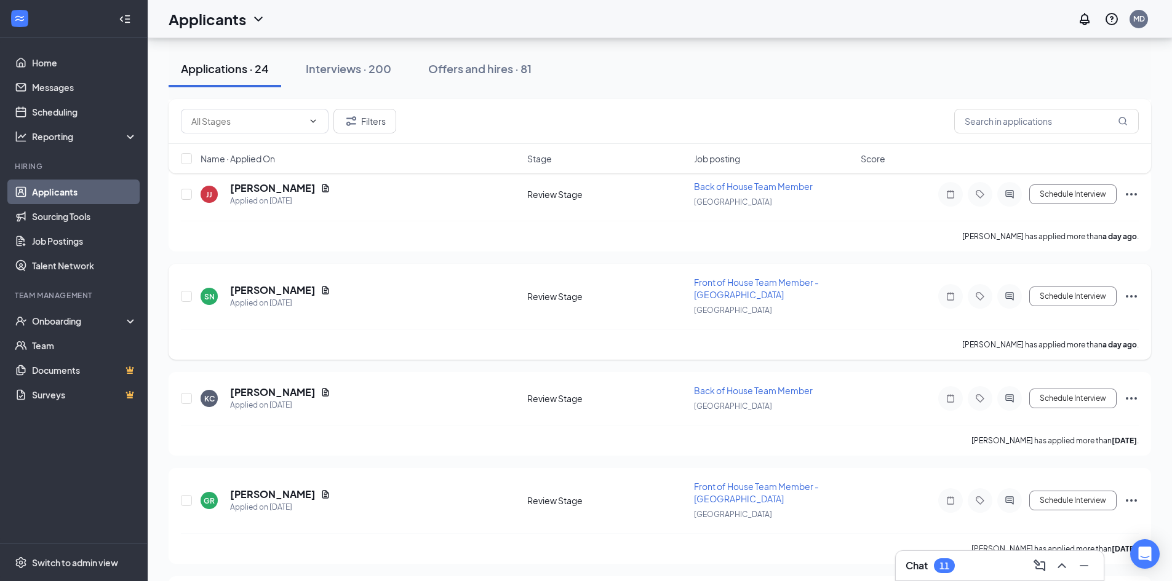
click at [1135, 294] on icon "Ellipses" at bounding box center [1131, 296] width 15 height 15
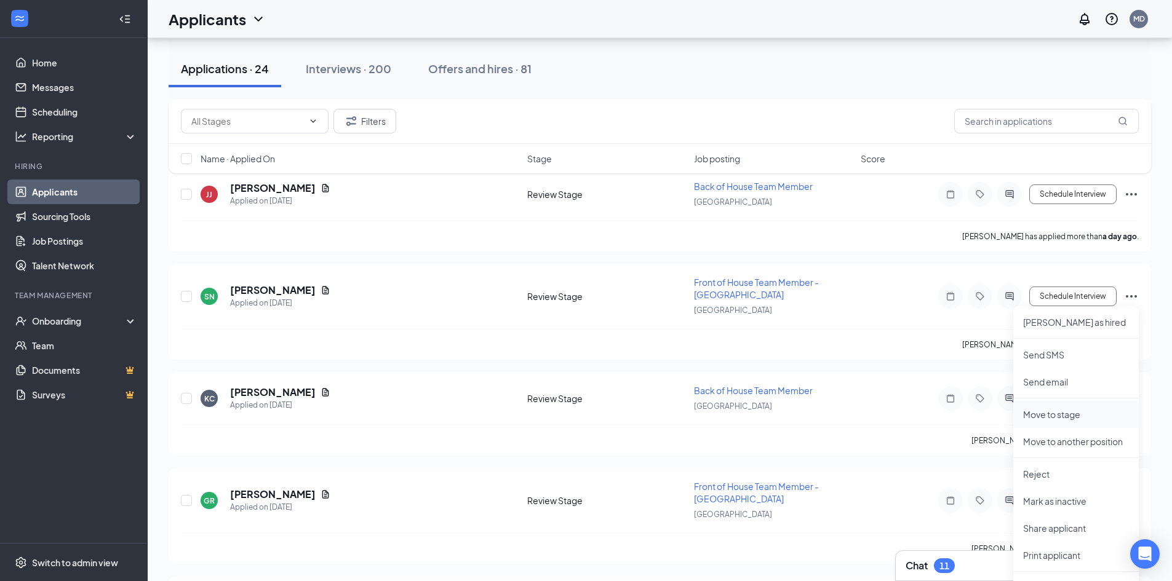
click at [1066, 415] on p "Move to stage" at bounding box center [1076, 414] width 106 height 12
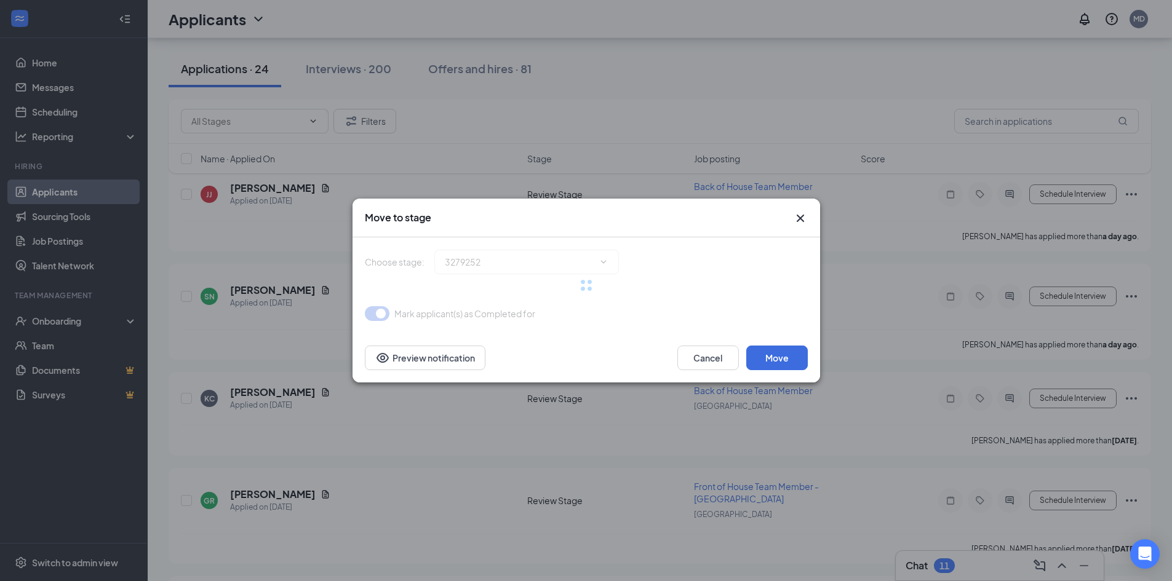
type input "Onsite Interview (final stage)"
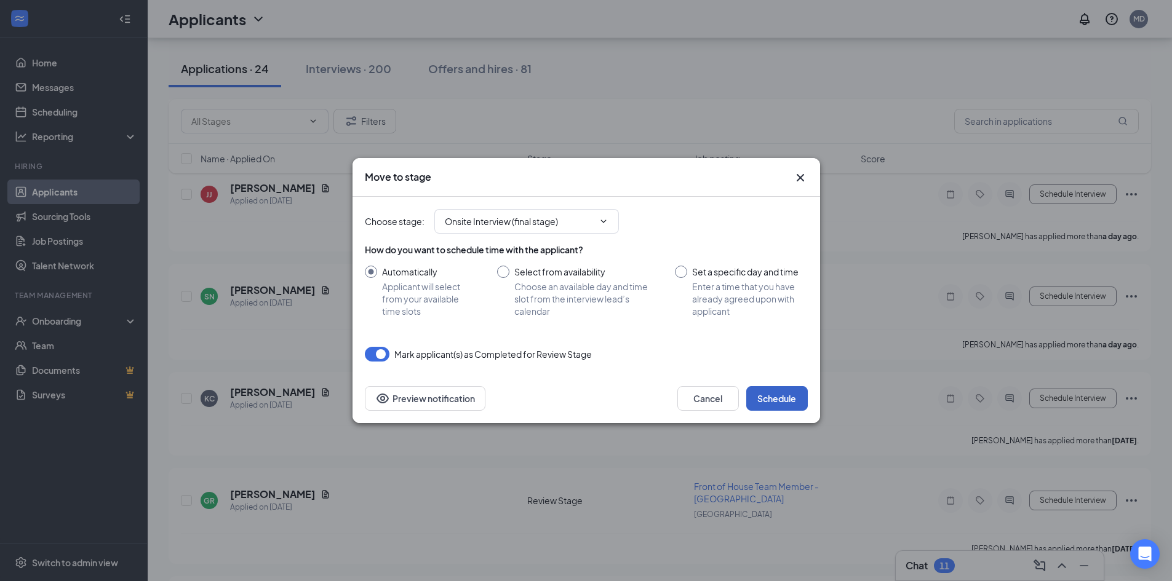
click at [782, 394] on button "Schedule" at bounding box center [777, 398] width 62 height 25
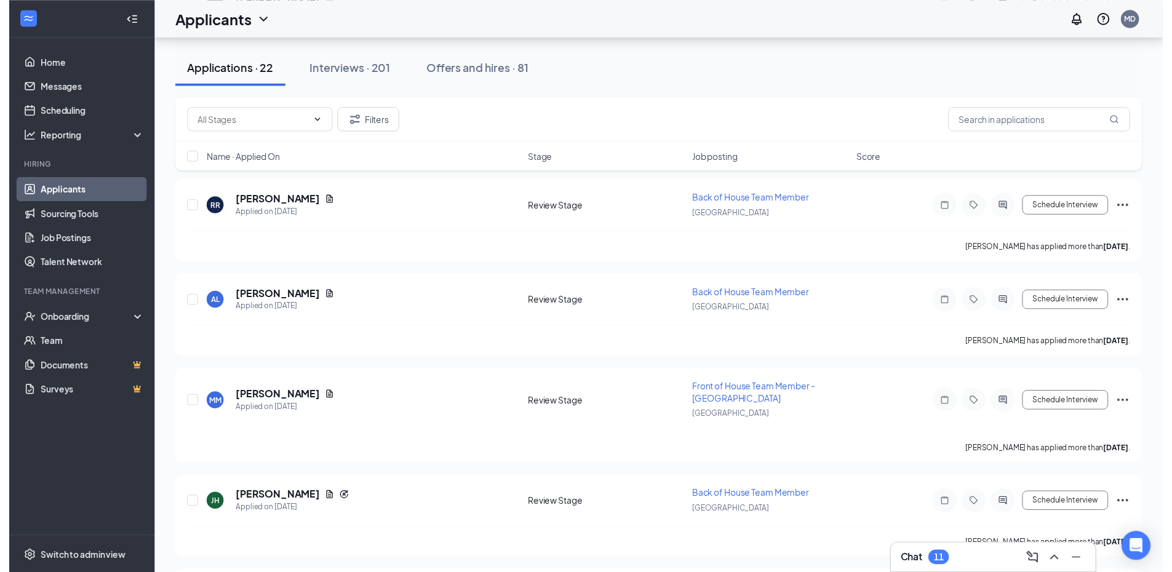
scroll to position [1905, 0]
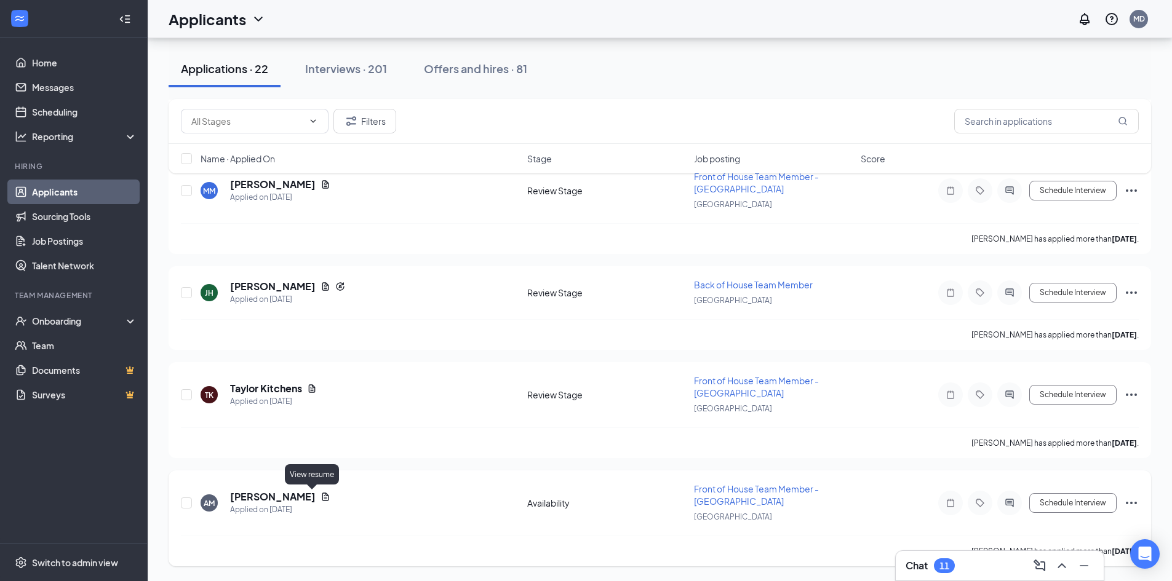
click at [322, 499] on icon "Document" at bounding box center [325, 497] width 7 height 8
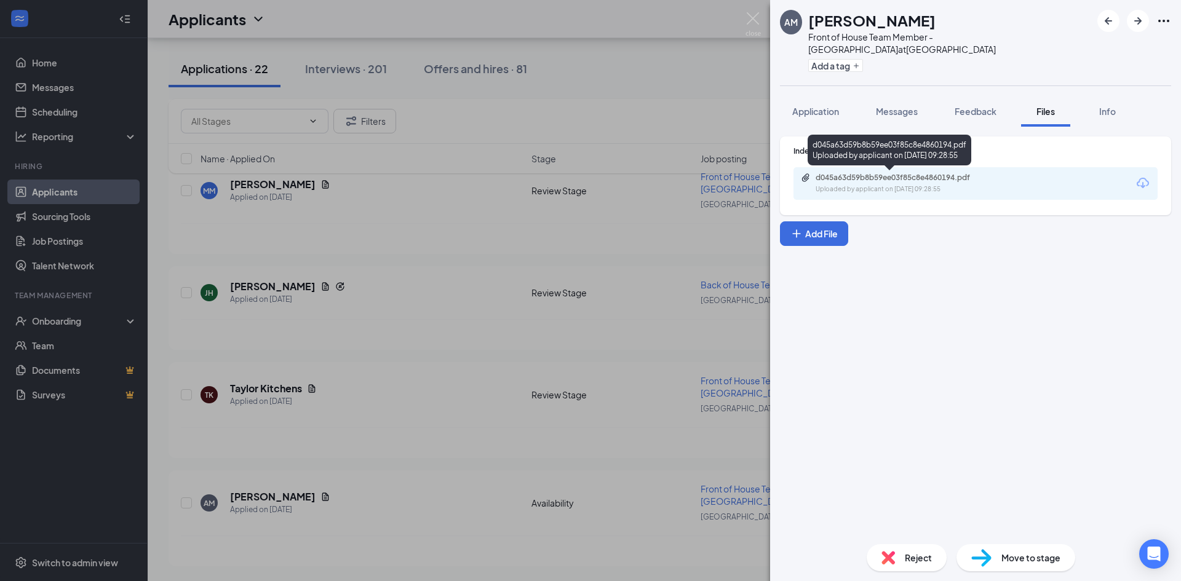
click at [902, 183] on div "d045a63d59b8b59ee03f85c8e4860194.pdf Uploaded by applicant on [DATE] 09:28:55" at bounding box center [900, 184] width 199 height 22
click at [757, 20] on img at bounding box center [752, 24] width 15 height 24
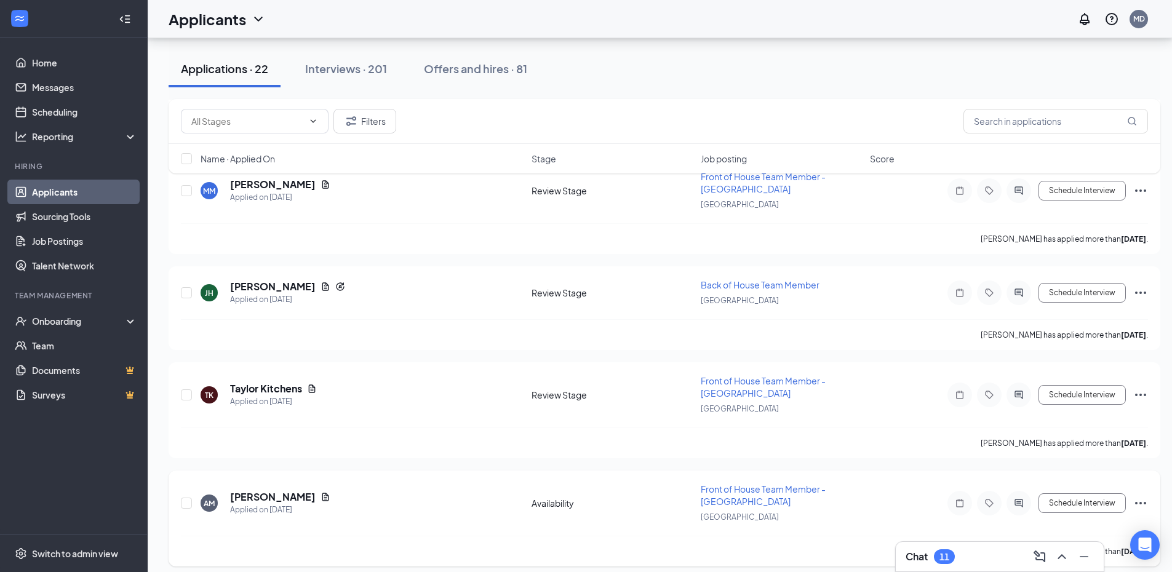
click at [1140, 501] on icon "Ellipses" at bounding box center [1140, 503] width 15 height 15
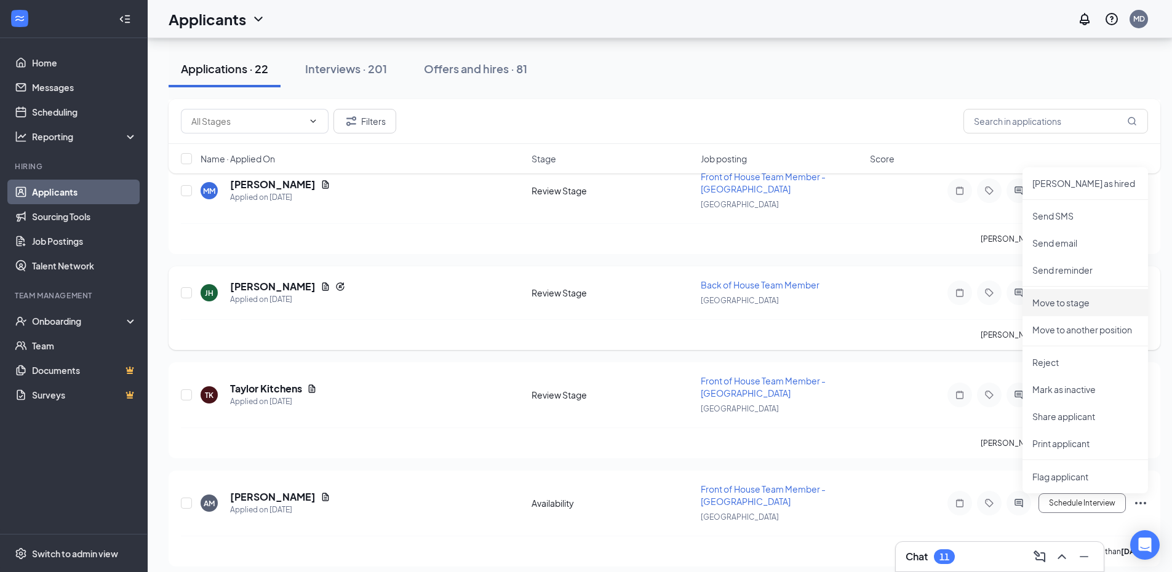
click at [1082, 302] on p "Move to stage" at bounding box center [1085, 302] width 106 height 12
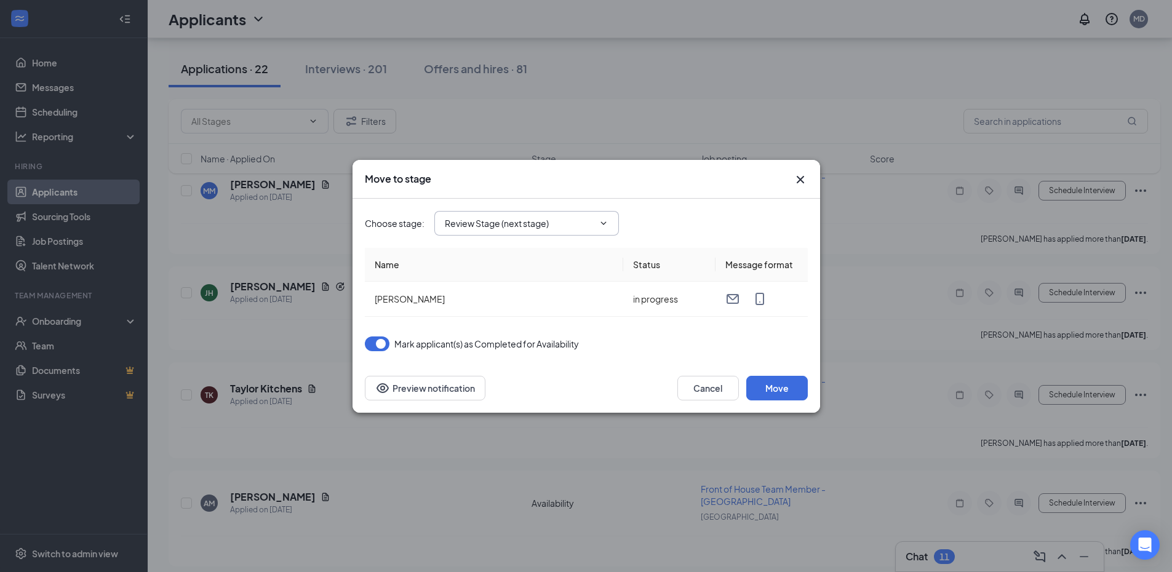
click at [585, 218] on input "Review Stage (next stage)" at bounding box center [519, 223] width 149 height 14
click at [507, 331] on div "Onsite Interview" at bounding box center [488, 332] width 66 height 14
type input "Onsite Interview"
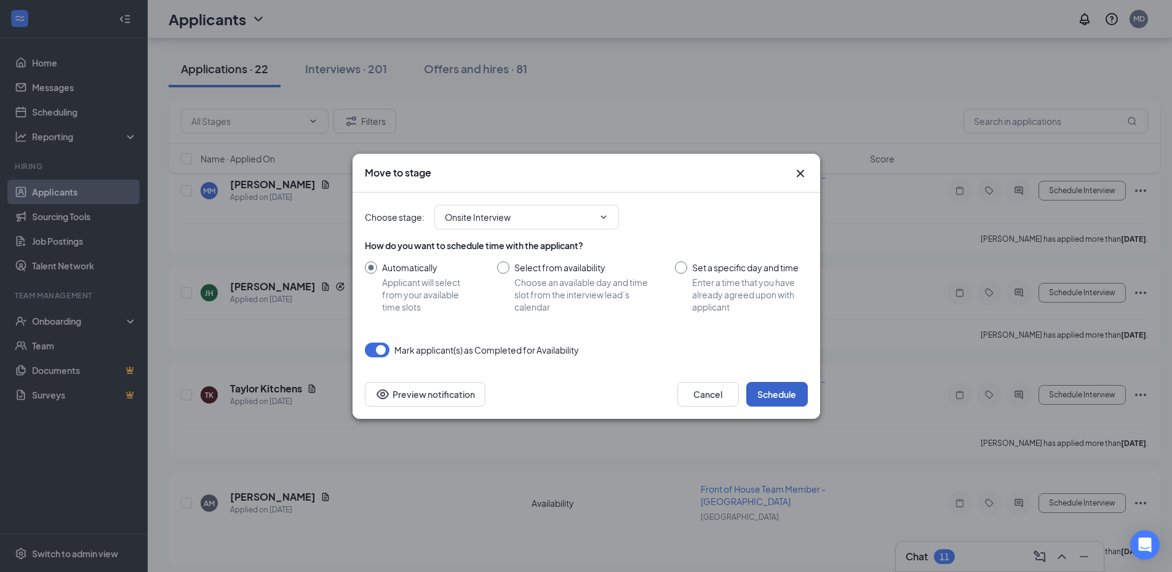
click at [779, 387] on button "Schedule" at bounding box center [777, 394] width 62 height 25
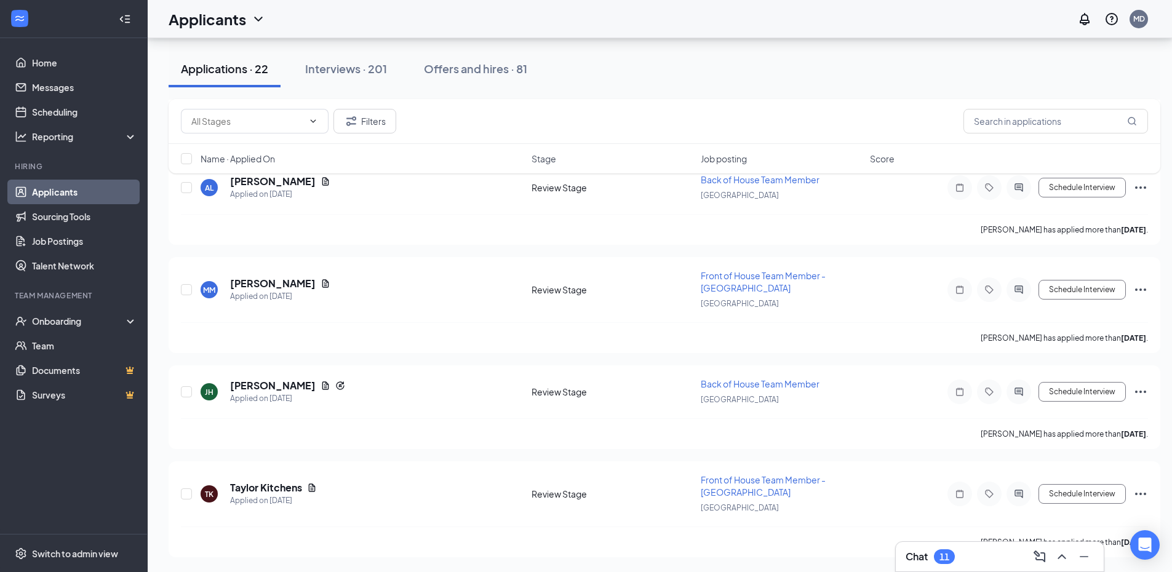
scroll to position [1806, 0]
click at [330, 282] on icon "Document" at bounding box center [325, 284] width 10 height 10
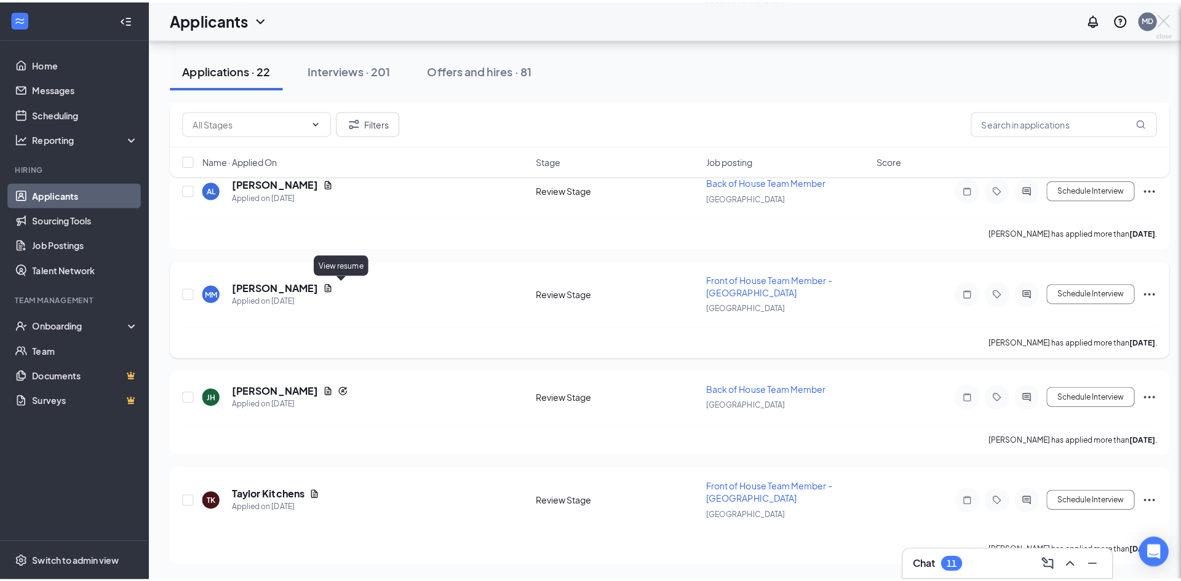
scroll to position [1797, 0]
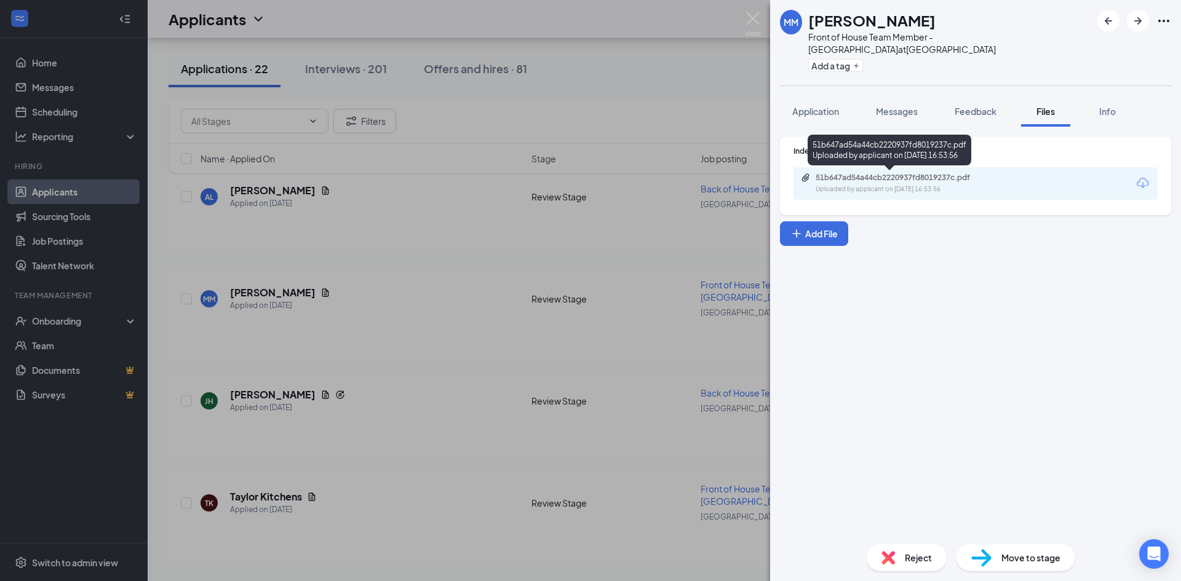
click at [891, 186] on div "Uploaded by applicant on Sep 12, 2025 at 16:53:56" at bounding box center [907, 190] width 185 height 10
click at [839, 111] on span "Application" at bounding box center [815, 111] width 47 height 11
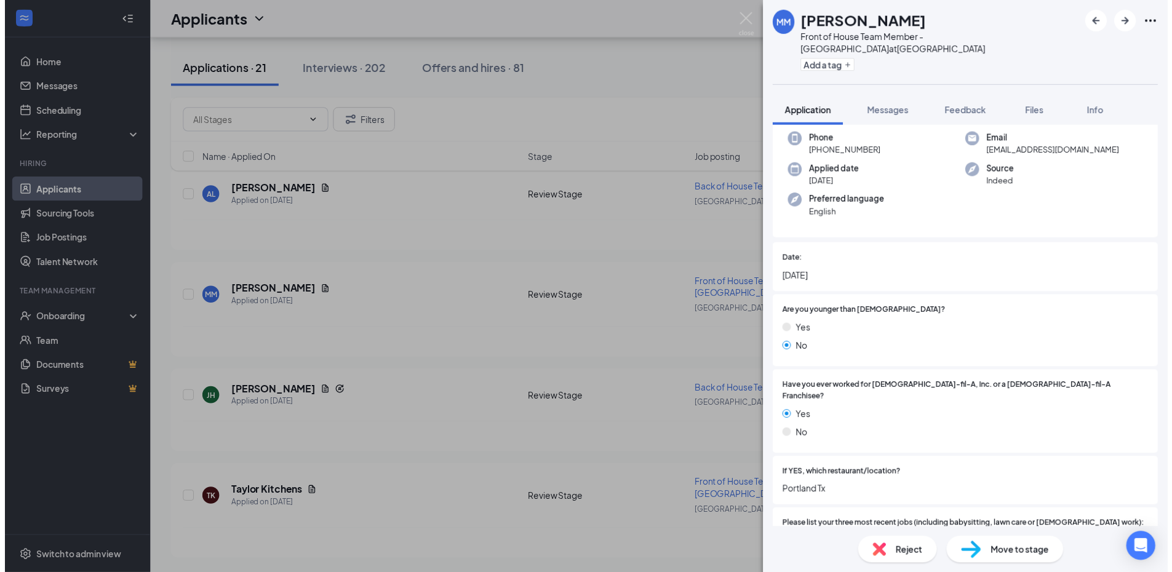
scroll to position [123, 0]
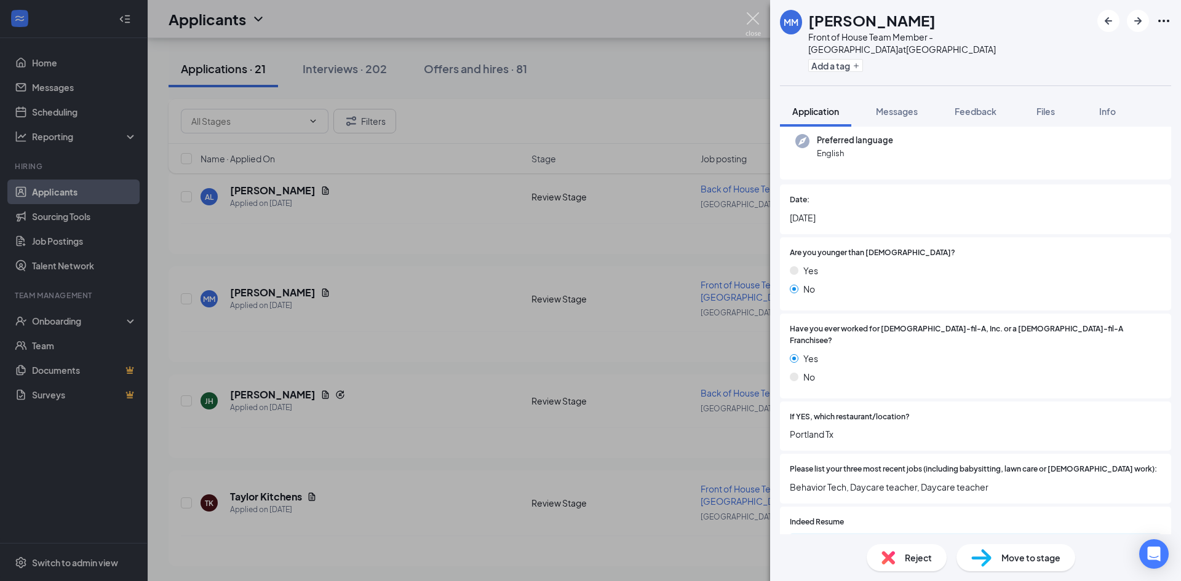
click at [750, 22] on img at bounding box center [752, 24] width 15 height 24
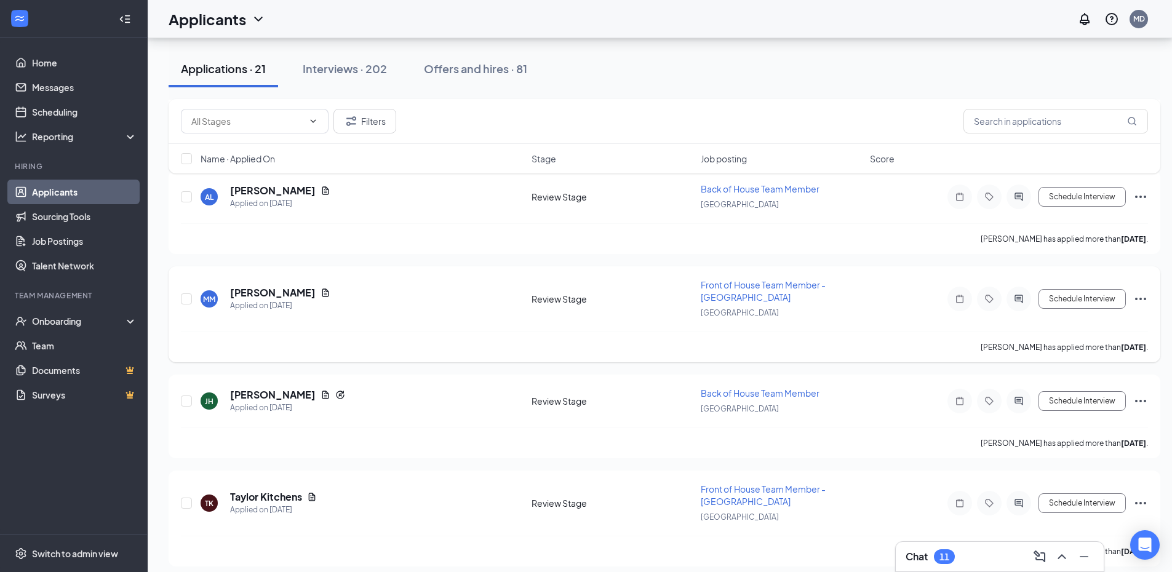
click at [1141, 297] on icon "Ellipses" at bounding box center [1140, 299] width 15 height 15
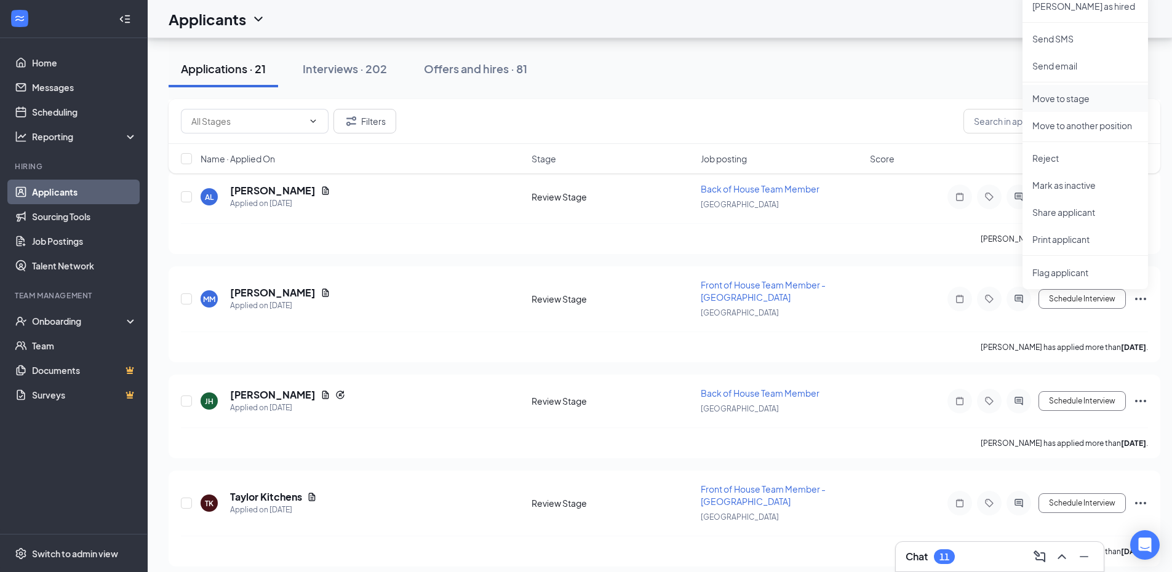
click at [1067, 93] on p "Move to stage" at bounding box center [1085, 98] width 106 height 12
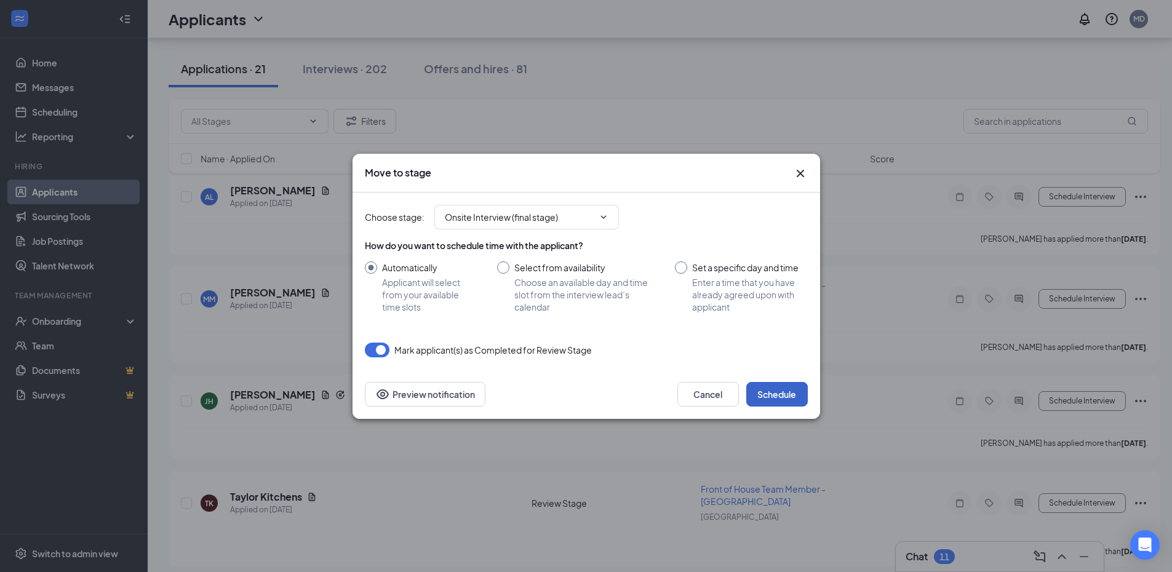
click at [782, 396] on button "Schedule" at bounding box center [777, 394] width 62 height 25
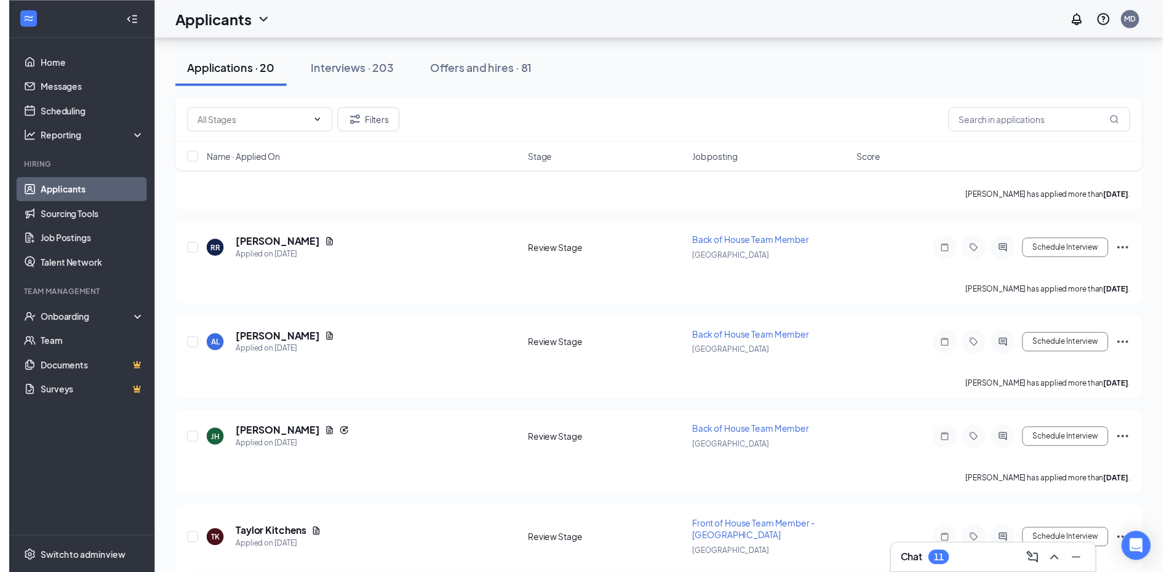
scroll to position [1689, 0]
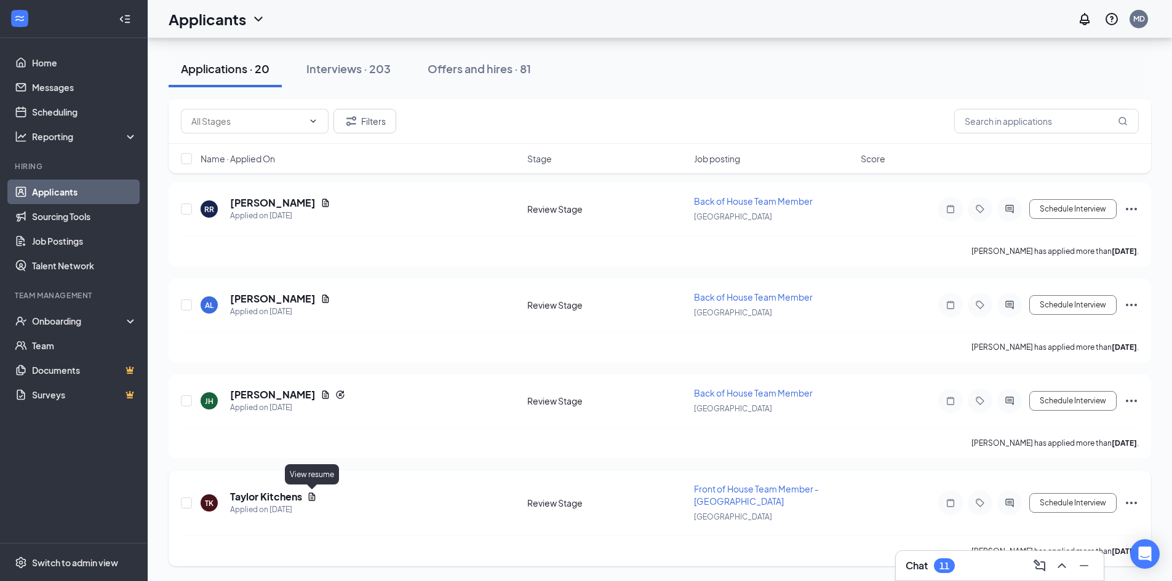
click at [314, 498] on icon "Document" at bounding box center [312, 497] width 10 height 10
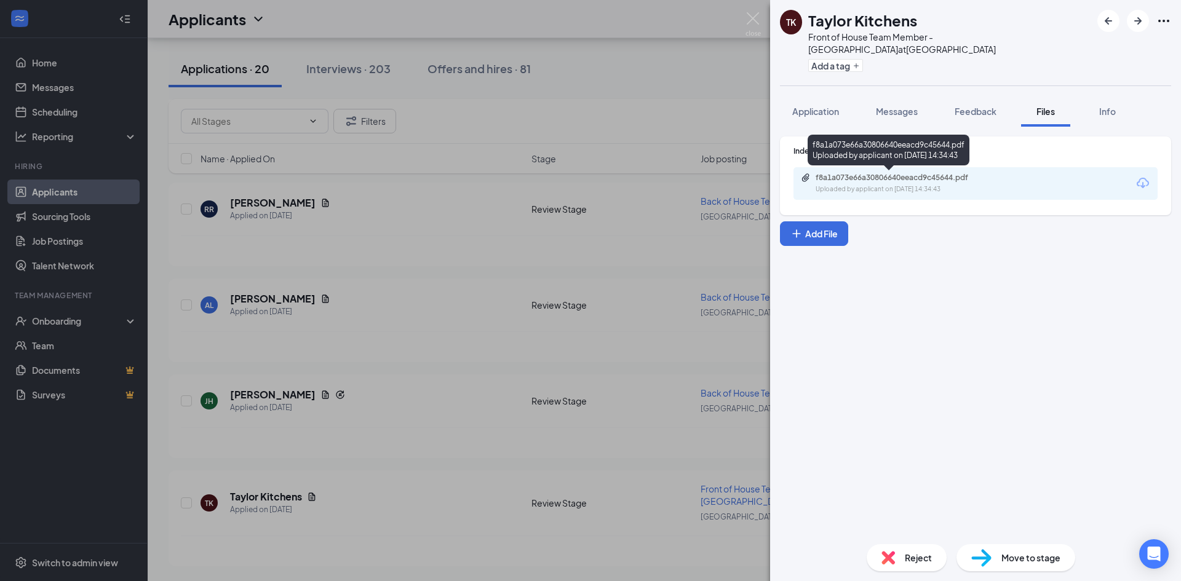
click at [894, 188] on div "Uploaded by applicant on [DATE] 14:34:43" at bounding box center [907, 190] width 185 height 10
click at [753, 23] on img at bounding box center [752, 24] width 15 height 24
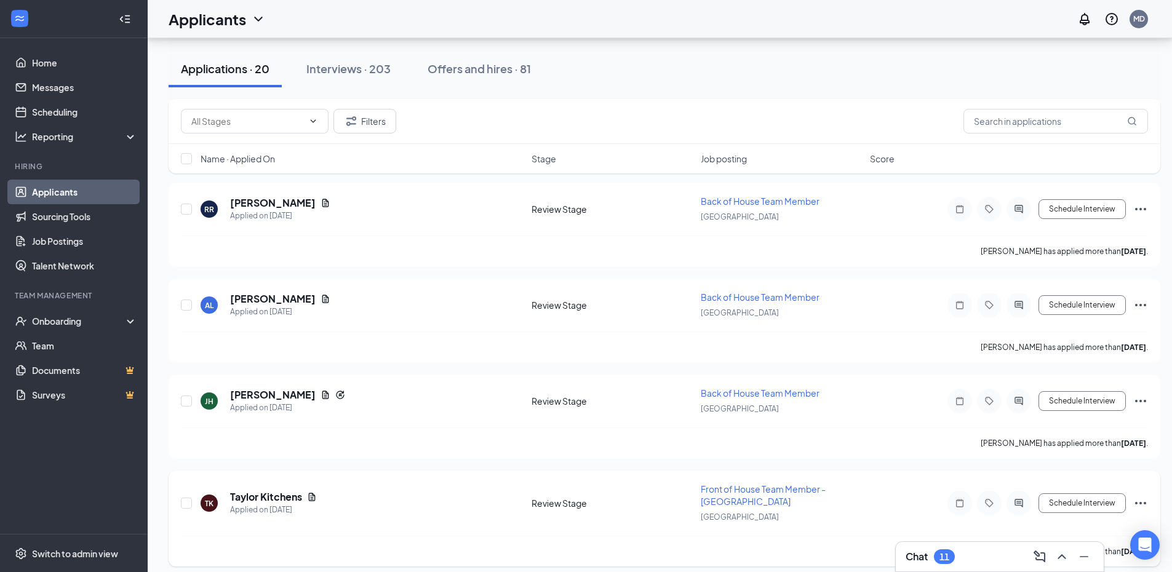
click at [1146, 501] on icon "Ellipses" at bounding box center [1140, 503] width 15 height 15
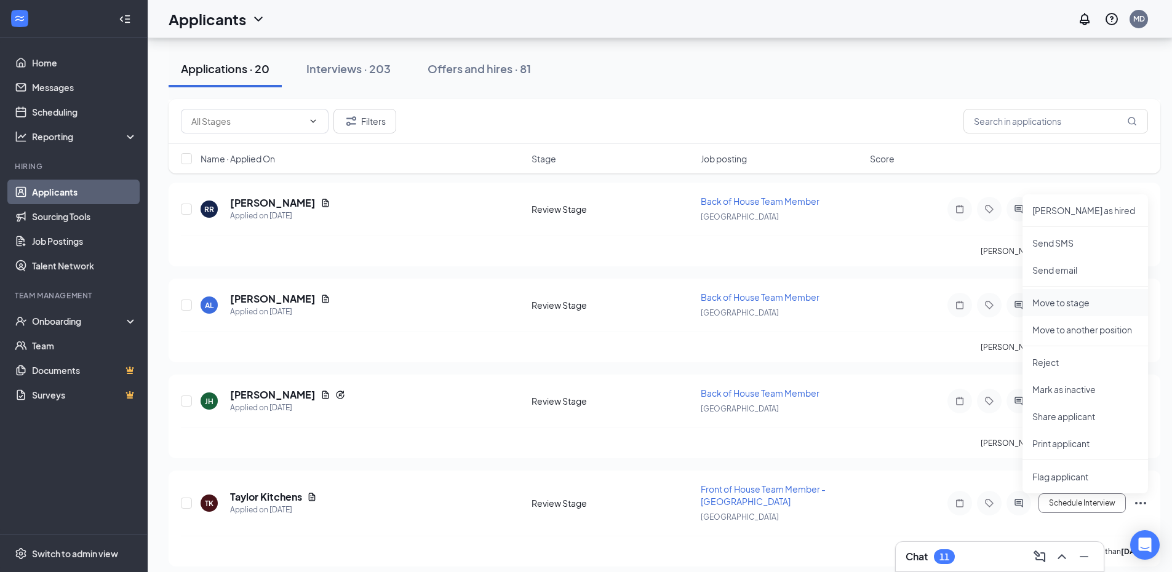
click at [1081, 303] on p "Move to stage" at bounding box center [1085, 302] width 106 height 12
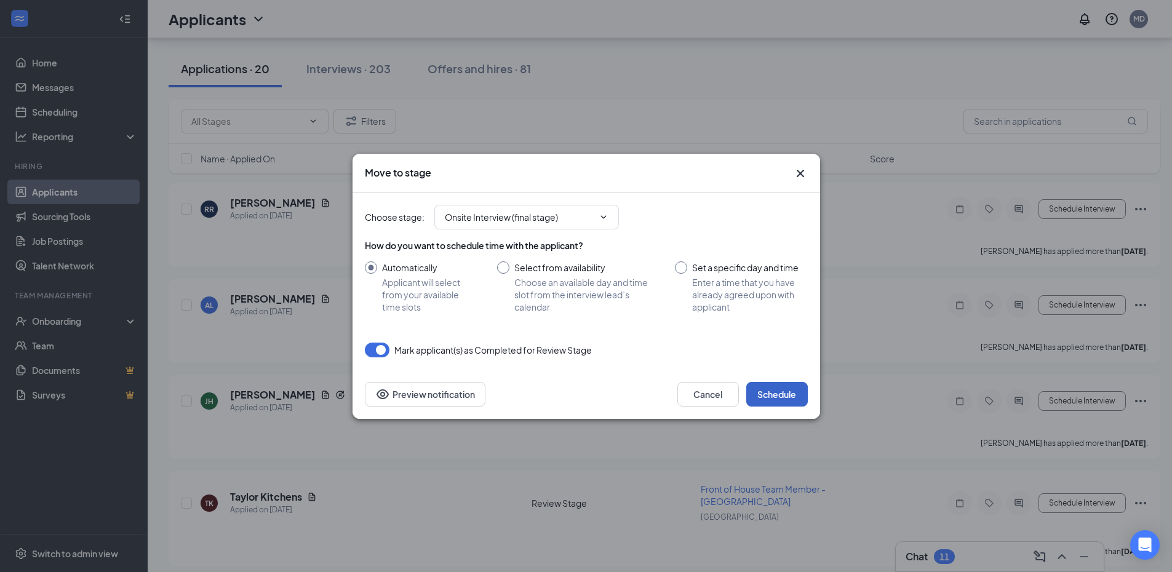
click at [780, 395] on button "Schedule" at bounding box center [777, 394] width 62 height 25
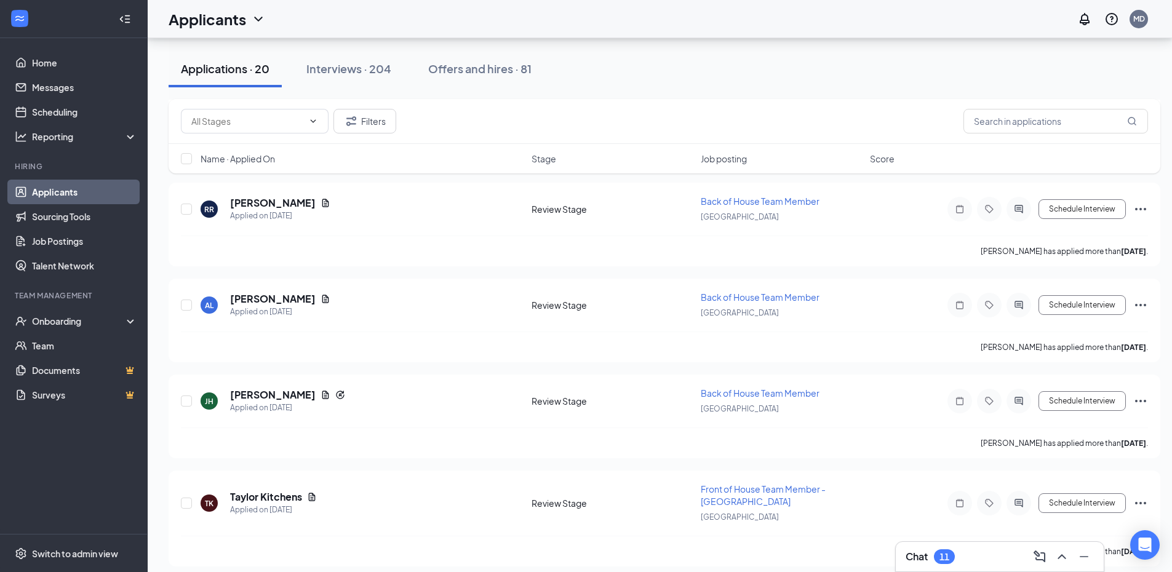
scroll to position [1590, 0]
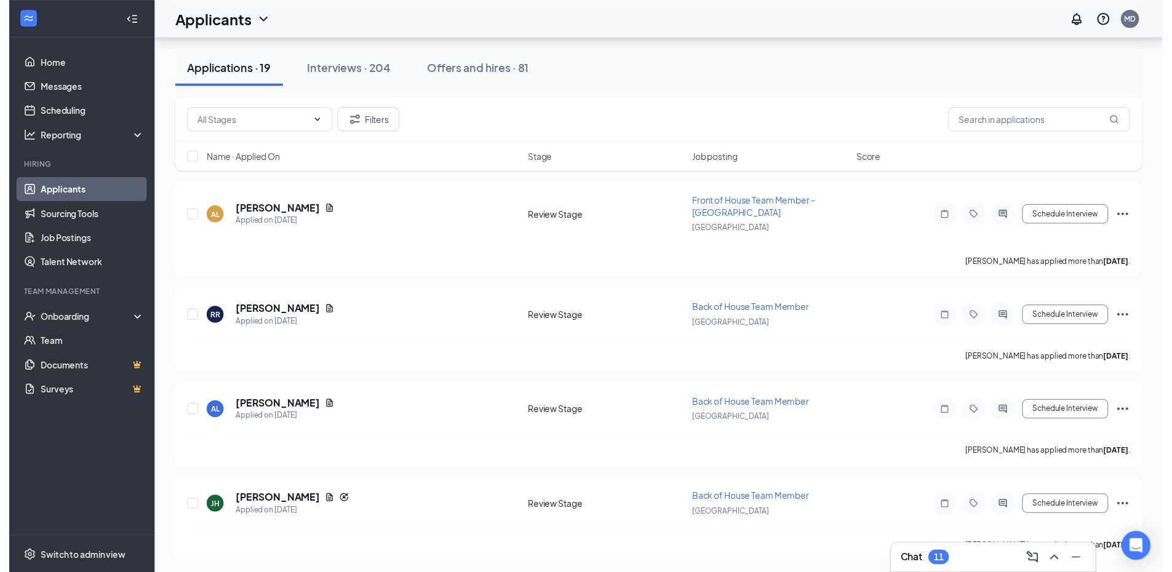
scroll to position [1581, 0]
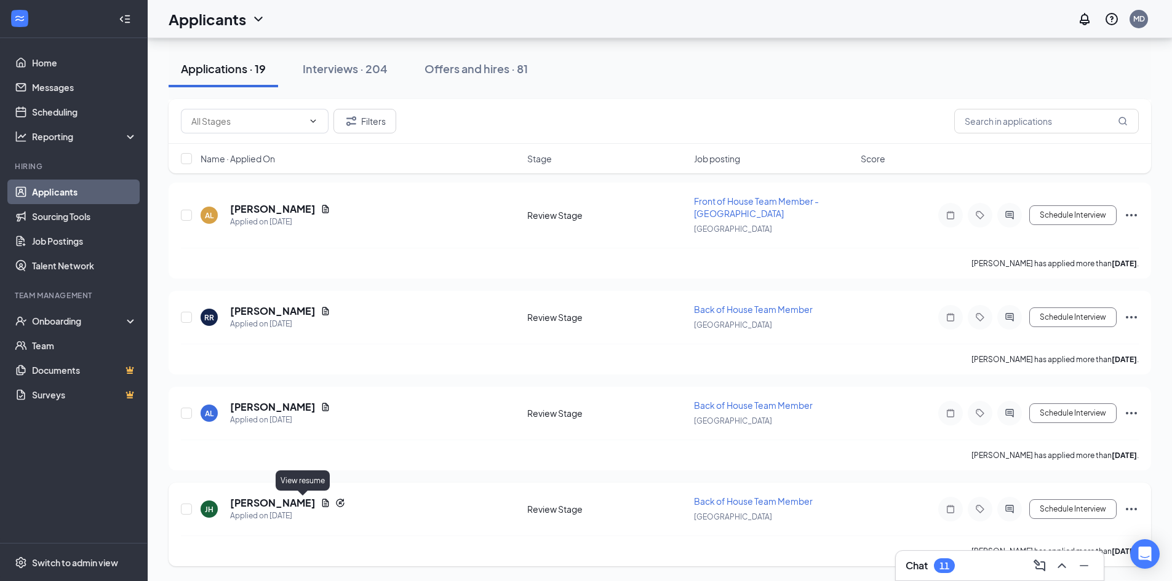
click at [322, 503] on icon "Document" at bounding box center [325, 503] width 7 height 8
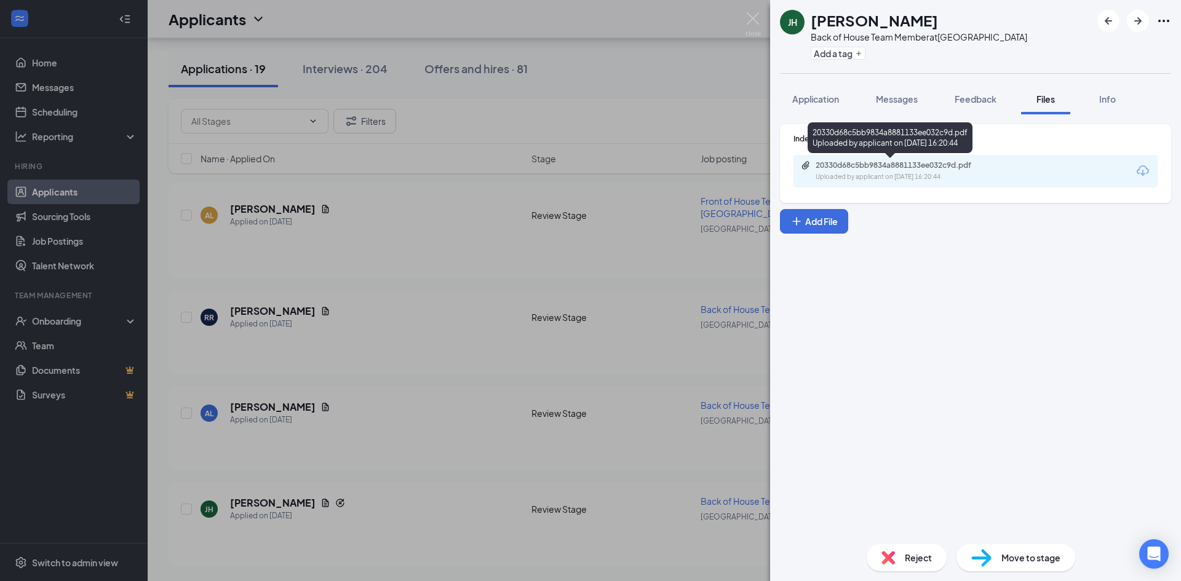
click at [926, 166] on div "20330d68c5bb9834a8881133ee032c9d.pdf" at bounding box center [901, 166] width 172 height 10
click at [753, 19] on img at bounding box center [752, 24] width 15 height 24
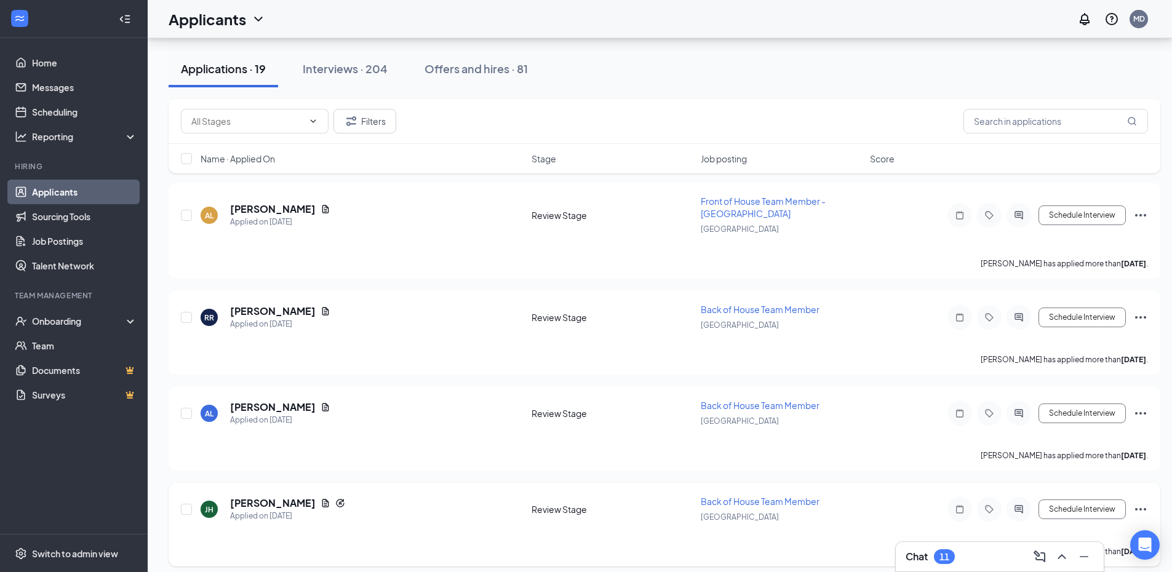
click at [1137, 510] on icon "Ellipses" at bounding box center [1140, 509] width 15 height 15
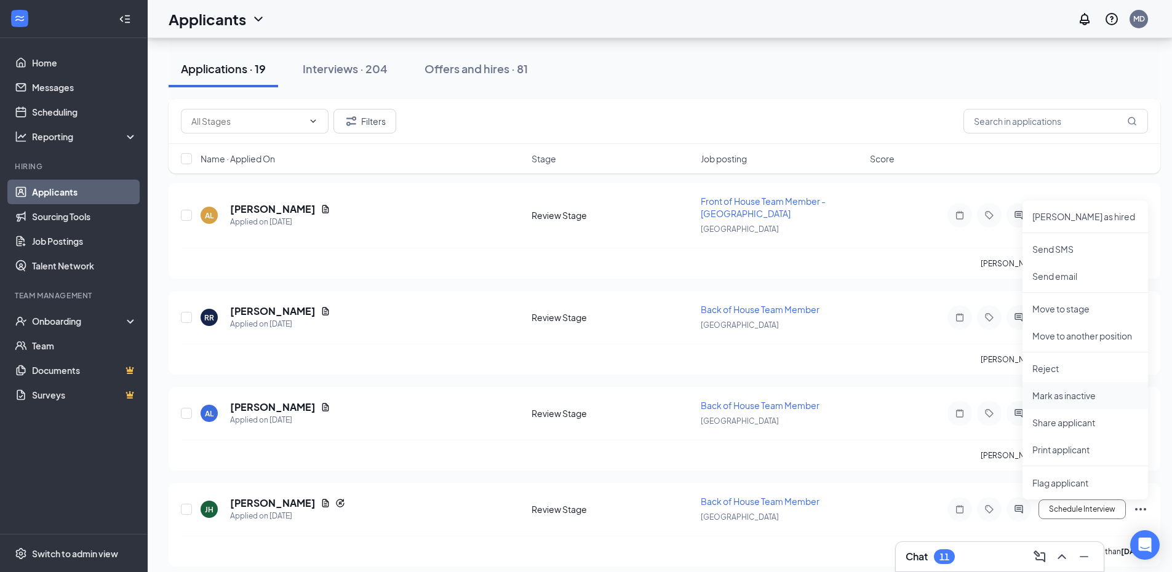
click at [1050, 399] on p "Mark as inactive" at bounding box center [1085, 395] width 106 height 12
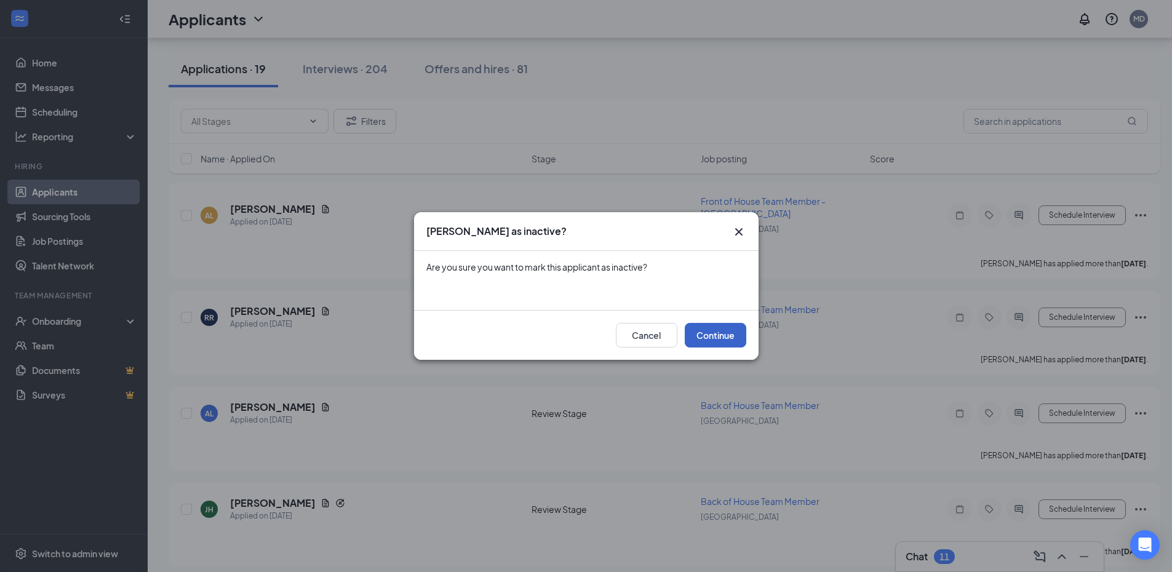
click at [726, 336] on button "Continue" at bounding box center [716, 335] width 62 height 25
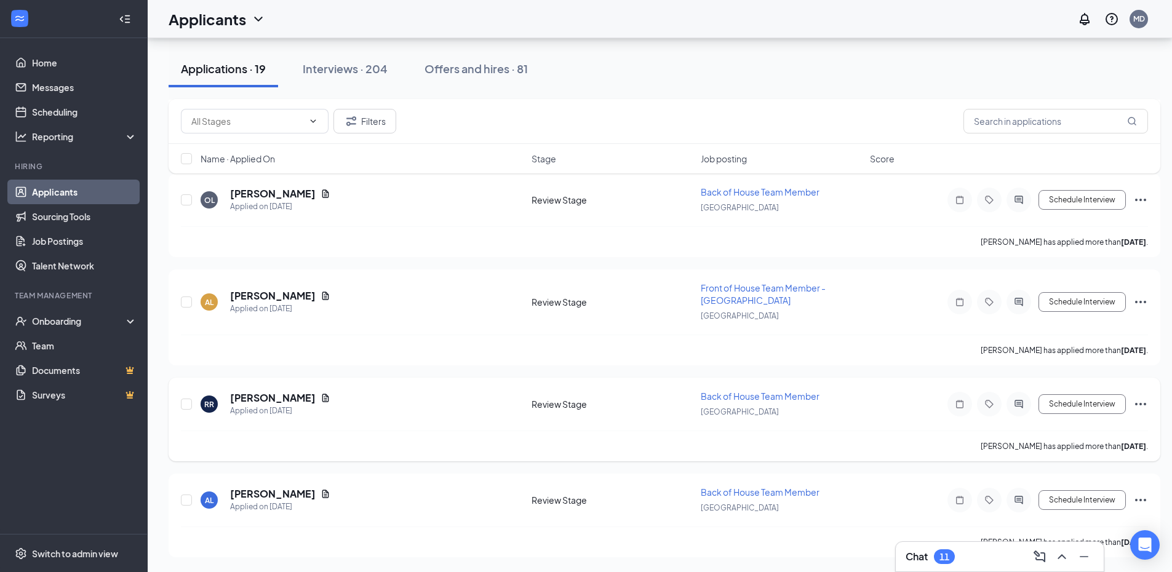
scroll to position [1494, 0]
click at [1144, 303] on icon "Ellipses" at bounding box center [1140, 302] width 11 height 2
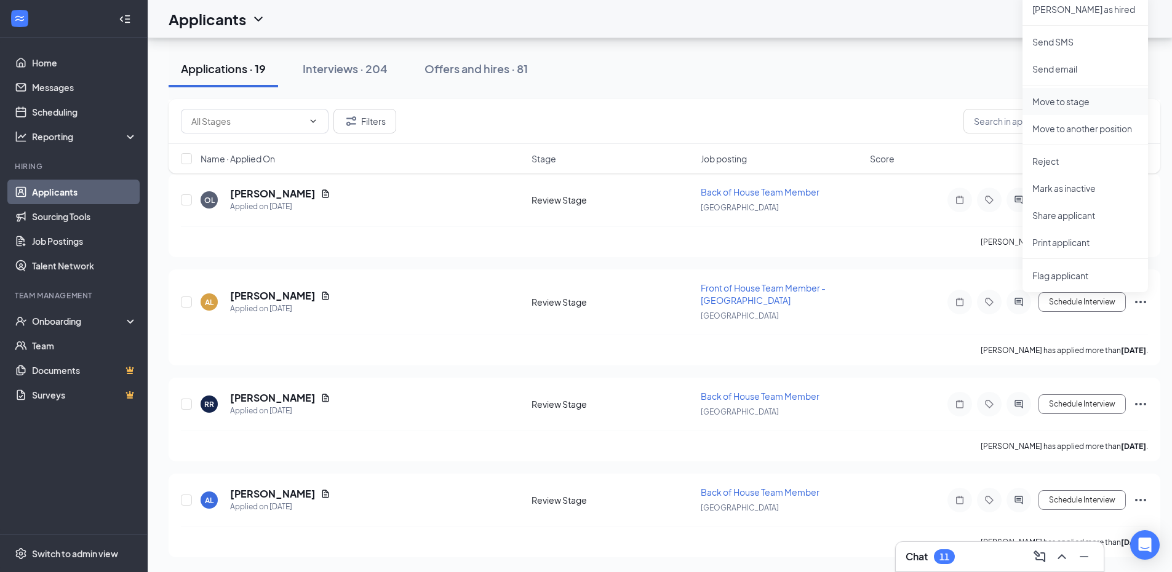
click at [1085, 98] on p "Move to stage" at bounding box center [1085, 101] width 106 height 12
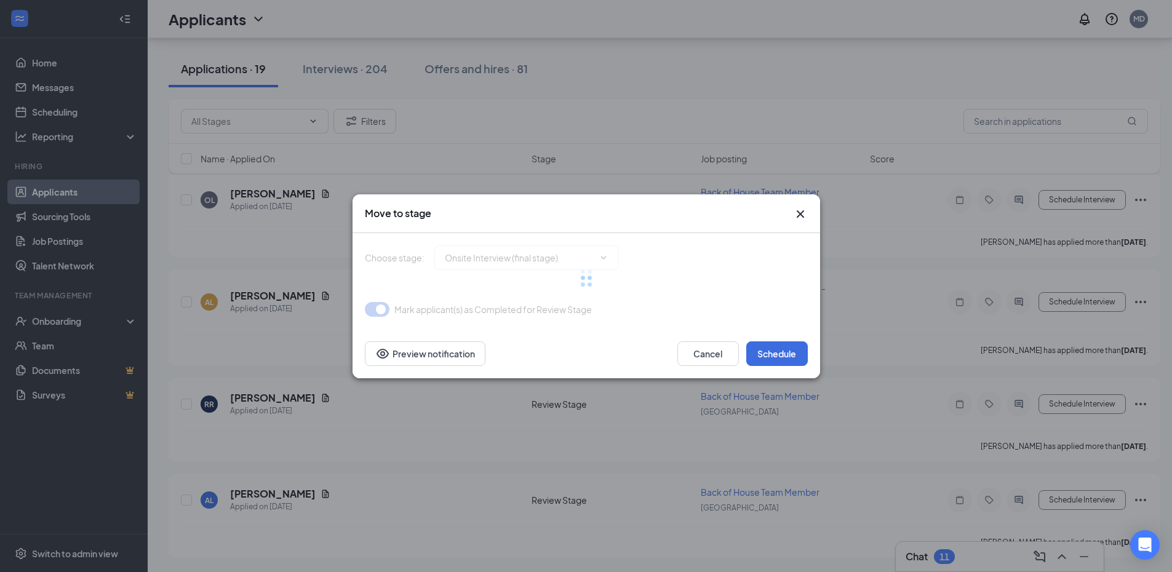
type input "Onsite Interview (final stage)"
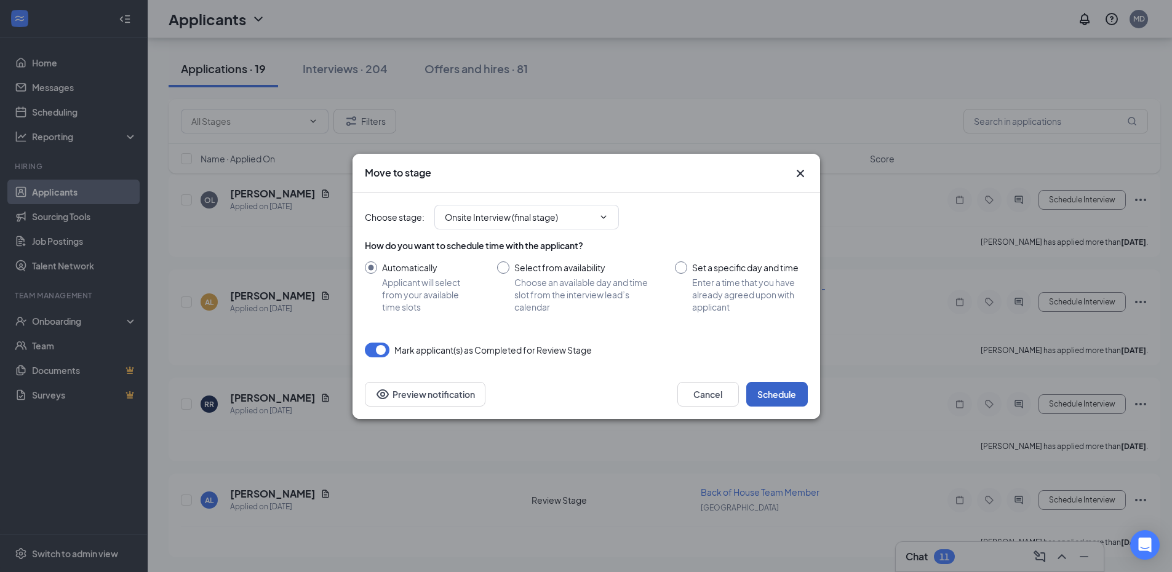
click at [768, 397] on button "Schedule" at bounding box center [777, 394] width 62 height 25
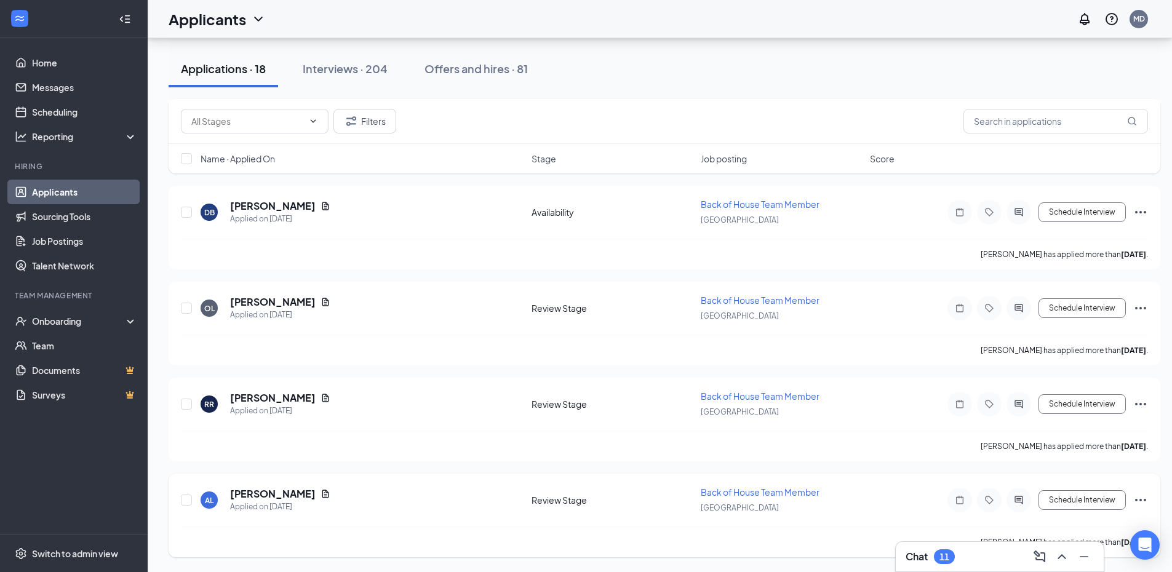
scroll to position [1386, 0]
click at [1136, 501] on icon "Ellipses" at bounding box center [1140, 500] width 11 height 2
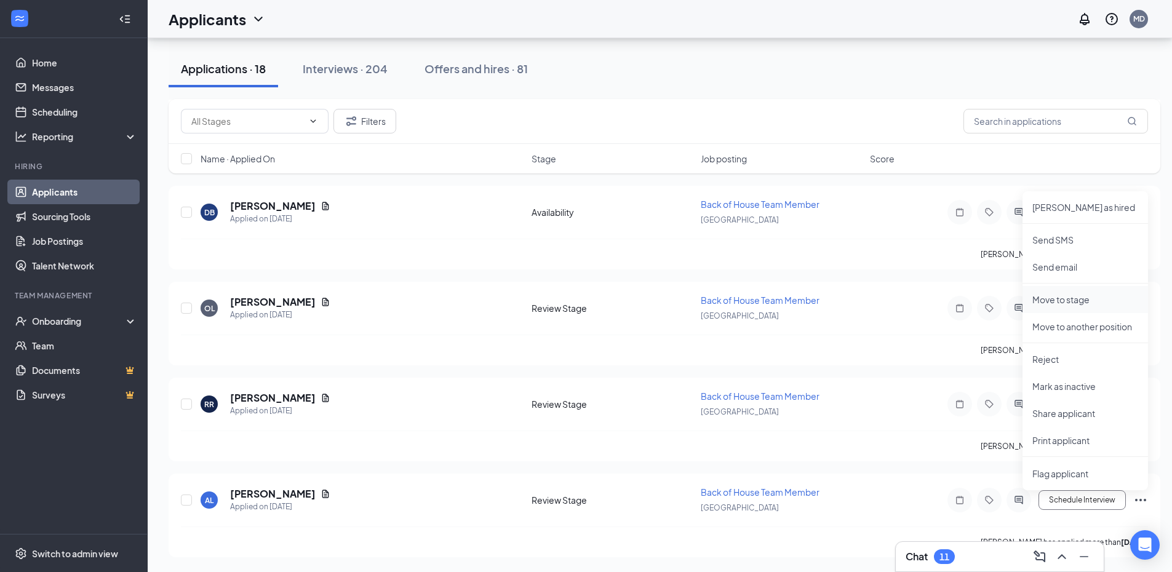
click at [1050, 295] on p "Move to stage" at bounding box center [1085, 299] width 106 height 12
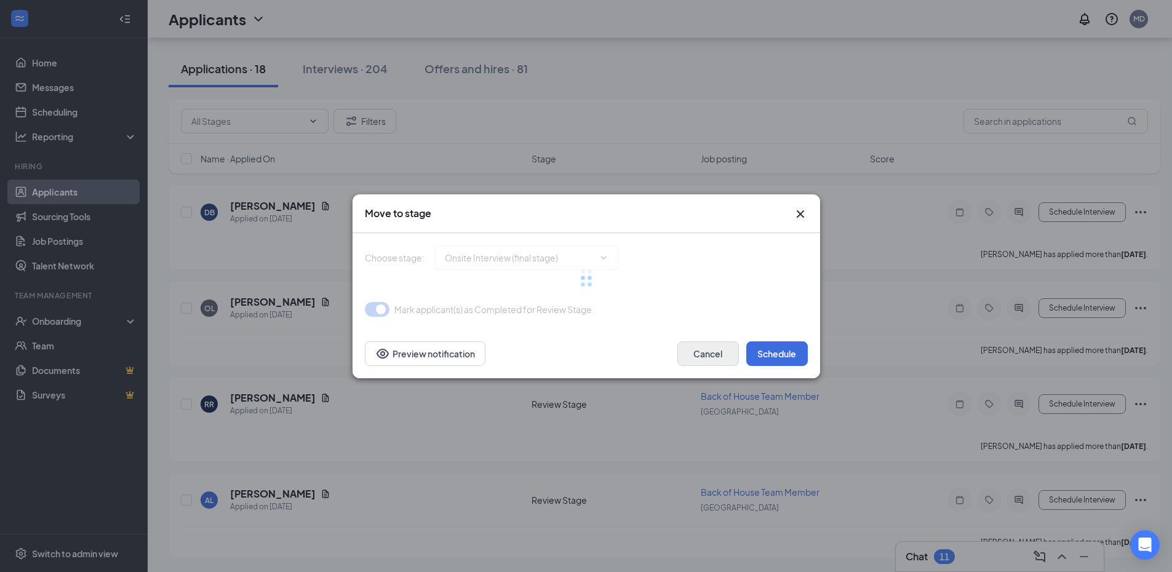
type input "Onsite Interview (final stage)"
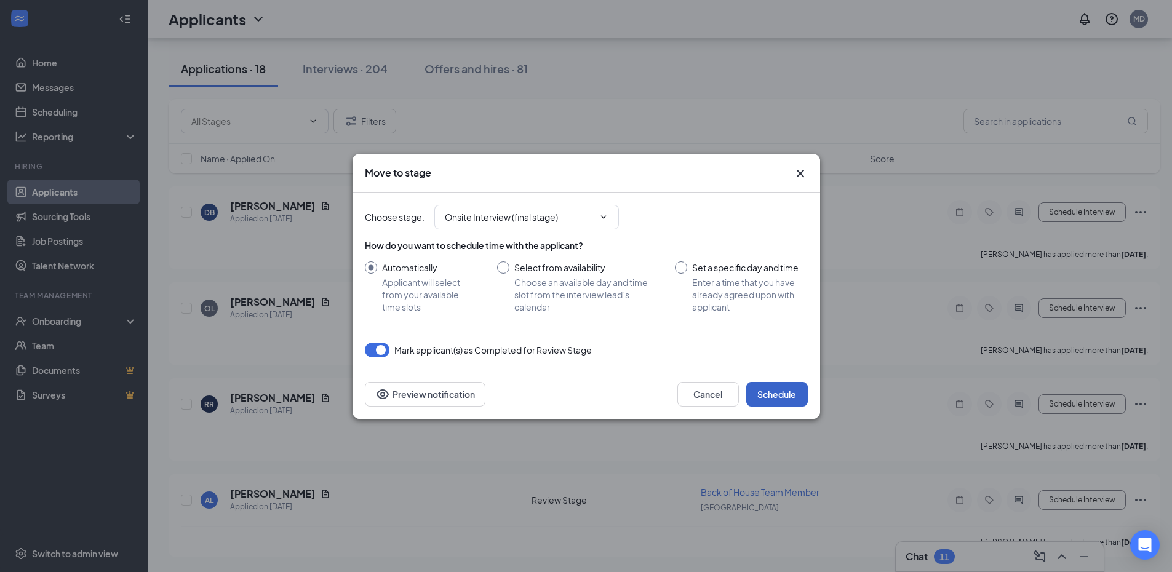
click at [771, 395] on button "Schedule" at bounding box center [777, 394] width 62 height 25
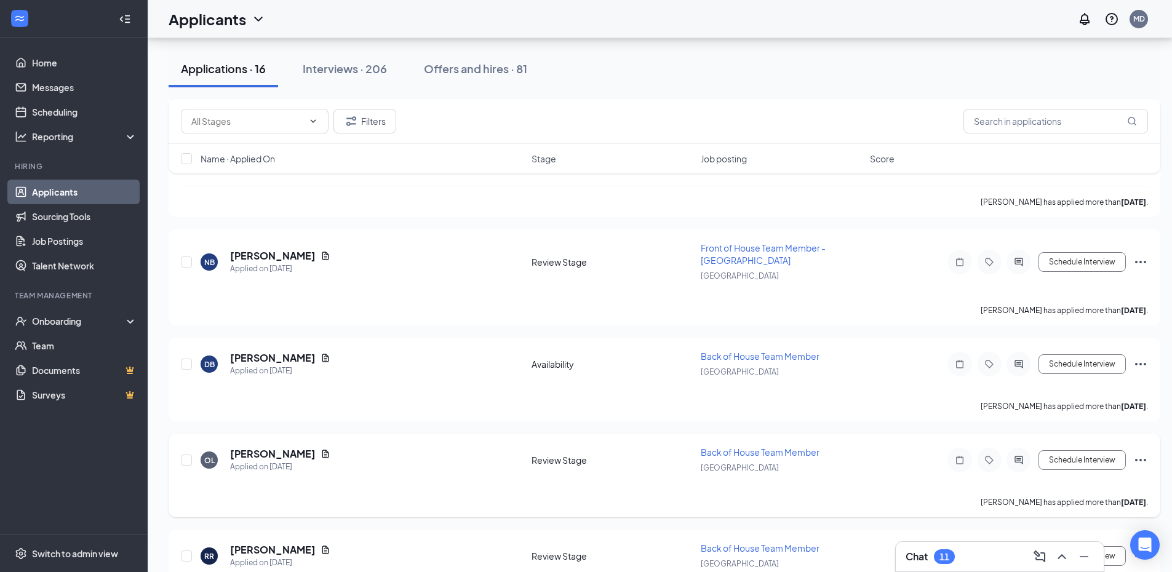
scroll to position [1290, 0]
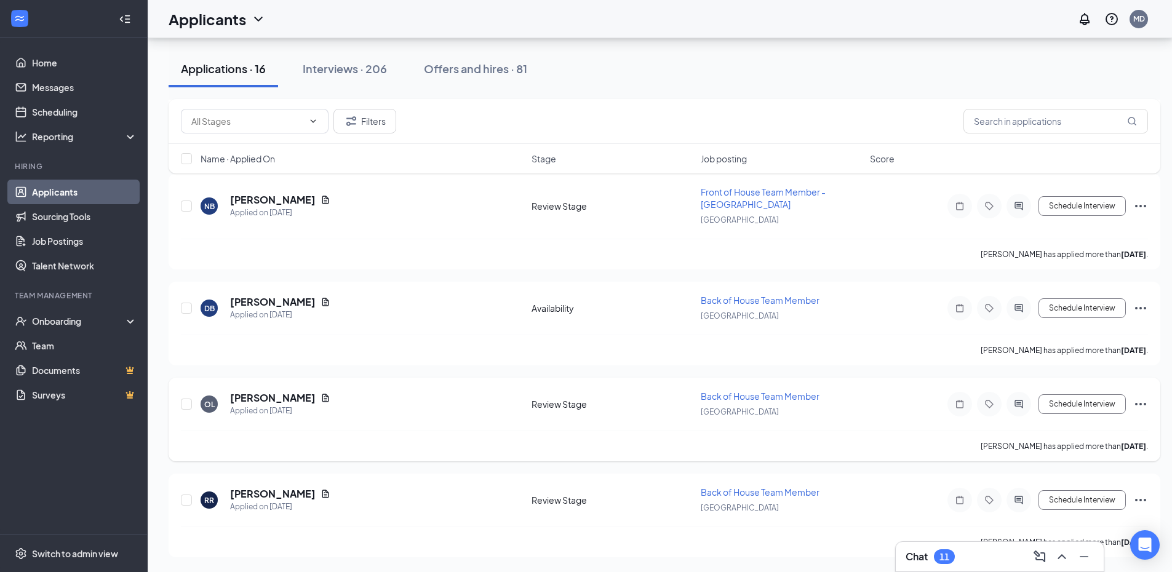
click at [1140, 402] on icon "Ellipses" at bounding box center [1140, 404] width 15 height 15
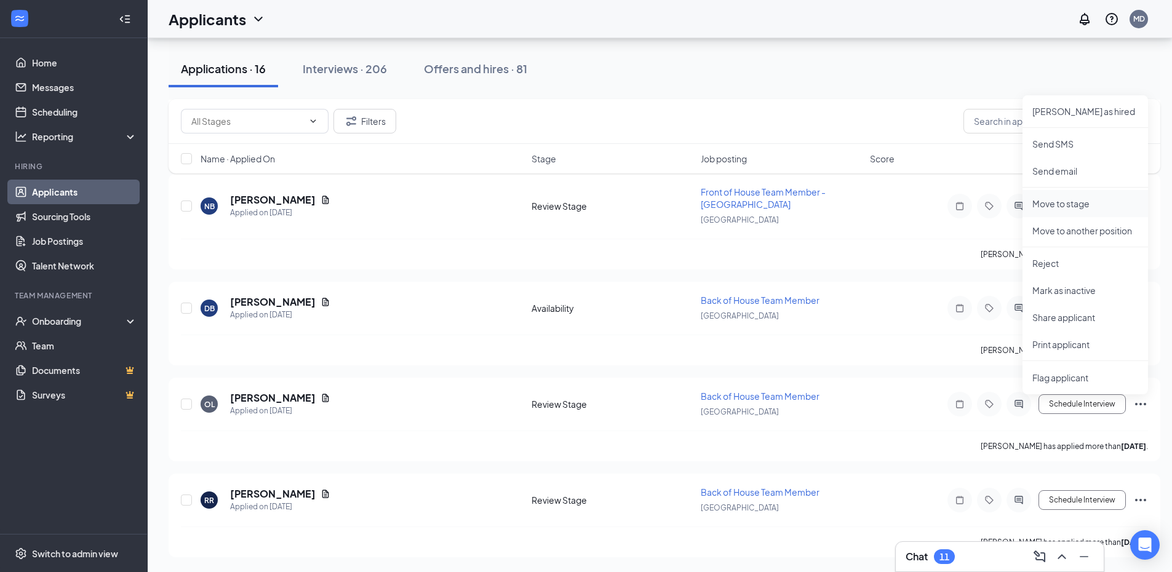
click at [1076, 199] on p "Move to stage" at bounding box center [1085, 203] width 106 height 12
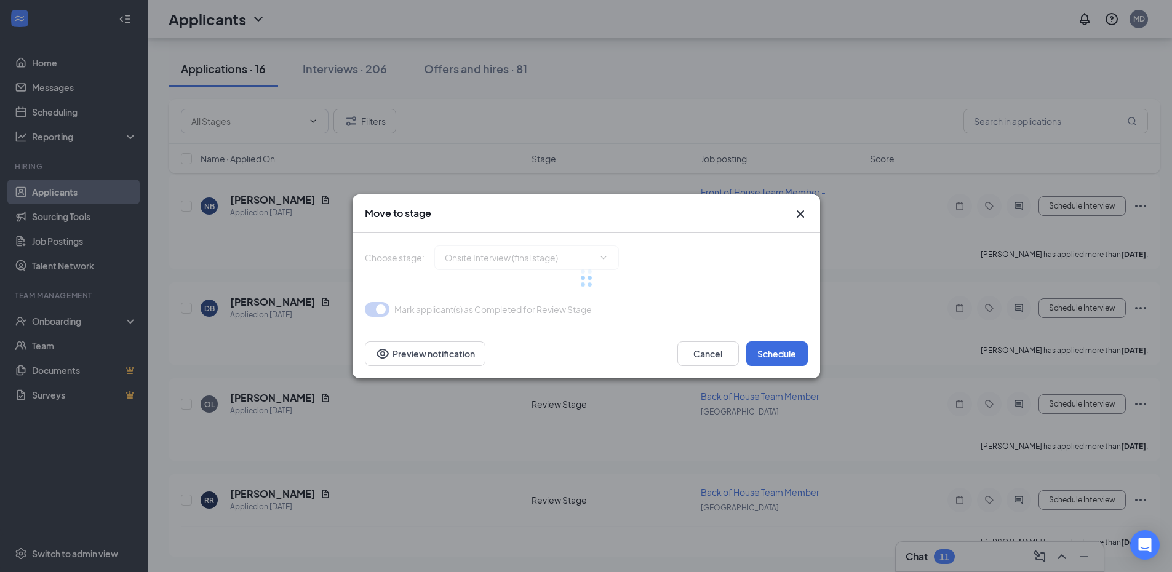
type input "Onsite Interview (final stage)"
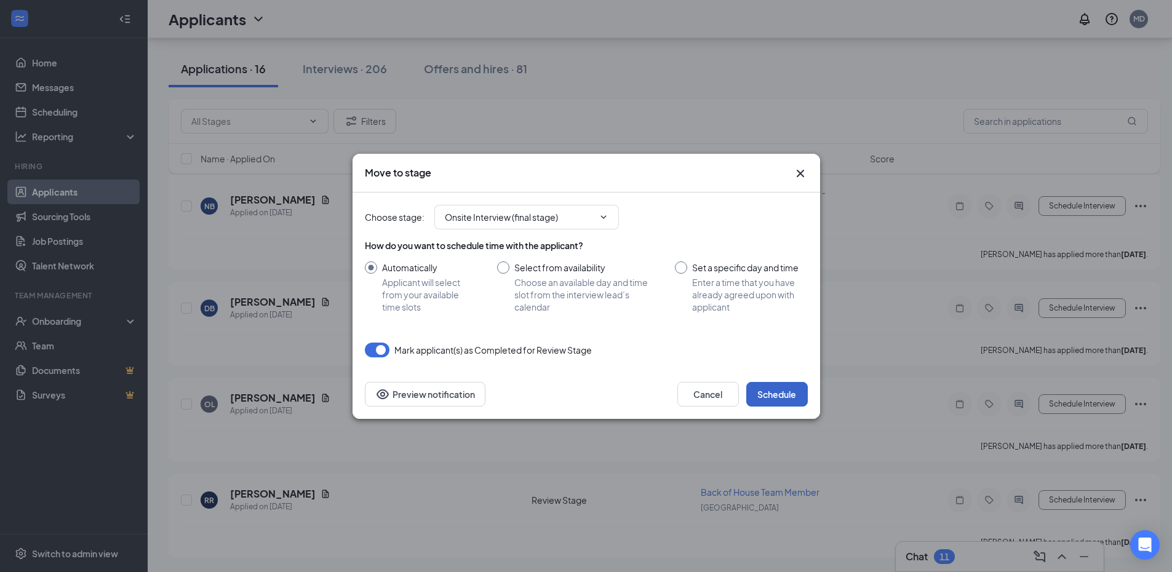
click at [776, 395] on button "Schedule" at bounding box center [777, 394] width 62 height 25
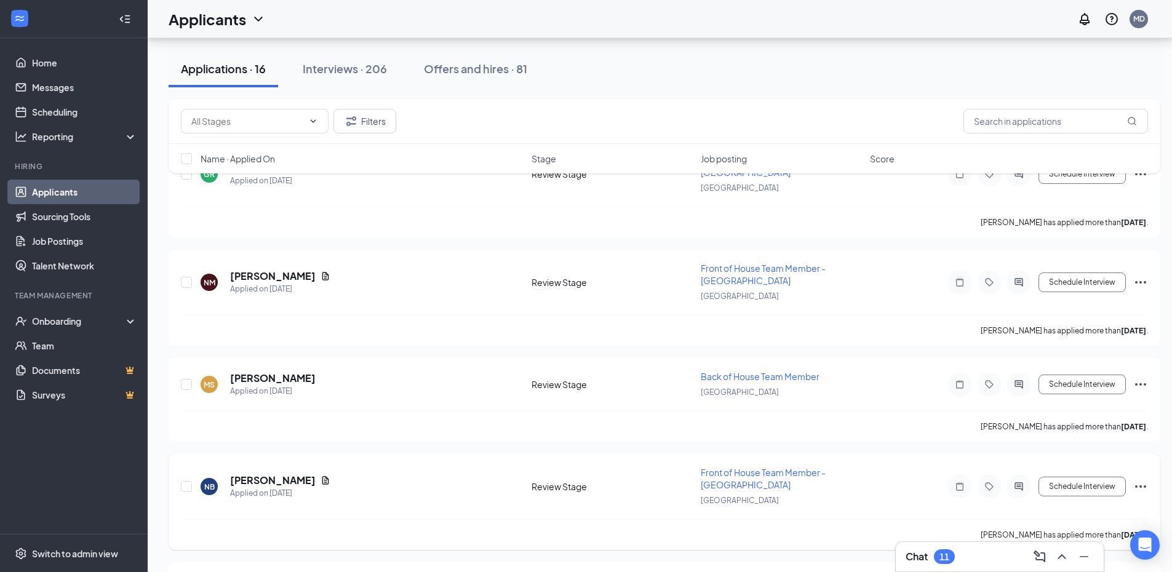
scroll to position [1194, 0]
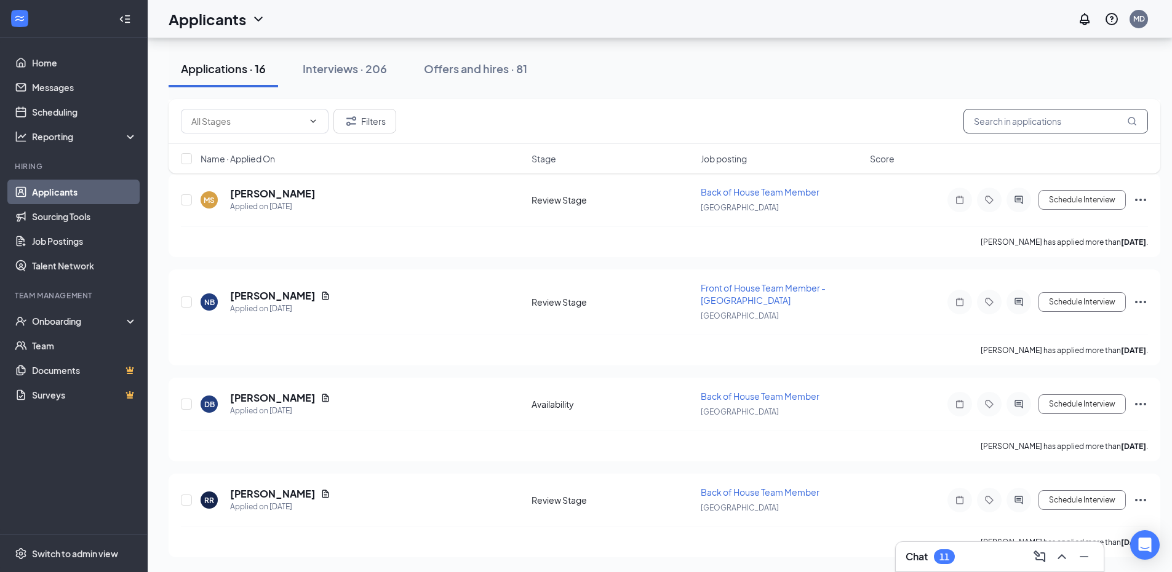
click at [1054, 130] on input "text" at bounding box center [1055, 121] width 185 height 25
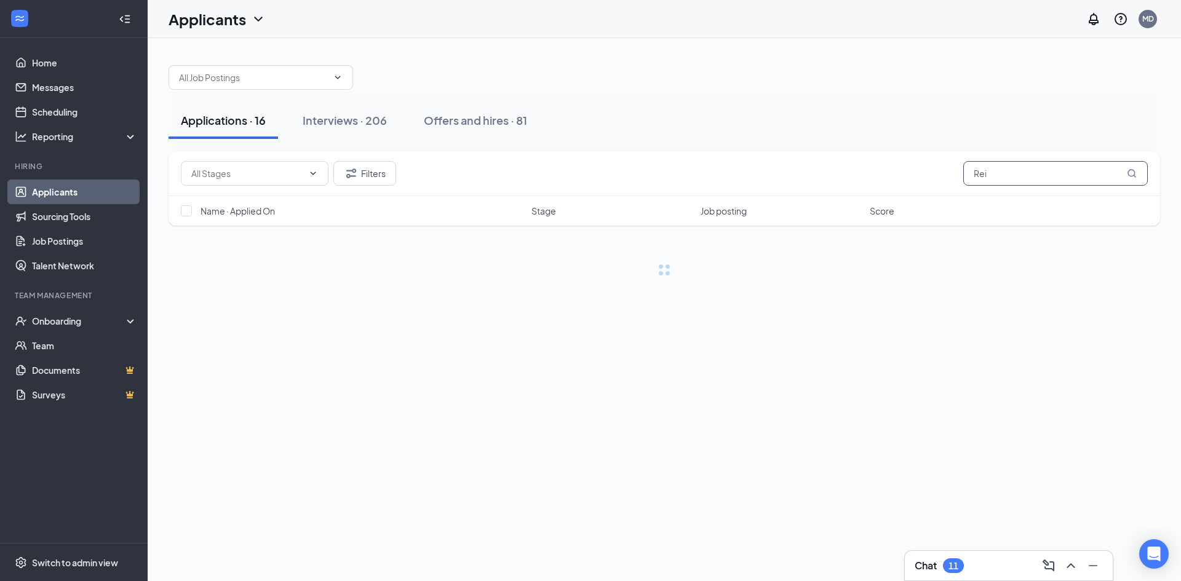
type input "Reid"
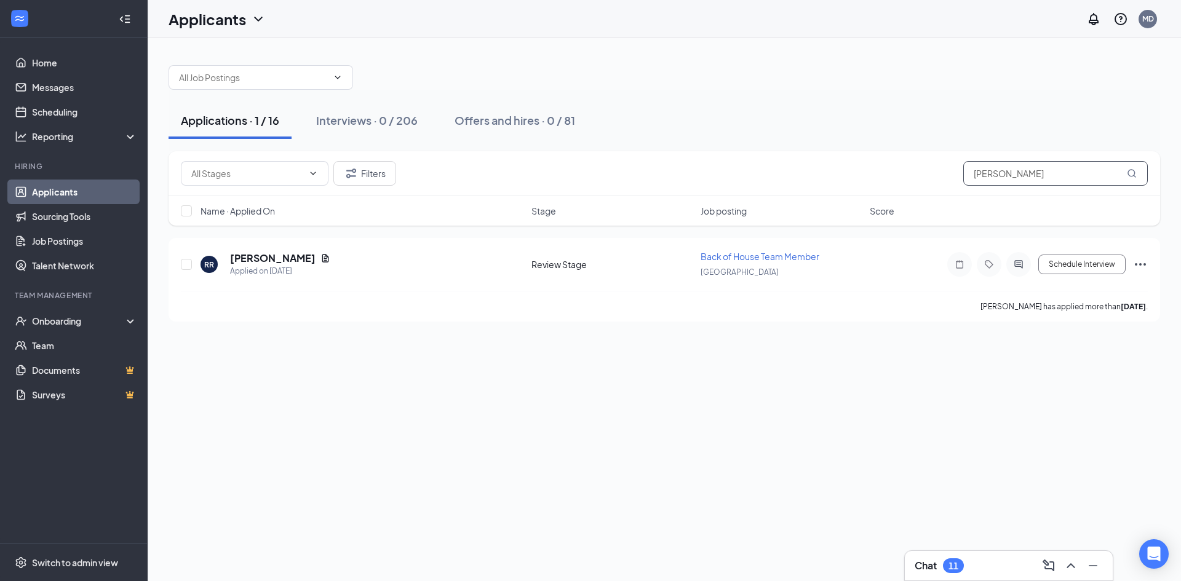
drag, startPoint x: 1001, startPoint y: 169, endPoint x: 857, endPoint y: 167, distance: 143.3
click at [884, 175] on div "Filters Reid" at bounding box center [664, 173] width 967 height 25
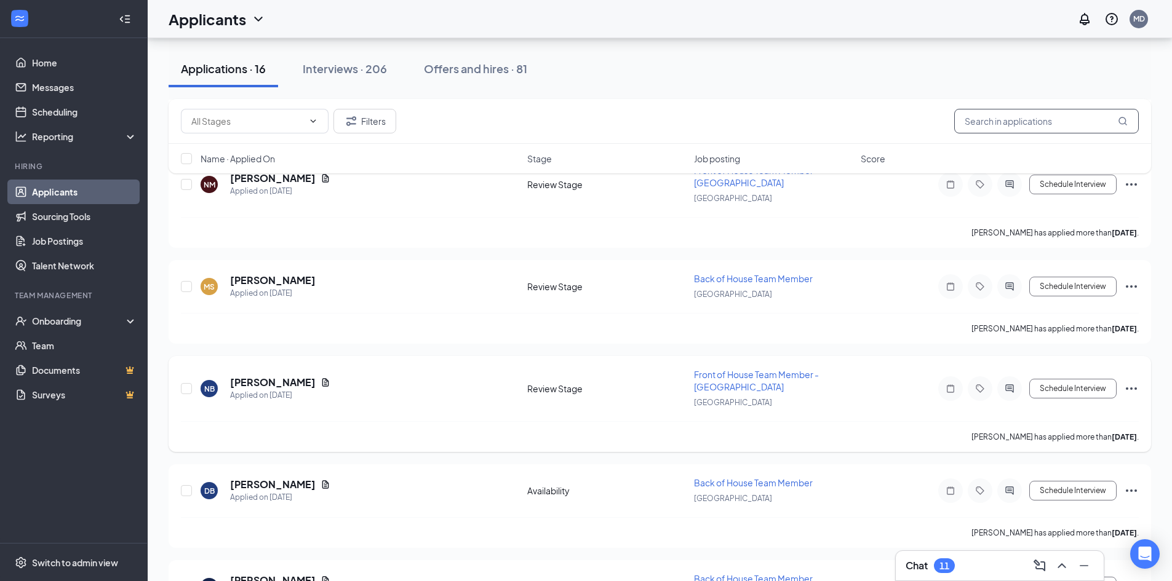
scroll to position [1185, 0]
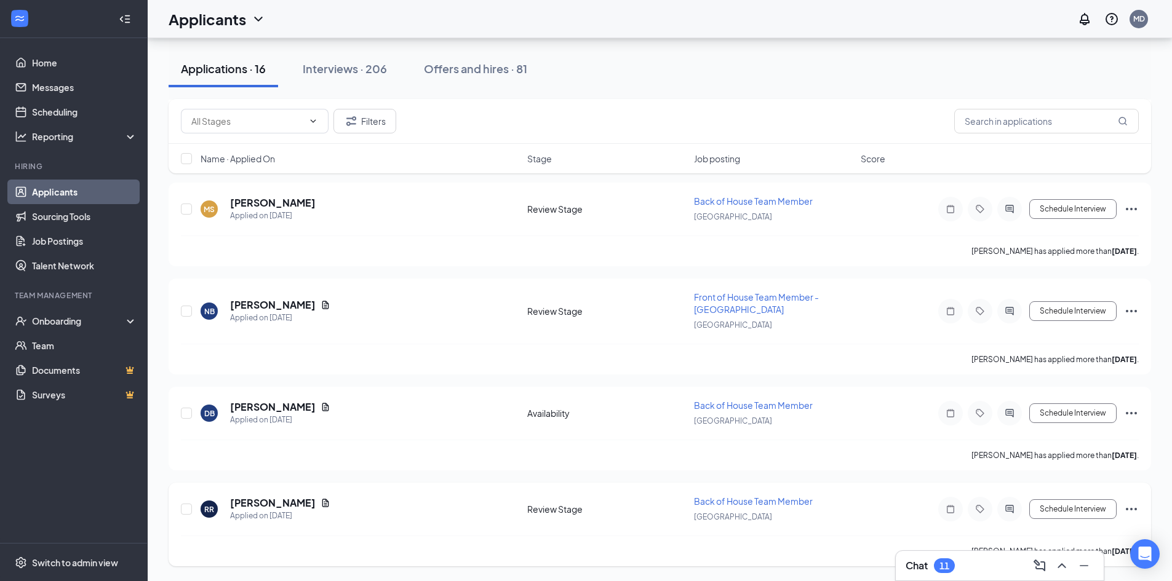
click at [1134, 510] on icon "Ellipses" at bounding box center [1131, 509] width 15 height 15
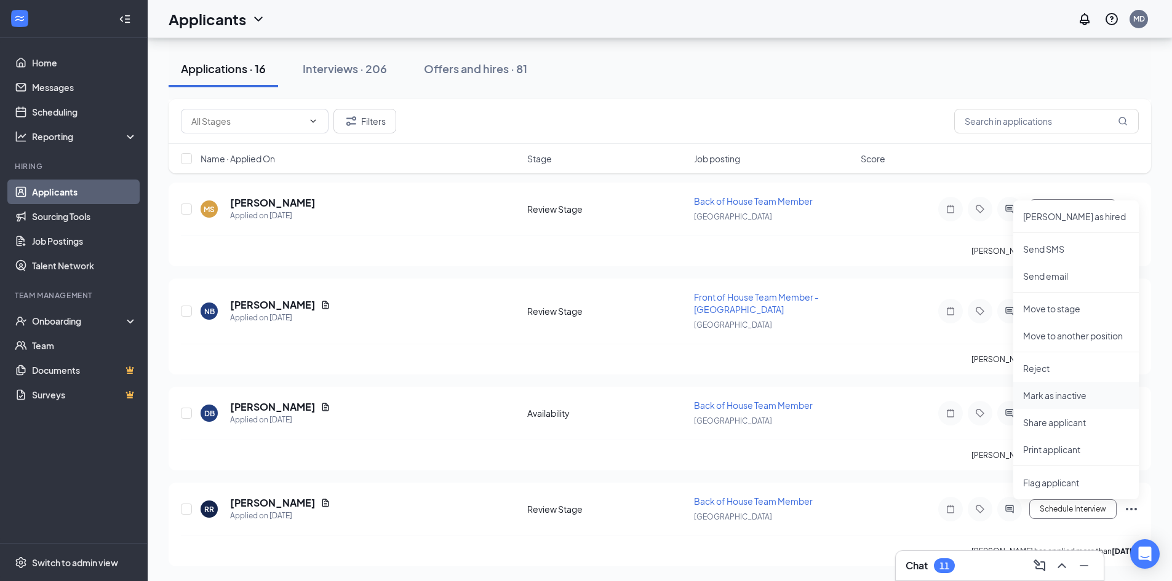
click at [1069, 396] on p "Mark as inactive" at bounding box center [1076, 395] width 106 height 12
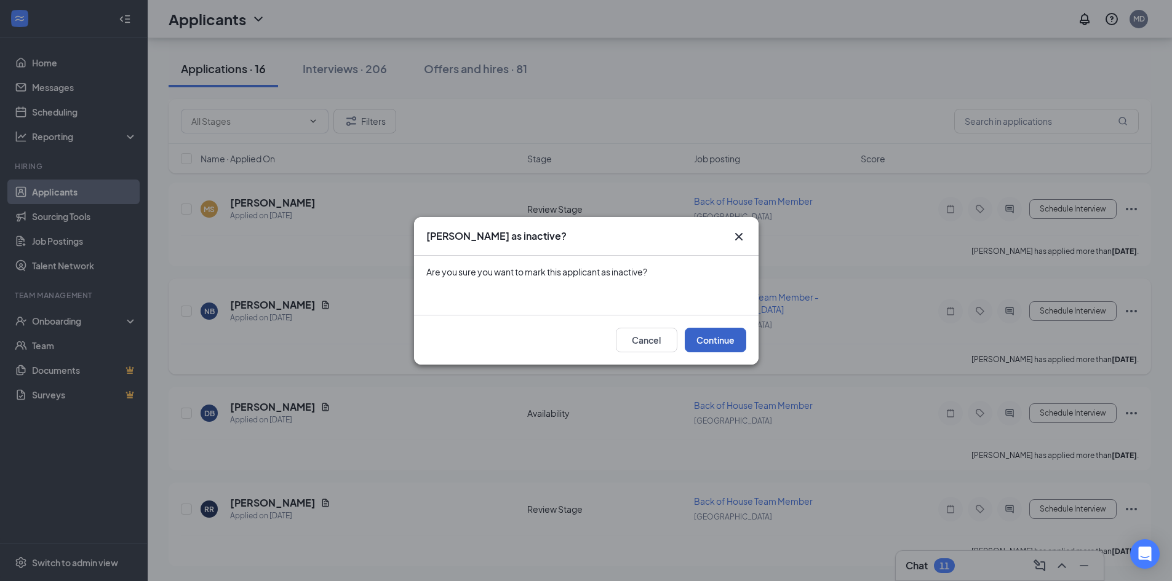
click at [699, 344] on button "Continue" at bounding box center [716, 340] width 62 height 25
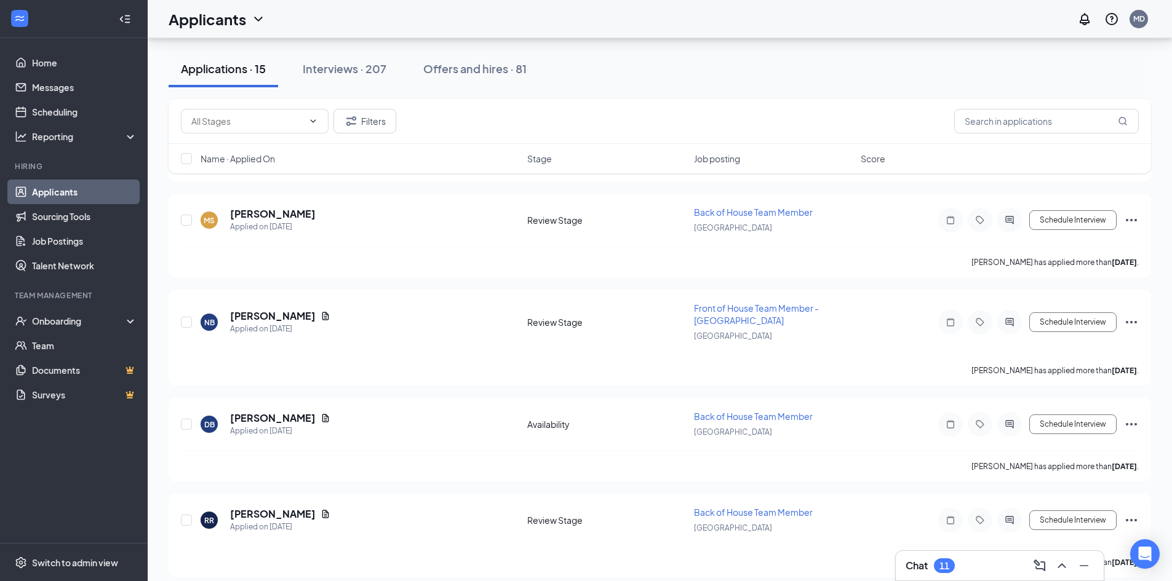
scroll to position [1089, 0]
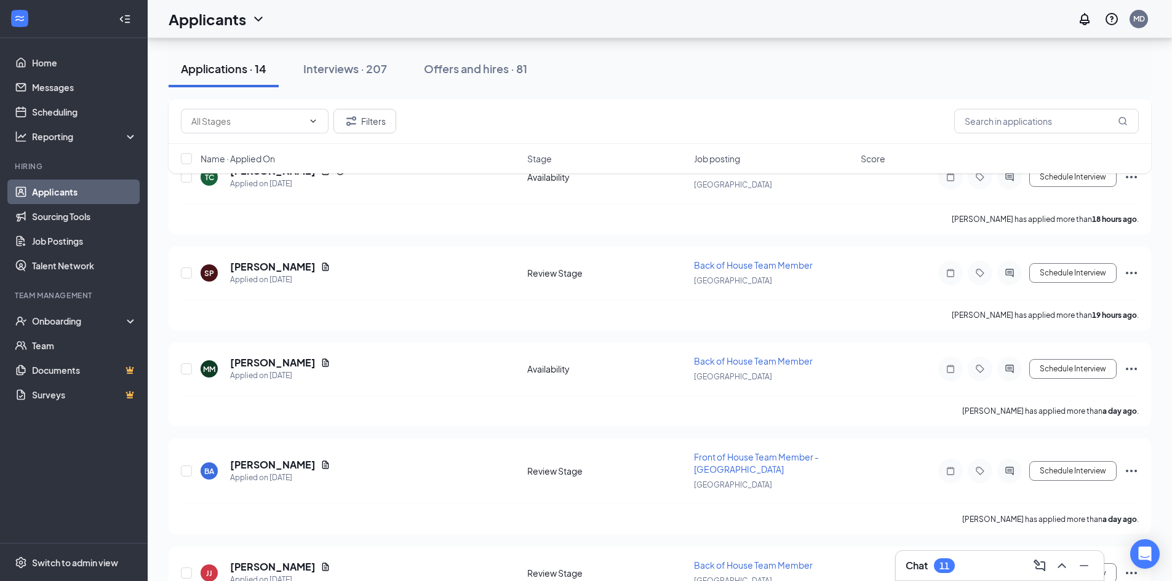
scroll to position [43, 0]
